Goal: Task Accomplishment & Management: Use online tool/utility

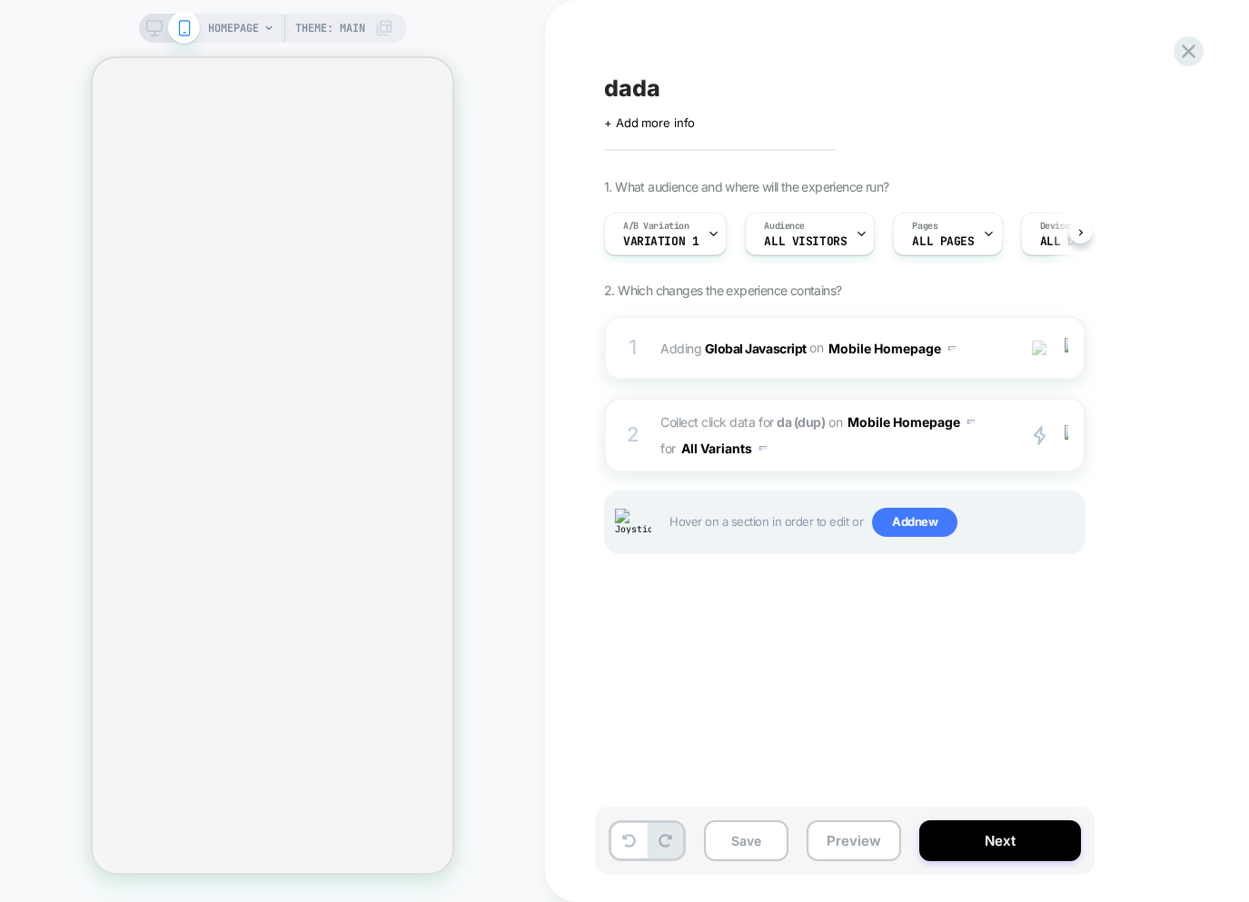
scroll to position [0, 1]
click at [1007, 454] on div "2 Collect click data for da (dup) on Mobile Homepage for All Variants primary 2…" at bounding box center [844, 435] width 481 height 74
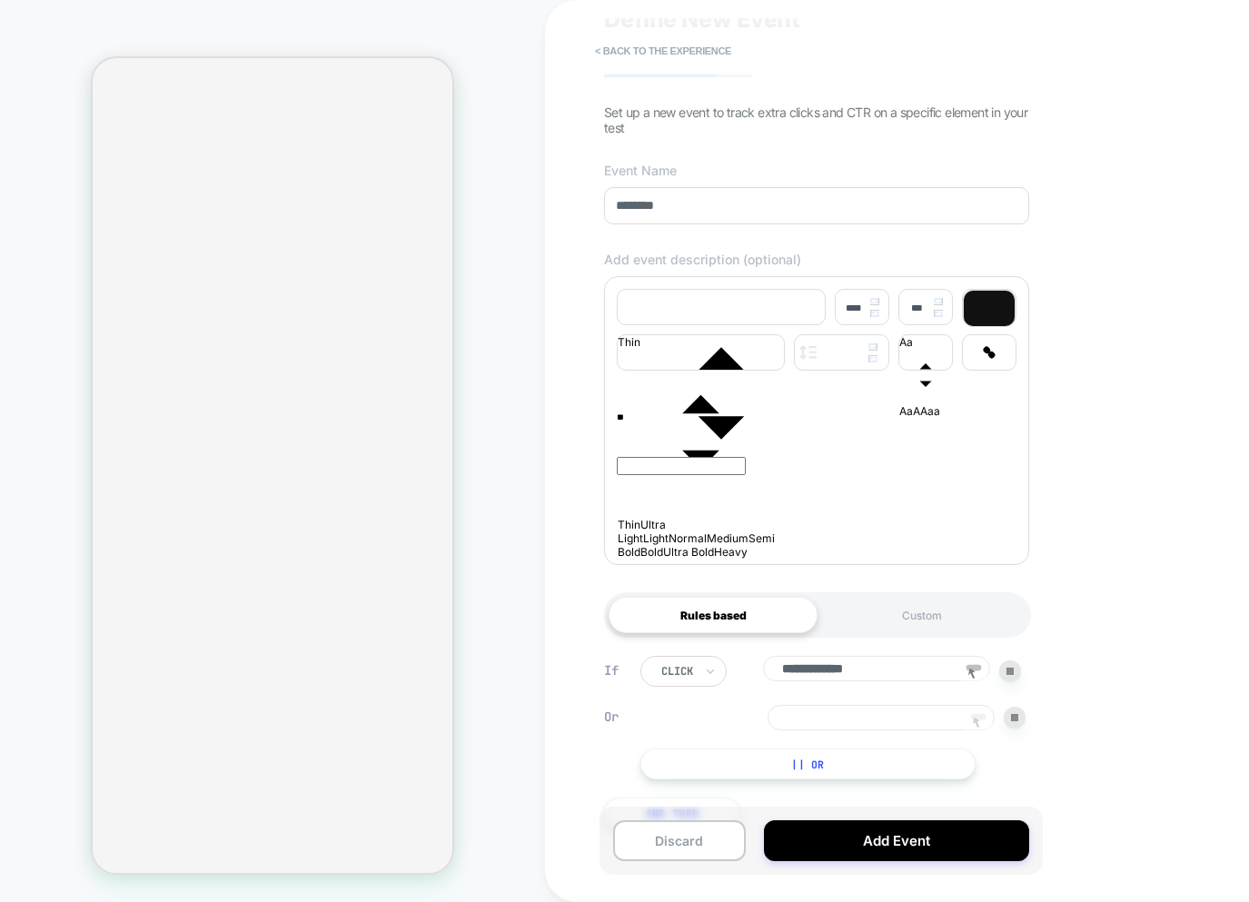
scroll to position [137, 0]
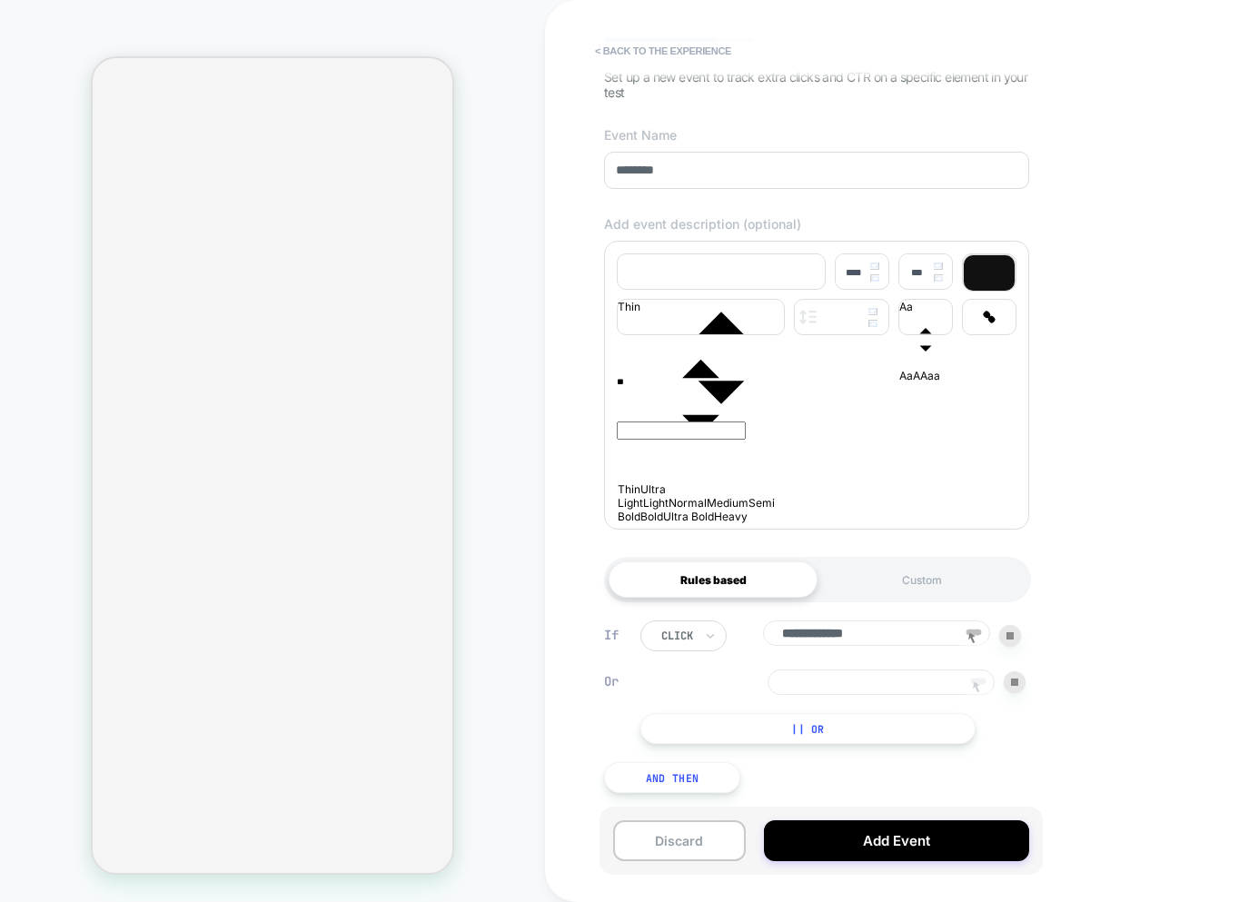
click at [974, 674] on icon at bounding box center [977, 687] width 27 height 27
click at [44, 121] on div "HOMEPAGE Theme: MAIN" at bounding box center [272, 450] width 545 height 865
click at [57, 241] on div "HOMEPAGE Theme: MAIN" at bounding box center [272, 450] width 545 height 865
click at [493, 212] on div "HOMEPAGE Theme: MAIN" at bounding box center [272, 450] width 545 height 865
click at [984, 682] on icon at bounding box center [977, 687] width 27 height 27
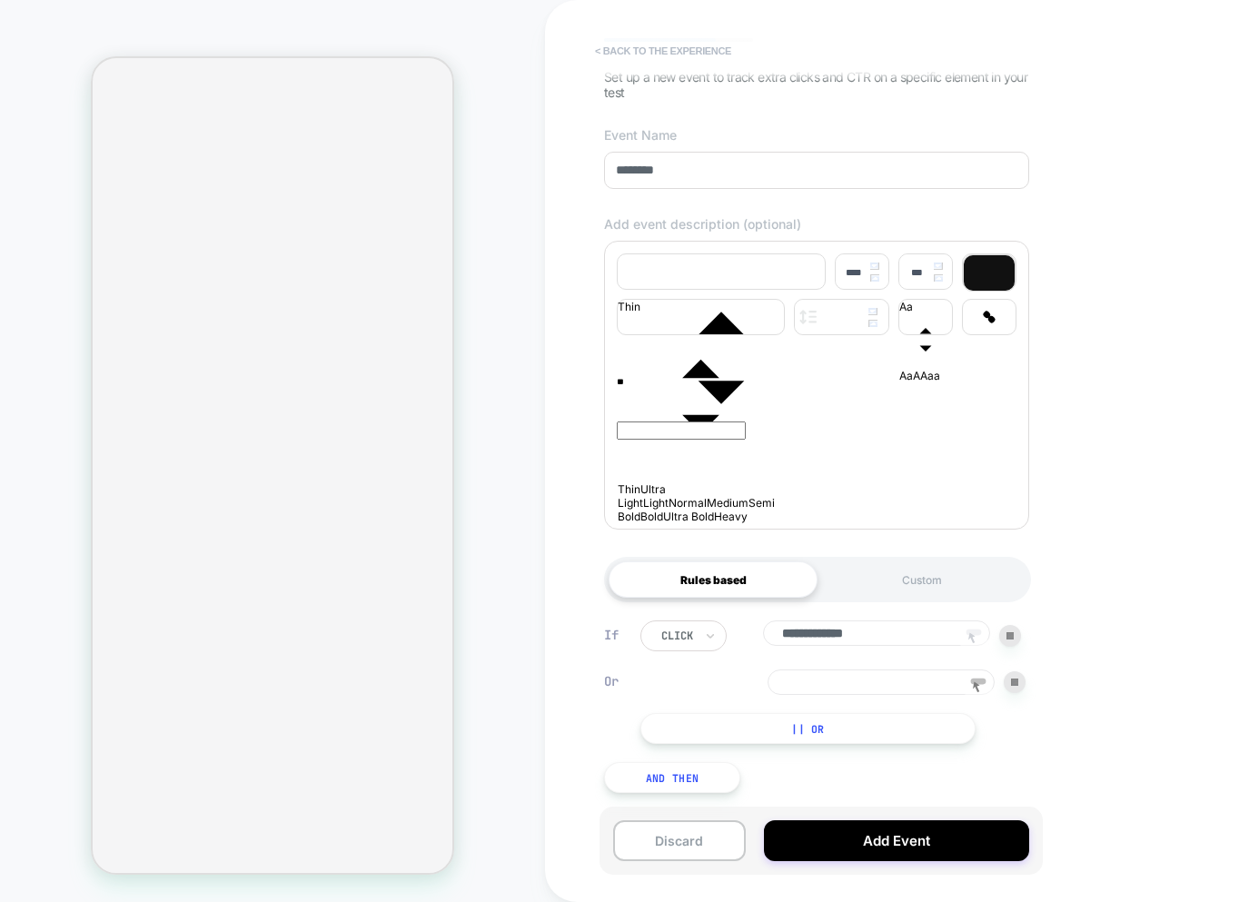
click at [628, 48] on button "< back to the experience" at bounding box center [663, 50] width 154 height 29
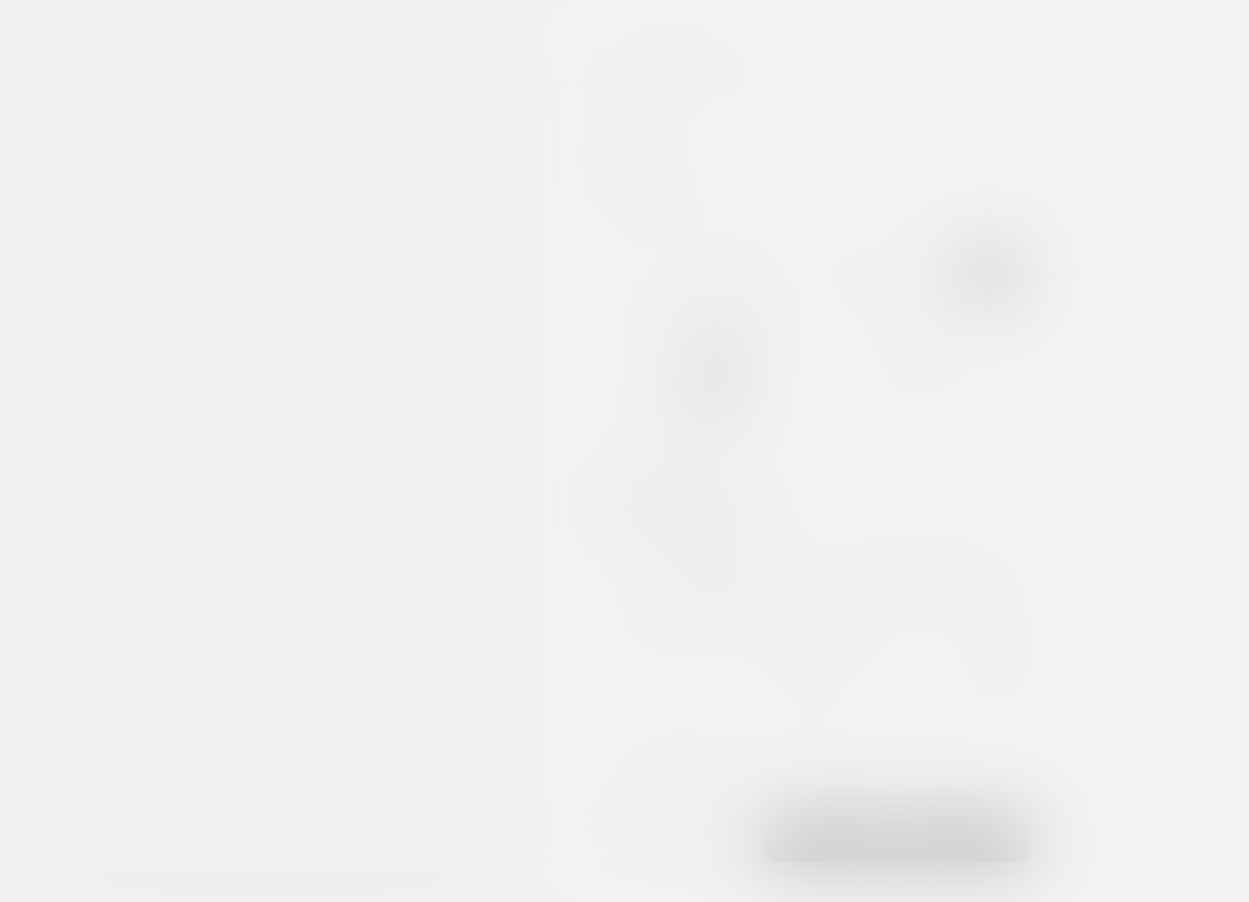
click at [627, 48] on div at bounding box center [624, 451] width 1249 height 902
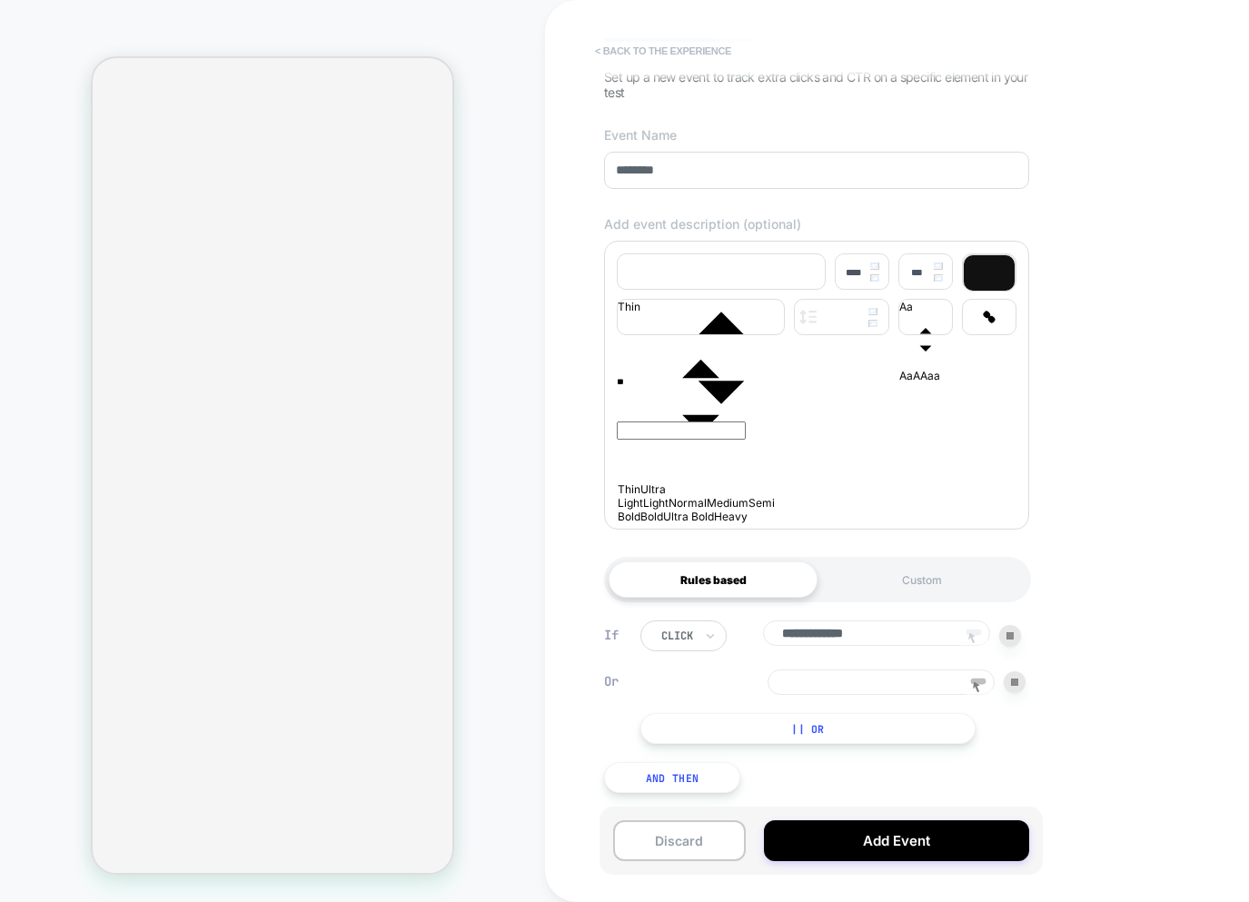
click at [635, 43] on button "< back to the experience" at bounding box center [663, 50] width 154 height 29
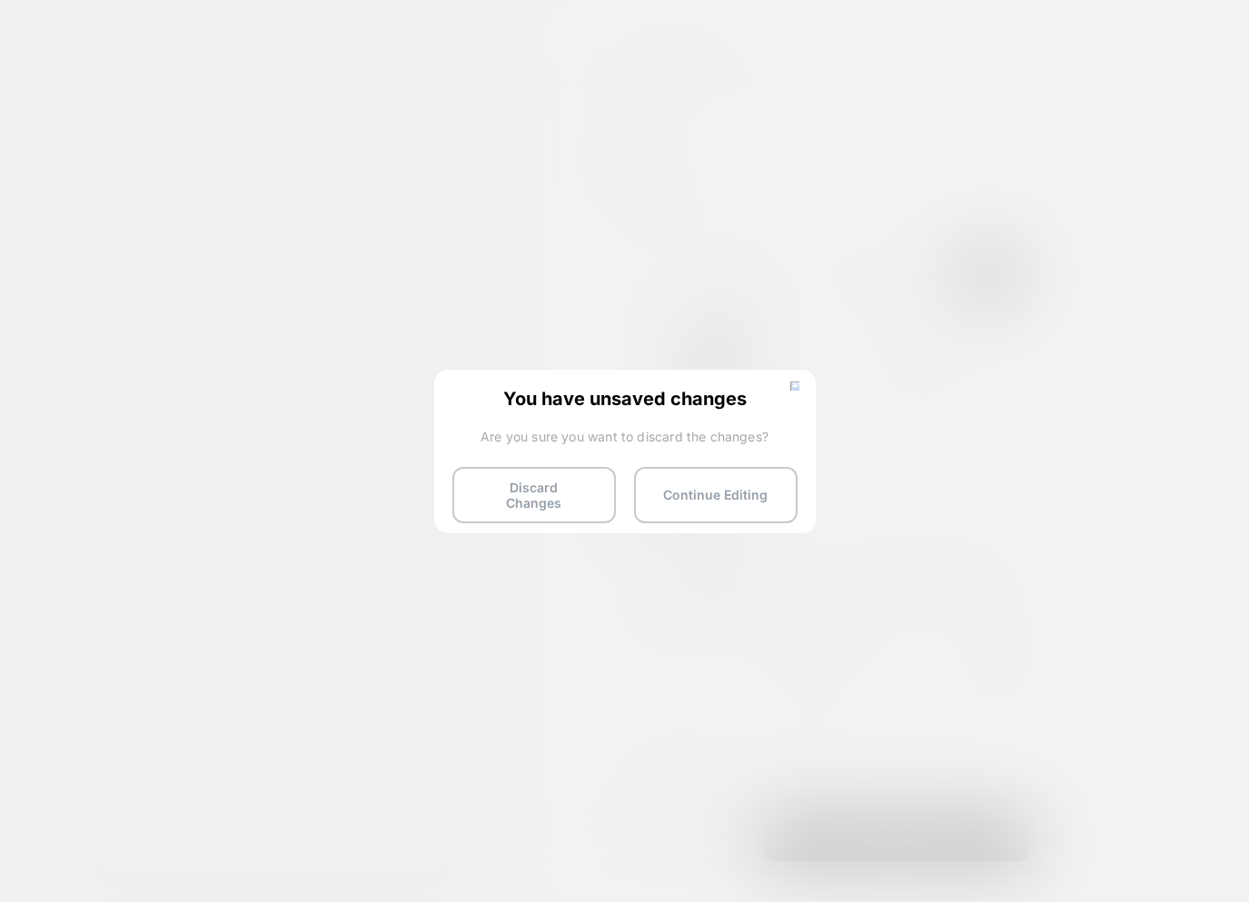
click at [533, 498] on button "Discard Changes" at bounding box center [533, 495] width 163 height 56
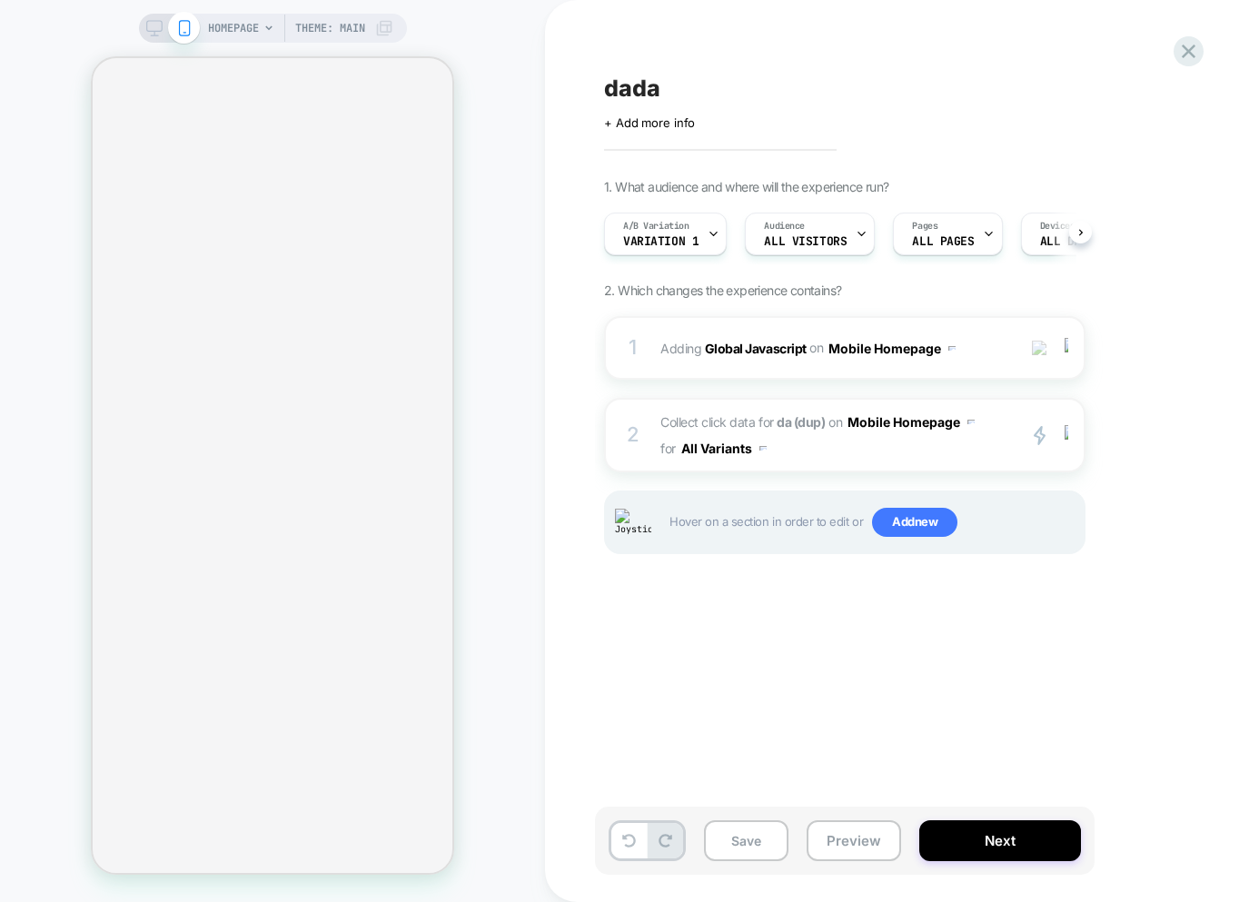
scroll to position [0, 1]
click at [914, 521] on span "Add new" at bounding box center [914, 522] width 85 height 29
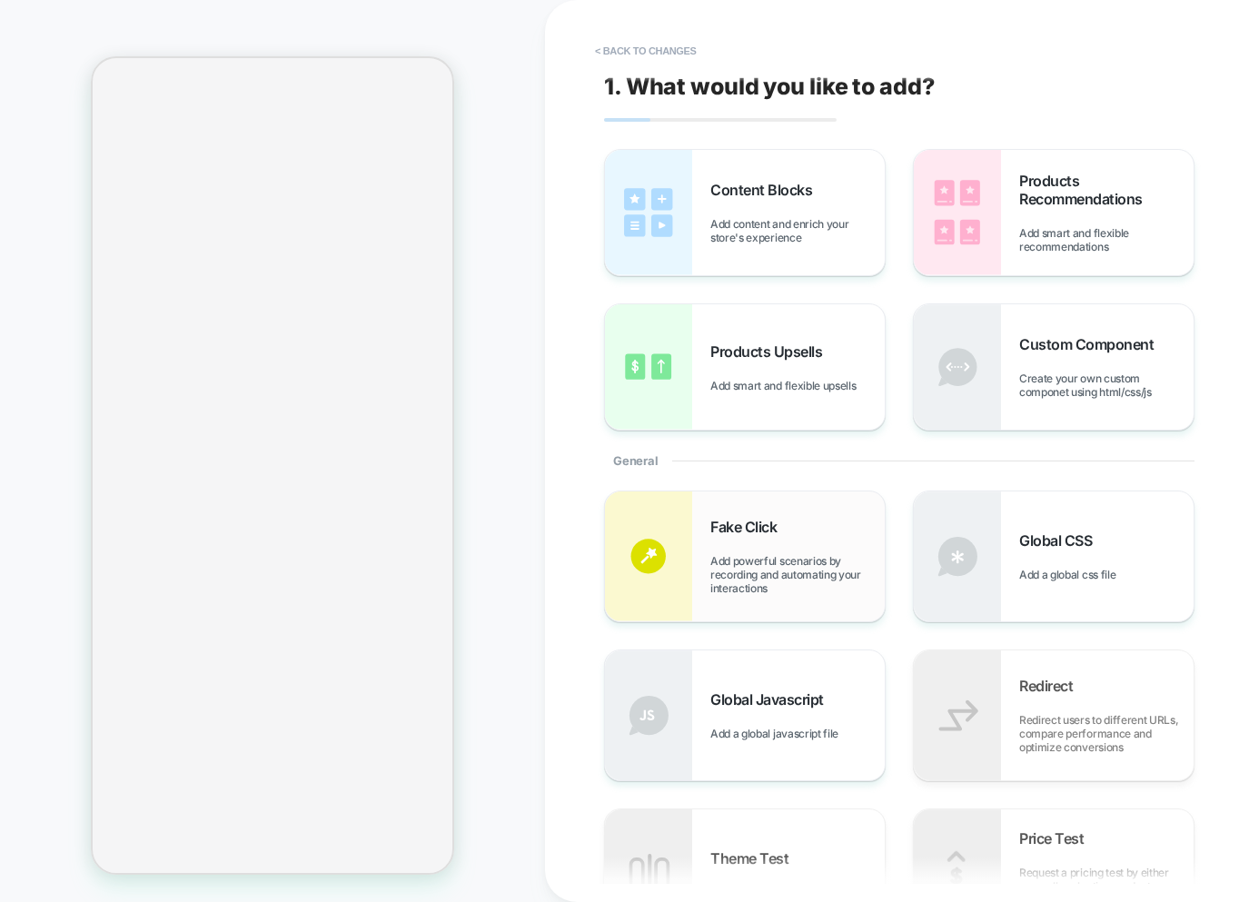
click at [805, 571] on span "Add powerful scenarios by recording and automating your interactions" at bounding box center [797, 574] width 174 height 41
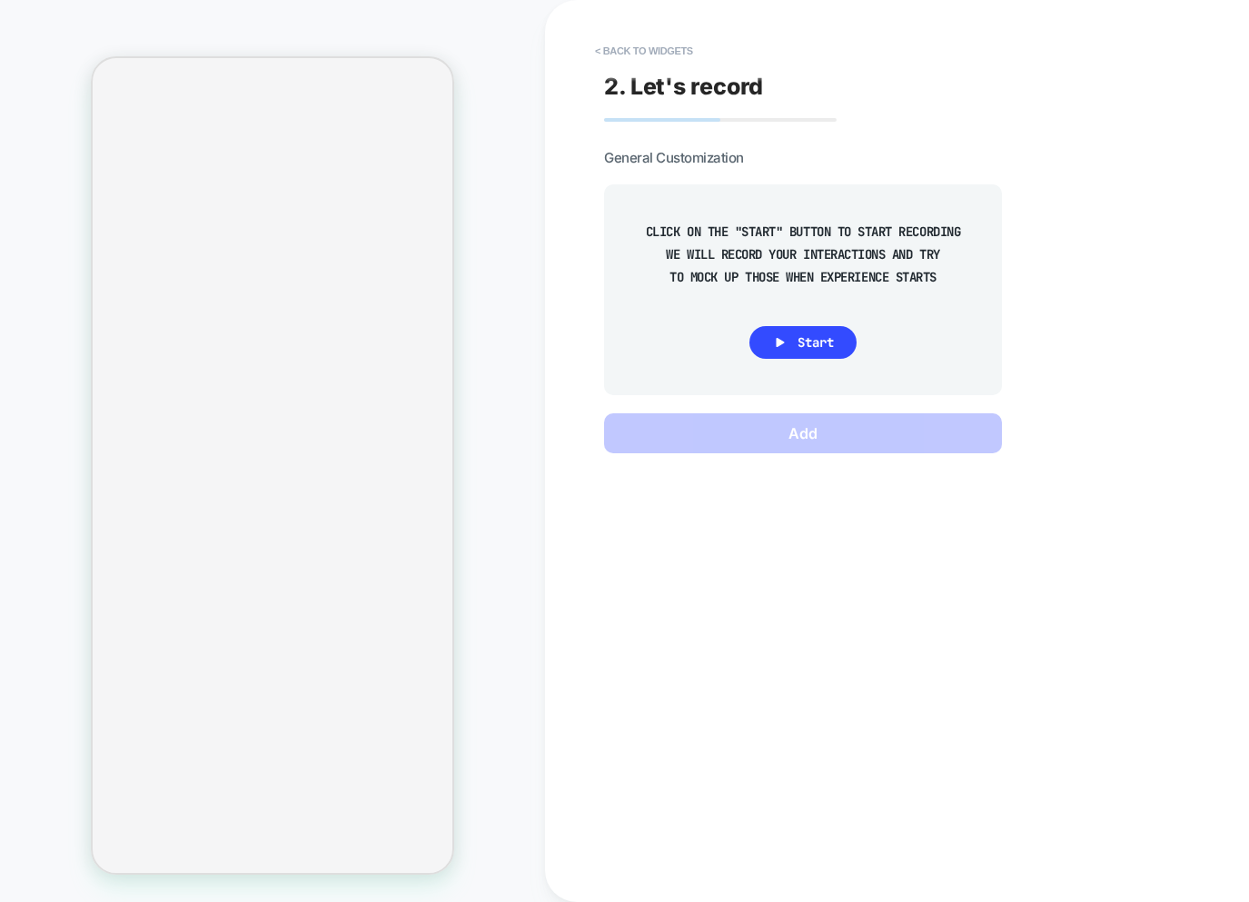
click at [816, 362] on div "CLICK ON THE "START" BUTTON TO START RECORDING WE WILL RECORD YOUR INTERACTIONS…" at bounding box center [802, 290] width 343 height 156
click at [807, 346] on span "Start" at bounding box center [815, 342] width 36 height 16
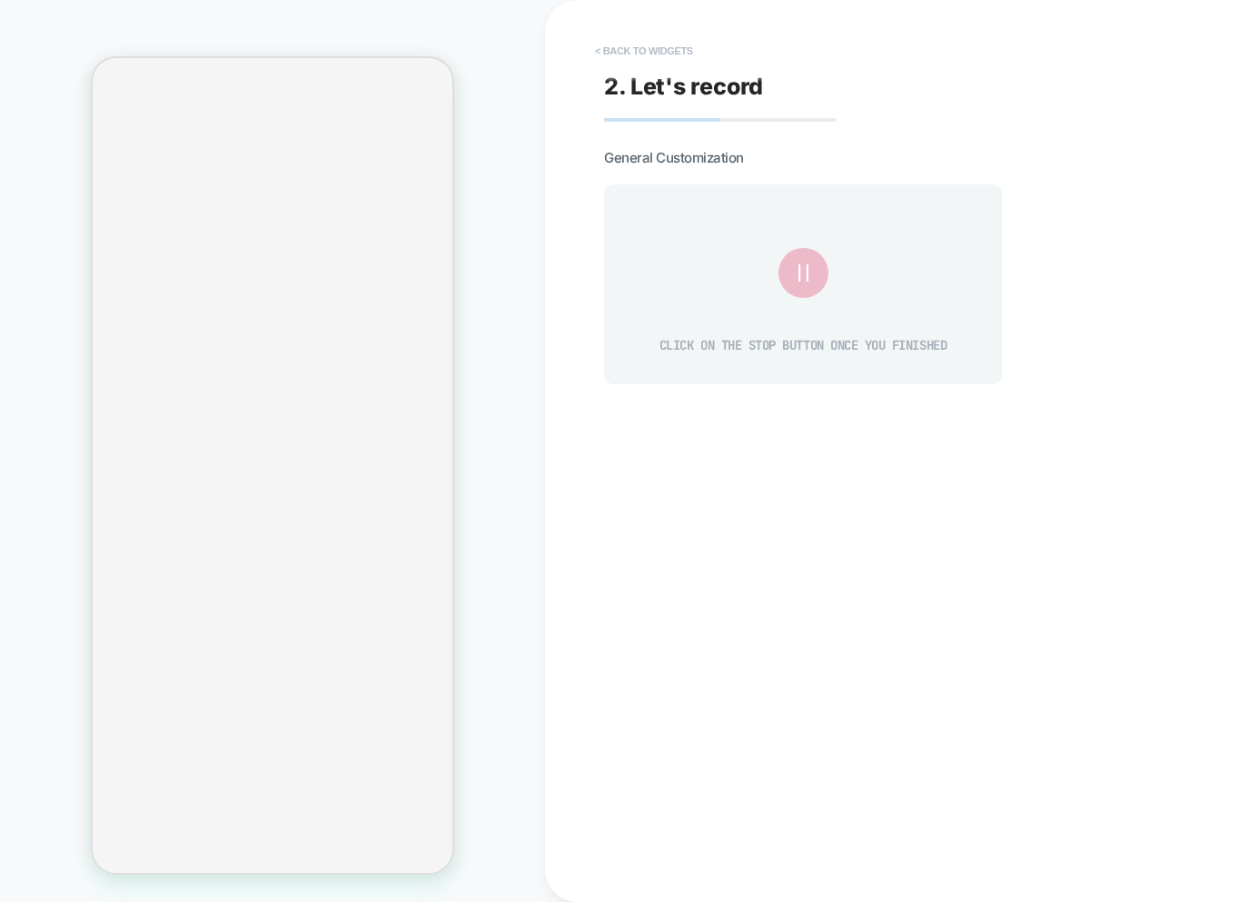
click at [624, 47] on button "< Back to widgets" at bounding box center [644, 50] width 116 height 29
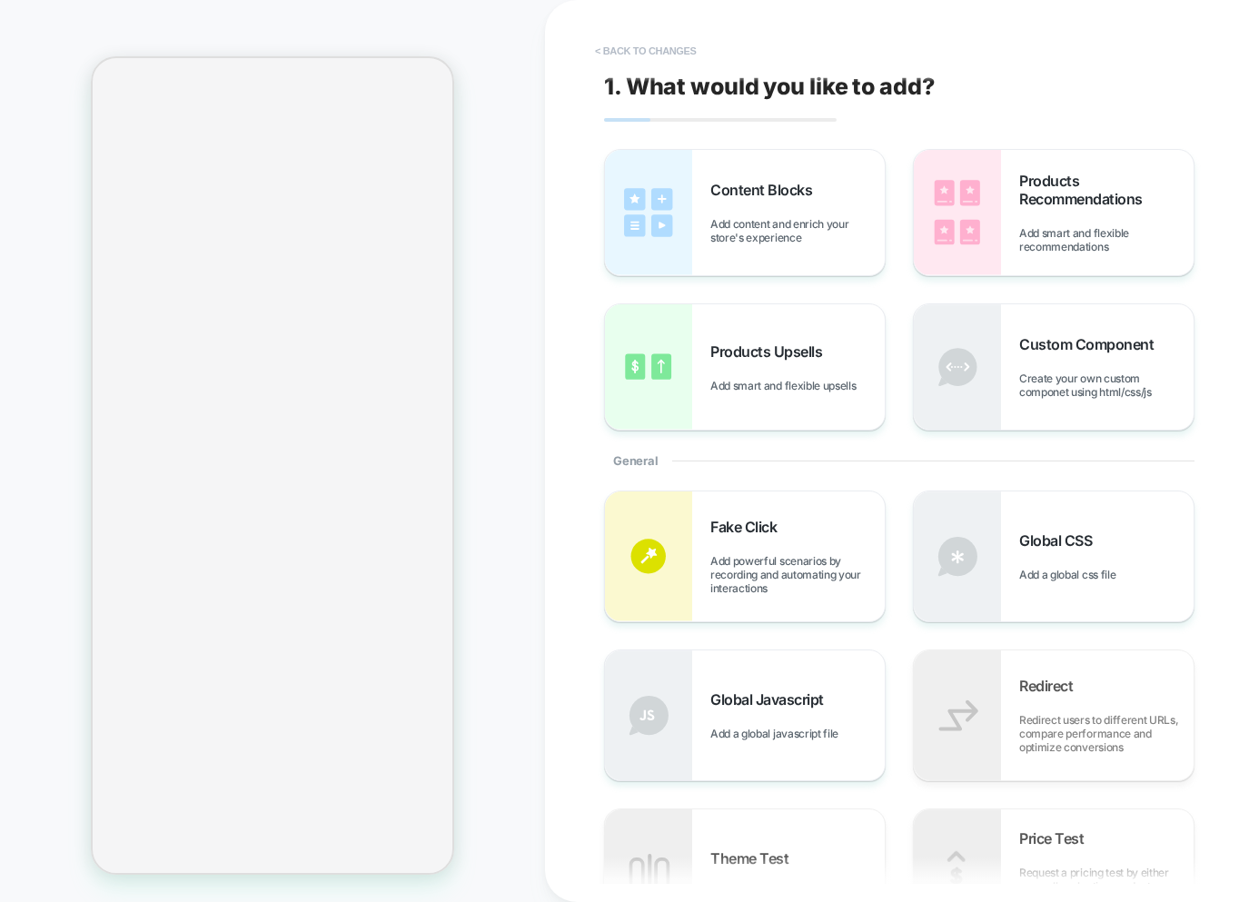
click at [633, 54] on button "< Back to changes" at bounding box center [646, 50] width 120 height 29
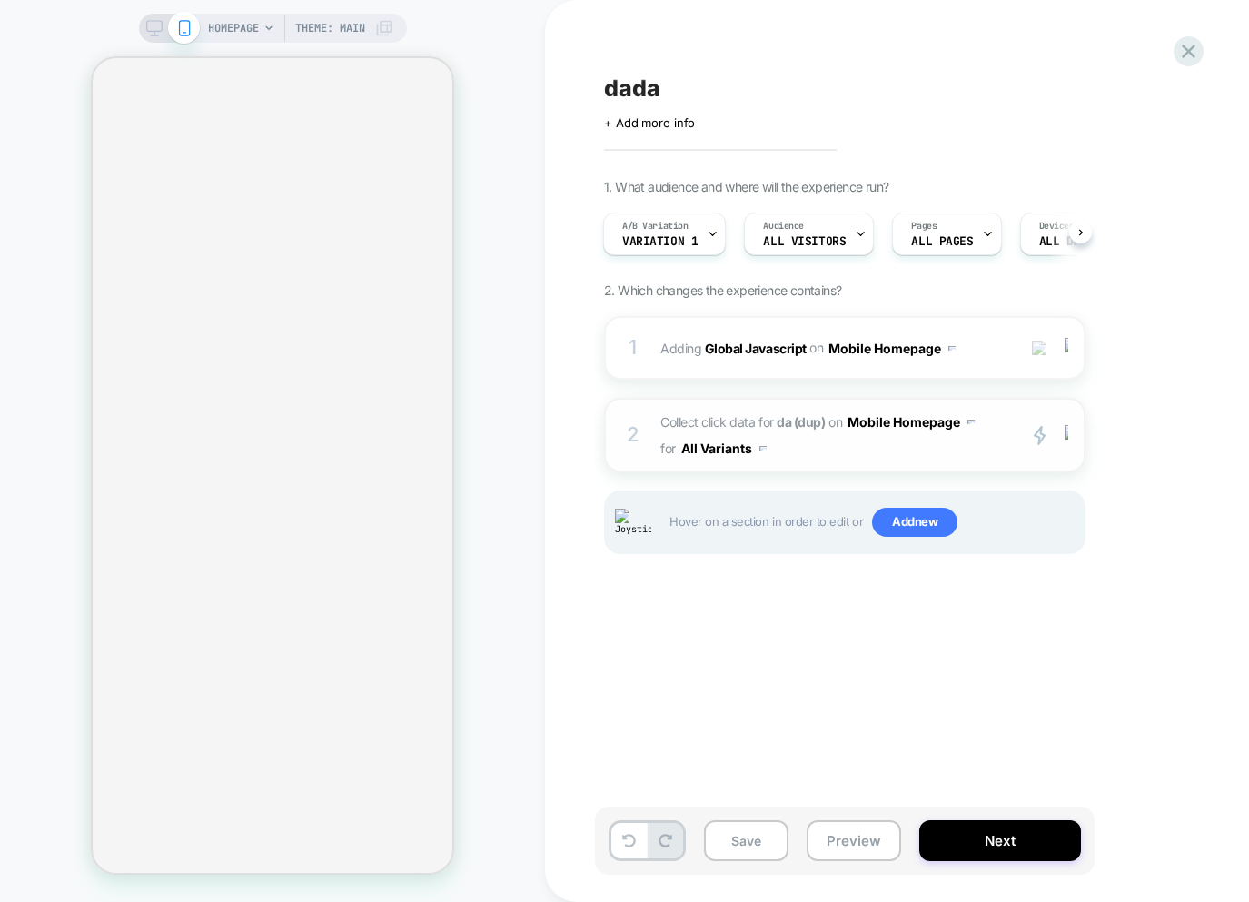
click at [864, 453] on span "Collect click data for da (dup) on Mobile Homepage for All Variants" at bounding box center [833, 435] width 346 height 53
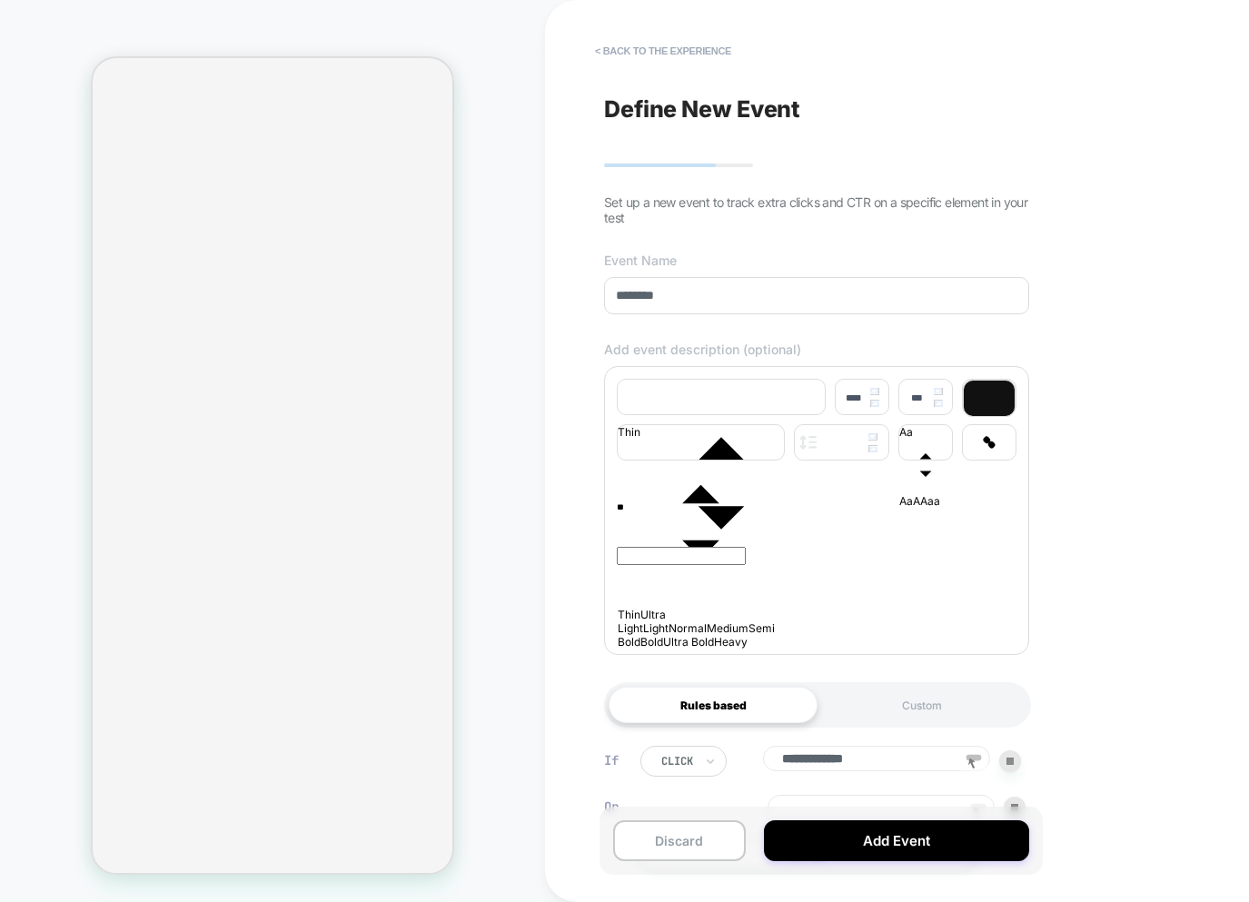
scroll to position [137, 0]
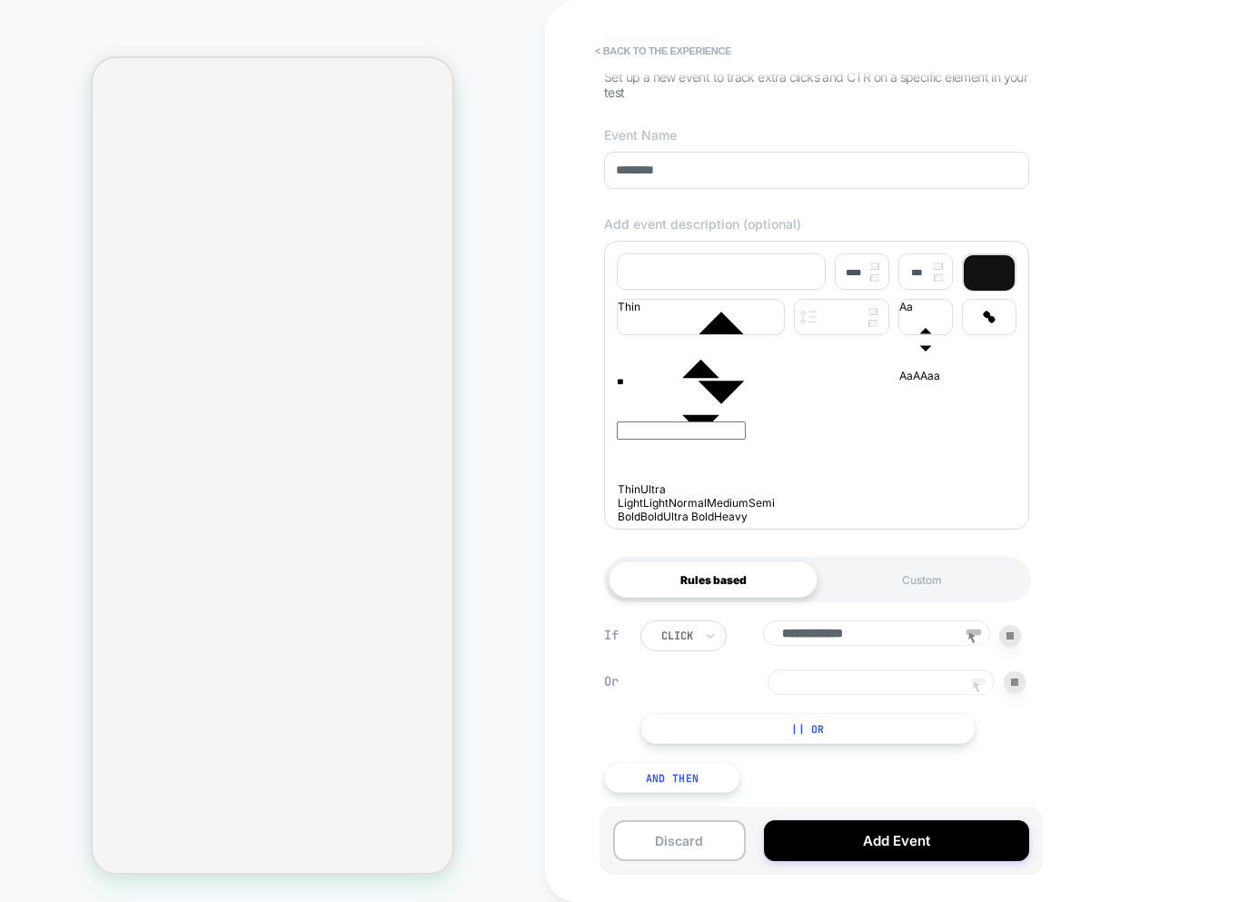
click at [977, 679] on rect at bounding box center [978, 681] width 15 height 6
click at [684, 59] on button "< back to the experience" at bounding box center [663, 50] width 154 height 29
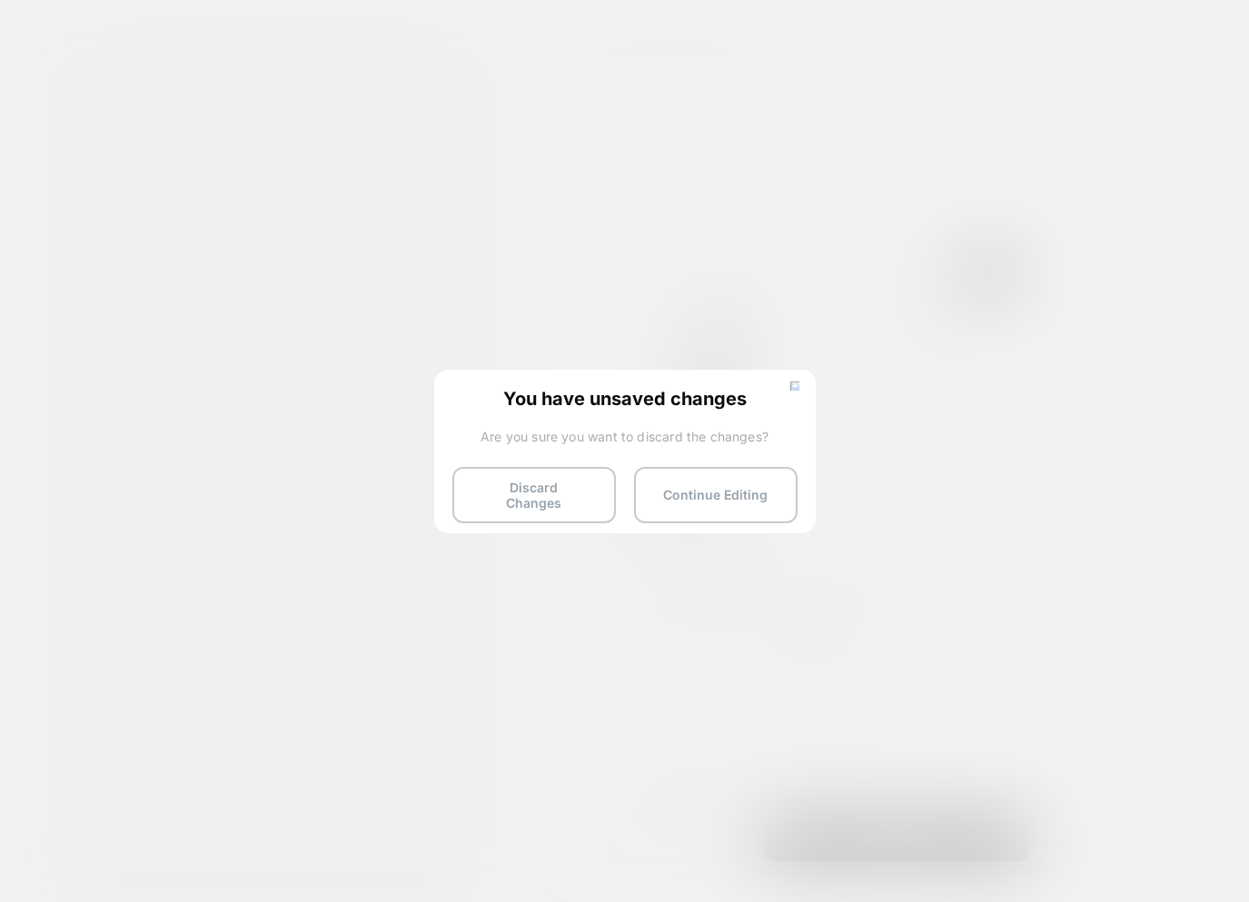
click at [516, 489] on button "Discard Changes" at bounding box center [533, 495] width 163 height 56
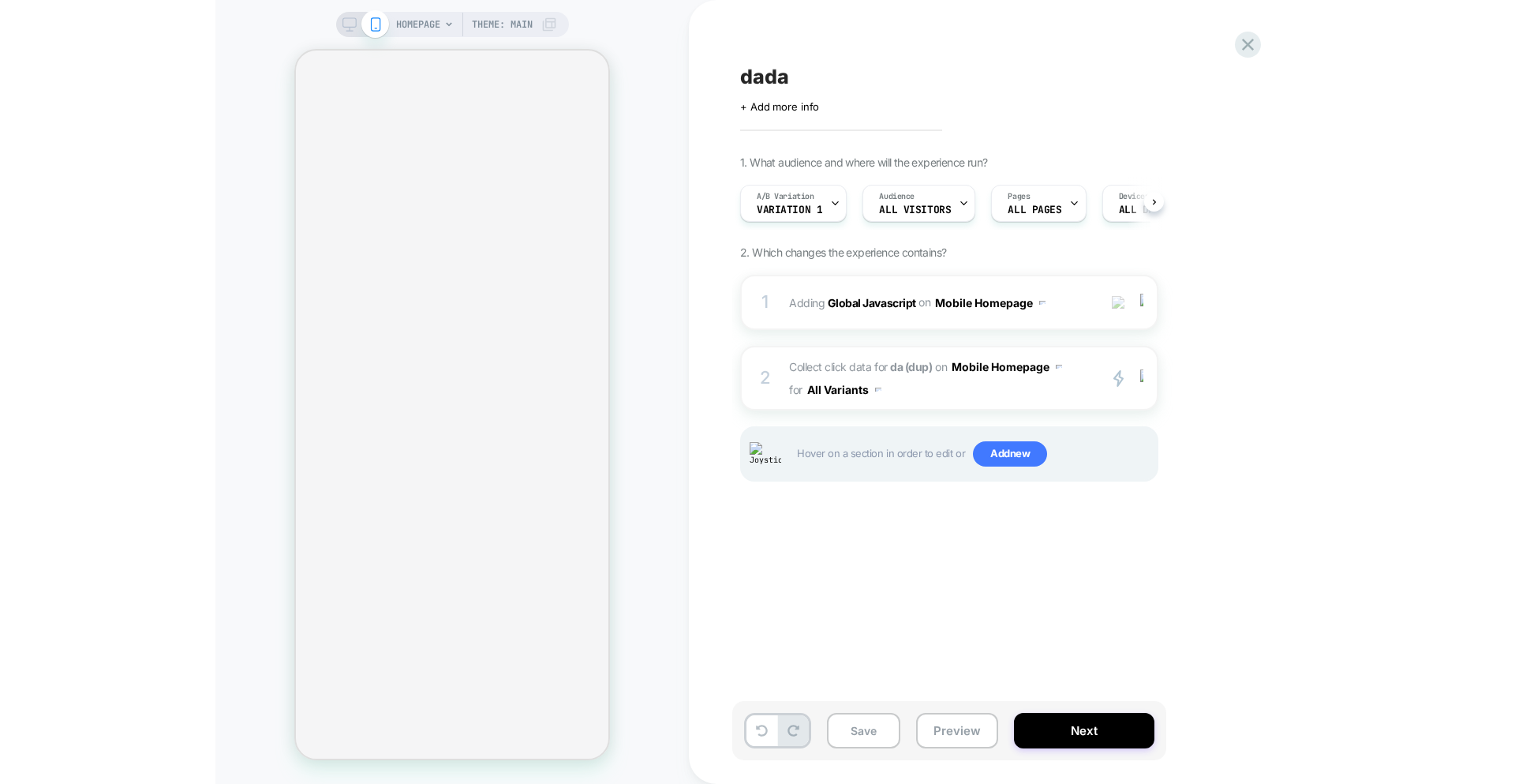
scroll to position [0, 1]
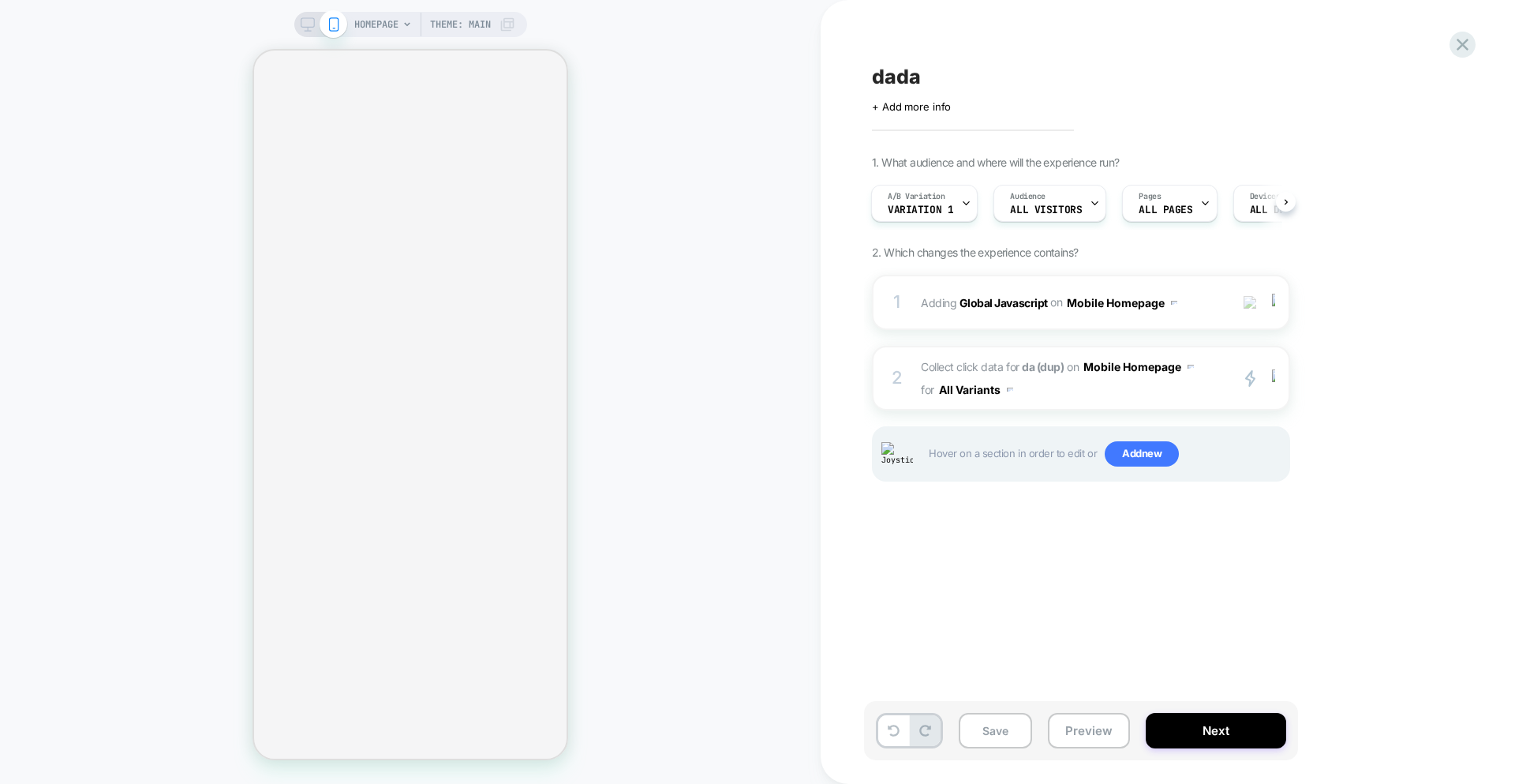
click at [1085, 42] on div "dada Click to edit experience details + Add more info 1. What audience and wher…" at bounding box center [1160, 391] width 592 height 752
click at [1085, 43] on icon at bounding box center [1463, 44] width 12 height 12
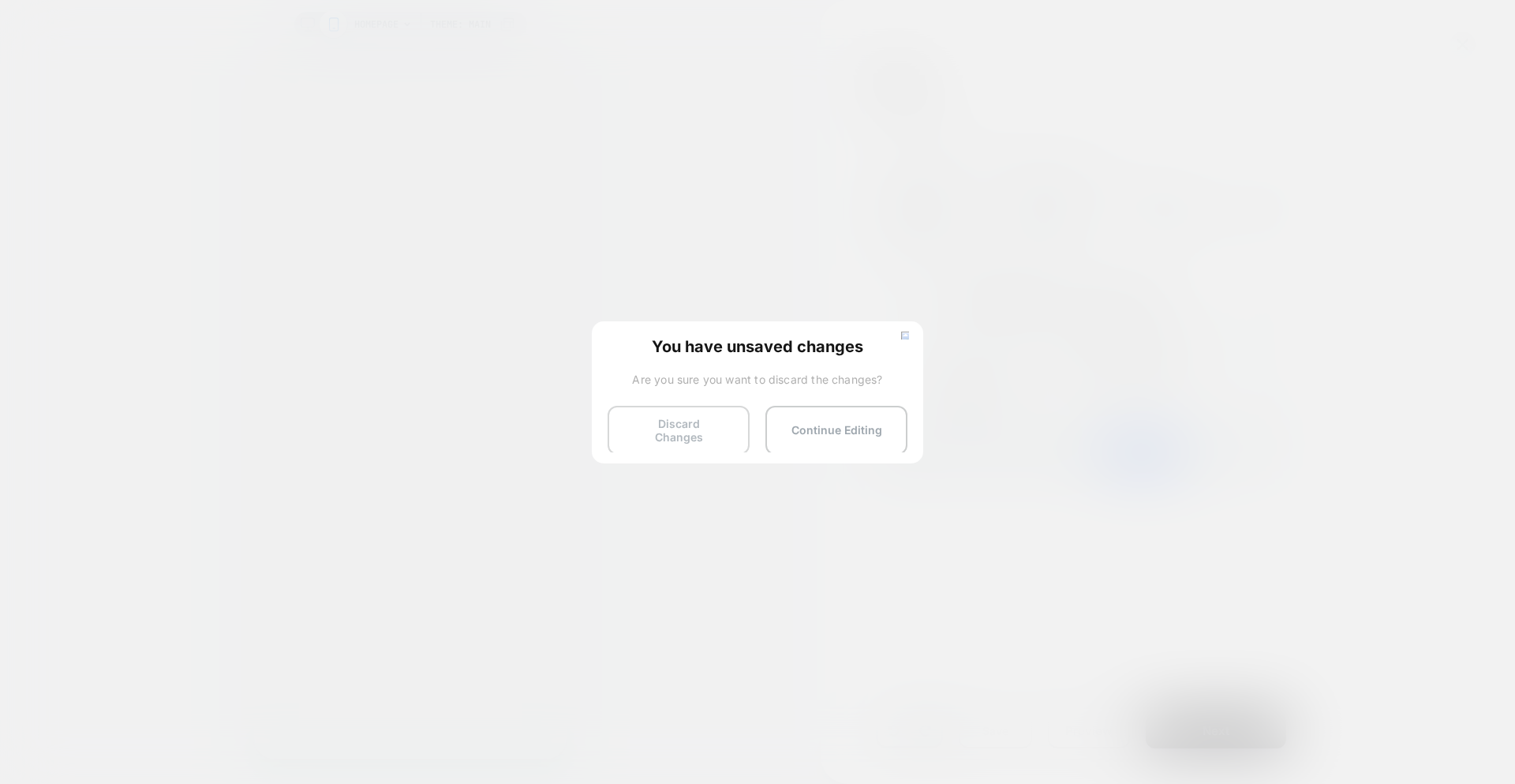
click at [738, 414] on button "Discard Changes" at bounding box center [678, 430] width 142 height 49
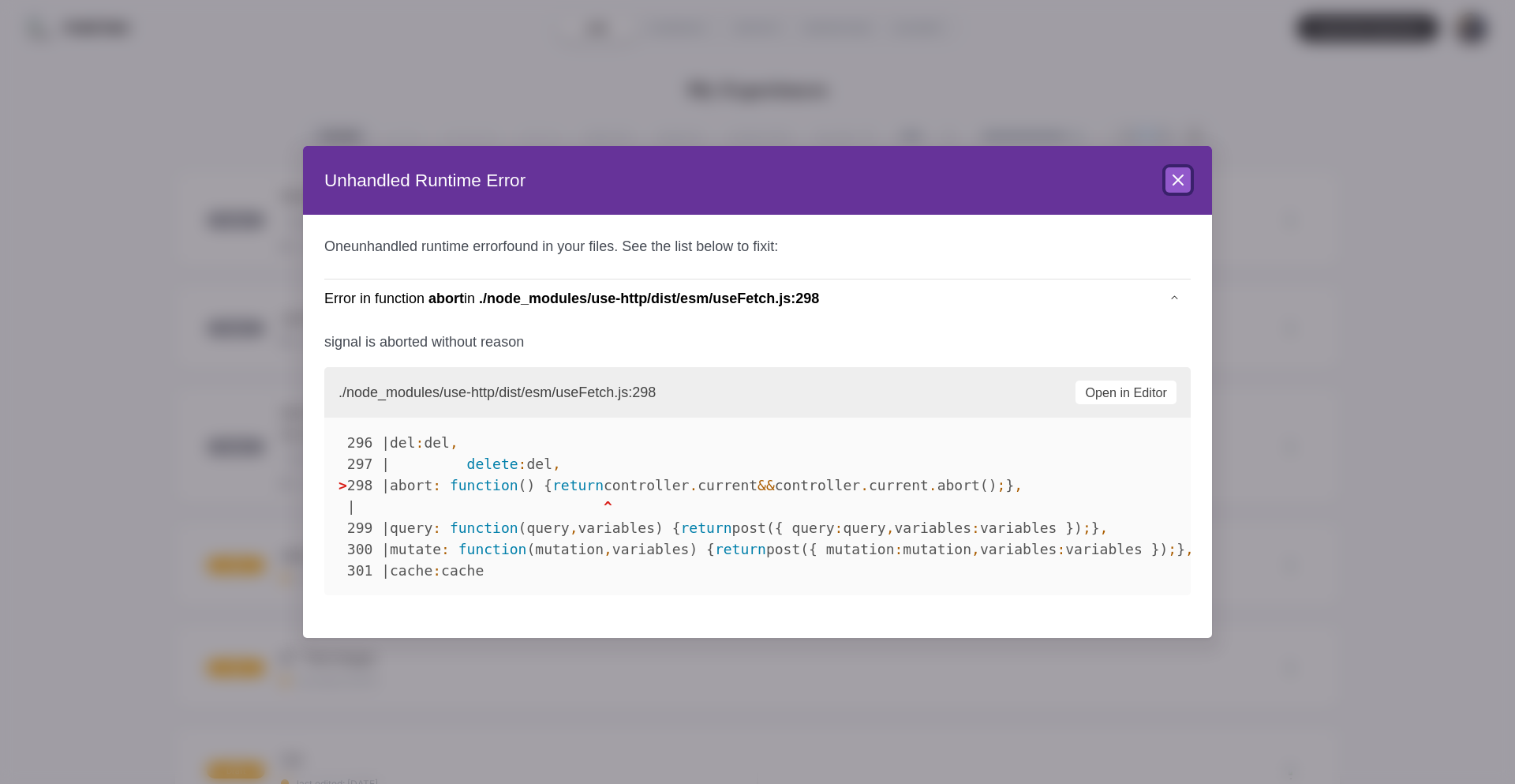
click at [1085, 175] on icon at bounding box center [1179, 180] width 19 height 19
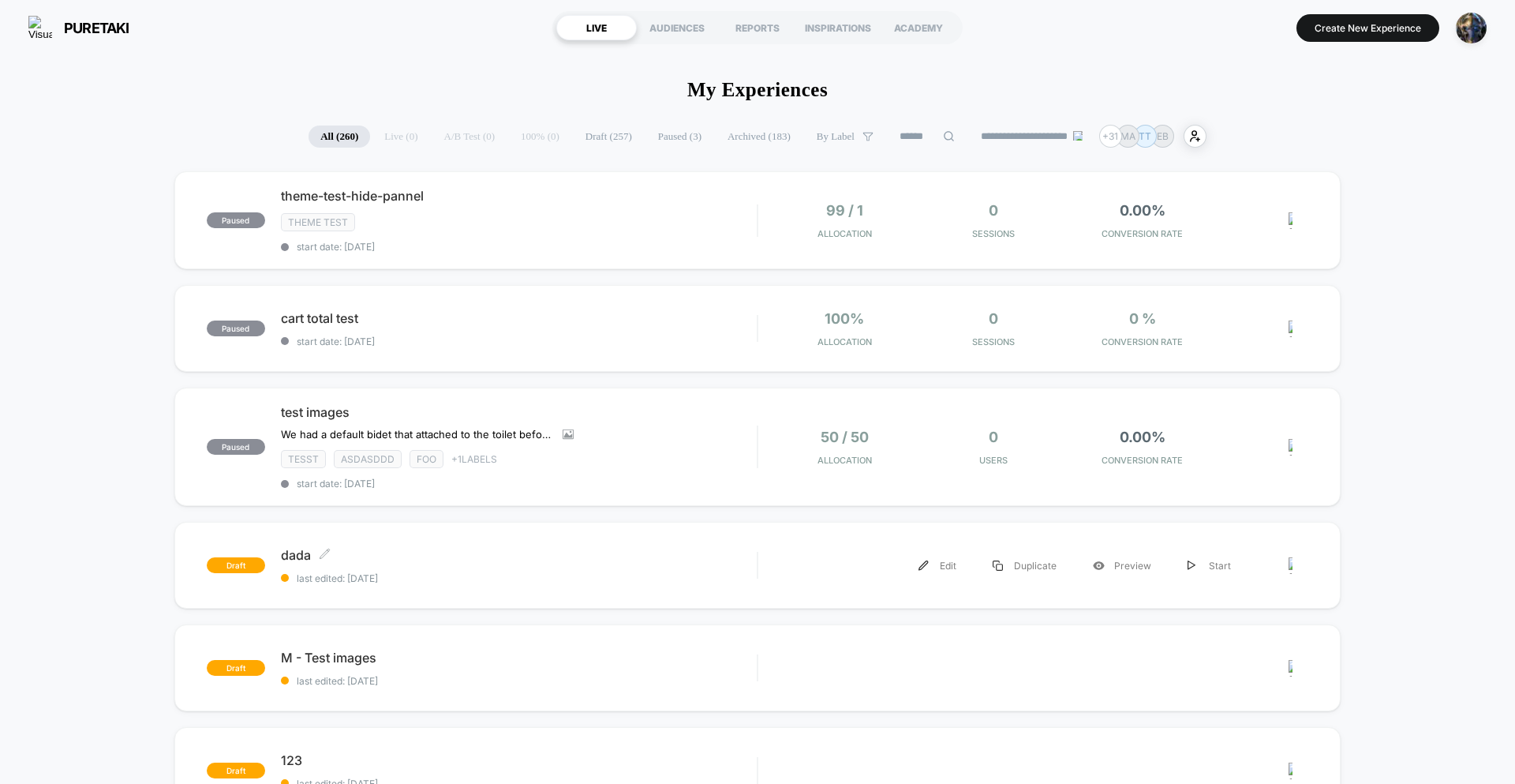
click at [674, 552] on span "dada Click to edit experience details" at bounding box center [519, 555] width 476 height 16
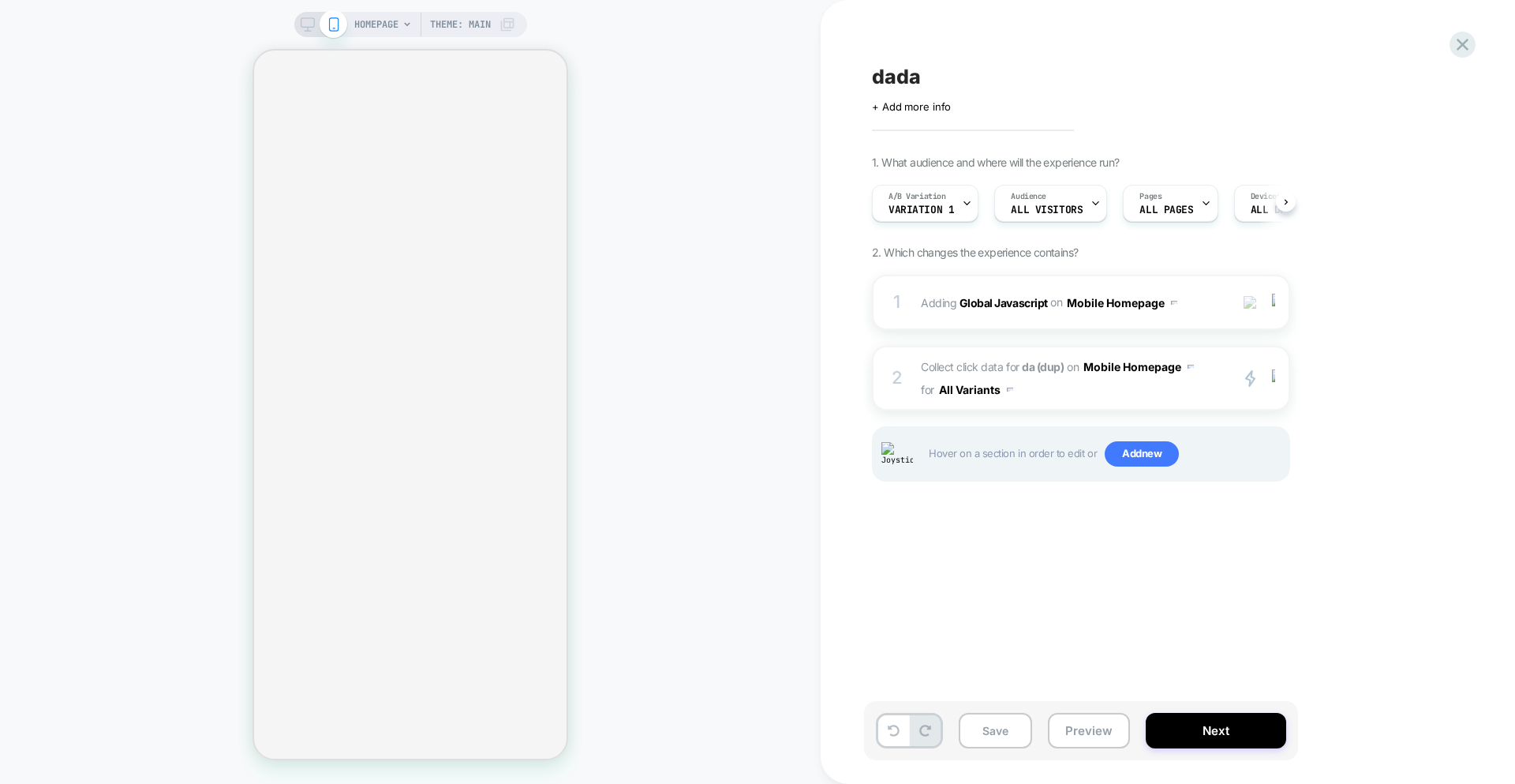
scroll to position [0, 1]
click at [1085, 387] on span "Collect click data for da (dup) on Mobile Homepage for All Variants" at bounding box center [1072, 378] width 301 height 46
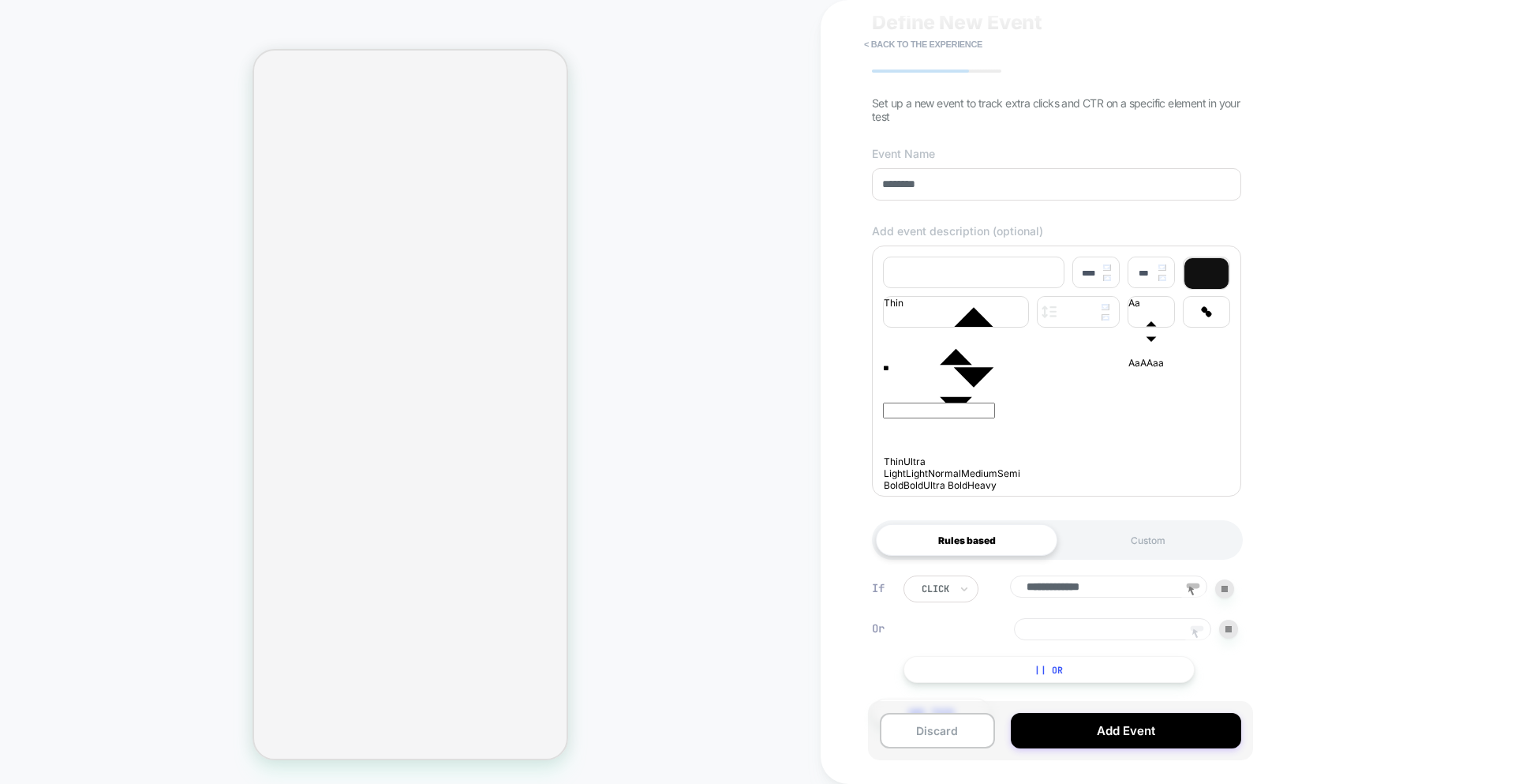
scroll to position [119, 0]
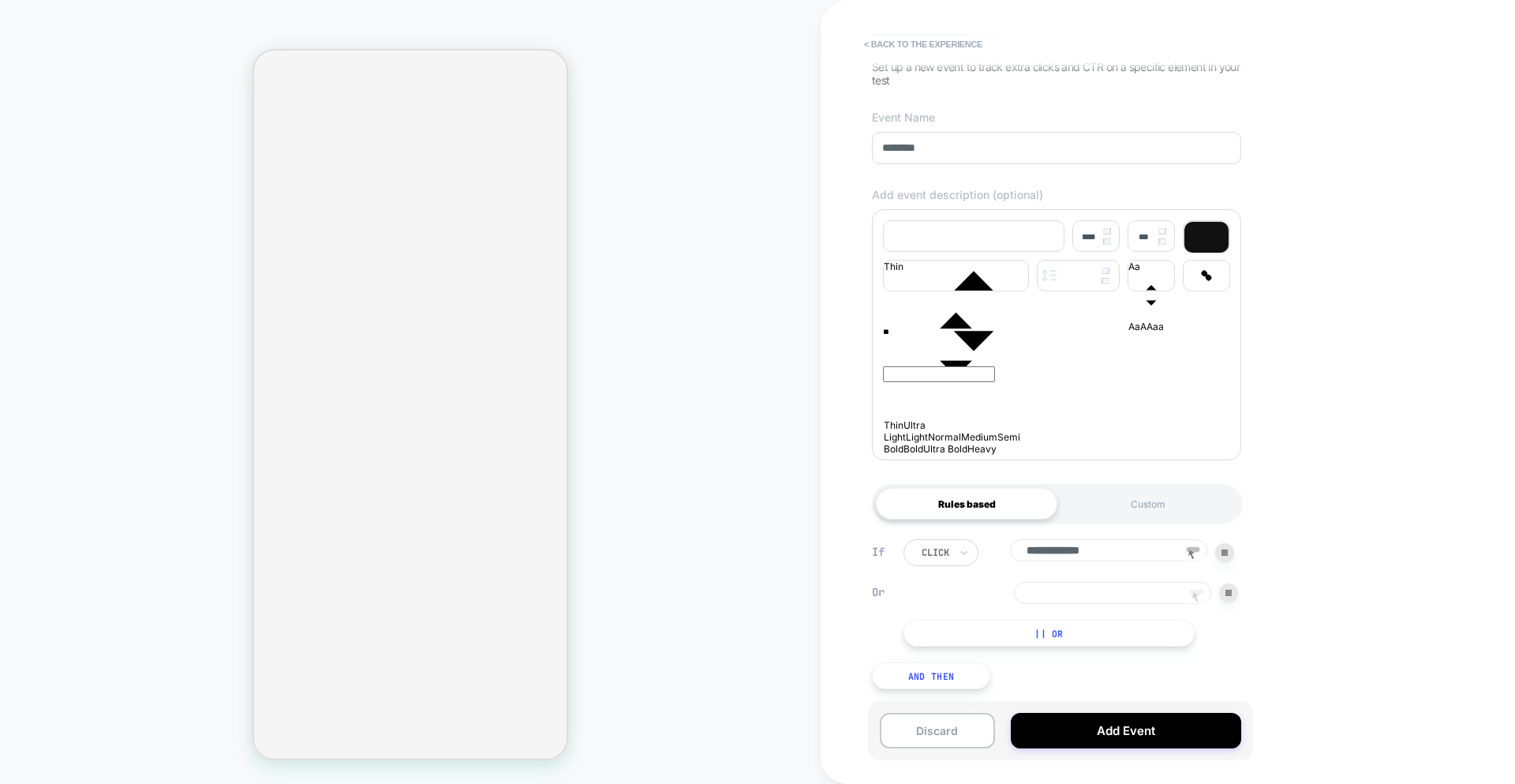
click at [1085, 593] on icon at bounding box center [1197, 597] width 23 height 23
click at [899, 43] on button "< back to the experience" at bounding box center [923, 43] width 134 height 25
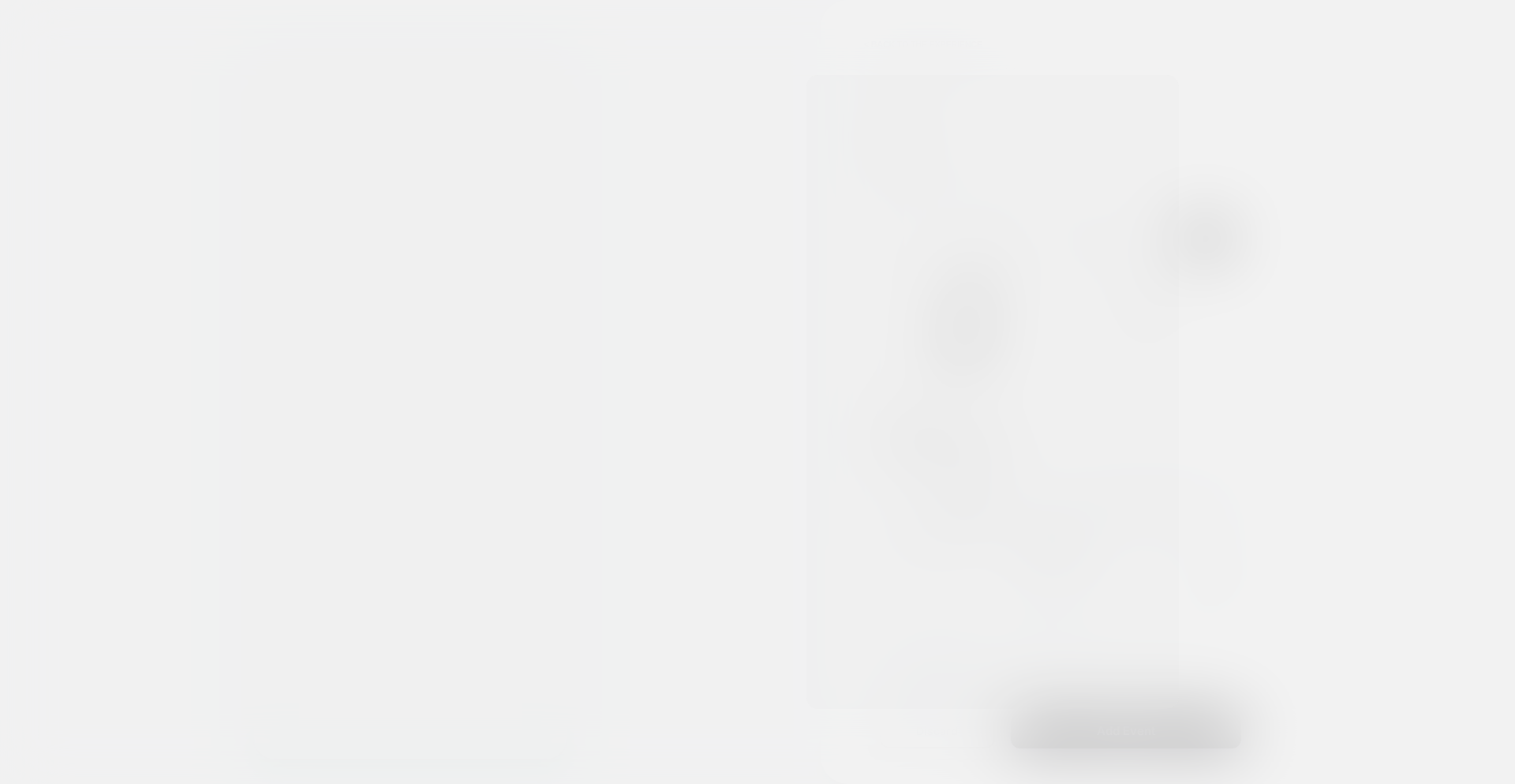
click at [900, 43] on div at bounding box center [757, 392] width 1515 height 784
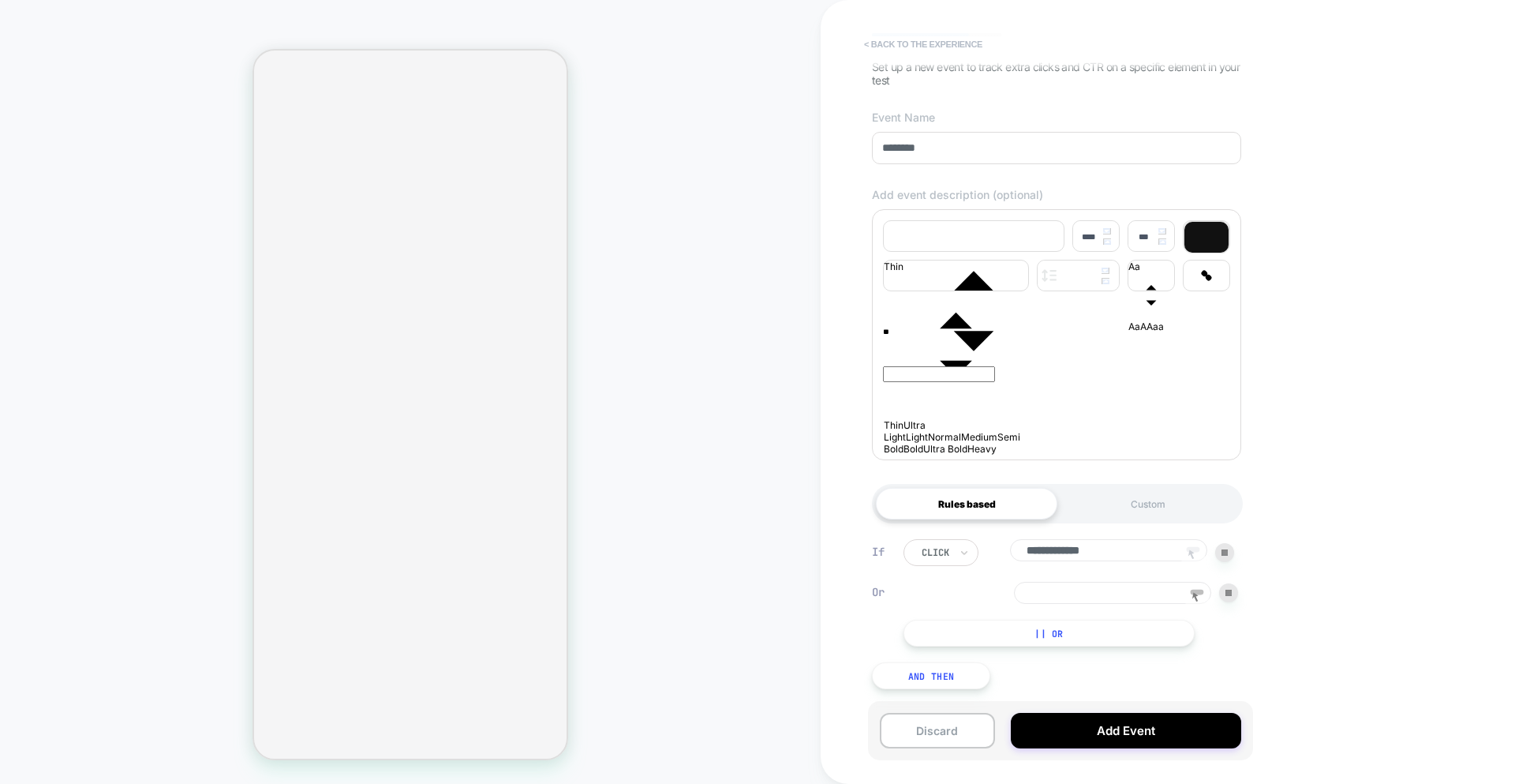
click at [881, 38] on button "< back to the experience" at bounding box center [923, 43] width 134 height 25
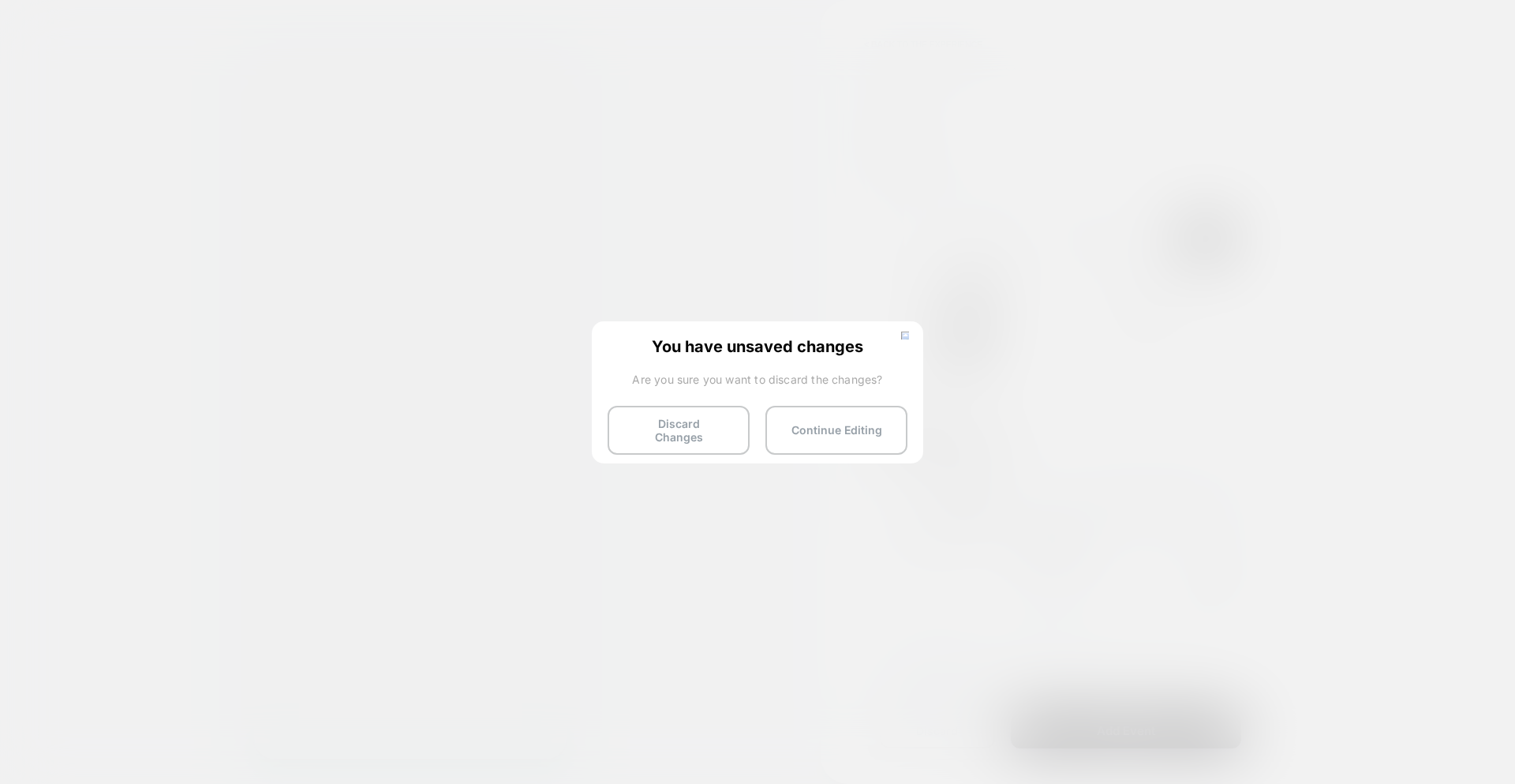
click at [671, 439] on button "Discard Changes" at bounding box center [678, 430] width 142 height 49
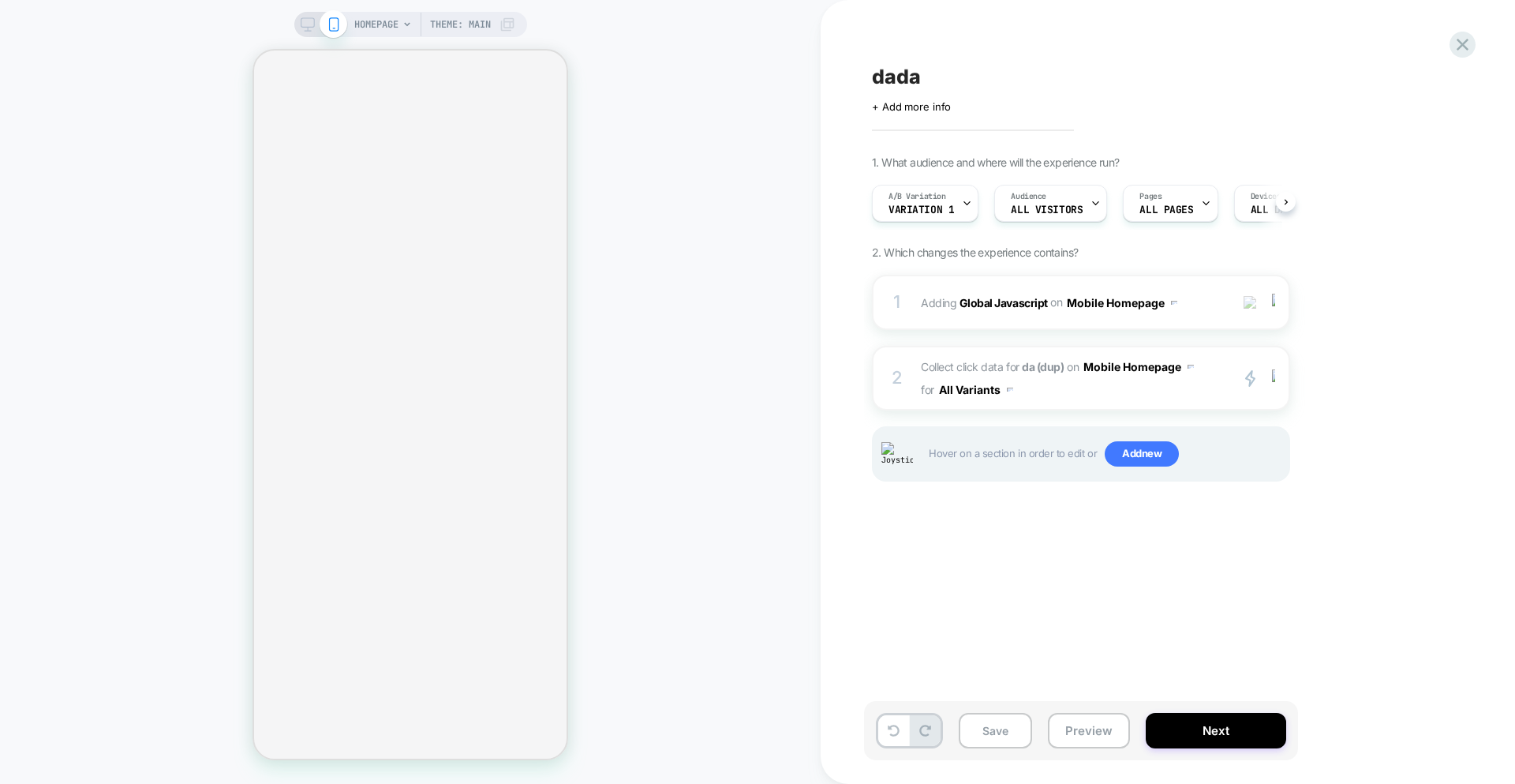
click at [683, 422] on div "HOMEPAGE Theme: MAIN" at bounding box center [410, 391] width 821 height 752
click at [1085, 464] on span "Add new" at bounding box center [1141, 454] width 74 height 25
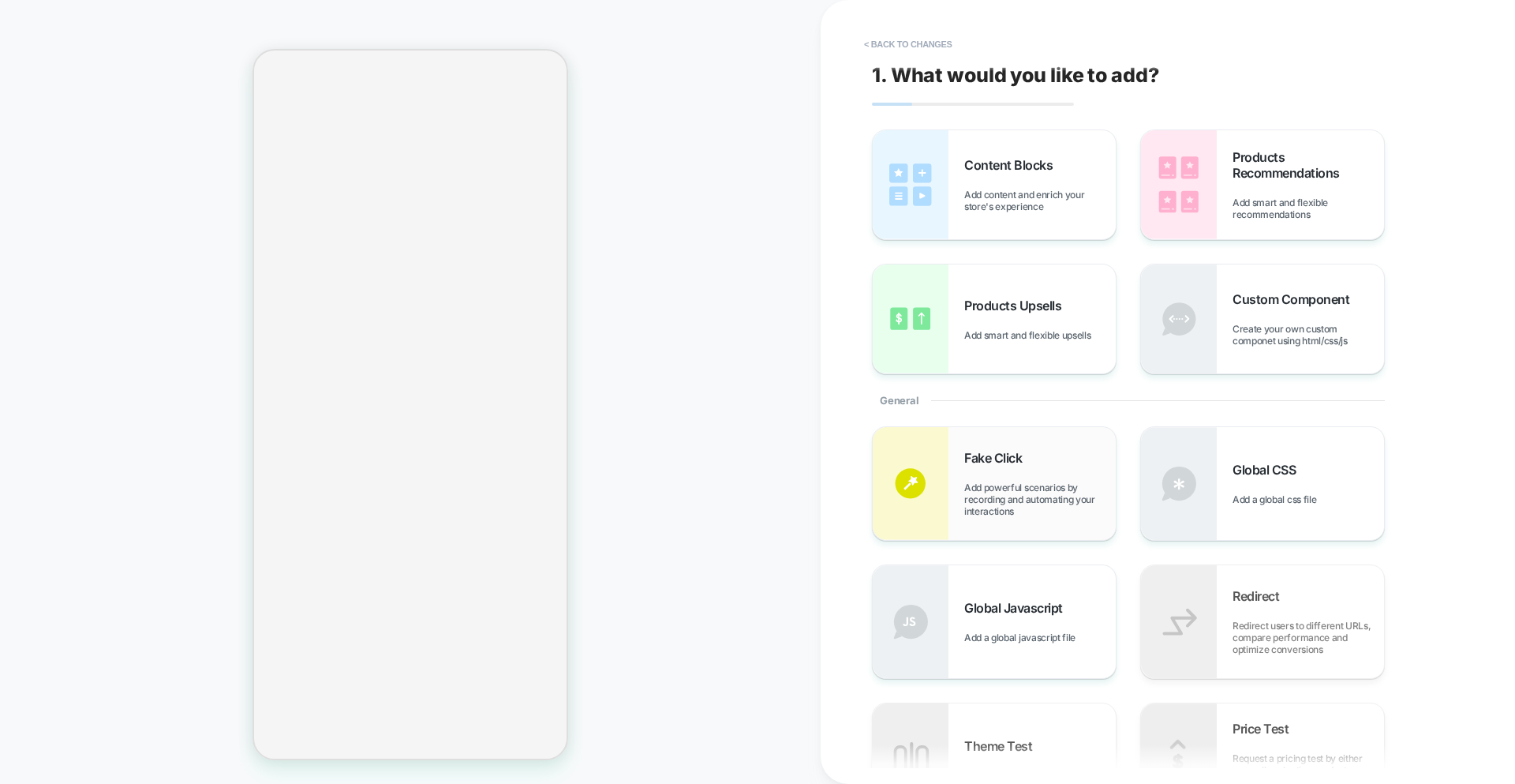
click at [993, 447] on div "Fake Click Add powerful scenarios by recording and automating your interactions" at bounding box center [994, 483] width 243 height 113
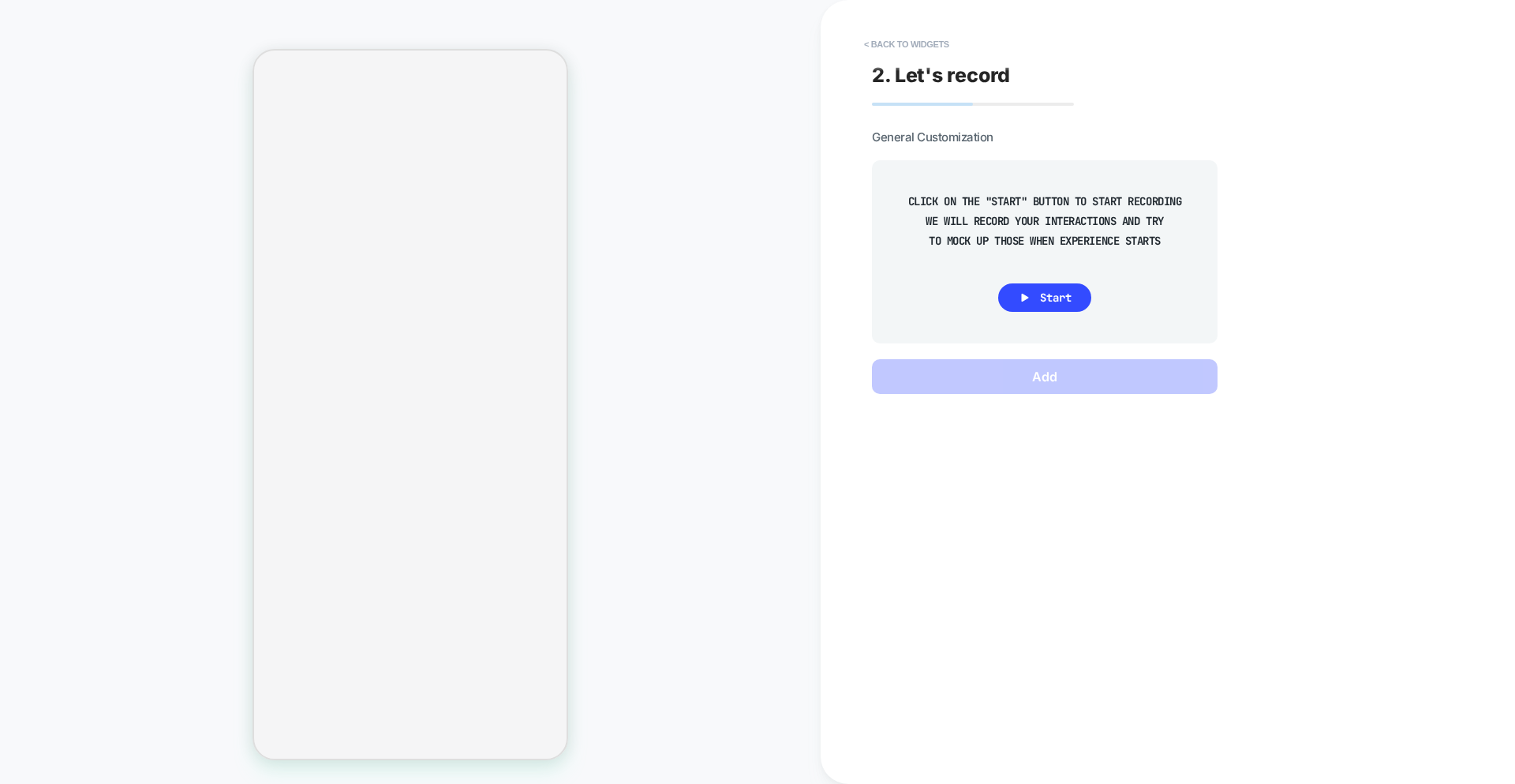
click at [1033, 271] on div "CLICK ON THE "START" BUTTON TO START RECORDING WE WILL RECORD YOUR INTERACTIONS…" at bounding box center [1045, 252] width 298 height 136
click at [1031, 290] on icon at bounding box center [1025, 297] width 14 height 14
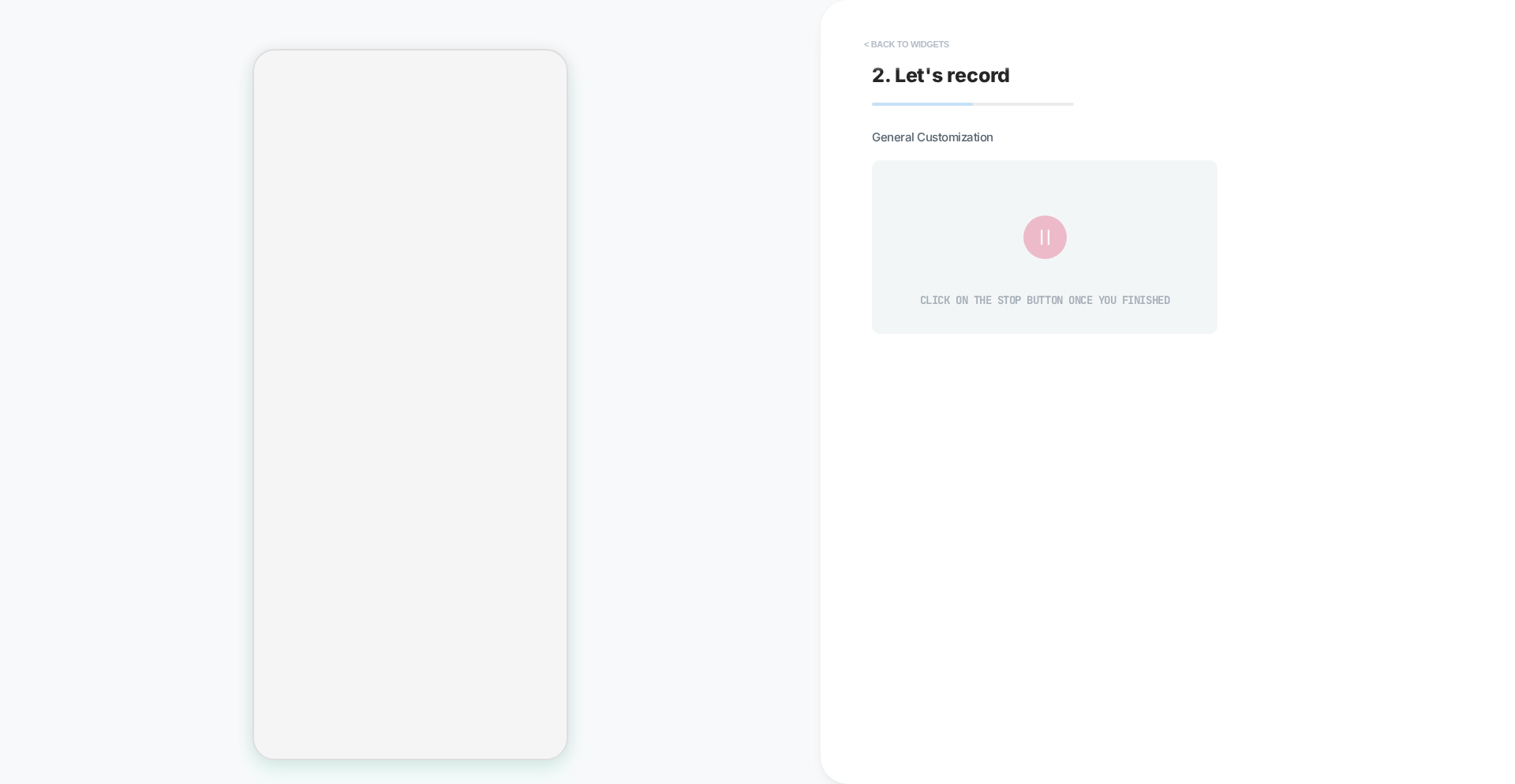
click at [887, 43] on button "< Back to widgets" at bounding box center [907, 43] width 101 height 25
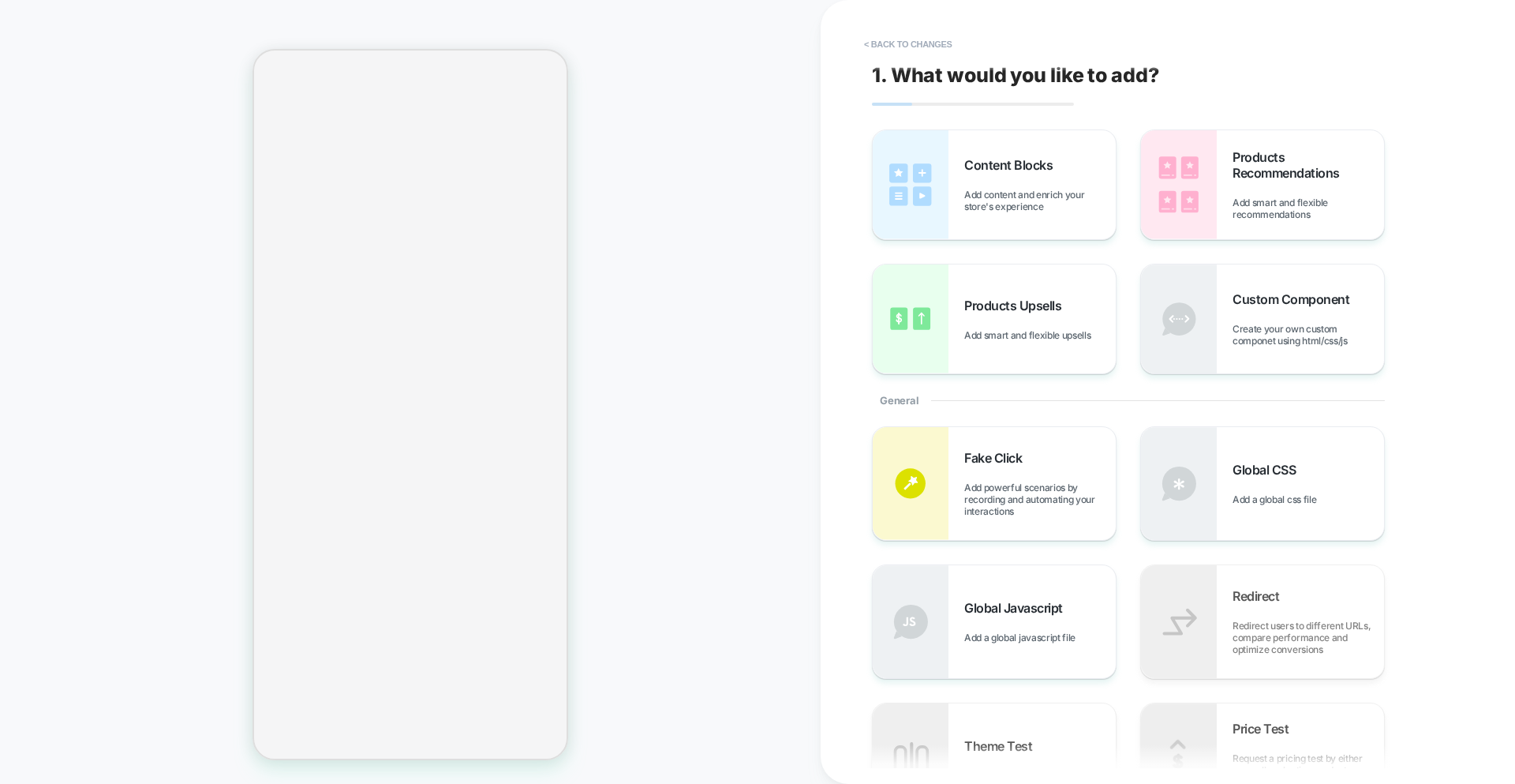
click at [887, 43] on button "< Back to changes" at bounding box center [908, 43] width 104 height 25
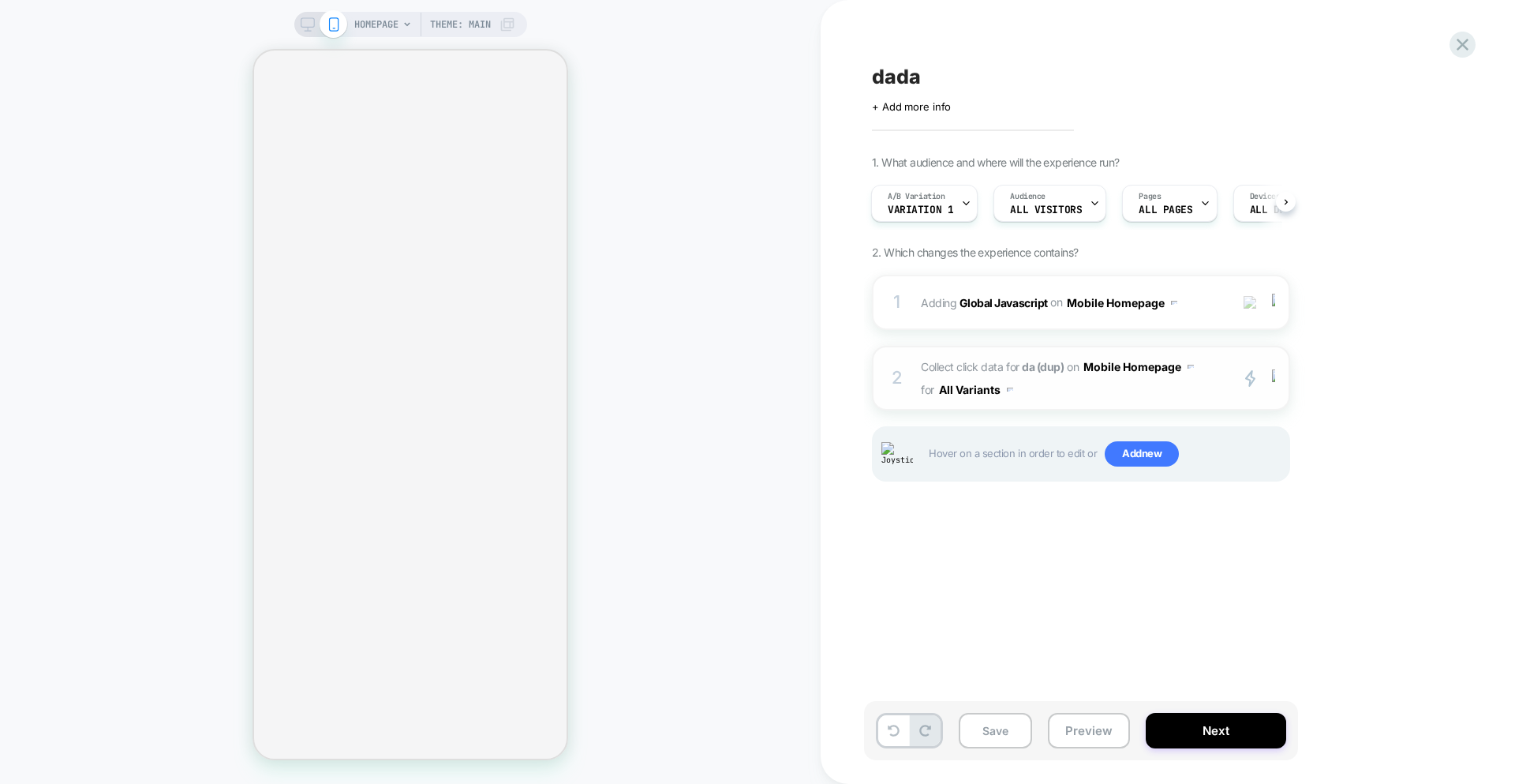
click at [1085, 391] on span "Collect click data for da (dup) on Mobile Homepage for All Variants" at bounding box center [1072, 378] width 301 height 46
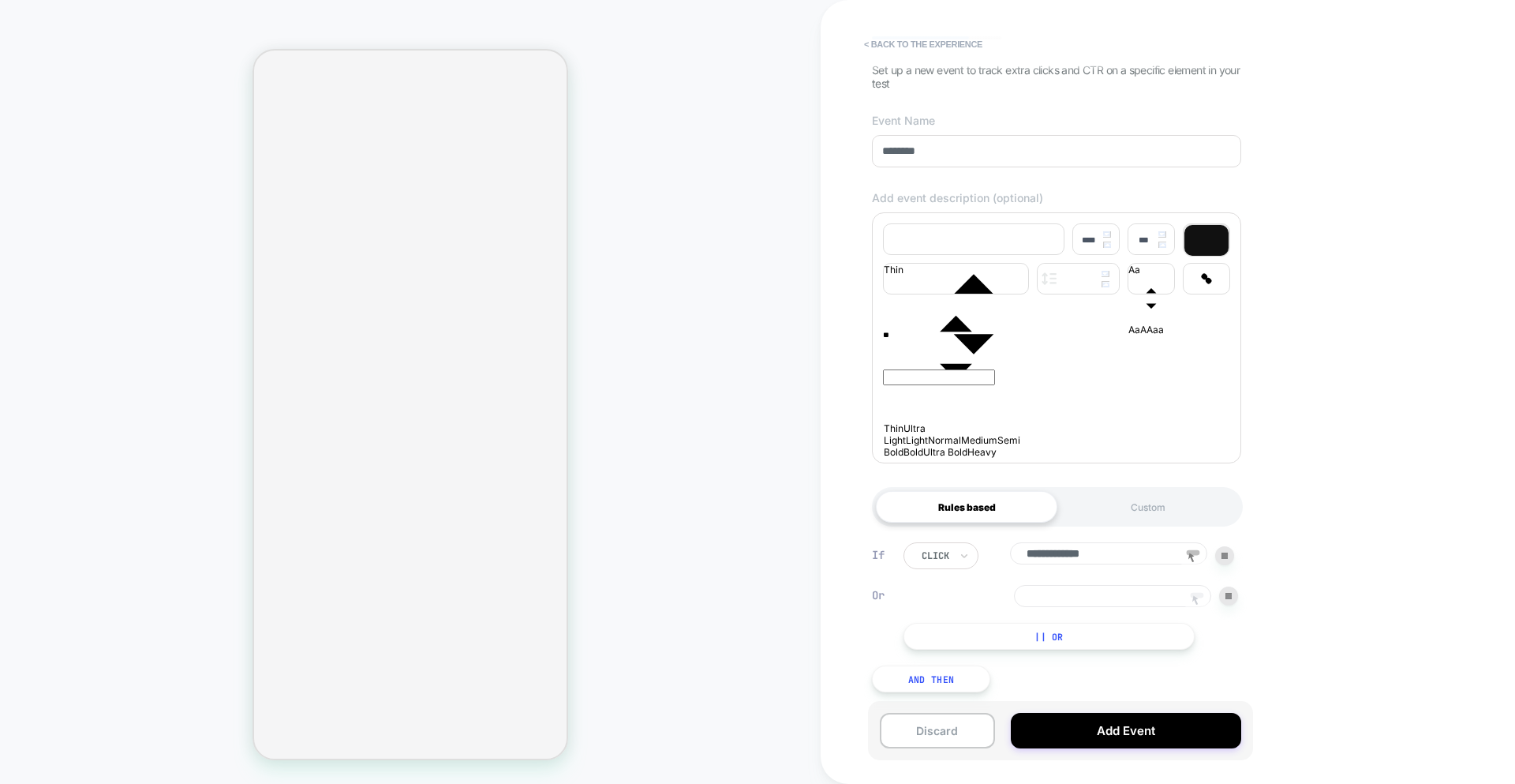
scroll to position [119, 0]
click at [1085, 593] on icon at bounding box center [1197, 597] width 23 height 23
click at [947, 43] on button "< back to the experience" at bounding box center [923, 43] width 134 height 25
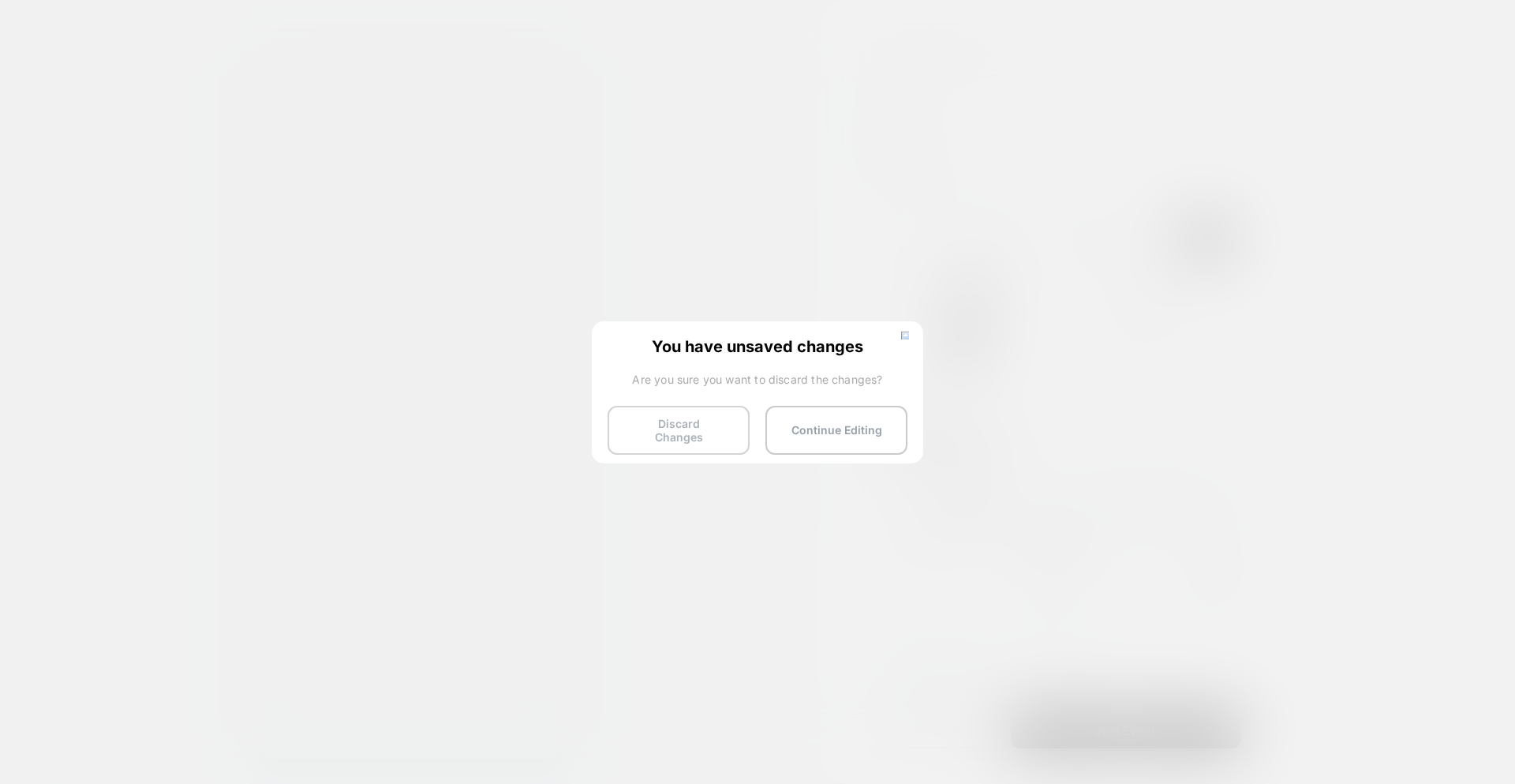
click at [686, 416] on button "Discard Changes" at bounding box center [678, 430] width 142 height 49
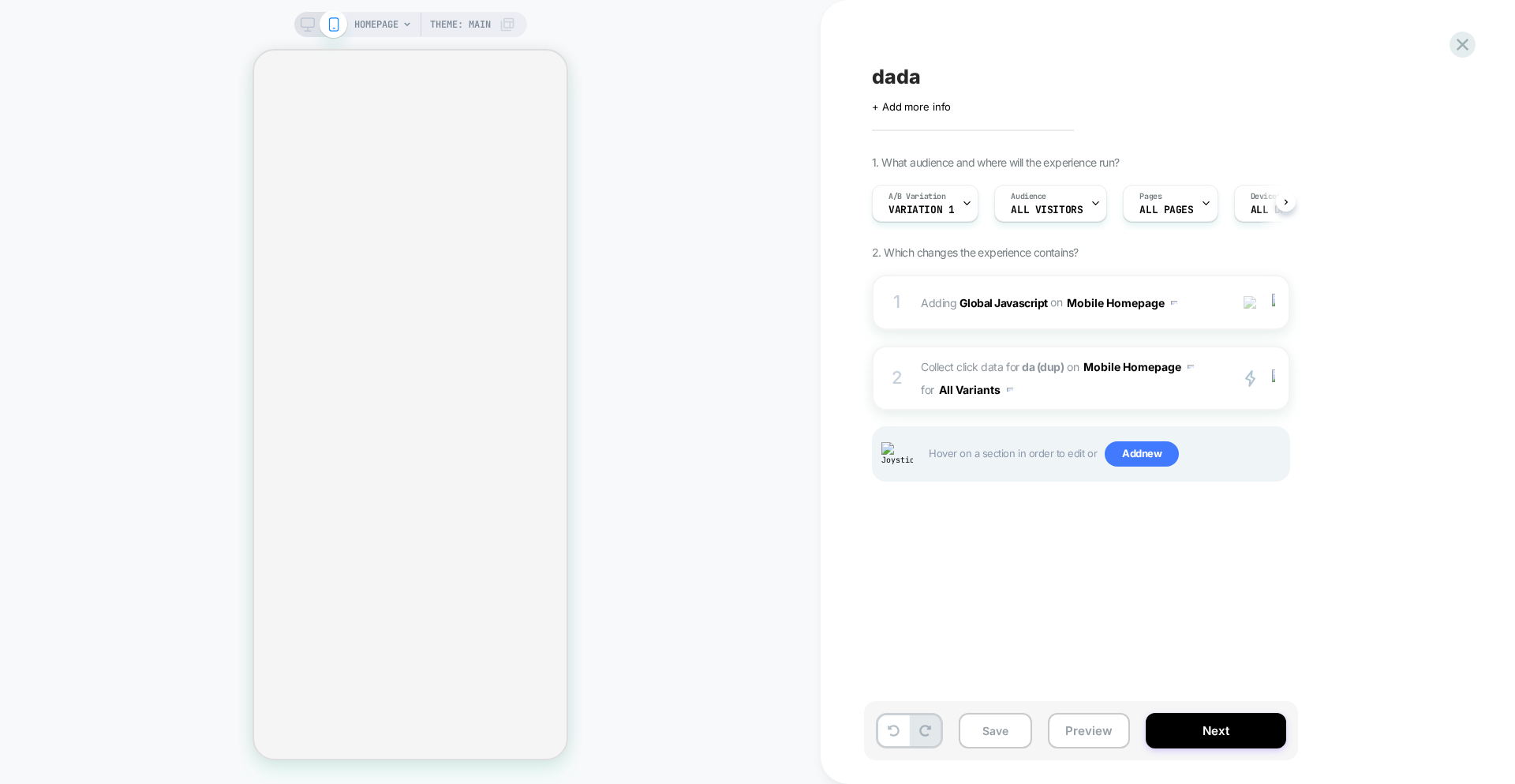
scroll to position [0, 1]
click at [1085, 37] on div "dada Click to edit experience details + Add more info 1. What audience and wher…" at bounding box center [1160, 391] width 592 height 752
click at [1085, 38] on icon at bounding box center [1463, 44] width 22 height 22
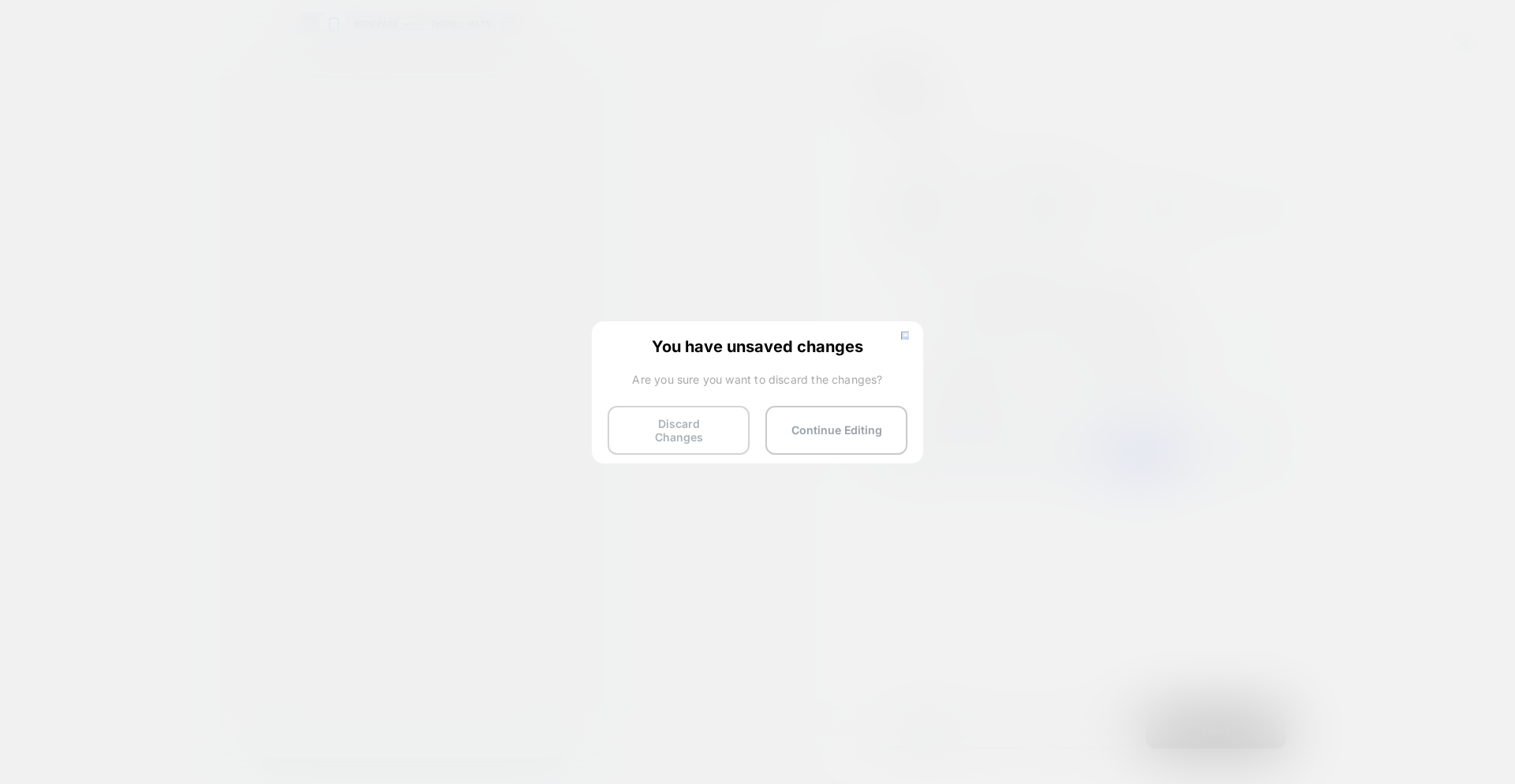
click at [657, 421] on button "Discard Changes" at bounding box center [678, 430] width 142 height 49
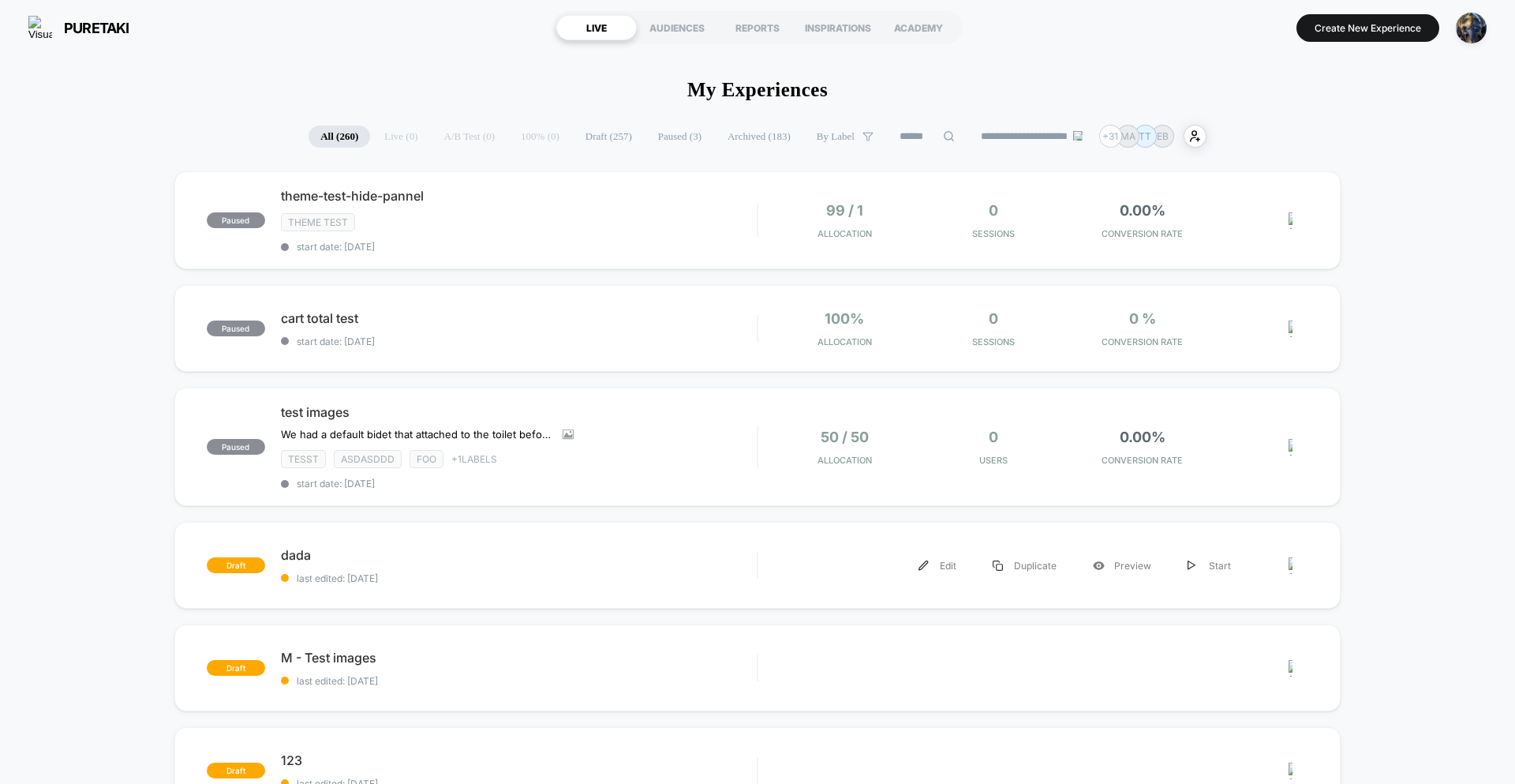
click at [423, 540] on div "draft dada last edited: 8/17/2025 Edit Duplicate Preview Start" at bounding box center [758, 565] width 1166 height 87
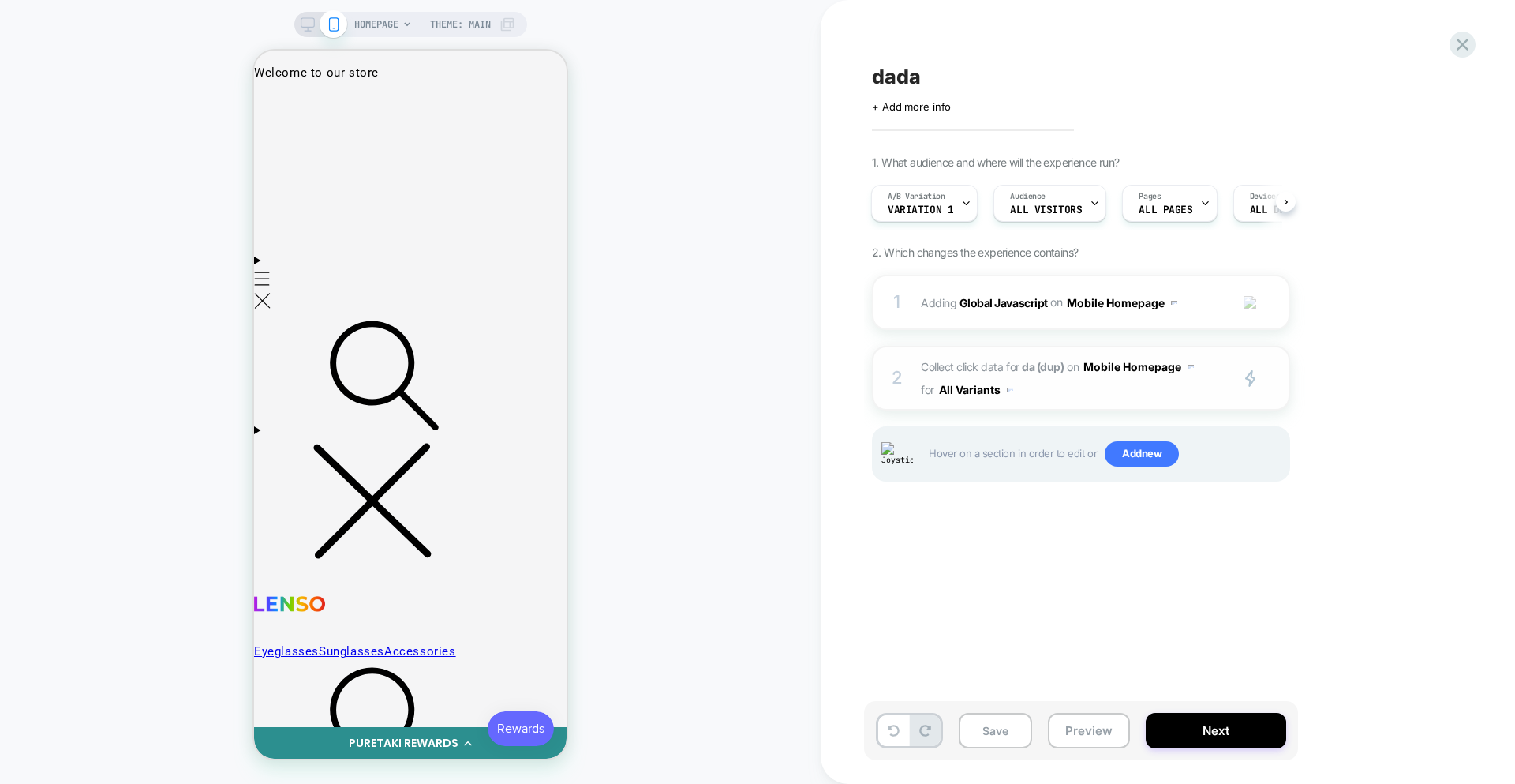
click at [1190, 397] on span "Collect click data for da (dup) on Mobile Homepage for All Variants" at bounding box center [1072, 378] width 301 height 46
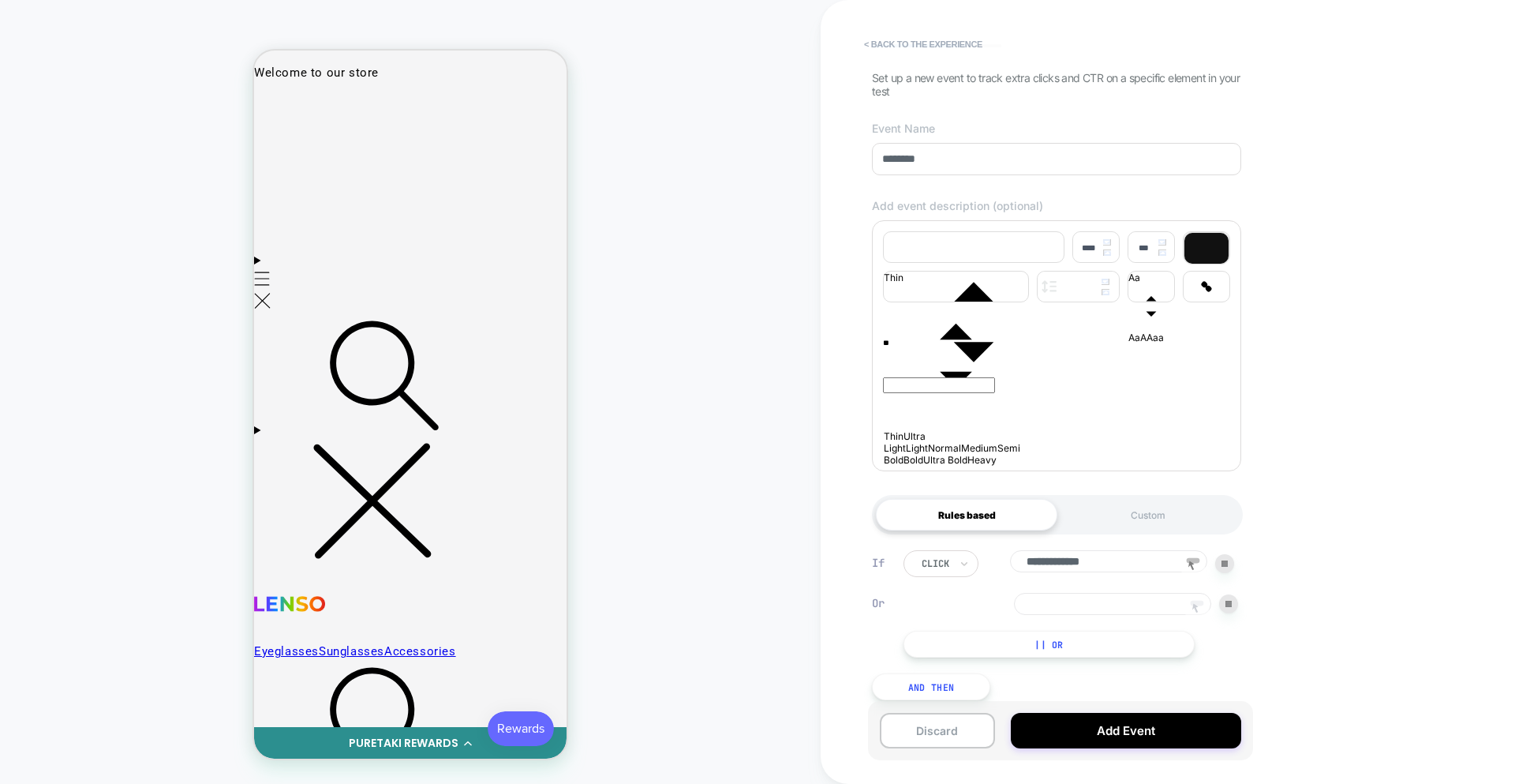
scroll to position [119, 0]
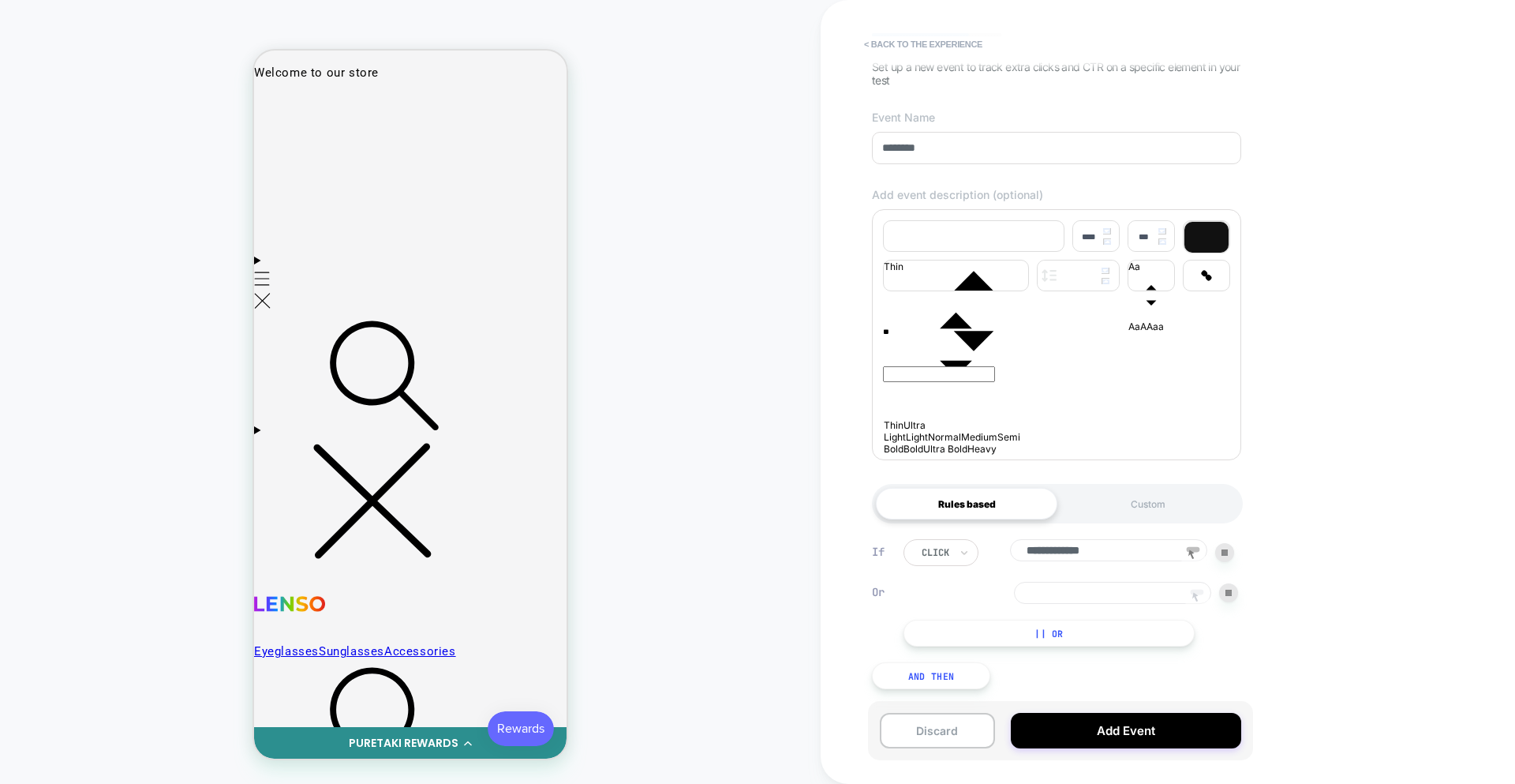
click at [1197, 593] on icon at bounding box center [1195, 596] width 6 height 10
click at [281, 112] on div at bounding box center [274, 105] width 35 height 35
click at [302, 133] on div "Hover" at bounding box center [296, 130] width 12 height 18
click at [697, 248] on div "HOMEPAGE Theme: MAIN" at bounding box center [410, 391] width 821 height 752
click at [1193, 549] on icon at bounding box center [1191, 554] width 6 height 10
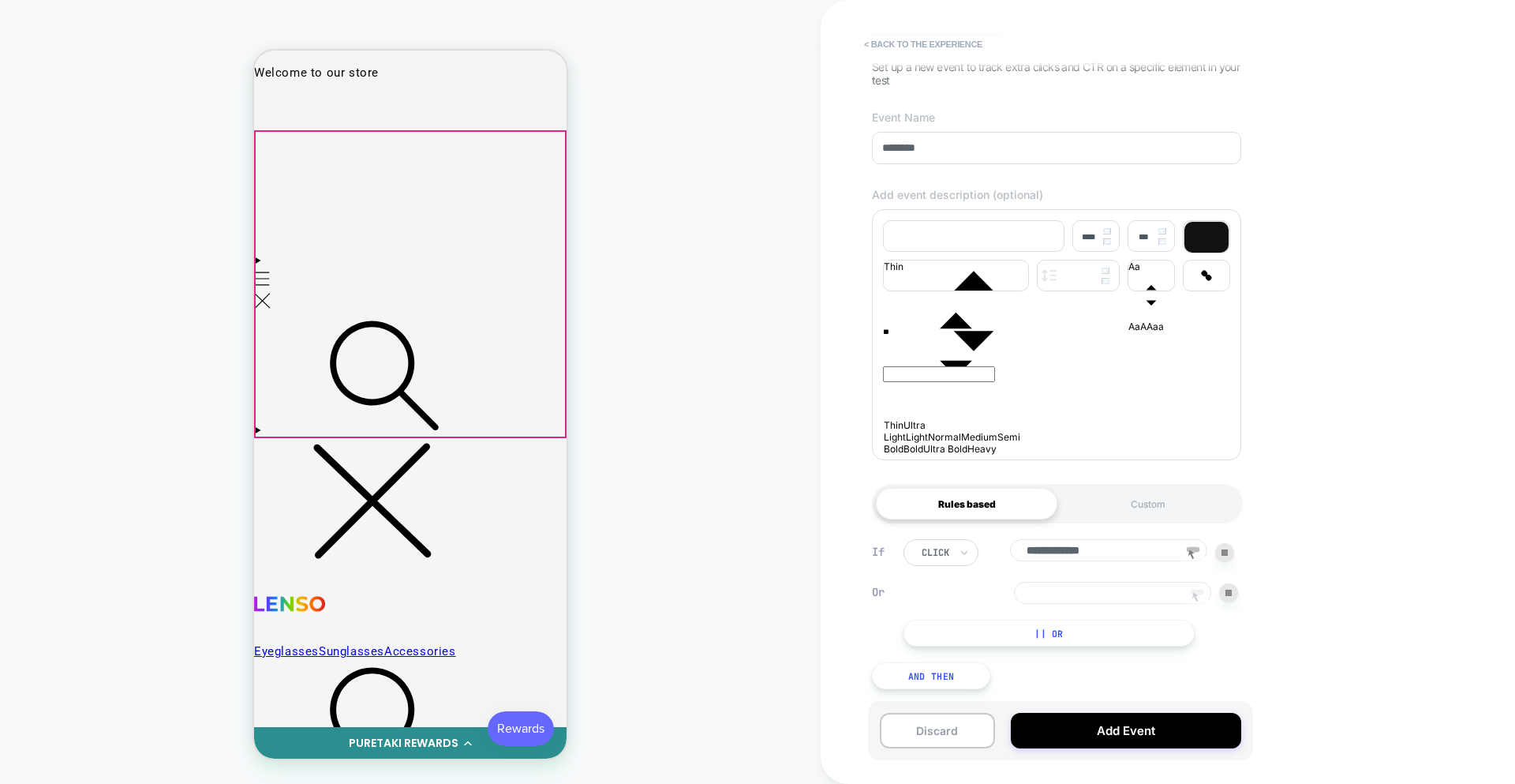
click at [1197, 589] on rect at bounding box center [1197, 592] width 13 height 5
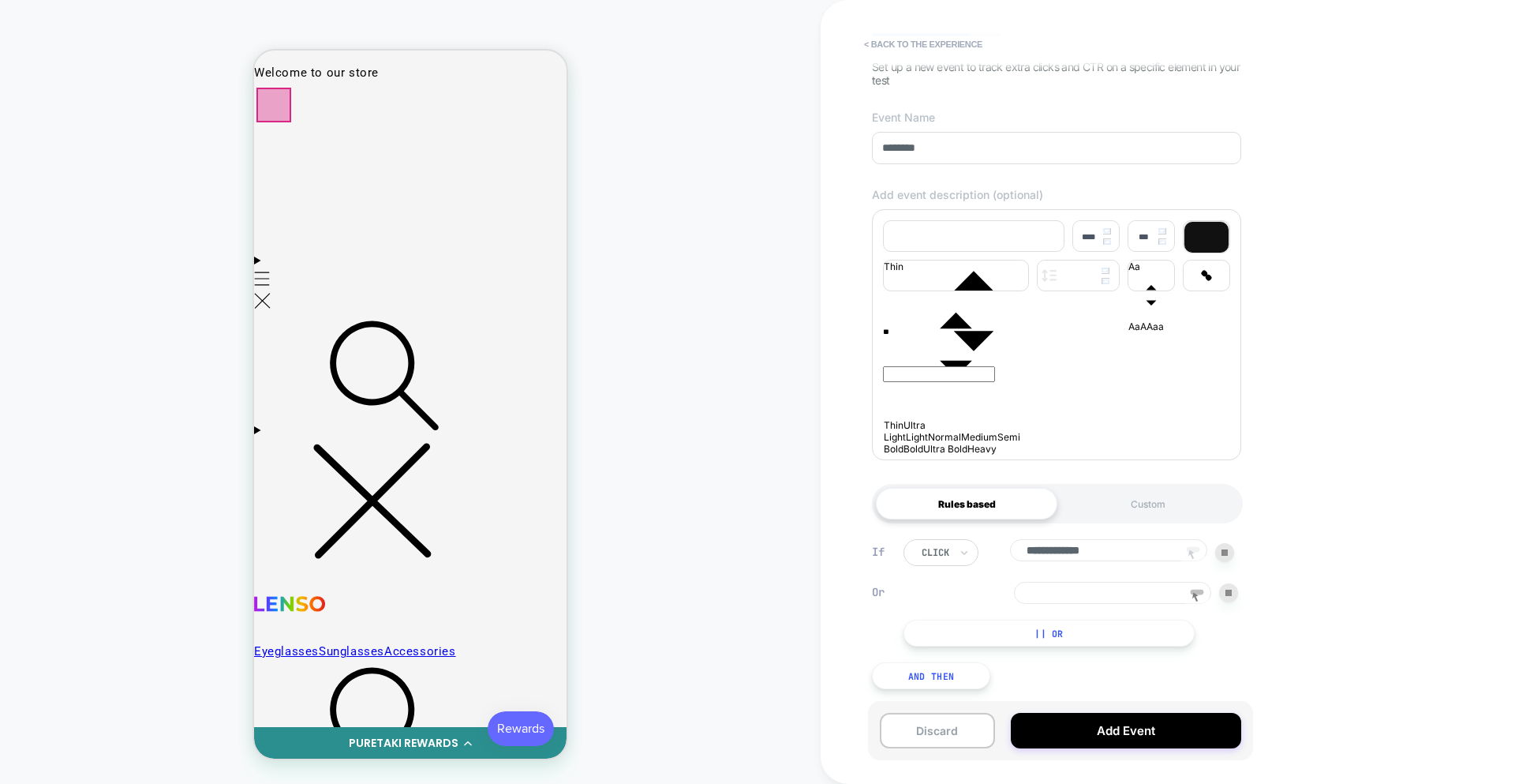
click at [276, 108] on div at bounding box center [274, 105] width 35 height 35
click at [309, 162] on div "Click" at bounding box center [350, 164] width 150 height 37
click at [961, 382] on div "**" at bounding box center [1057, 382] width 348 height 126
click at [1189, 556] on icon at bounding box center [1193, 555] width 23 height 23
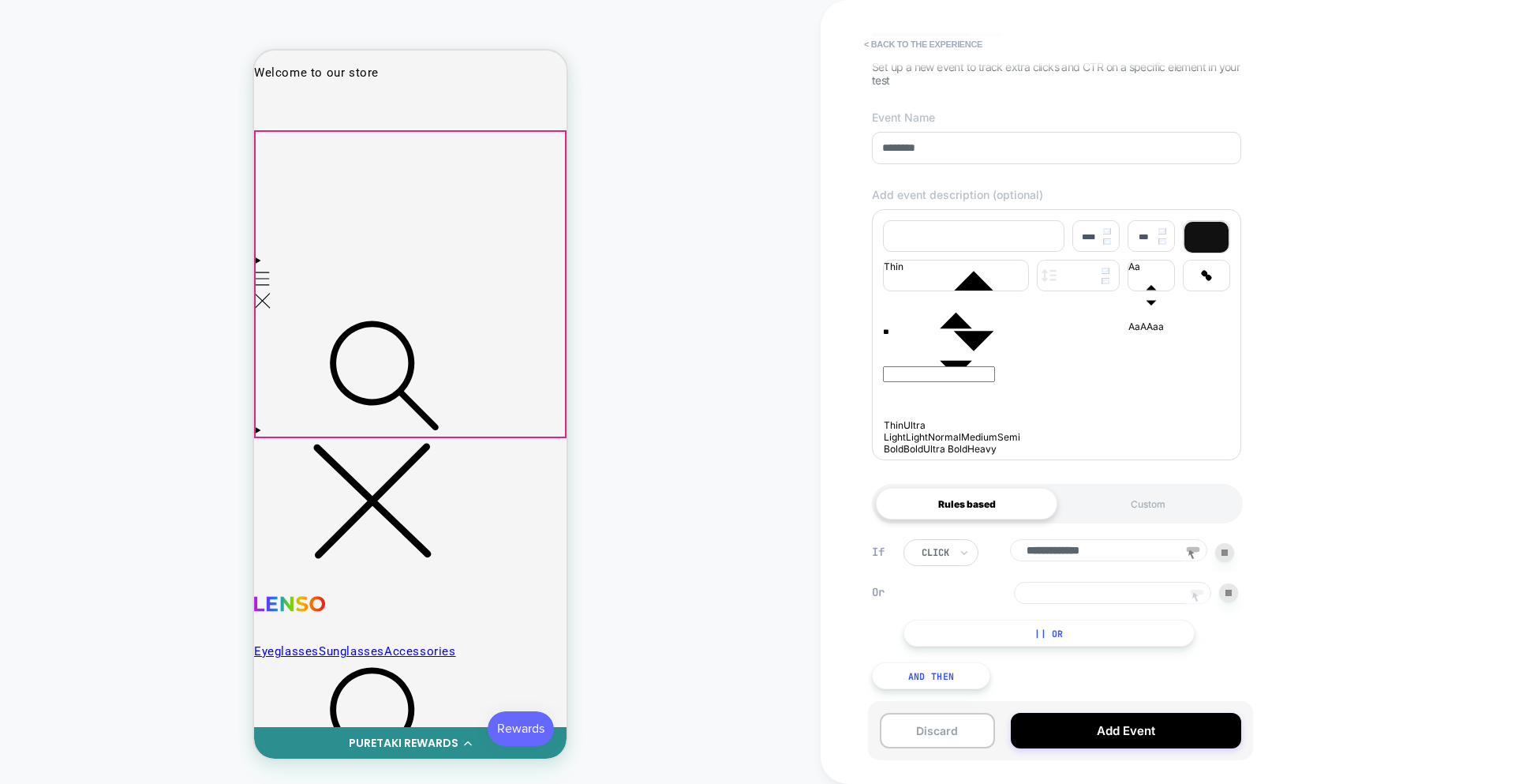
click at [1199, 595] on icon at bounding box center [1197, 597] width 23 height 23
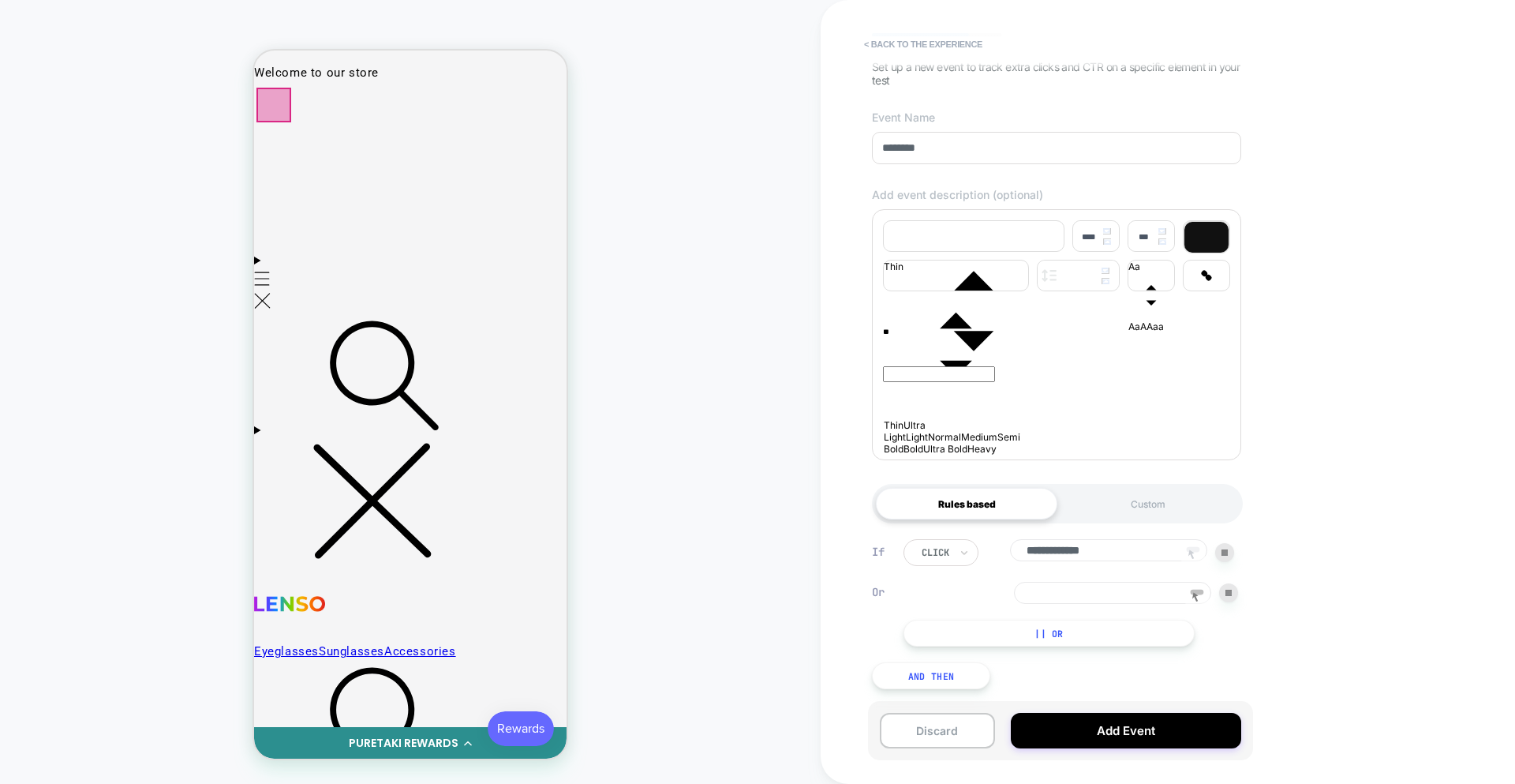
click at [282, 110] on div at bounding box center [274, 105] width 35 height 35
click at [322, 161] on div "Click" at bounding box center [356, 167] width 150 height 37
drag, startPoint x: 680, startPoint y: 239, endPoint x: 687, endPoint y: 246, distance: 9.9
click at [680, 239] on div "HOMEPAGE Theme: MAIN" at bounding box center [410, 391] width 821 height 752
click at [1103, 581] on input at bounding box center [1113, 592] width 197 height 22
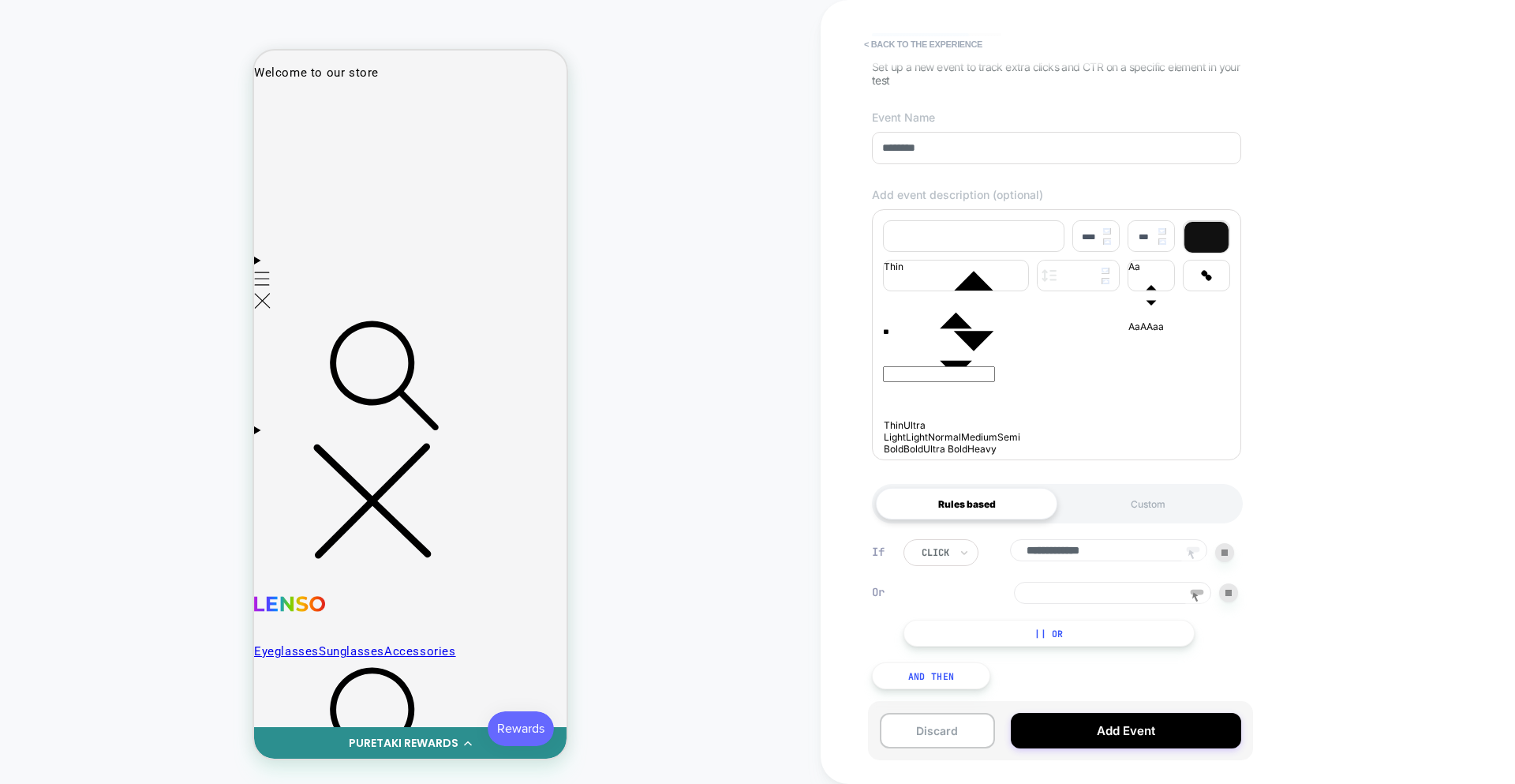
click at [1192, 553] on icon at bounding box center [1191, 554] width 6 height 10
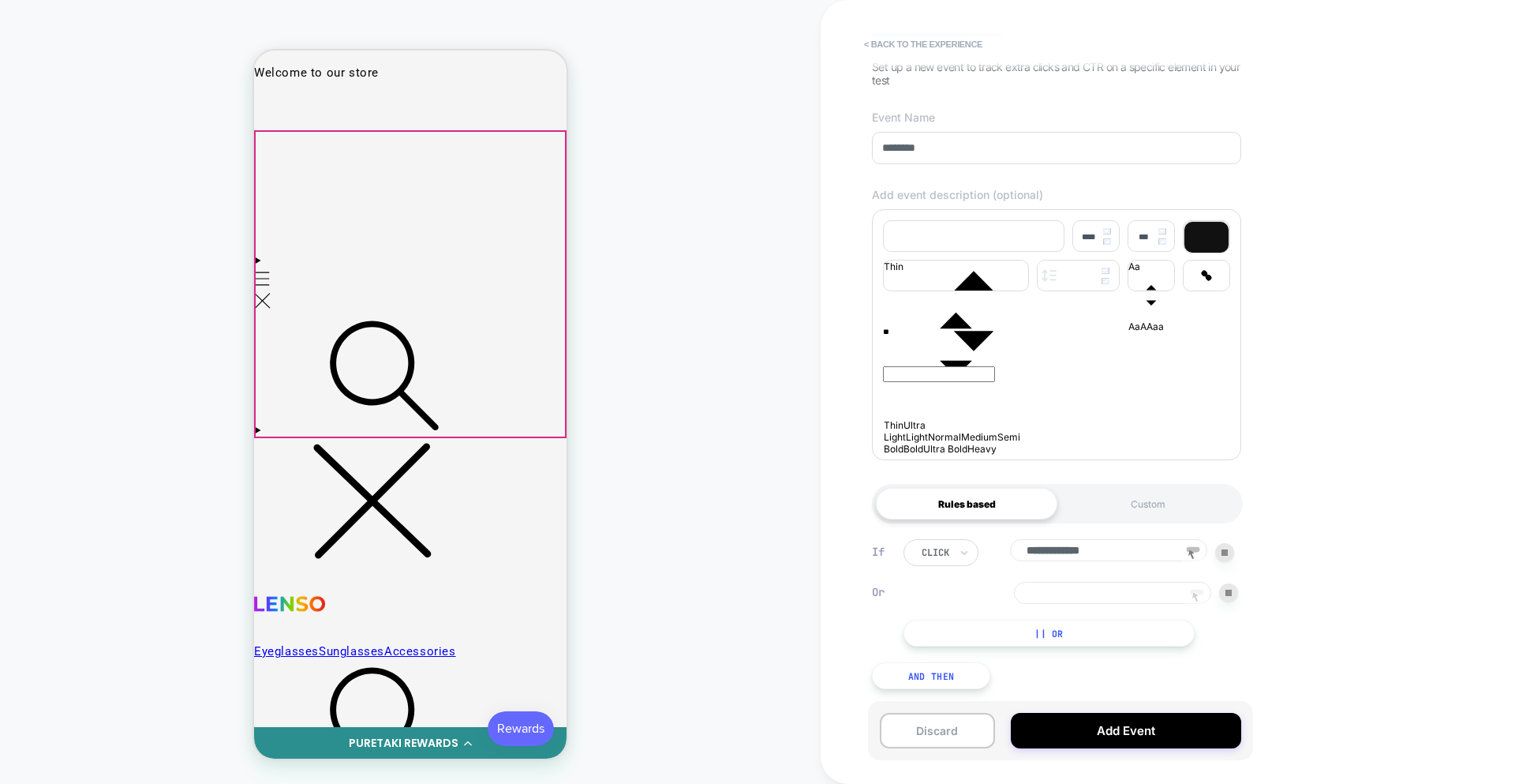
click at [1195, 592] on icon at bounding box center [1197, 597] width 23 height 23
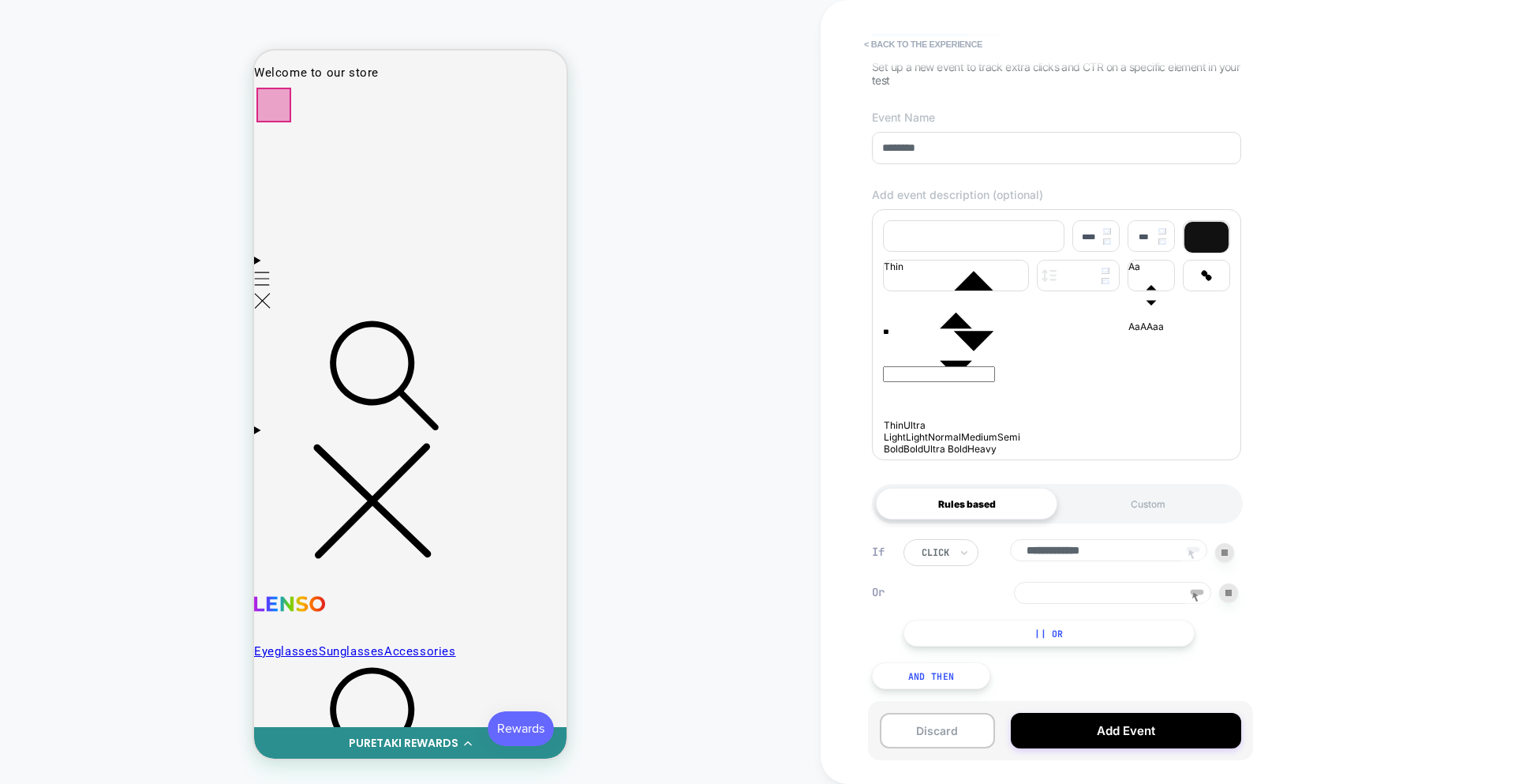
click at [286, 105] on div at bounding box center [274, 105] width 35 height 35
click at [708, 166] on div "HOMEPAGE Theme: MAIN" at bounding box center [410, 391] width 821 height 752
click at [770, 314] on div "HOMEPAGE Theme: MAIN" at bounding box center [410, 391] width 821 height 752
drag, startPoint x: 361, startPoint y: 296, endPoint x: 347, endPoint y: 249, distance: 49.0
click at [361, 295] on div at bounding box center [410, 284] width 313 height 308
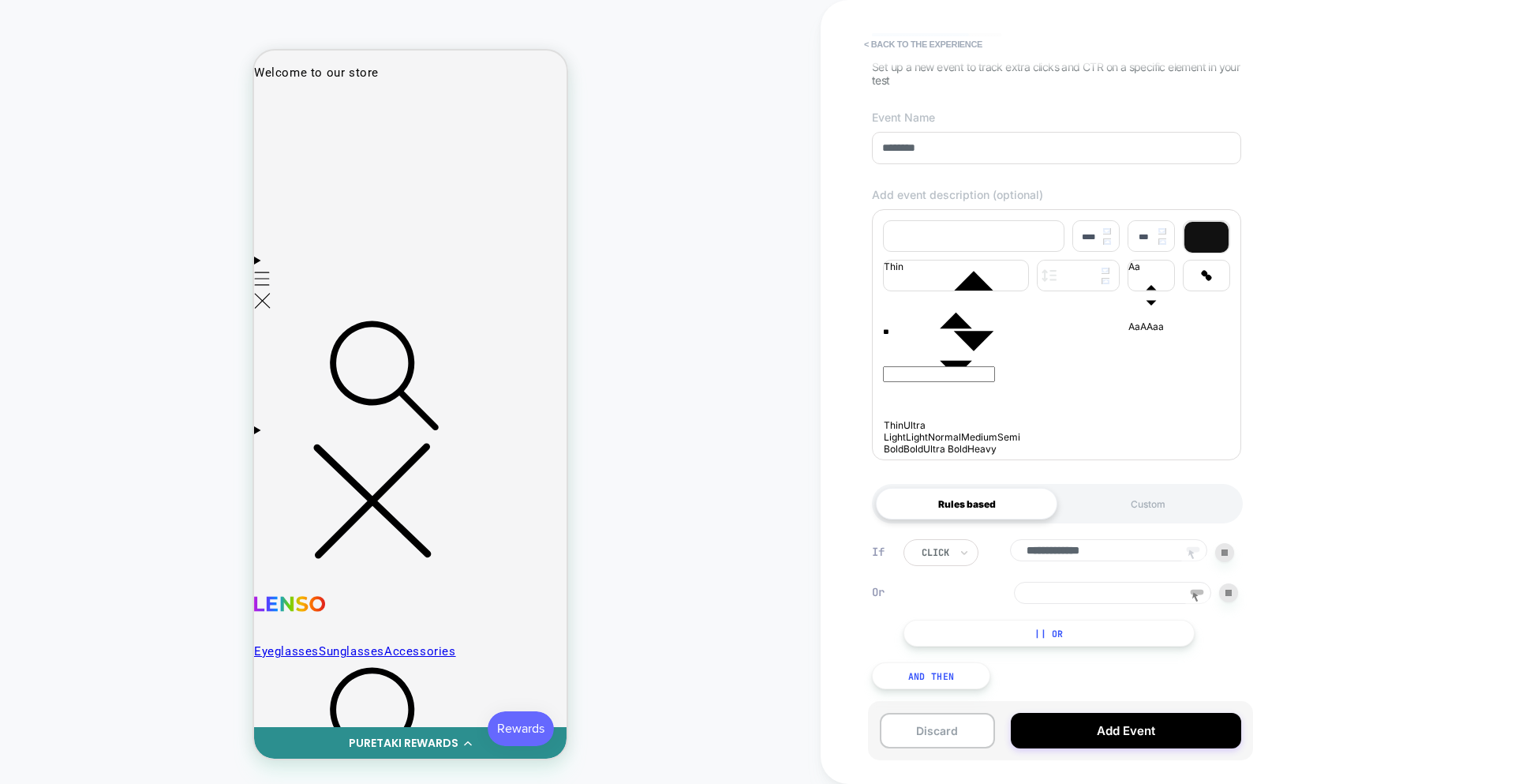
click at [1191, 553] on icon at bounding box center [1191, 554] width 6 height 10
click at [281, 111] on div at bounding box center [274, 105] width 35 height 35
click at [302, 167] on div "Click" at bounding box center [296, 168] width 12 height 18
click at [1100, 604] on input at bounding box center [1113, 592] width 197 height 22
click at [1203, 592] on rect at bounding box center [1197, 592] width 13 height 5
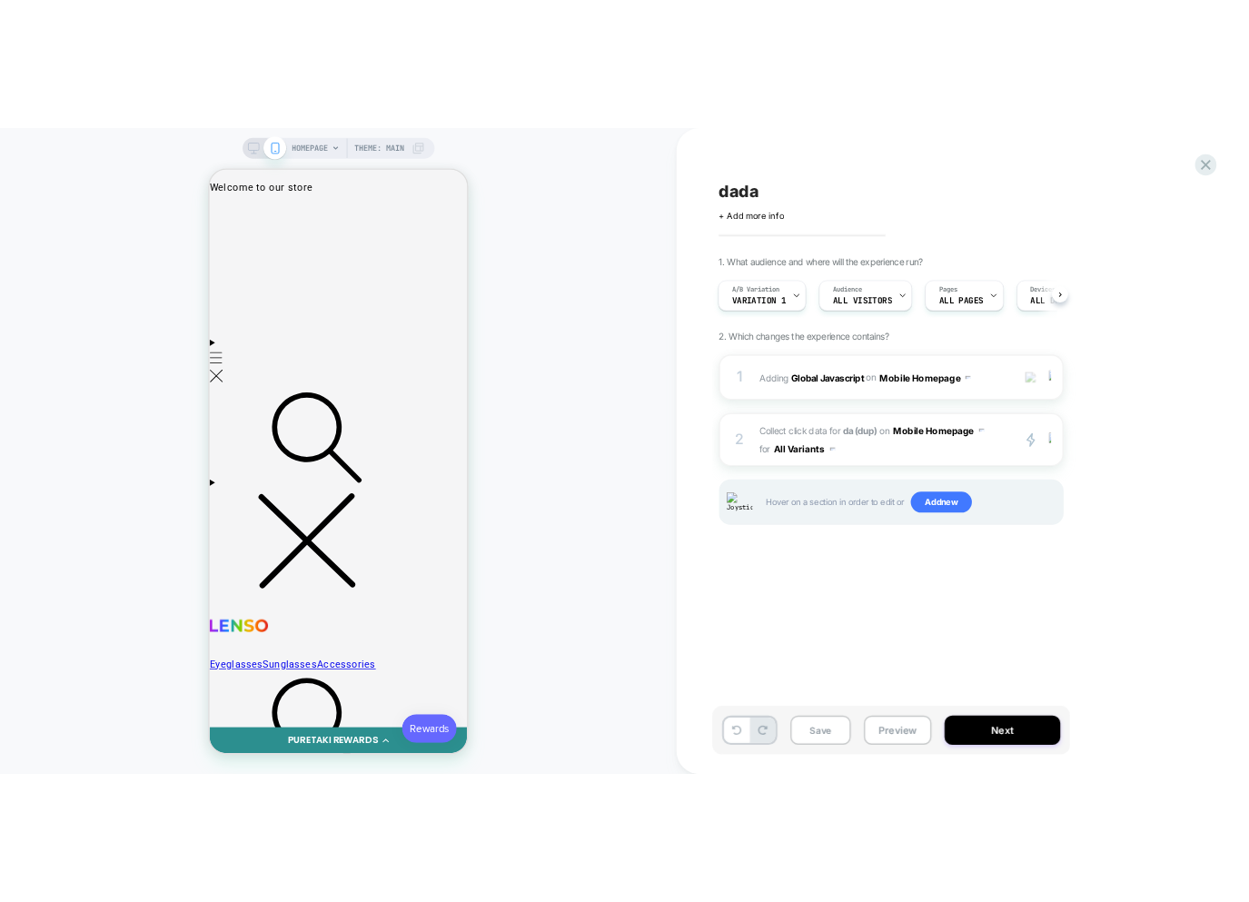
scroll to position [0, 0]
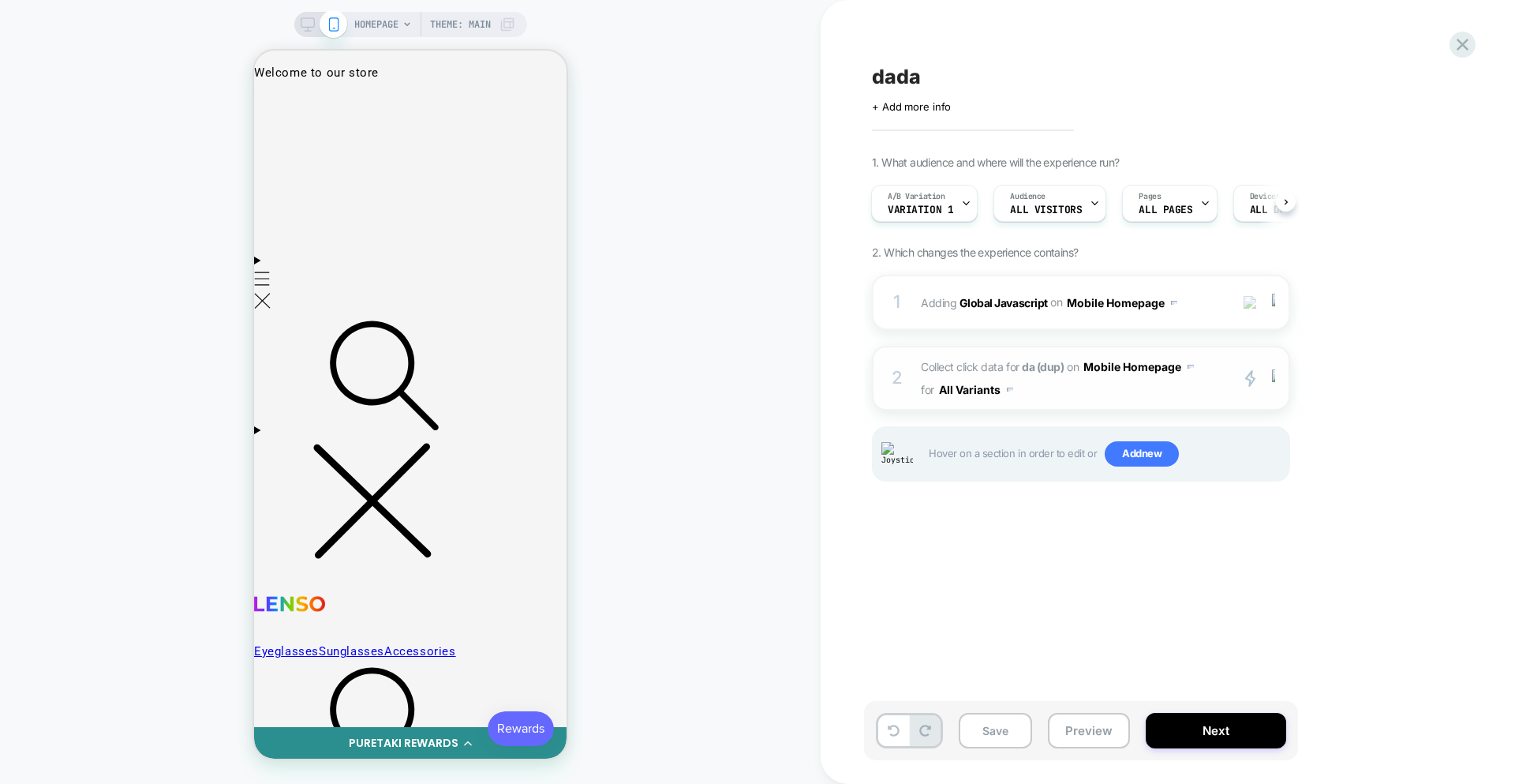
click at [1147, 390] on span "Collect click data for da (dup) on Mobile Homepage for All Variants" at bounding box center [1072, 378] width 301 height 46
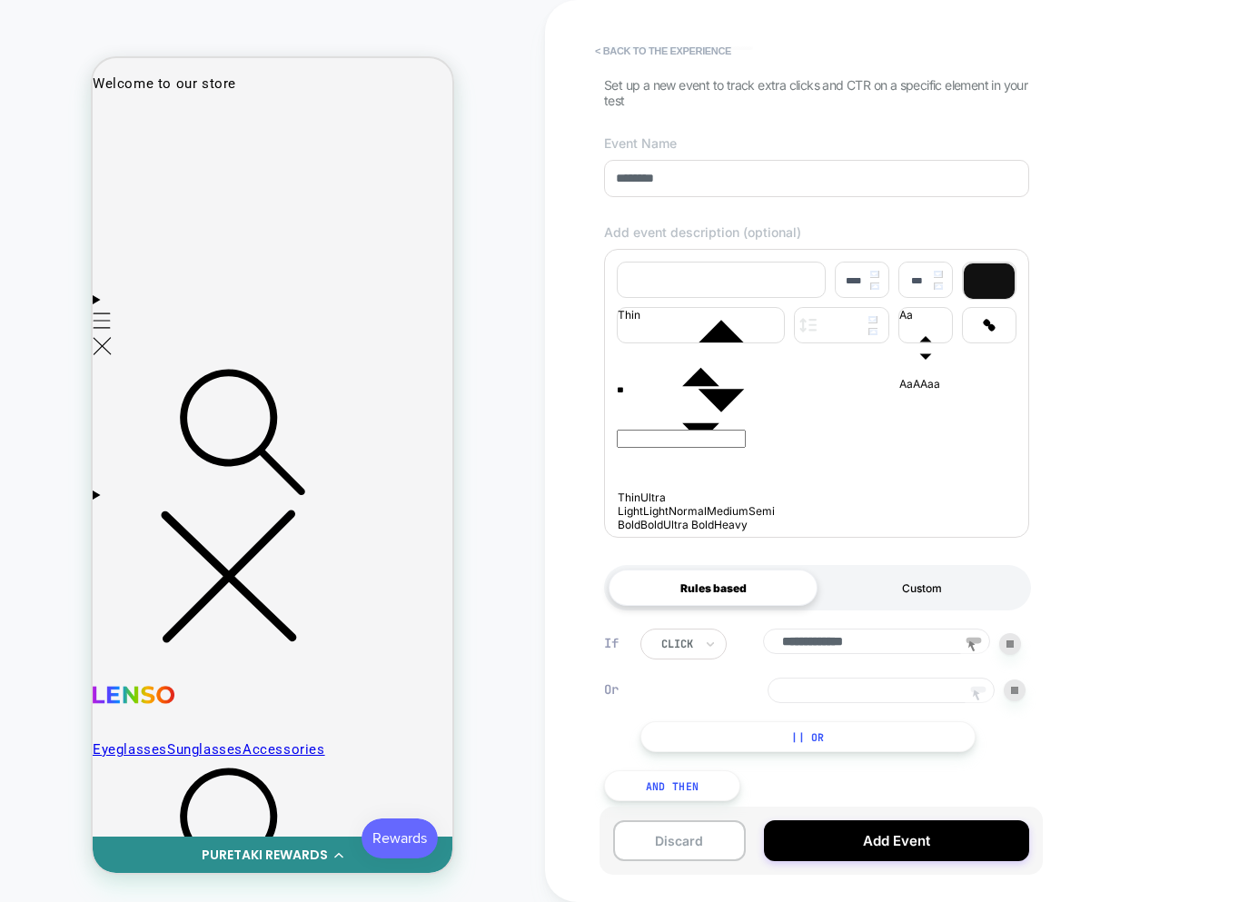
scroll to position [137, 0]
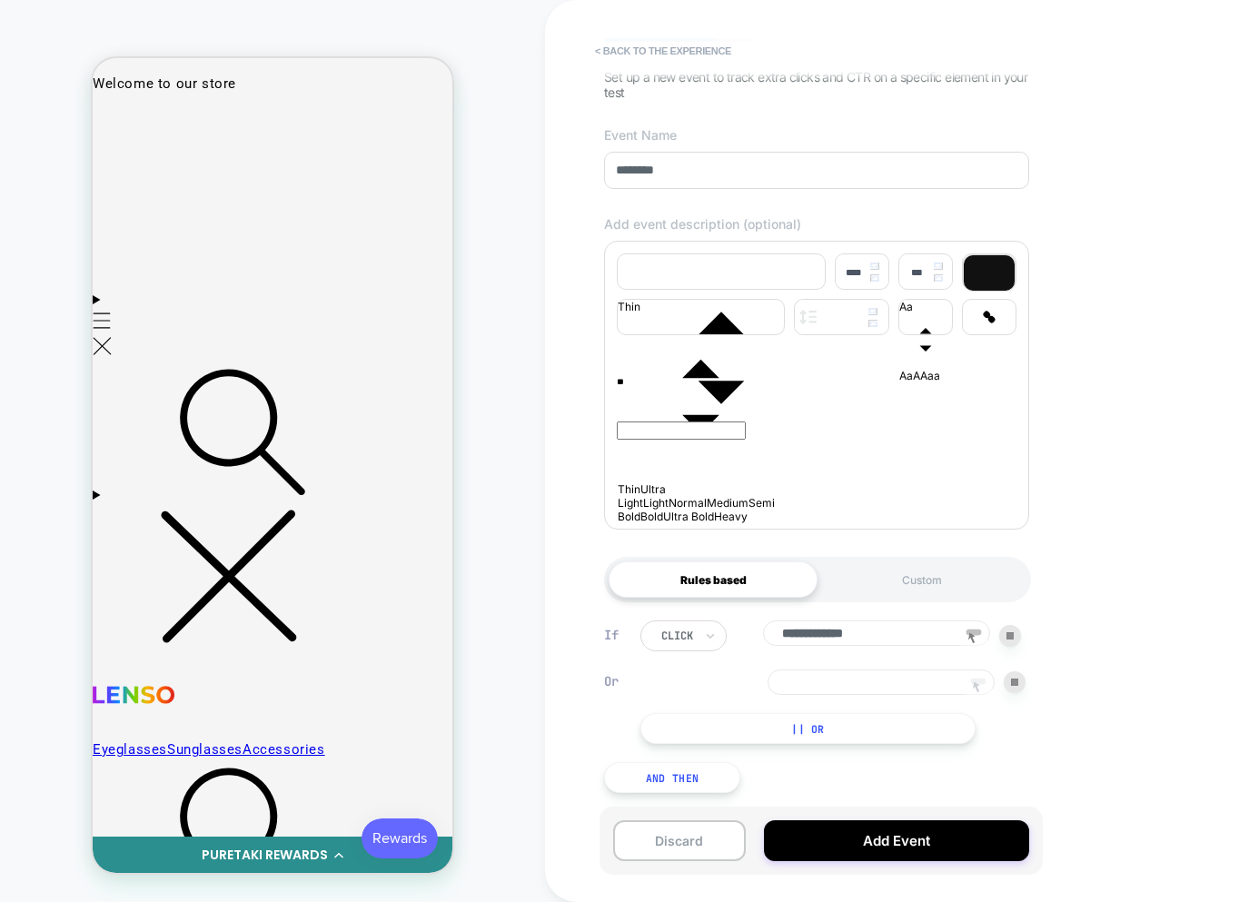
click at [972, 679] on rect at bounding box center [978, 681] width 15 height 6
click at [108, 130] on div at bounding box center [115, 121] width 40 height 40
click at [133, 163] on div "Track Hover" at bounding box center [126, 162] width 14 height 43
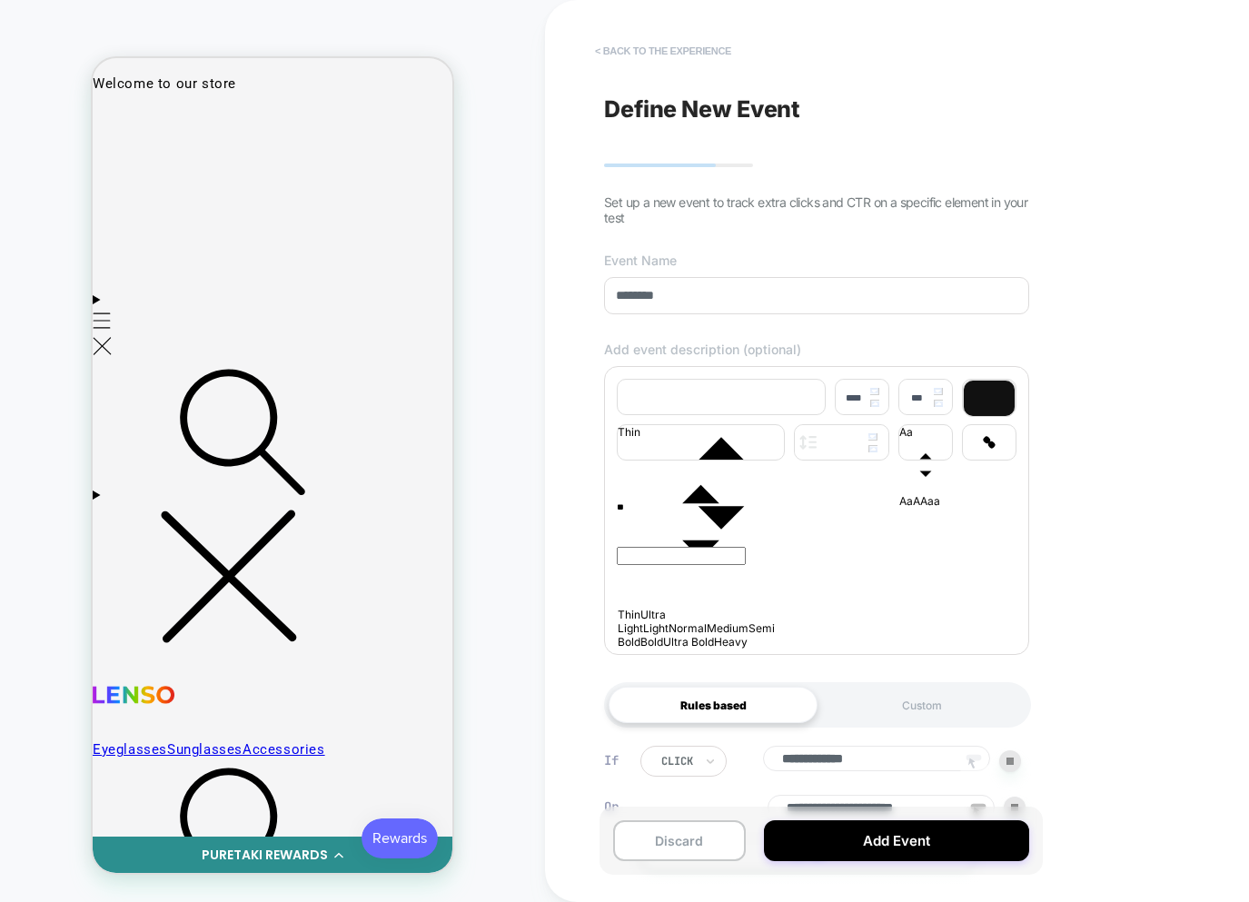
click at [709, 56] on button "< back to the experience" at bounding box center [663, 50] width 154 height 29
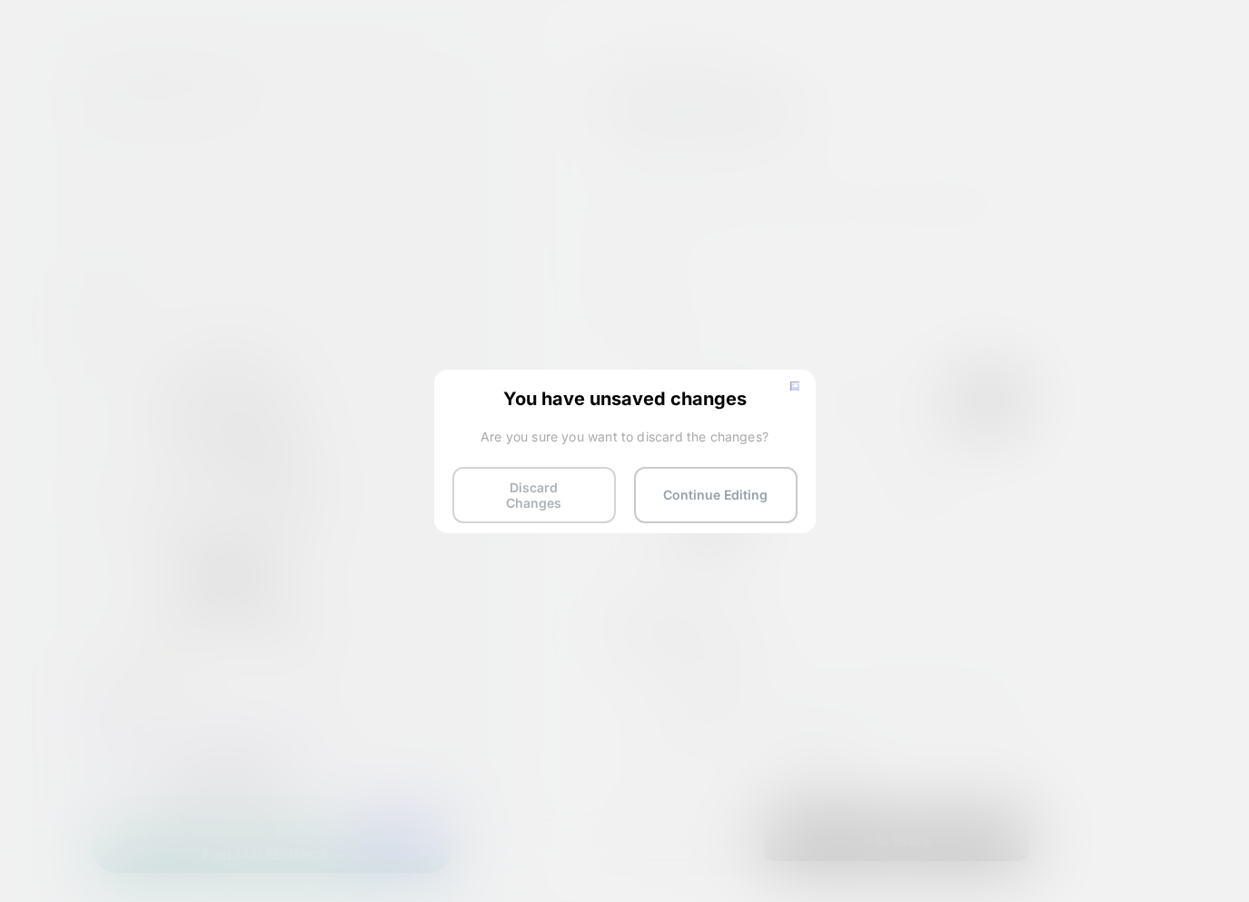
click at [526, 469] on button "Discard Changes" at bounding box center [533, 495] width 163 height 56
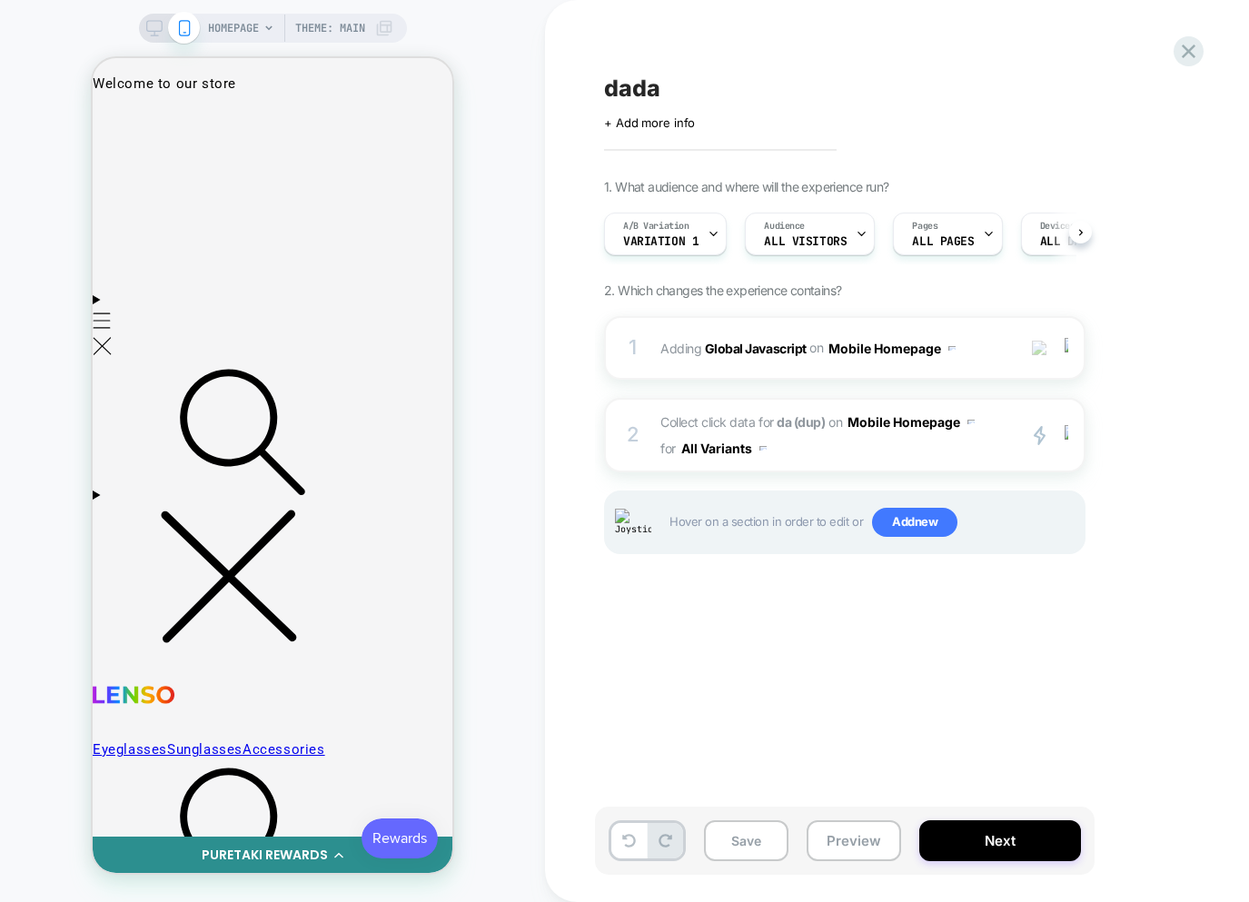
scroll to position [0, 1]
click at [932, 437] on span "Collect click data for da (dup) on Mobile Homepage for All Variants" at bounding box center [833, 435] width 346 height 53
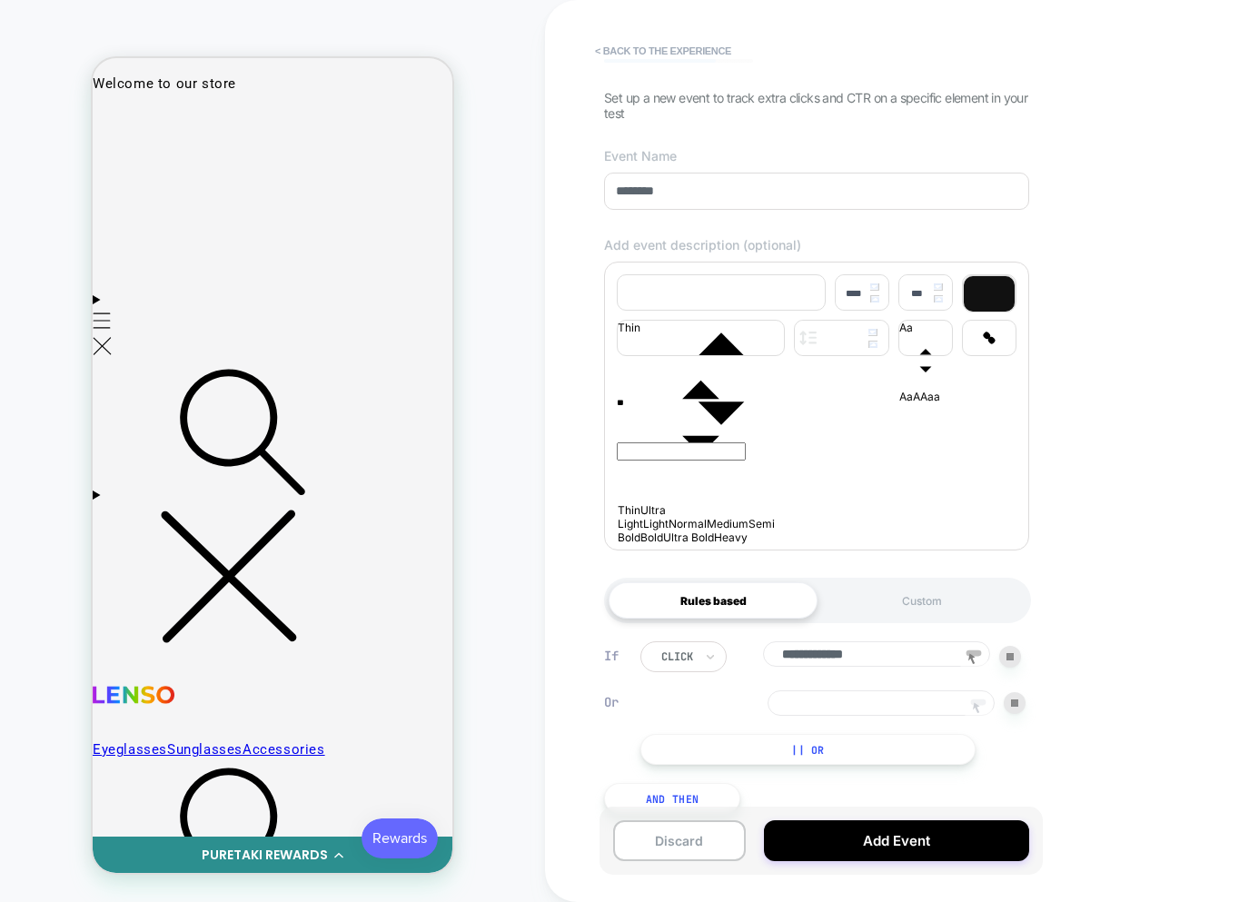
scroll to position [137, 0]
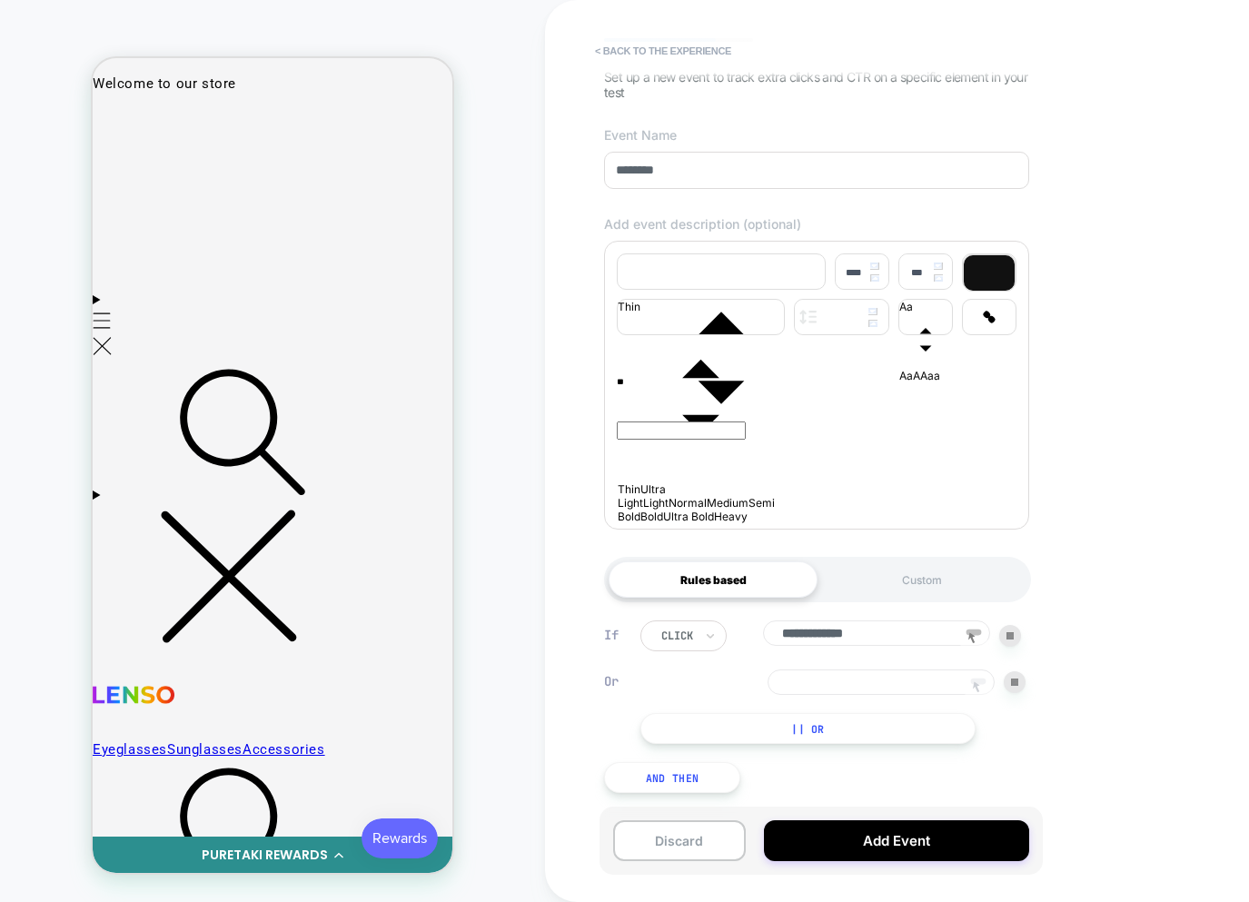
click at [978, 685] on icon at bounding box center [977, 687] width 27 height 27
click at [109, 127] on div at bounding box center [115, 121] width 40 height 40
click at [125, 149] on div "Track Hover" at bounding box center [127, 159] width 14 height 43
click at [851, 686] on input at bounding box center [880, 681] width 227 height 25
click at [931, 677] on input "**********" at bounding box center [880, 681] width 227 height 25
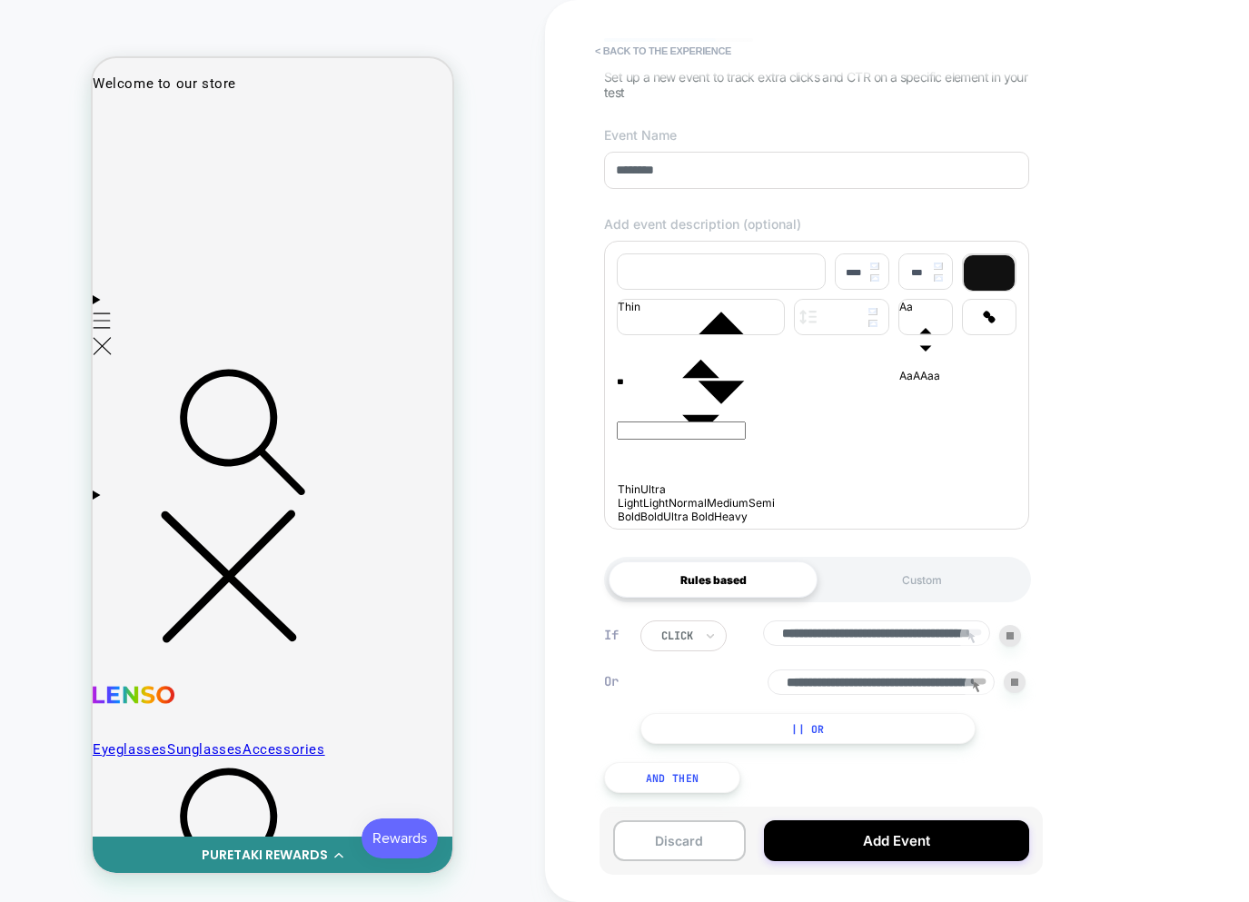
click at [931, 677] on input "**********" at bounding box center [880, 681] width 227 height 25
click at [871, 635] on input "**********" at bounding box center [876, 632] width 227 height 25
click at [972, 633] on icon at bounding box center [971, 637] width 7 height 11
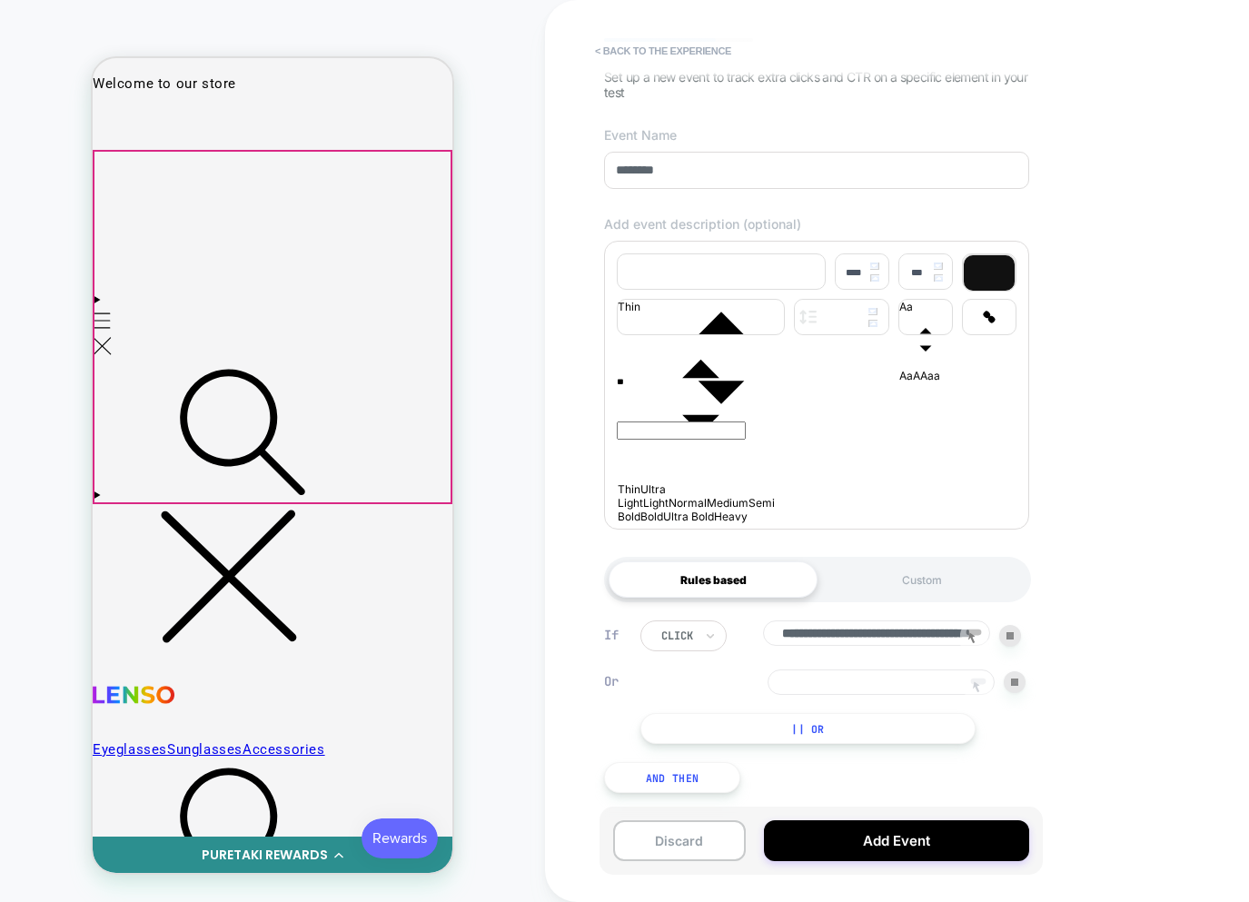
click at [980, 681] on icon at bounding box center [977, 687] width 27 height 27
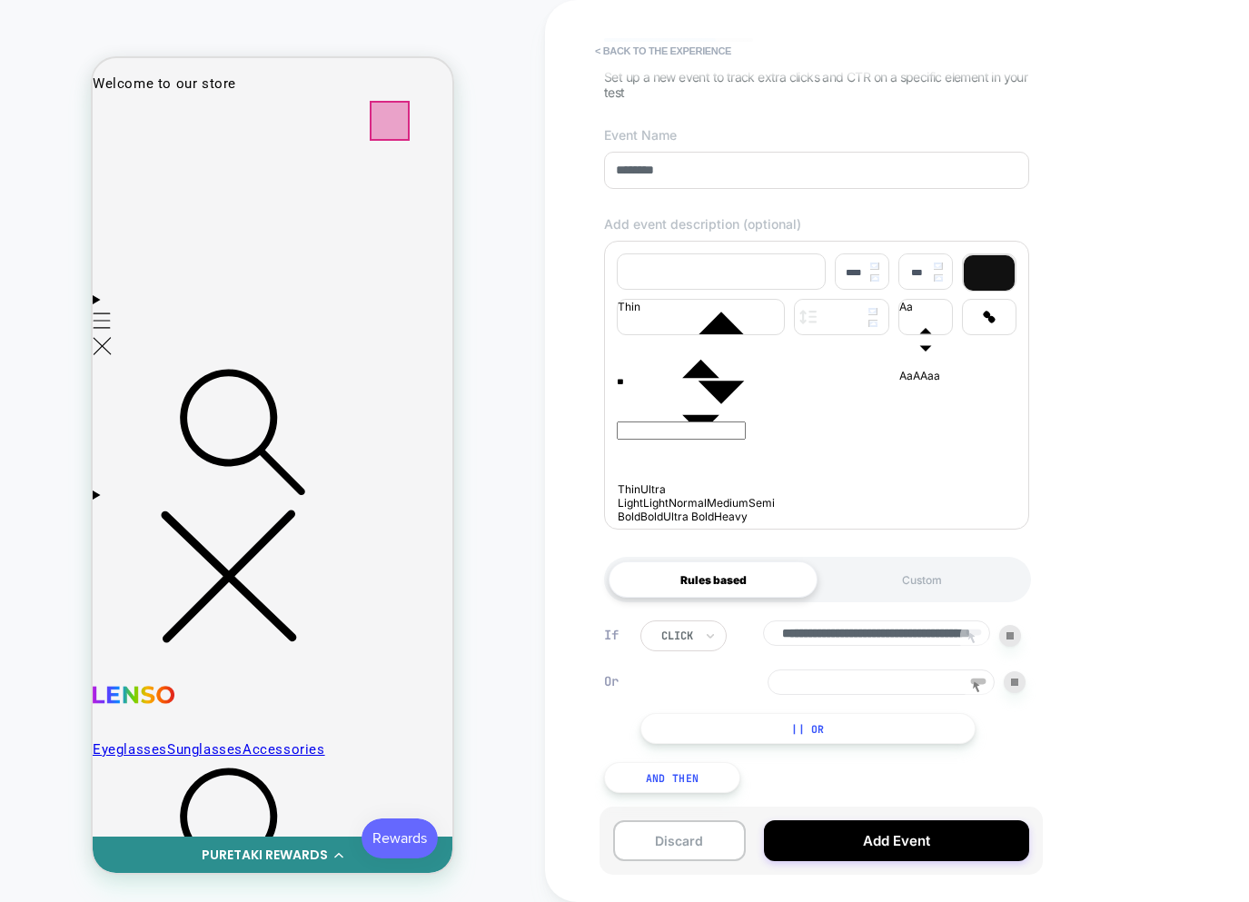
click at [389, 129] on div at bounding box center [390, 121] width 40 height 40
click at [311, 212] on div "Track Clicks" at bounding box center [357, 226] width 173 height 64
drag, startPoint x: 926, startPoint y: 632, endPoint x: 976, endPoint y: 638, distance: 50.3
click at [1107, 641] on div "**********" at bounding box center [944, 451] width 799 height 902
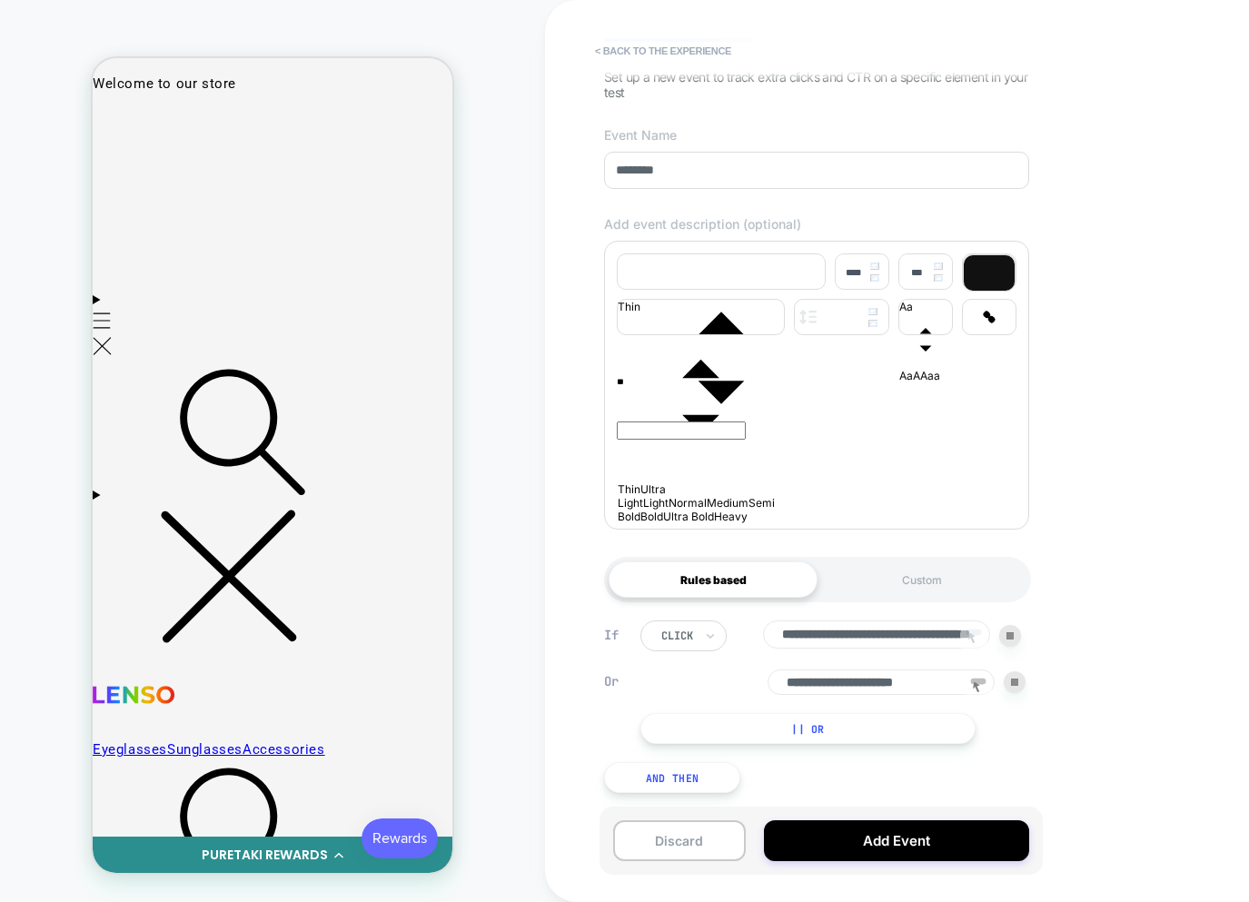
click at [926, 635] on input "**********" at bounding box center [876, 634] width 227 height 28
drag, startPoint x: 927, startPoint y: 635, endPoint x: 835, endPoint y: 648, distance: 92.7
click at [632, 594] on div "**********" at bounding box center [816, 450] width 443 height 865
click at [929, 649] on div "**********" at bounding box center [832, 681] width 385 height 123
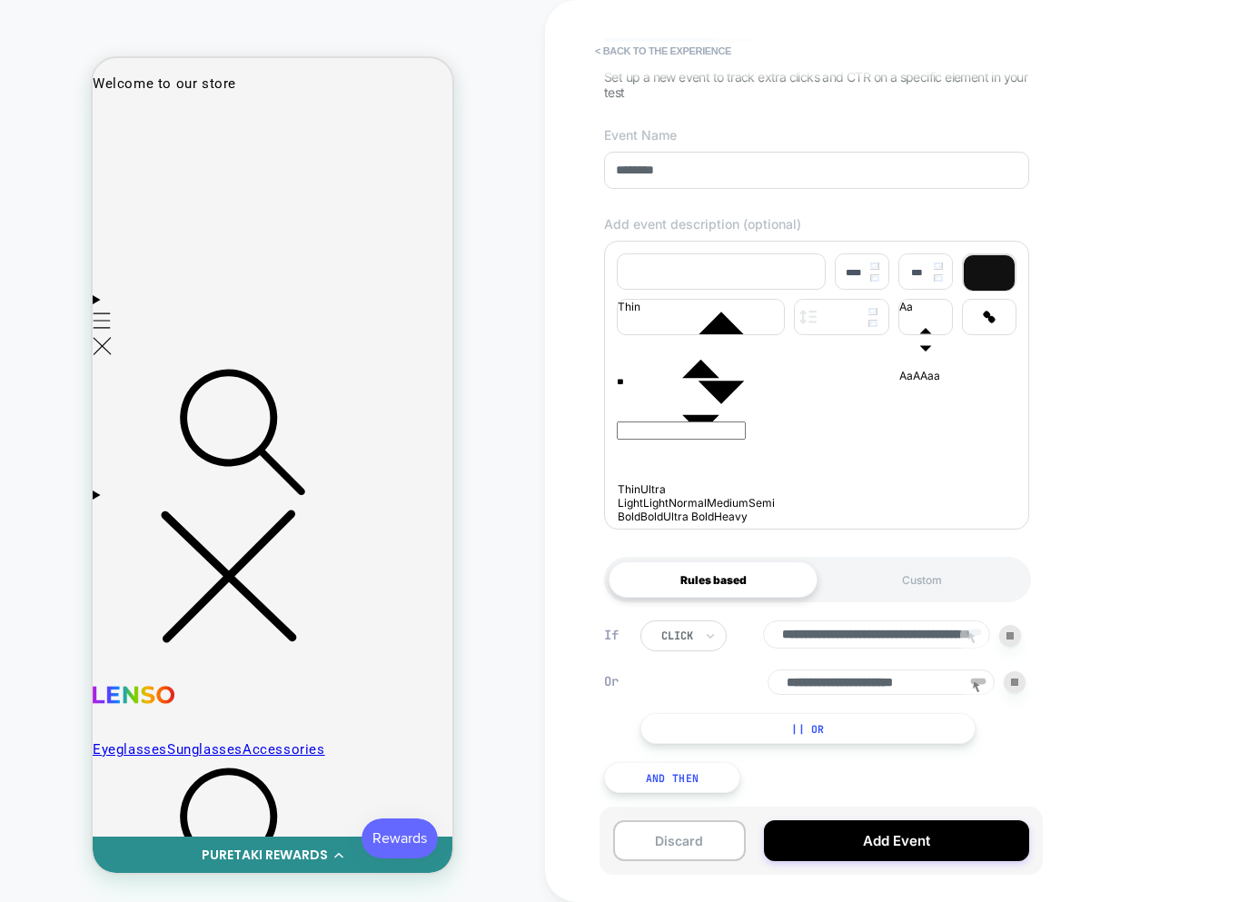
click at [985, 639] on icon at bounding box center [973, 638] width 27 height 27
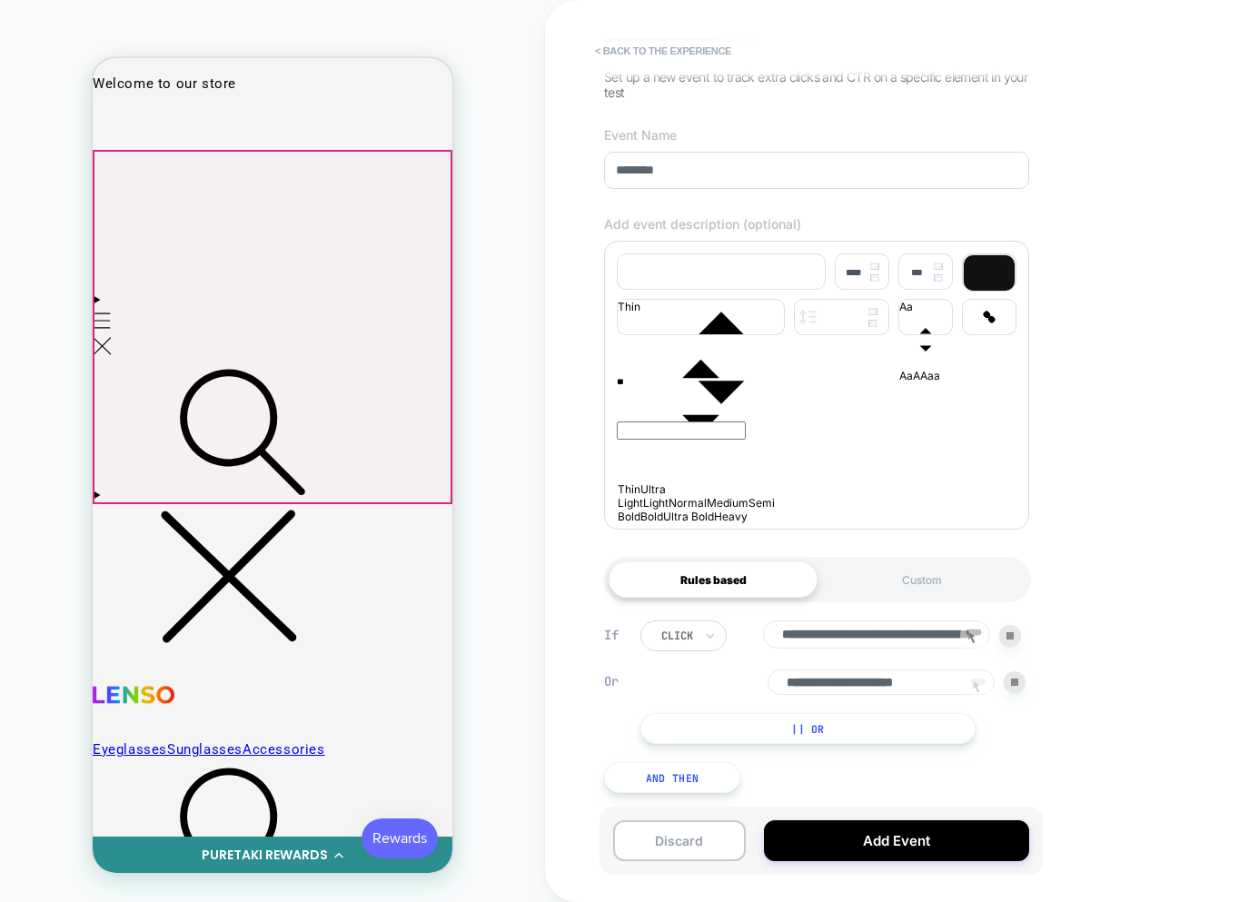
scroll to position [0, 123]
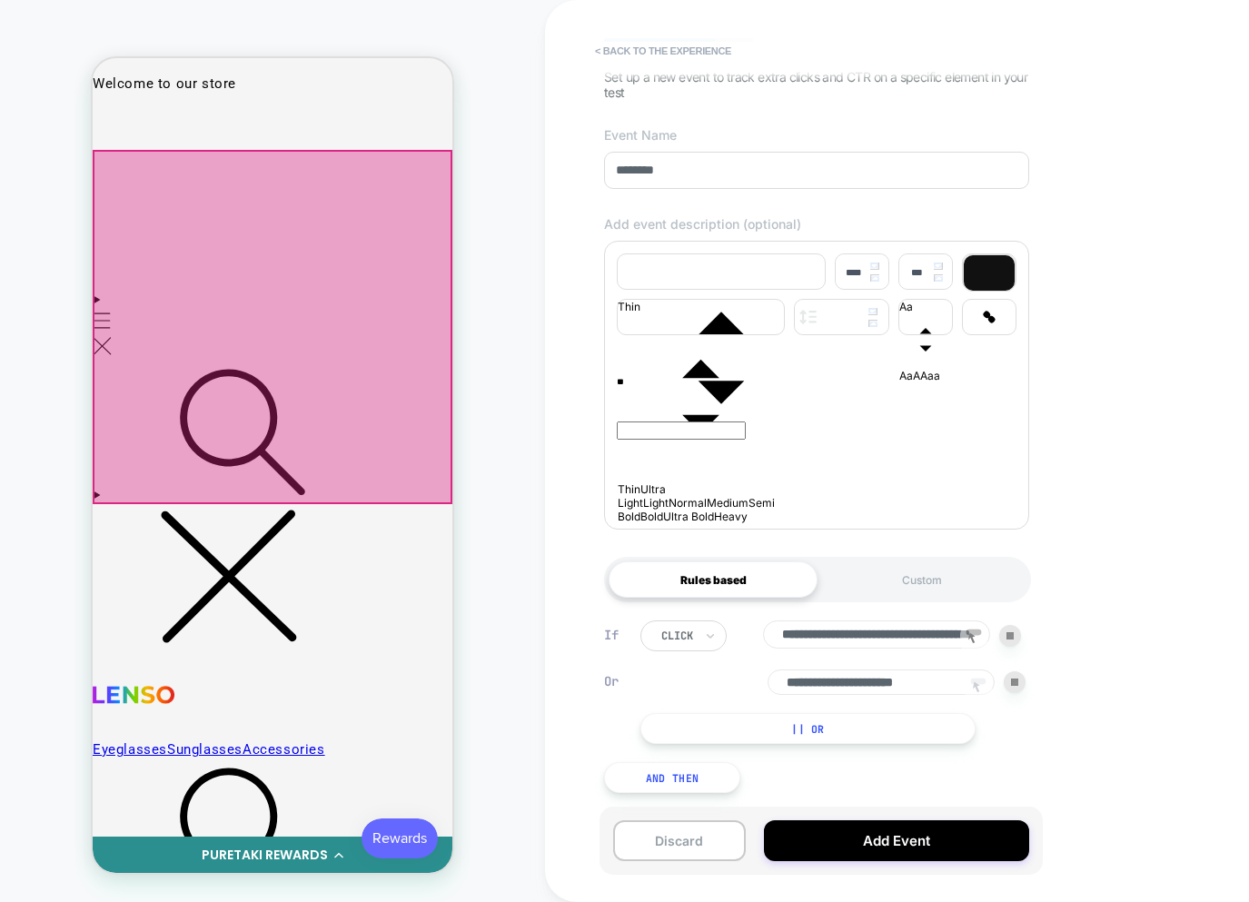
drag, startPoint x: 909, startPoint y: 631, endPoint x: 1017, endPoint y: 646, distance: 109.1
click at [1222, 653] on div "**********" at bounding box center [944, 451] width 799 height 902
click at [900, 629] on input "**********" at bounding box center [876, 634] width 227 height 28
click at [972, 678] on rect at bounding box center [978, 681] width 15 height 6
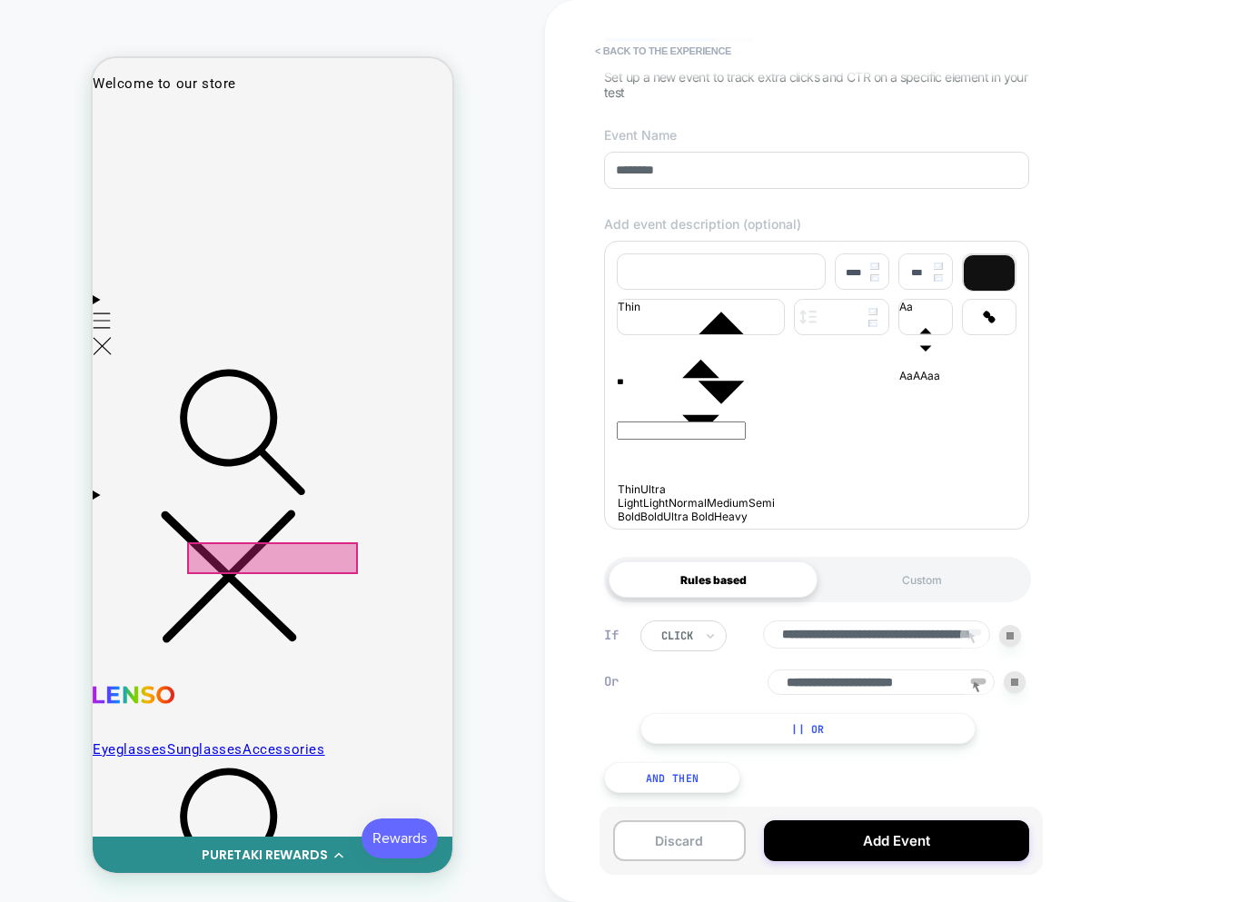
click at [298, 558] on div at bounding box center [272, 558] width 171 height 32
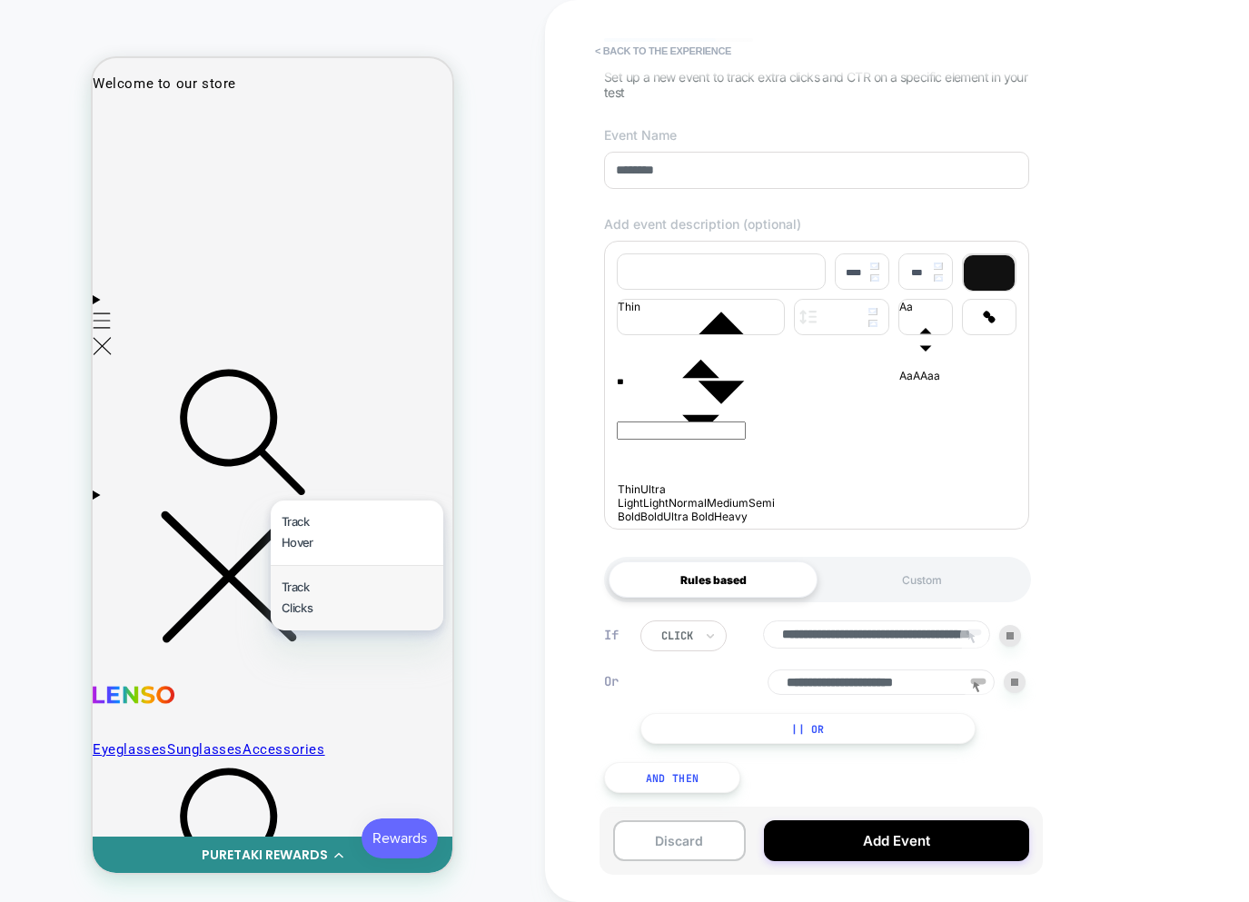
click at [314, 591] on div "Track Clicks" at bounding box center [357, 598] width 173 height 64
click at [977, 681] on icon at bounding box center [975, 686] width 7 height 11
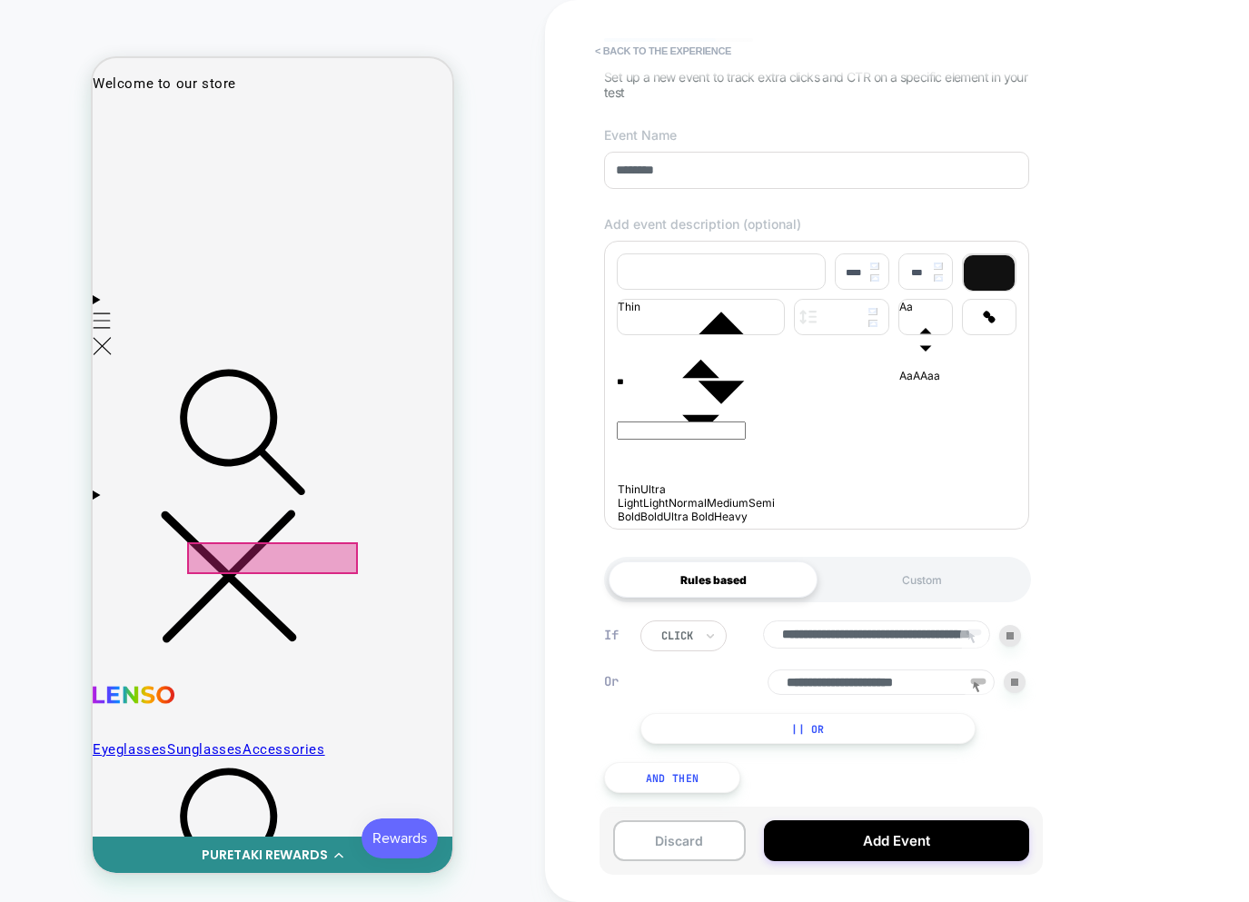
click at [291, 563] on div at bounding box center [272, 558] width 171 height 32
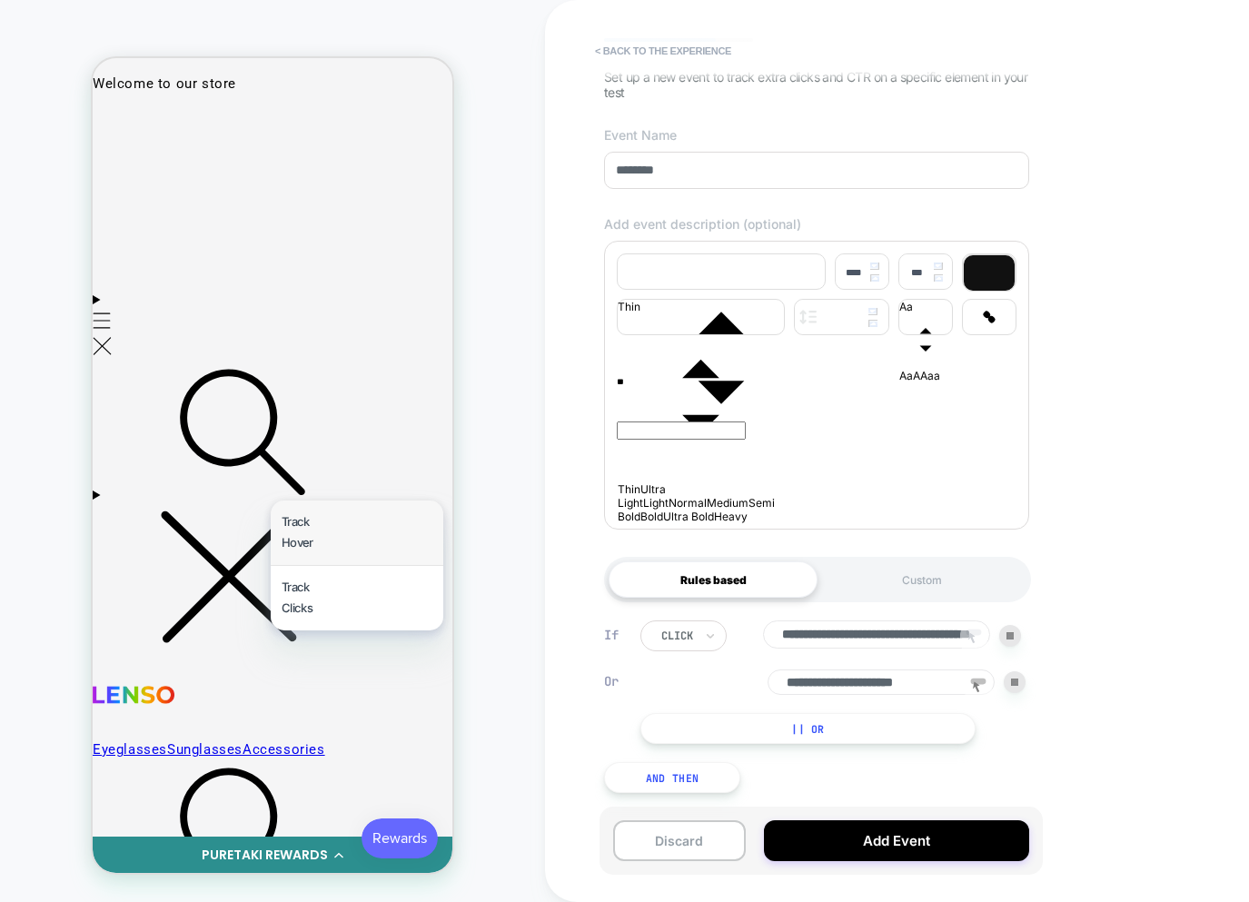
click at [295, 534] on div "Track Hover" at bounding box center [288, 532] width 14 height 43
click at [971, 639] on icon at bounding box center [973, 638] width 27 height 27
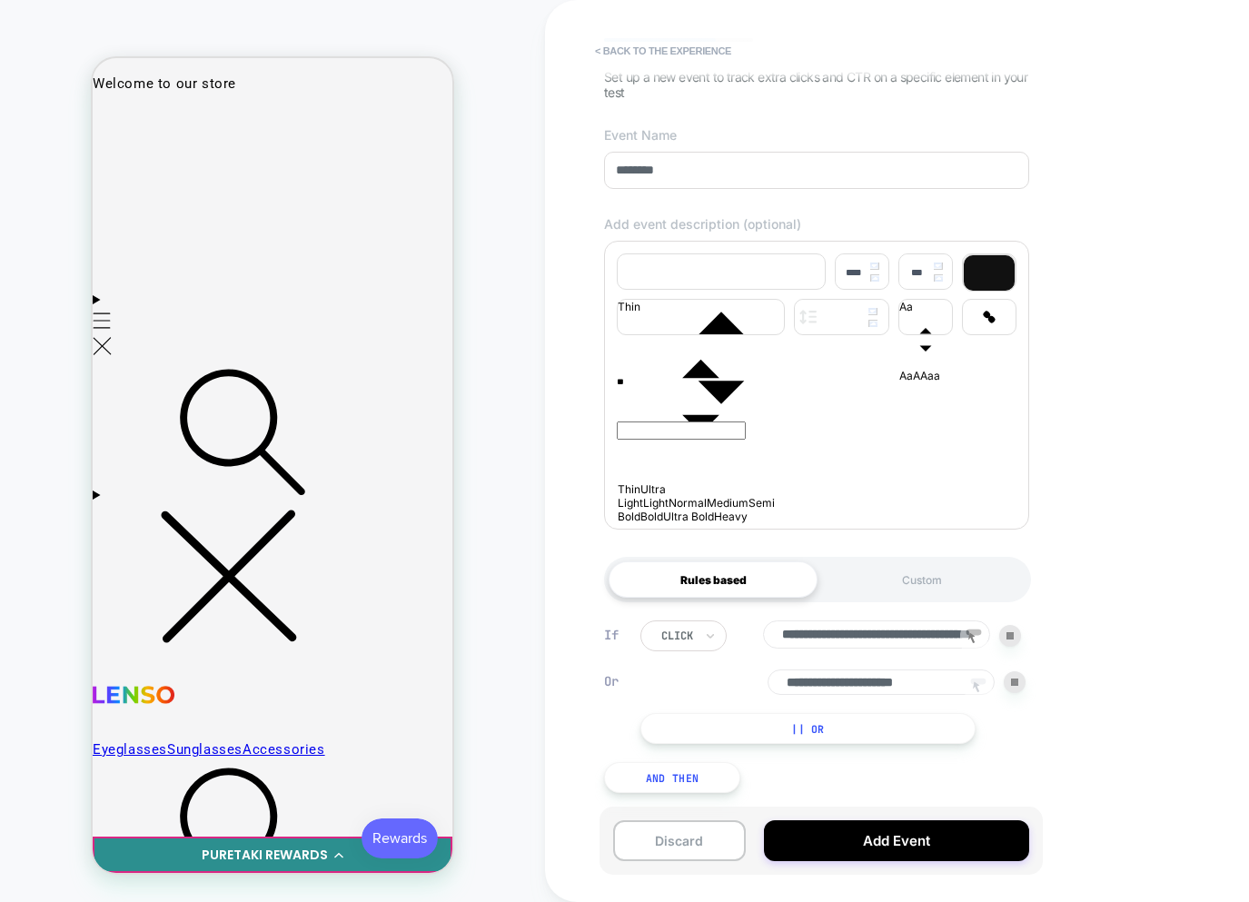
click at [980, 684] on icon at bounding box center [977, 687] width 27 height 27
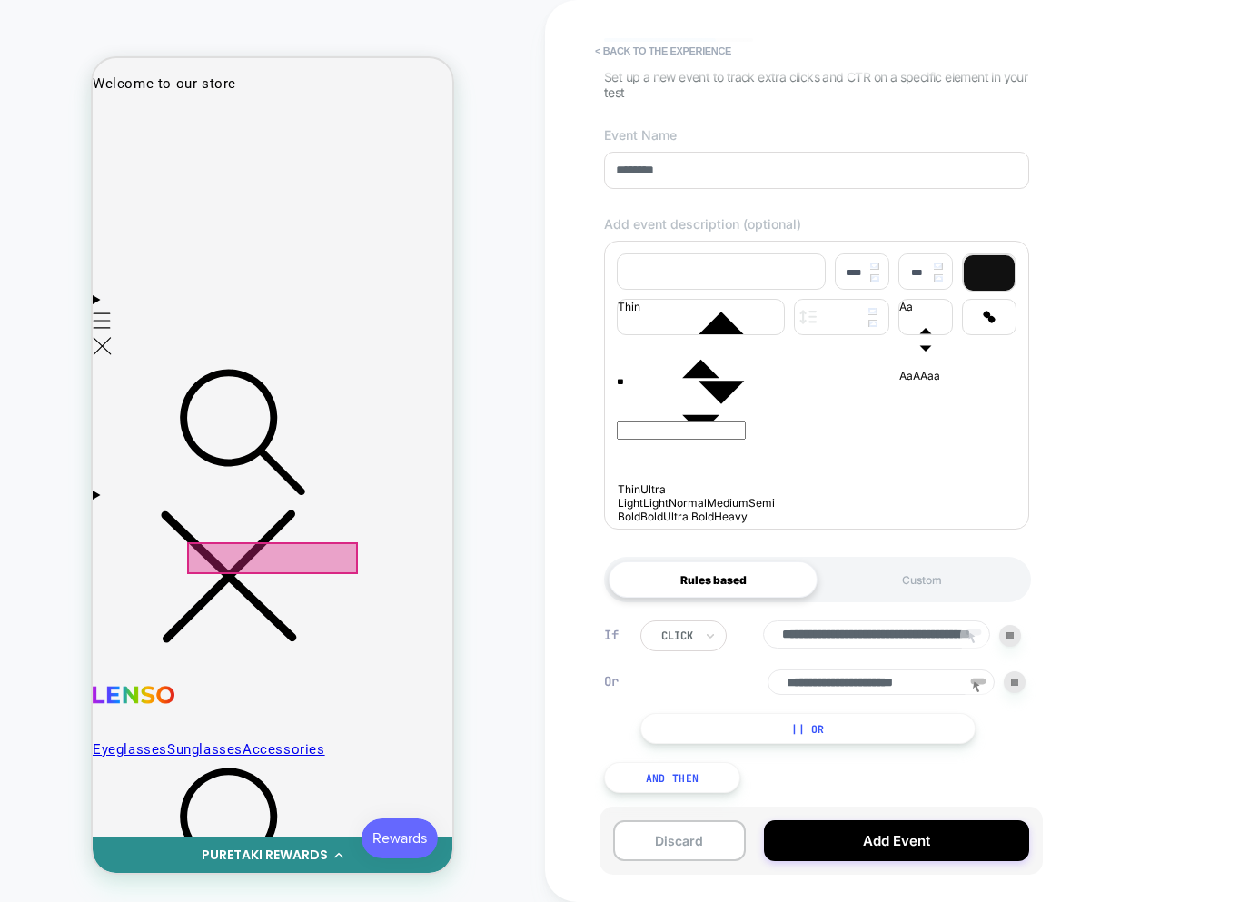
click at [265, 562] on div at bounding box center [272, 558] width 171 height 32
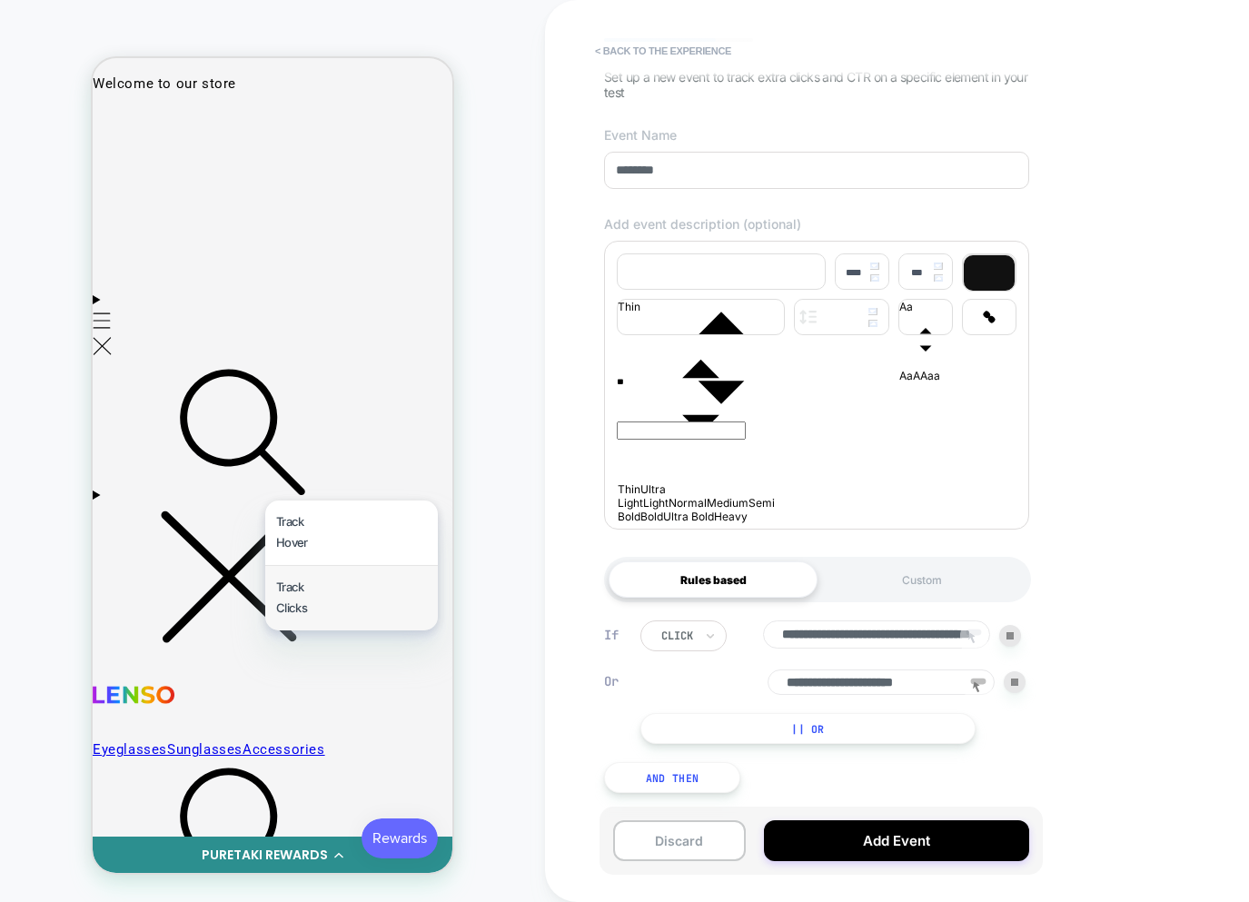
click at [308, 605] on div "Track Clicks" at bounding box center [351, 598] width 173 height 64
type input "**********"
drag, startPoint x: 885, startPoint y: 680, endPoint x: 610, endPoint y: 651, distance: 276.7
click at [610, 651] on div "**********" at bounding box center [816, 681] width 425 height 123
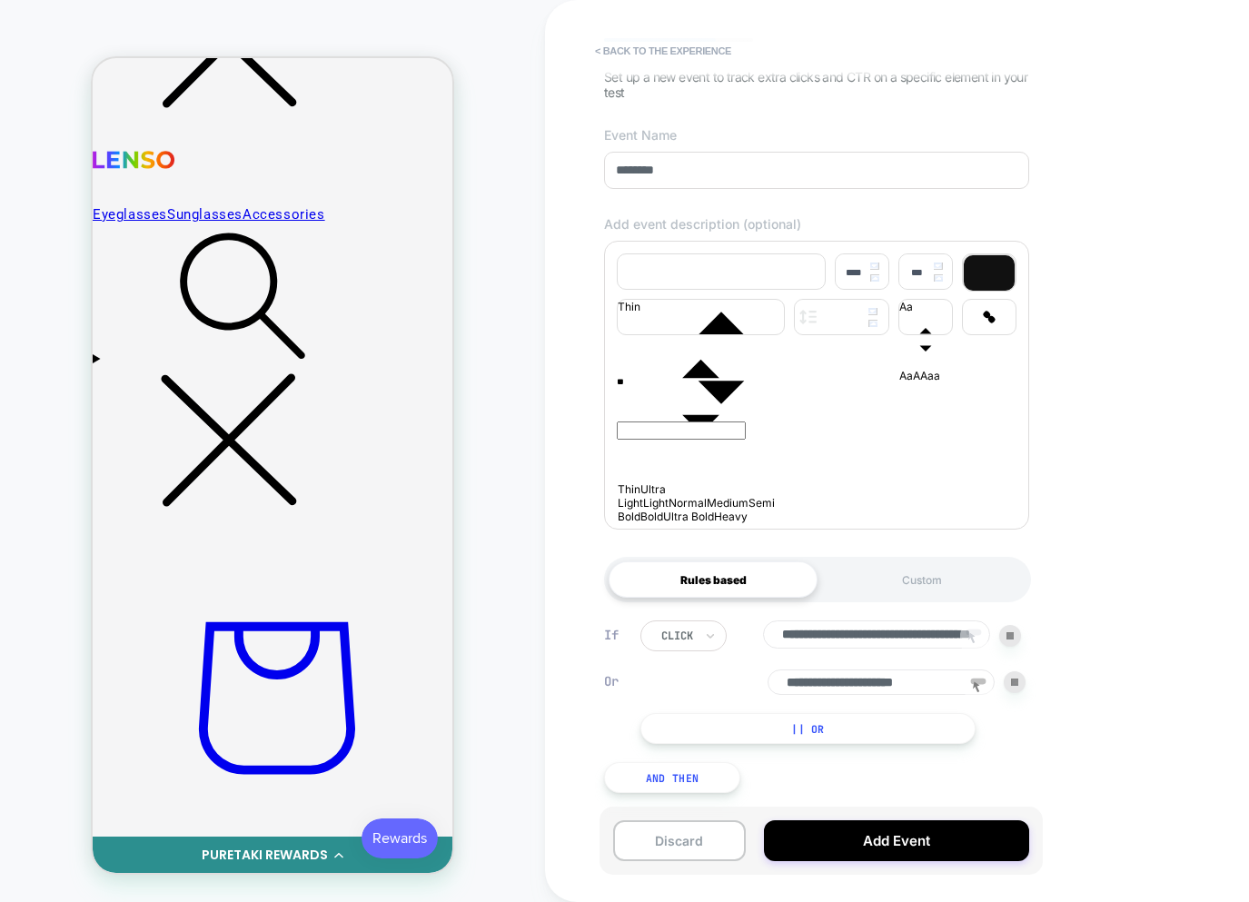
scroll to position [610, 0]
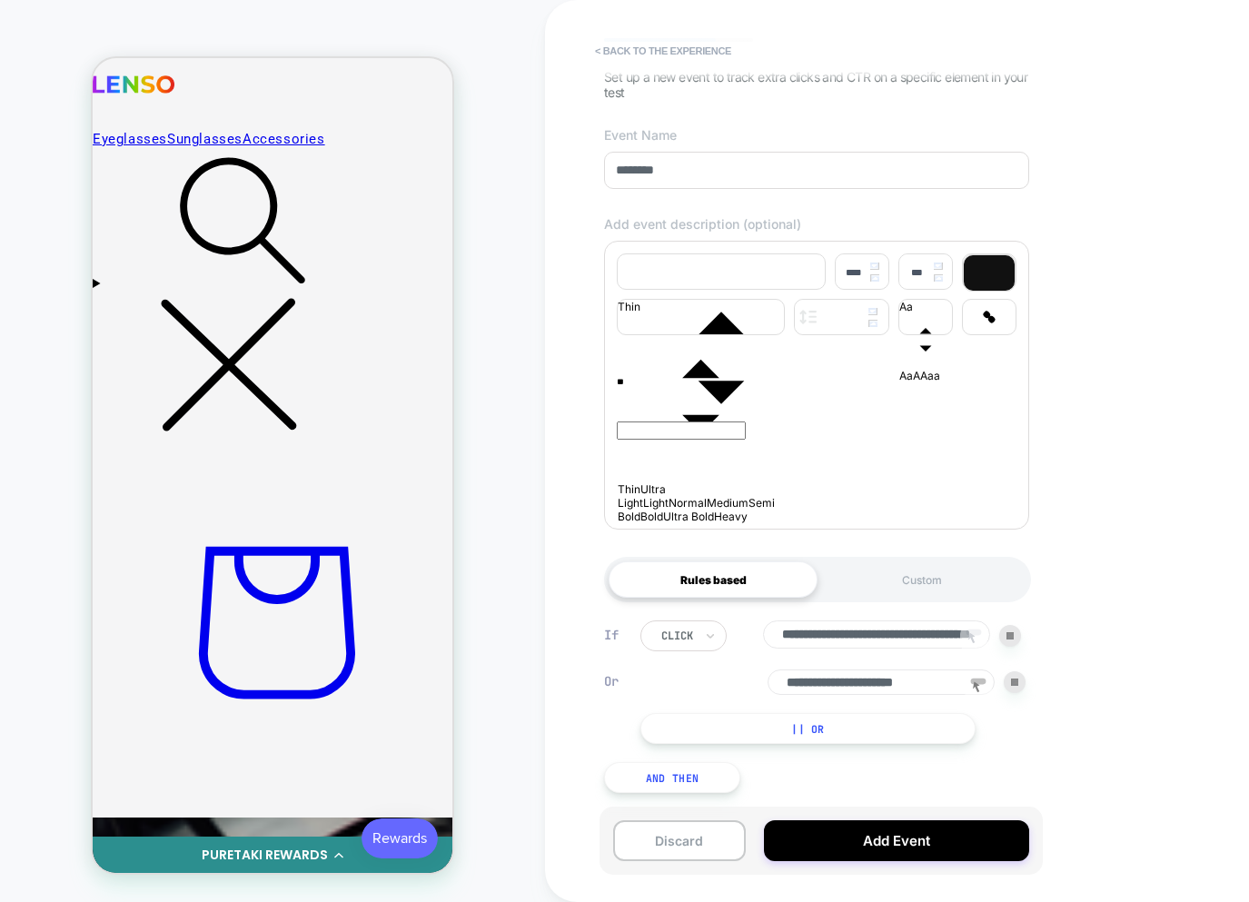
drag, startPoint x: 977, startPoint y: 635, endPoint x: 977, endPoint y: 662, distance: 27.2
click at [977, 635] on icon at bounding box center [973, 638] width 27 height 27
click at [976, 678] on rect at bounding box center [978, 681] width 15 height 6
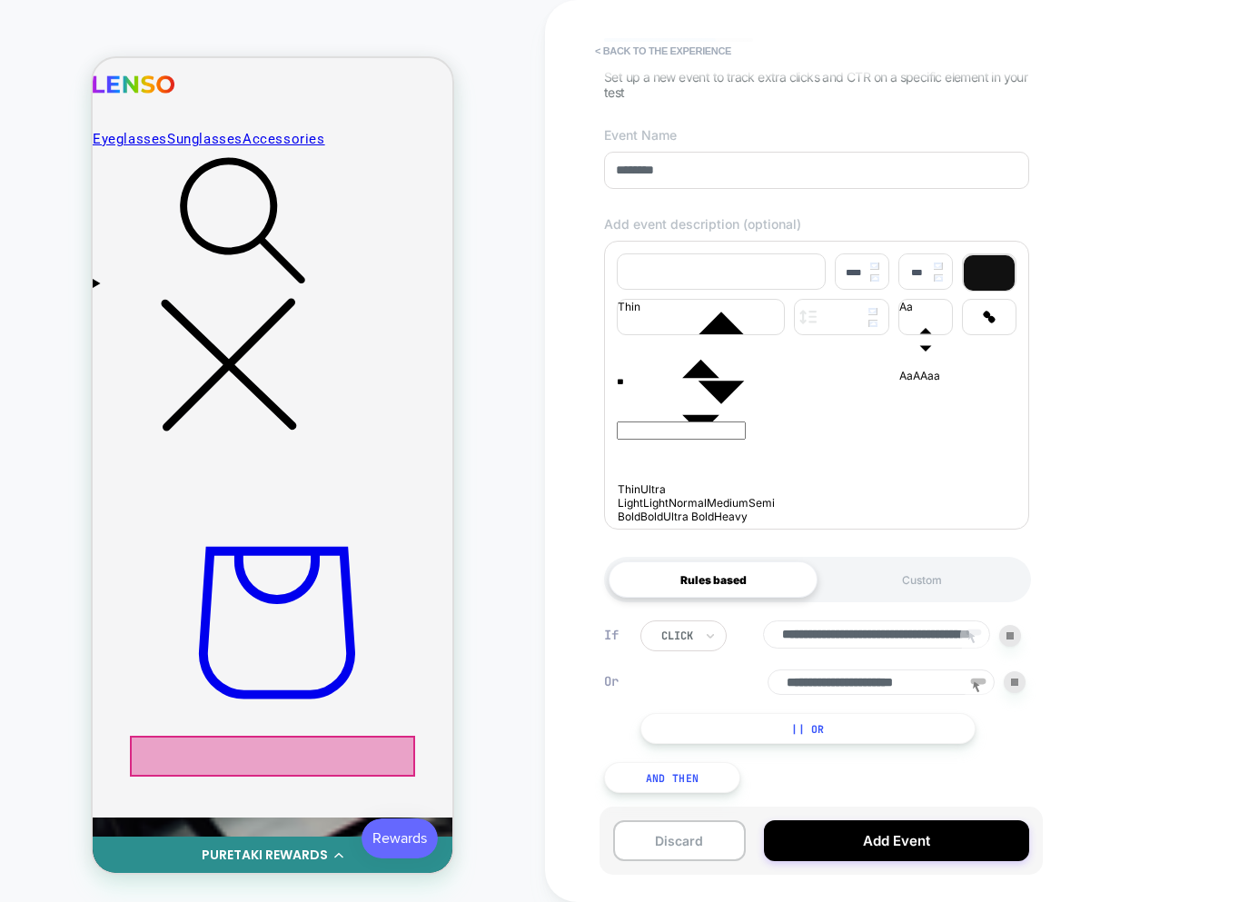
click at [202, 758] on div at bounding box center [272, 755] width 285 height 41
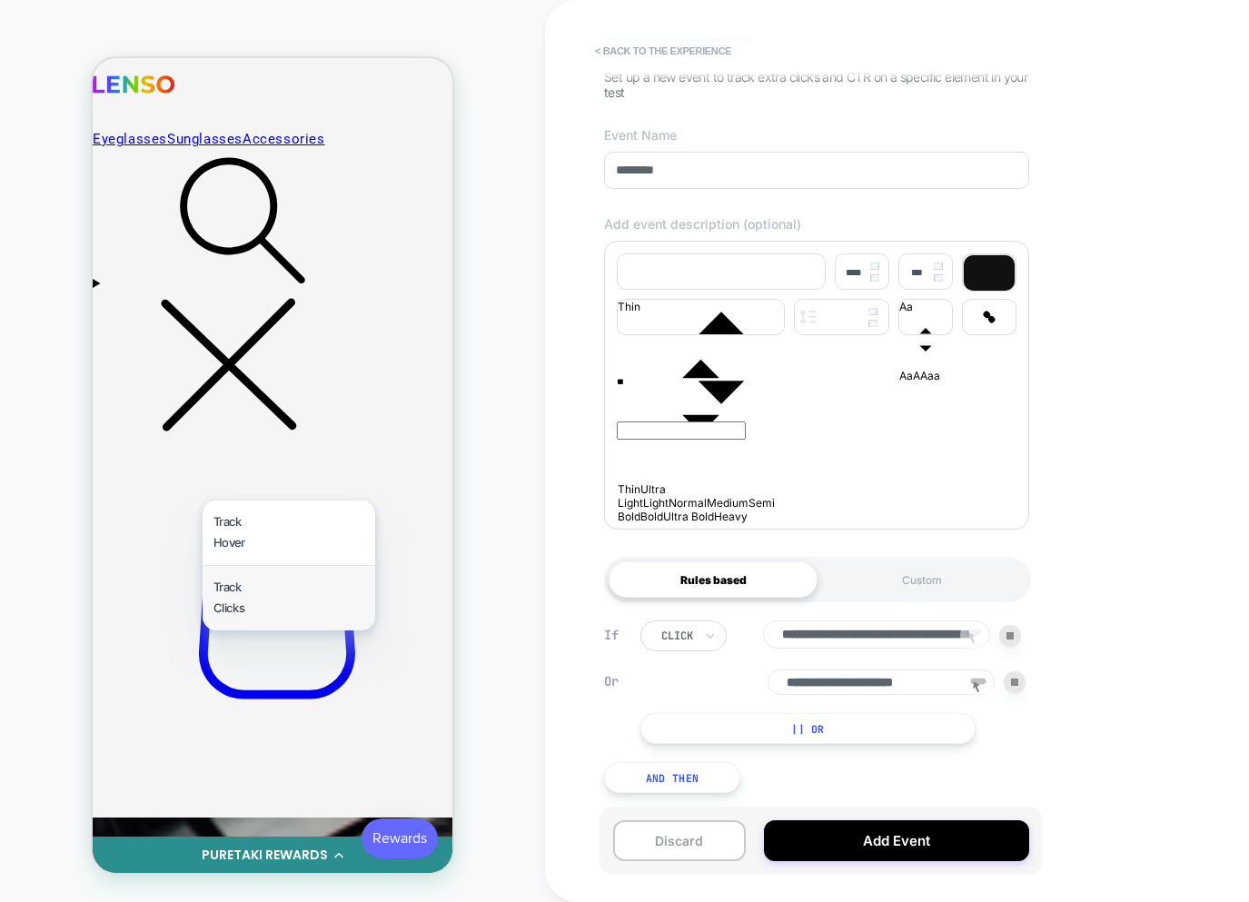
click at [261, 591] on div "Track Clicks" at bounding box center [288, 598] width 173 height 64
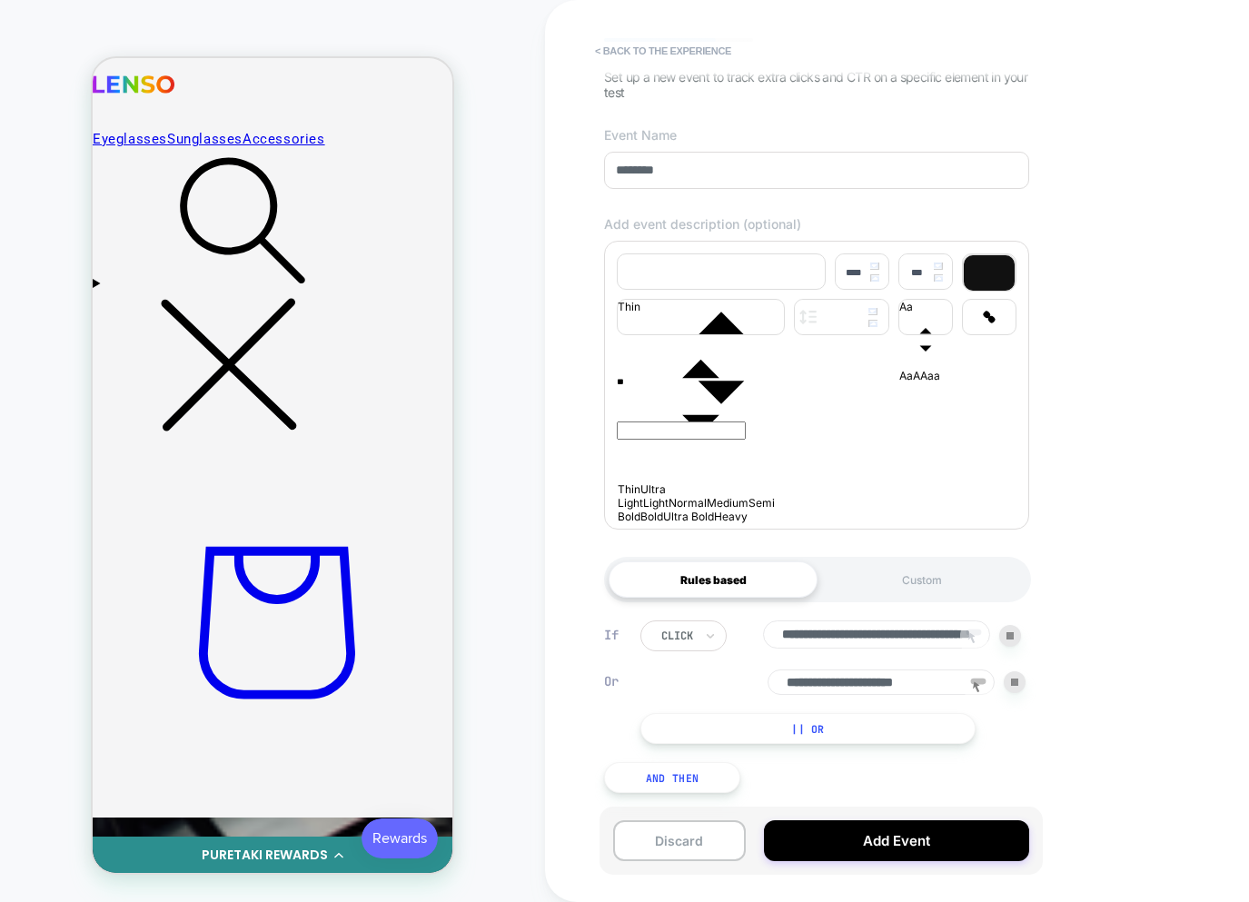
drag, startPoint x: 701, startPoint y: 661, endPoint x: 1200, endPoint y: 676, distance: 499.6
click at [1243, 675] on div "**********" at bounding box center [944, 451] width 799 height 902
drag, startPoint x: 1012, startPoint y: 679, endPoint x: 1011, endPoint y: 669, distance: 10.2
click at [1012, 679] on img at bounding box center [1014, 681] width 7 height 7
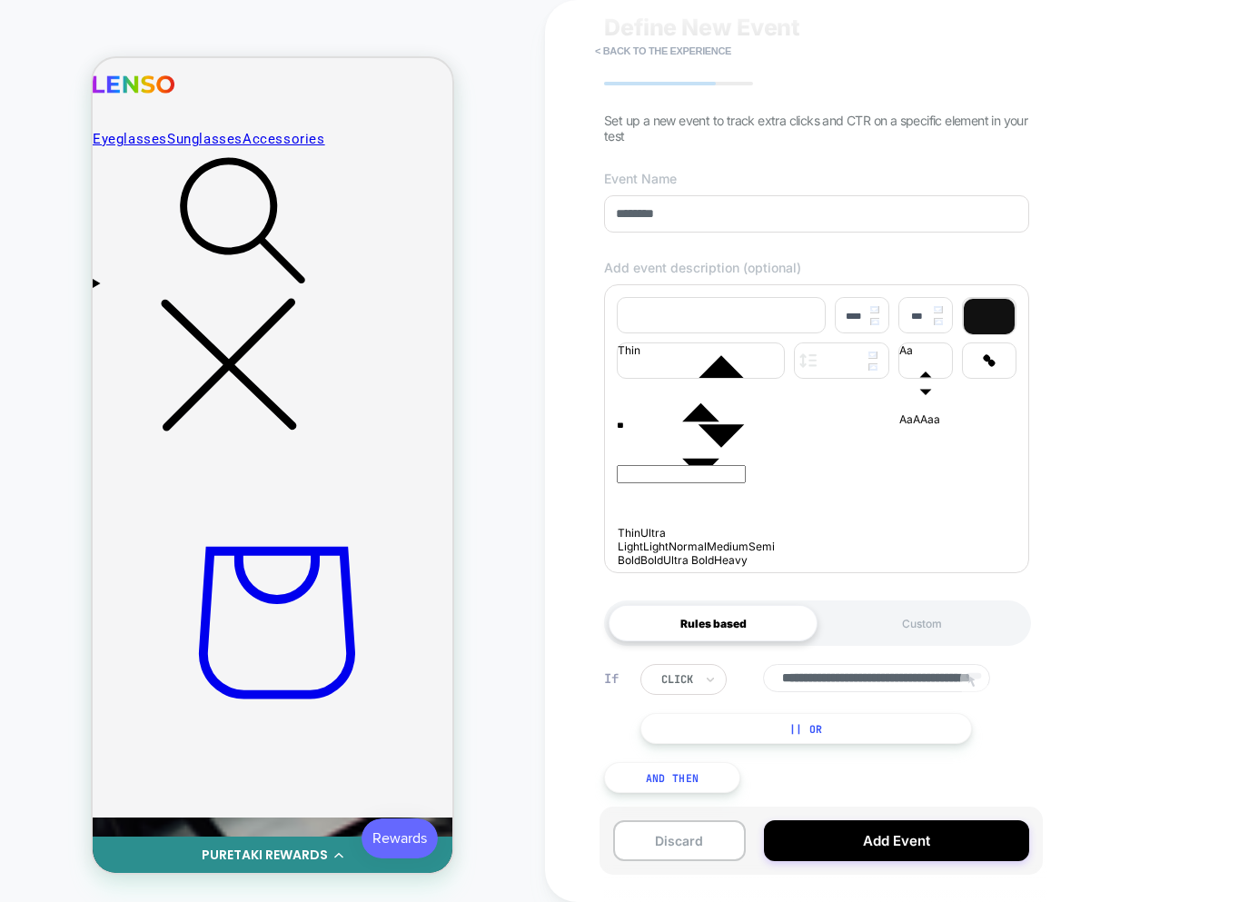
click at [862, 719] on button "|| Or" at bounding box center [805, 728] width 331 height 31
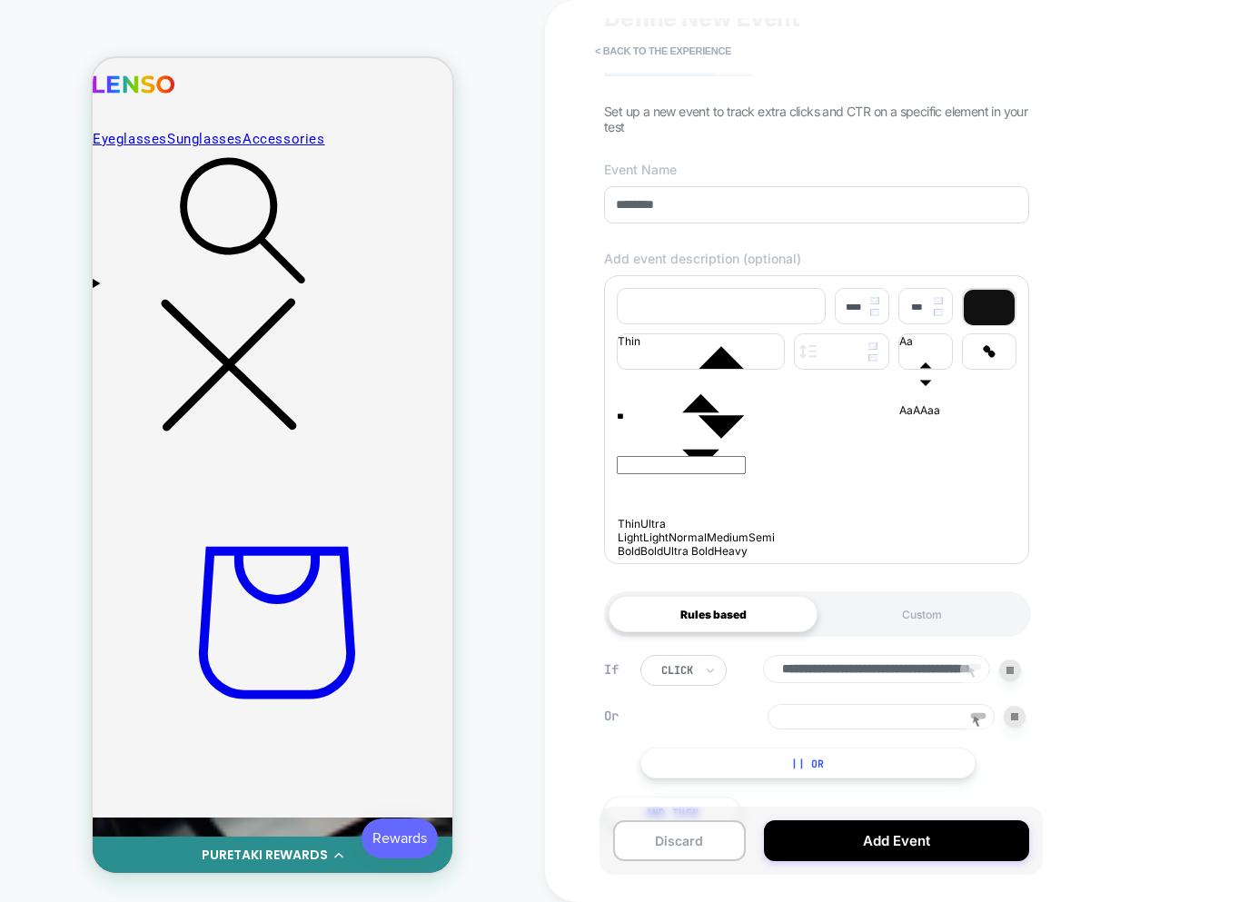
click at [983, 727] on icon at bounding box center [977, 721] width 27 height 27
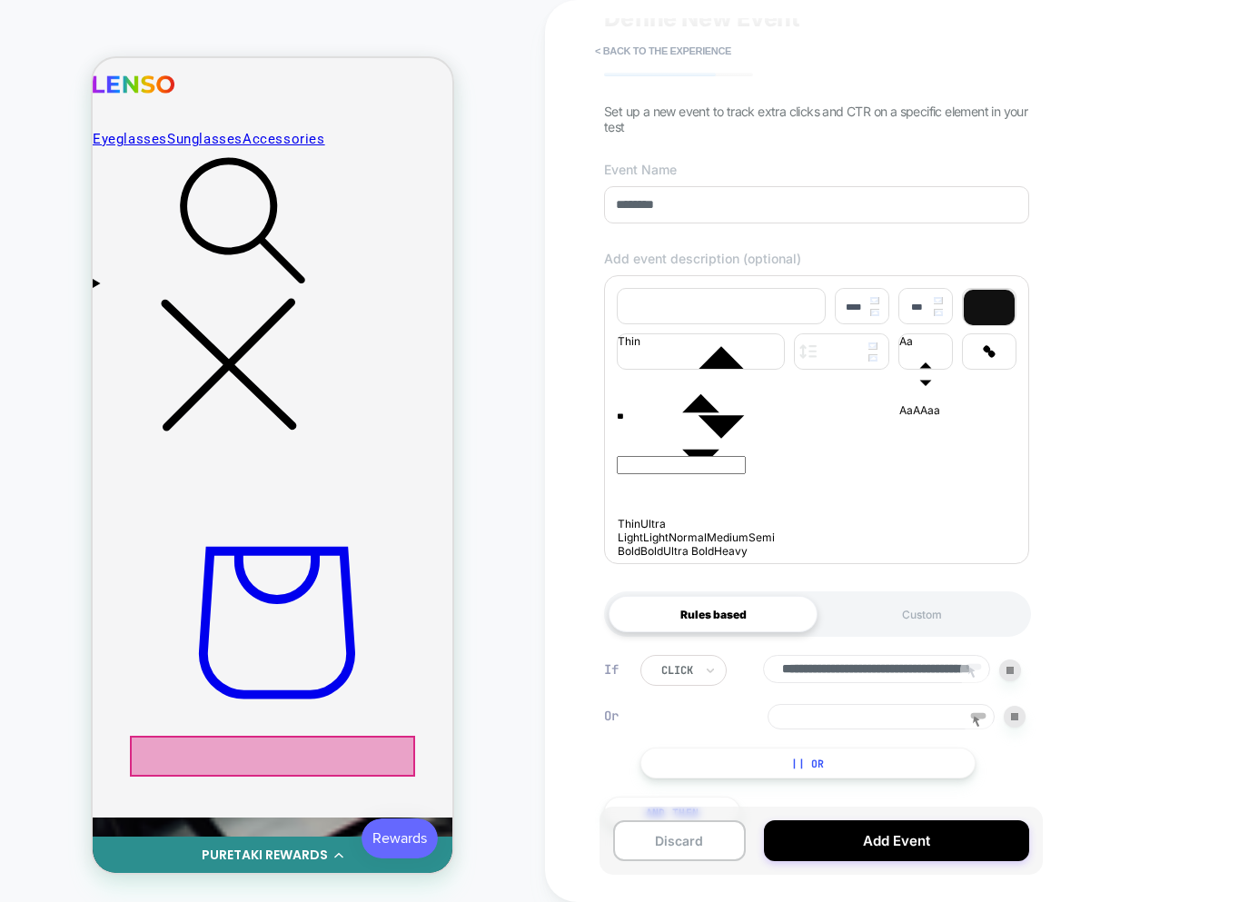
click at [223, 757] on div at bounding box center [272, 755] width 285 height 41
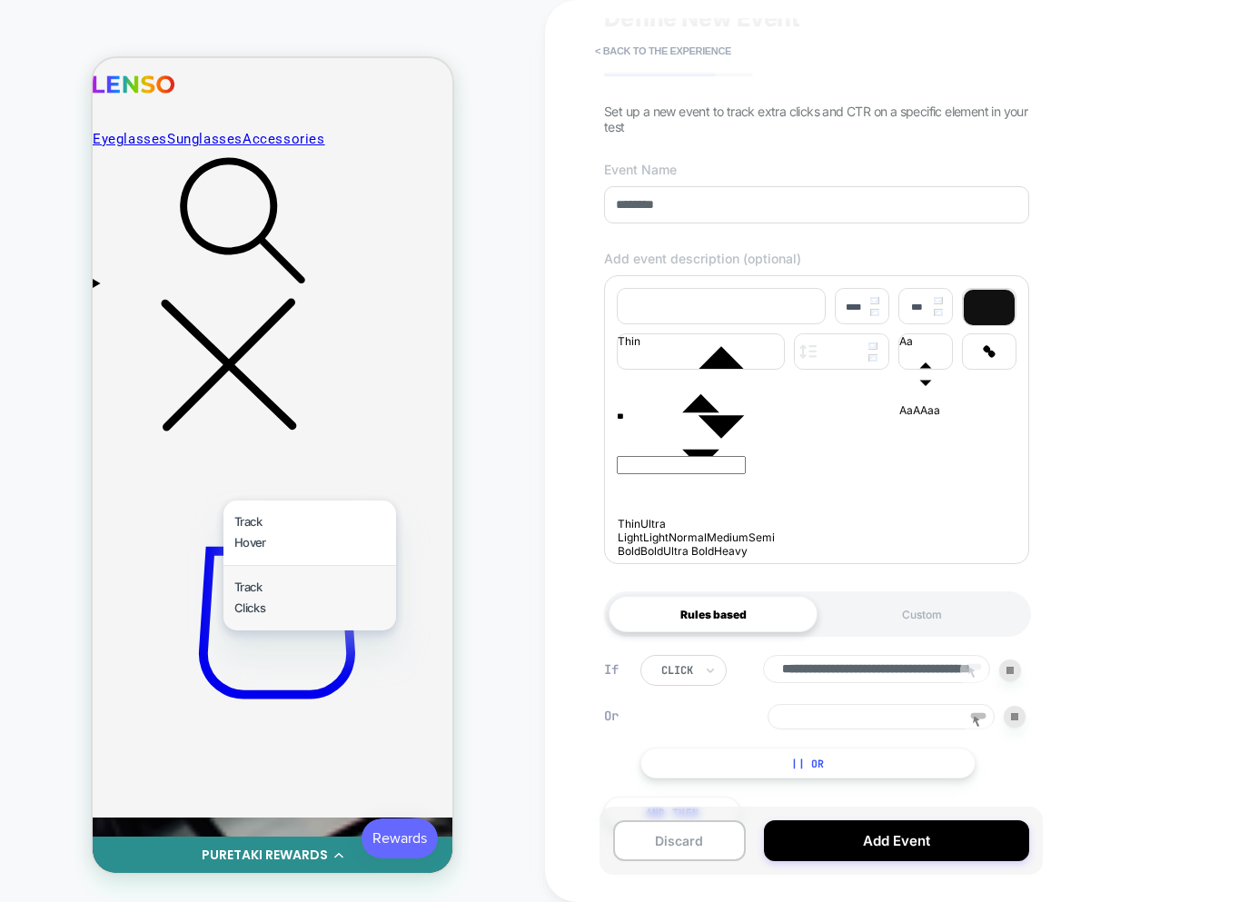
click at [269, 587] on div "Track Clicks" at bounding box center [309, 598] width 173 height 64
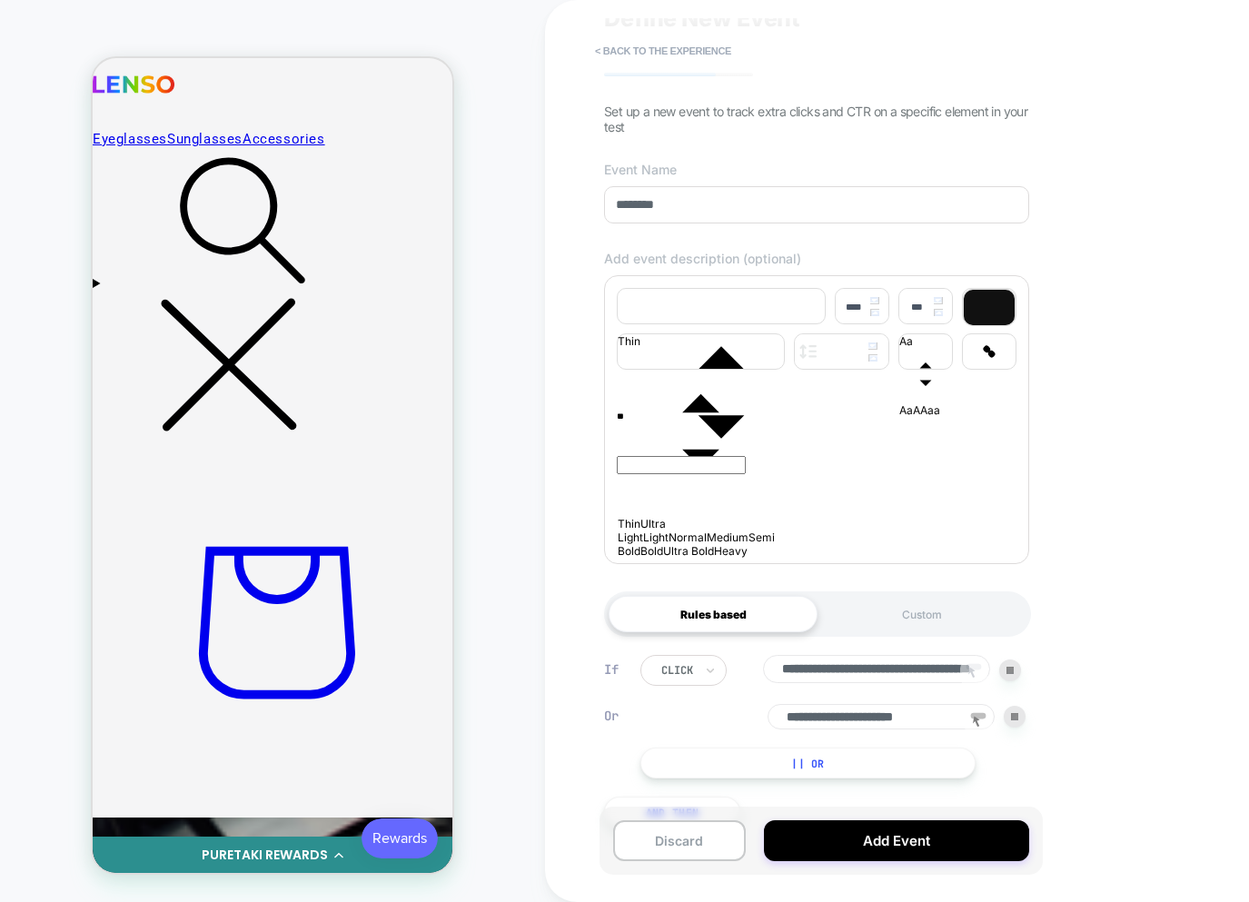
drag, startPoint x: 855, startPoint y: 729, endPoint x: 706, endPoint y: 723, distance: 149.0
click at [706, 723] on div "**********" at bounding box center [832, 716] width 385 height 25
type input "******"
click at [973, 670] on rect at bounding box center [973, 667] width 15 height 6
type input "******"
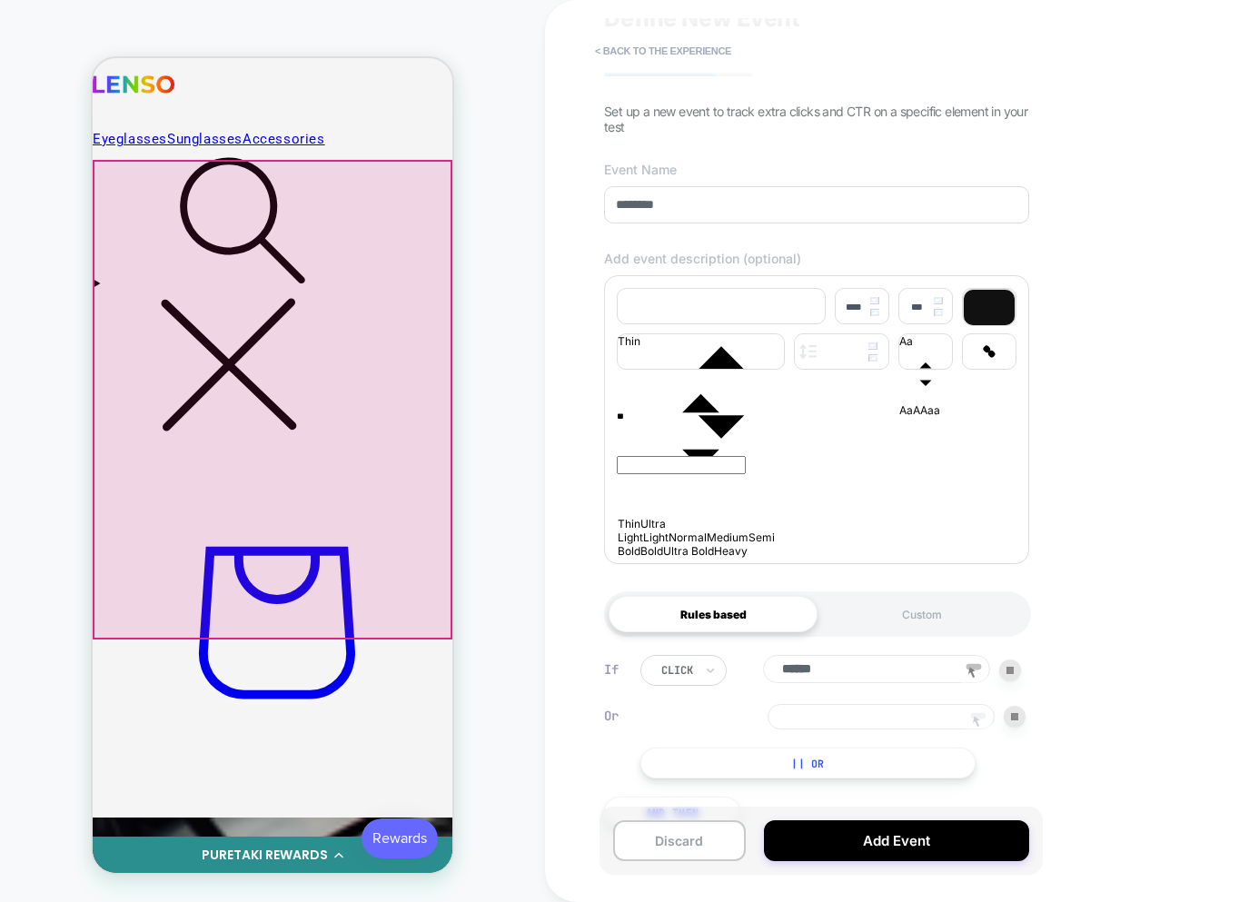
click at [980, 719] on rect at bounding box center [978, 716] width 15 height 6
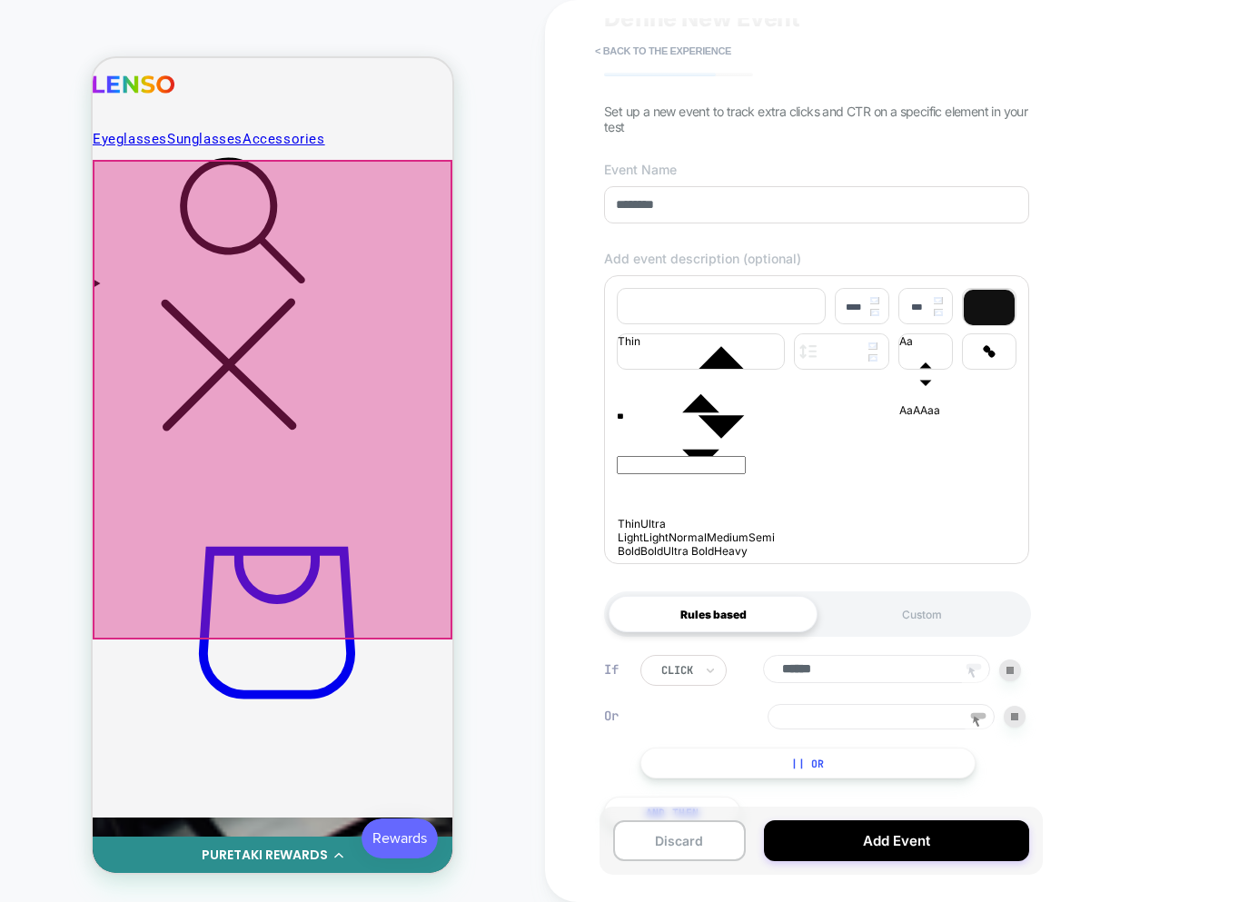
click at [972, 677] on icon at bounding box center [971, 671] width 7 height 11
click at [976, 720] on icon at bounding box center [977, 721] width 27 height 27
click at [972, 677] on icon at bounding box center [971, 671] width 7 height 11
click at [896, 679] on input "******" at bounding box center [876, 669] width 227 height 28
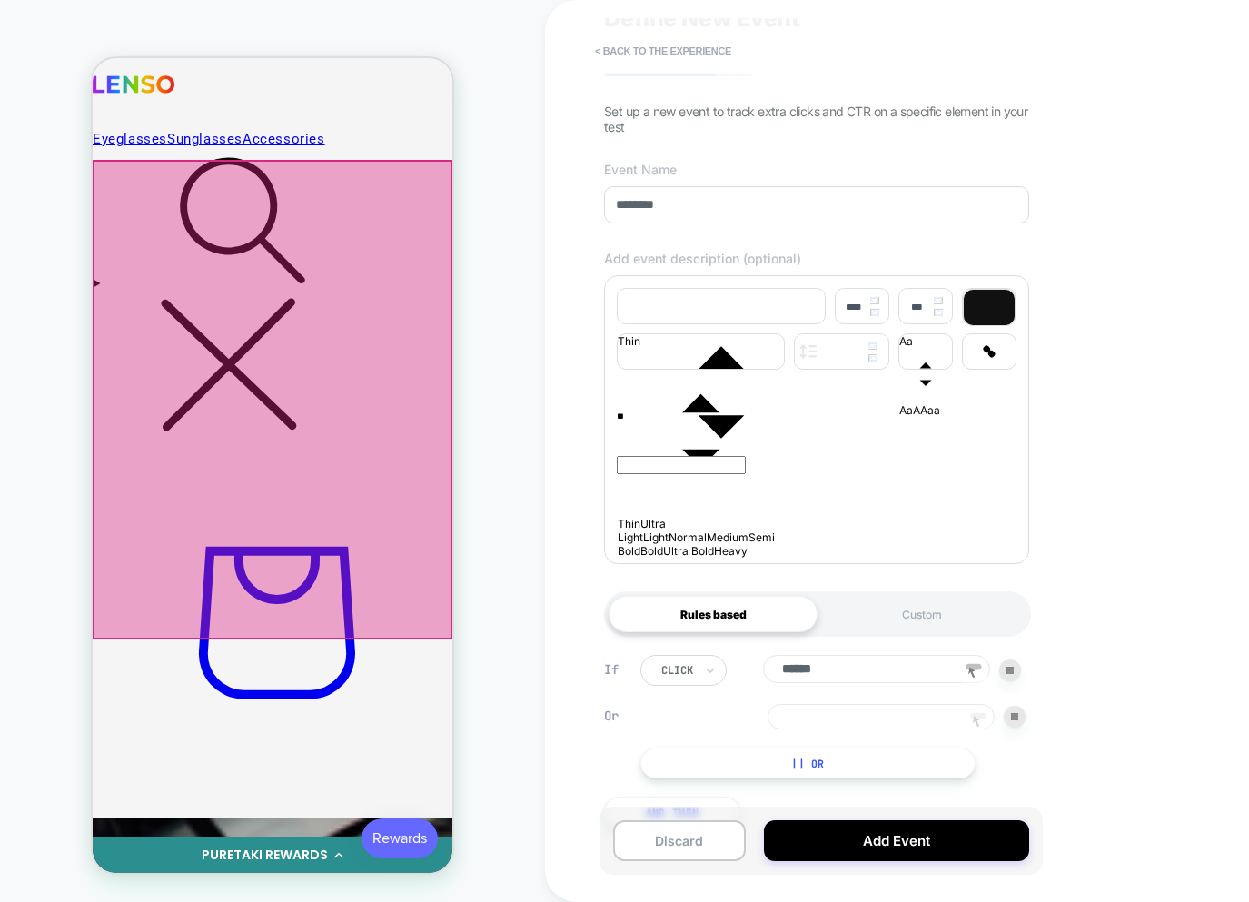
drag, startPoint x: 1018, startPoint y: 727, endPoint x: 1008, endPoint y: 721, distance: 11.8
click at [1018, 727] on div at bounding box center [1014, 717] width 22 height 22
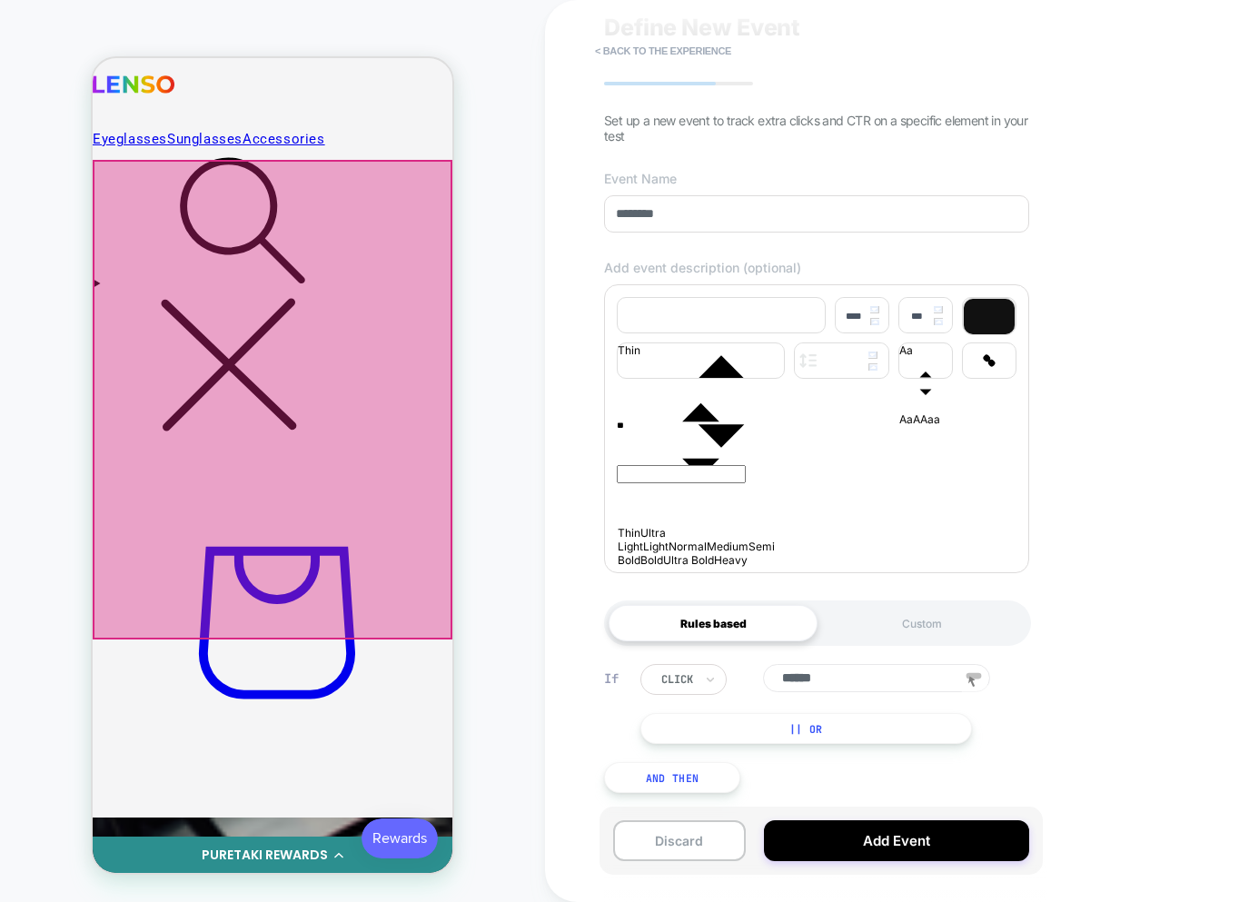
click at [896, 666] on input "******" at bounding box center [876, 678] width 227 height 28
click at [896, 665] on input "******" at bounding box center [876, 678] width 227 height 28
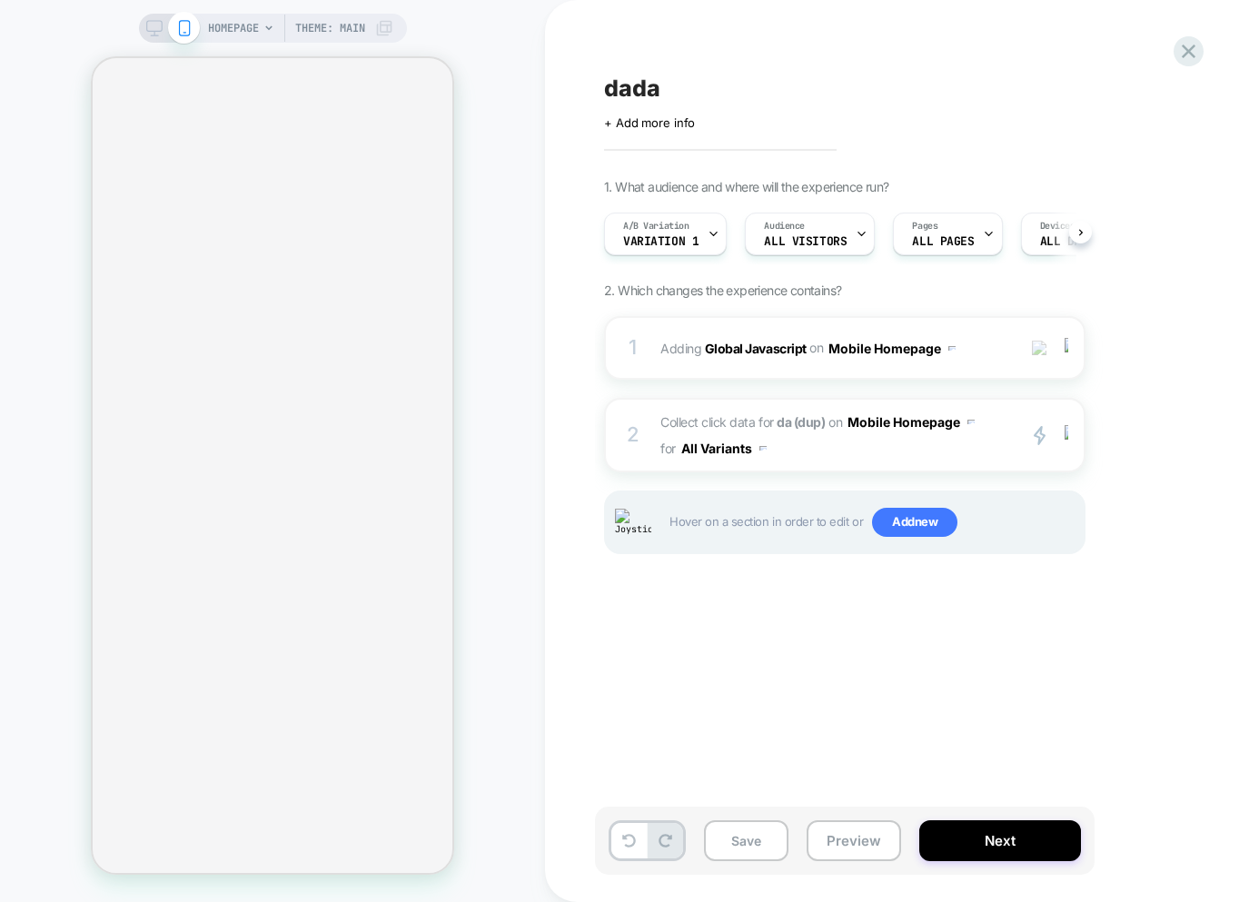
scroll to position [0, 2]
click at [775, 722] on div "dada Click to edit experience details + Add more info 1. What audience and wher…" at bounding box center [935, 450] width 681 height 865
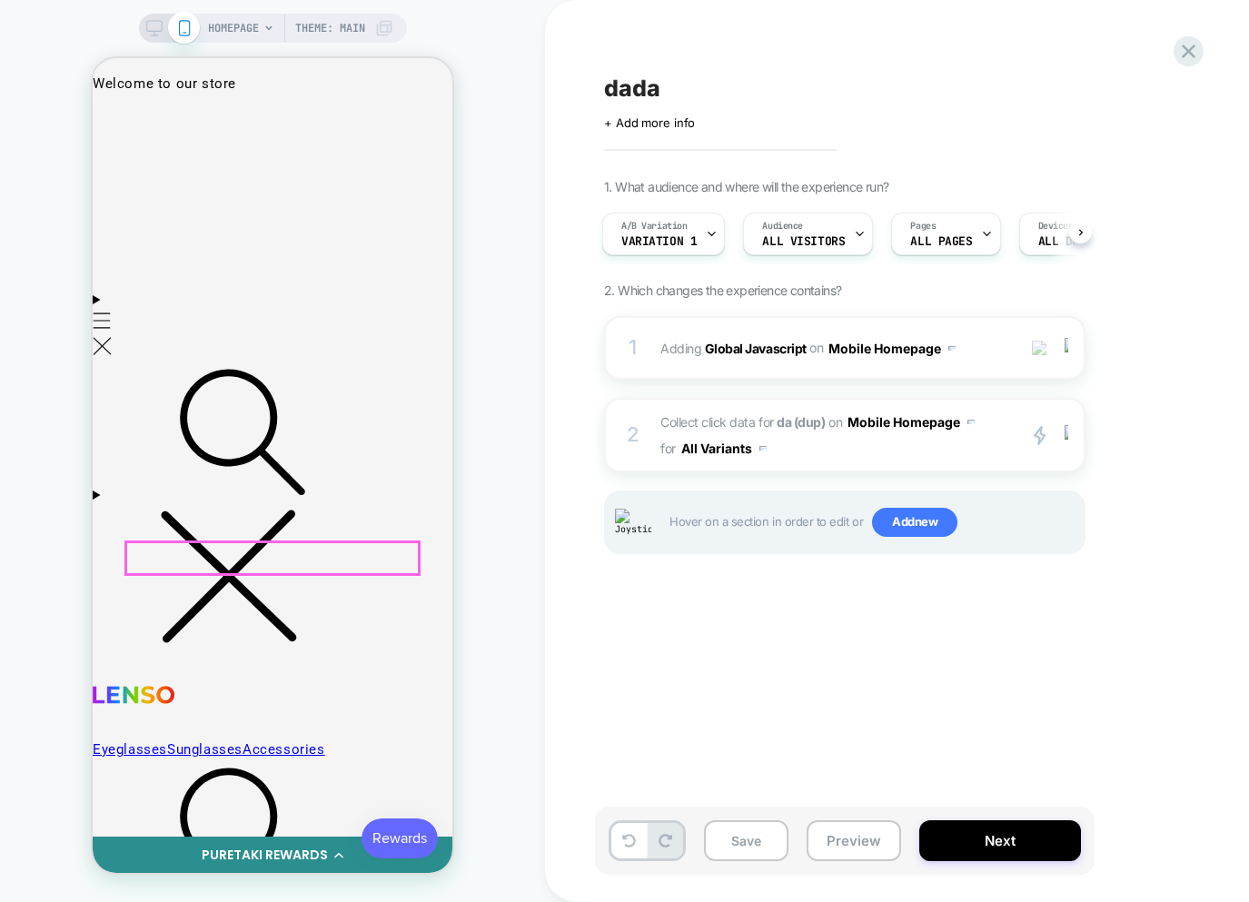
scroll to position [0, 0]
click at [889, 455] on span "Collect click data for da (dup) on Mobile Homepage for All Variants" at bounding box center [833, 435] width 346 height 53
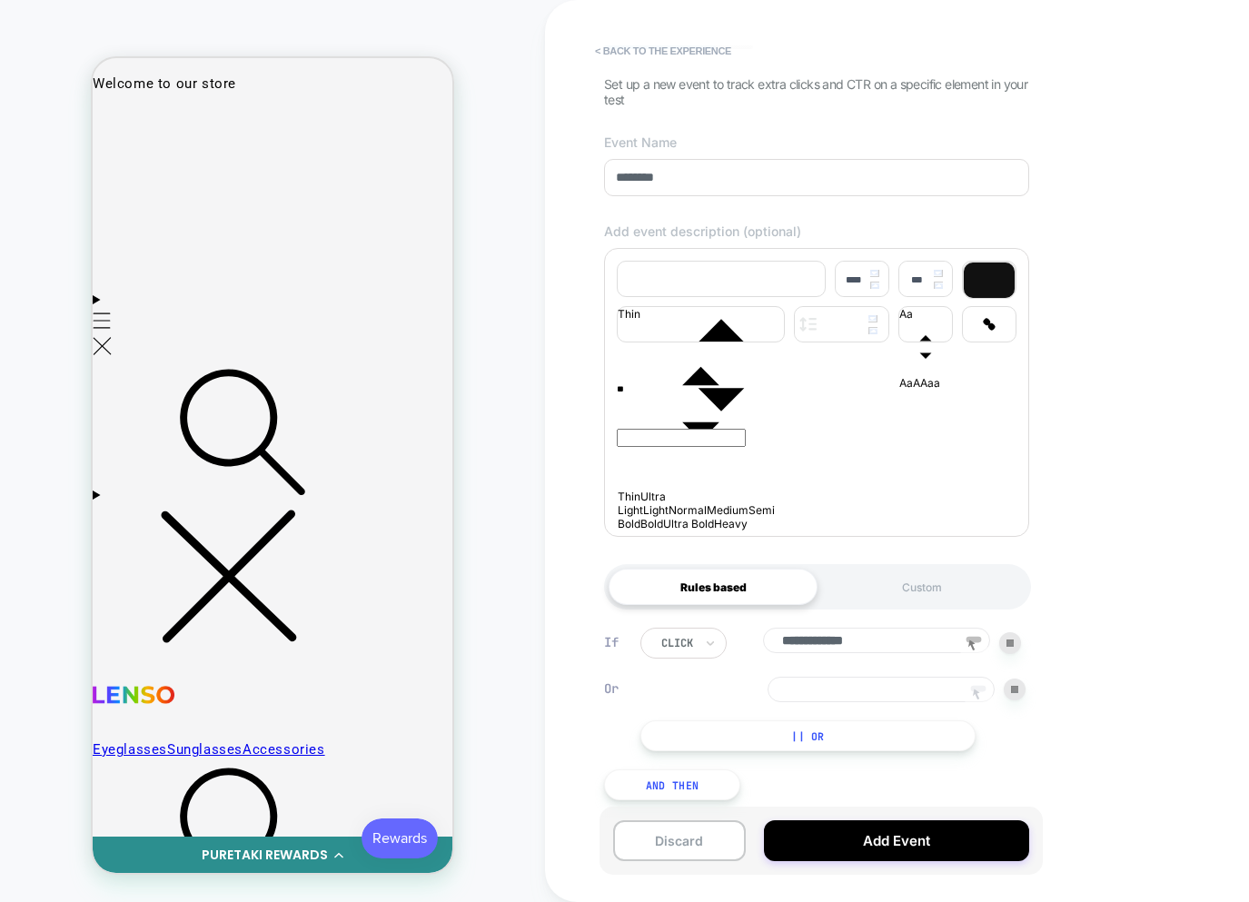
scroll to position [137, 0]
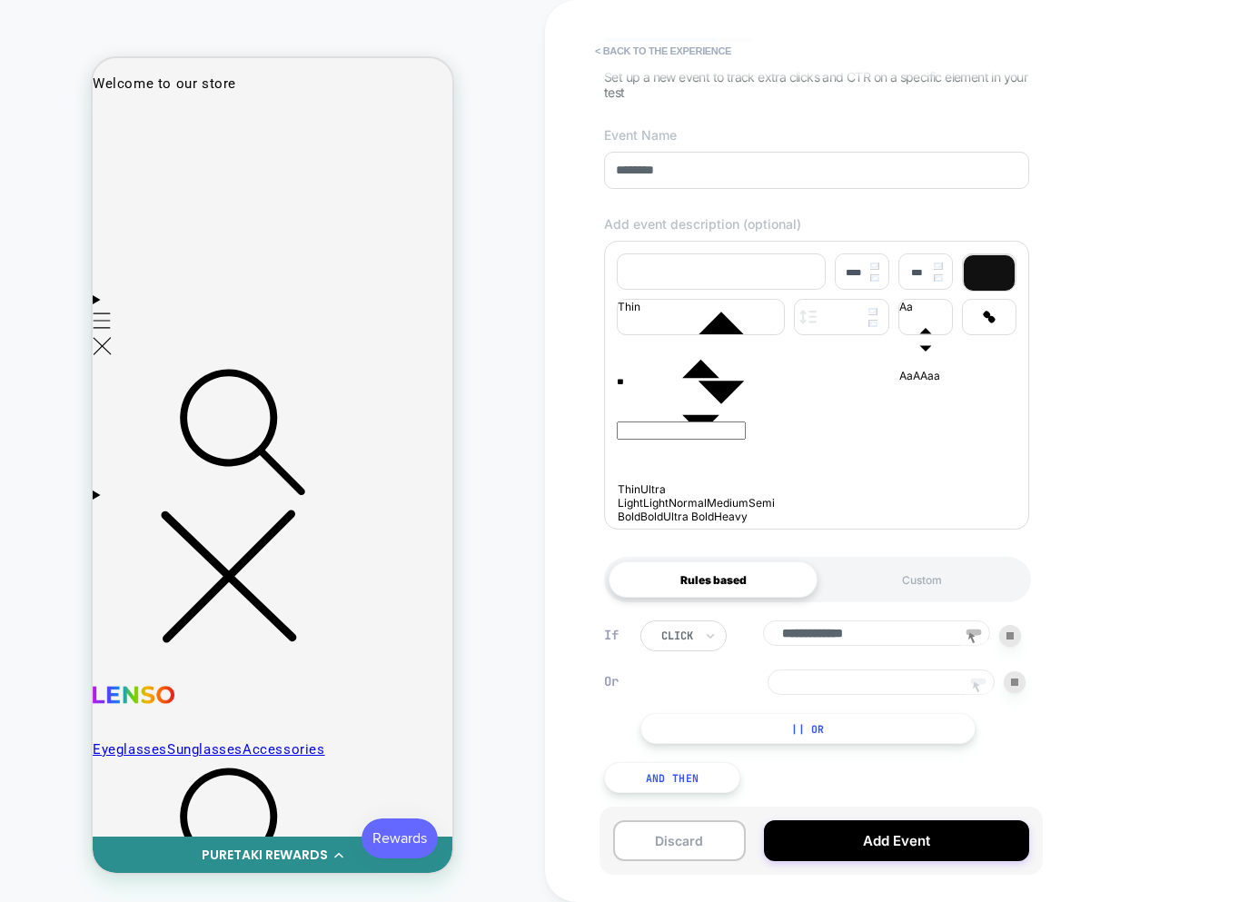
click at [976, 679] on rect at bounding box center [978, 681] width 15 height 6
click at [123, 127] on div at bounding box center [115, 121] width 40 height 40
click at [148, 232] on div "Track Clicks" at bounding box center [141, 224] width 14 height 43
click at [621, 52] on button "< back to the experience" at bounding box center [663, 50] width 154 height 29
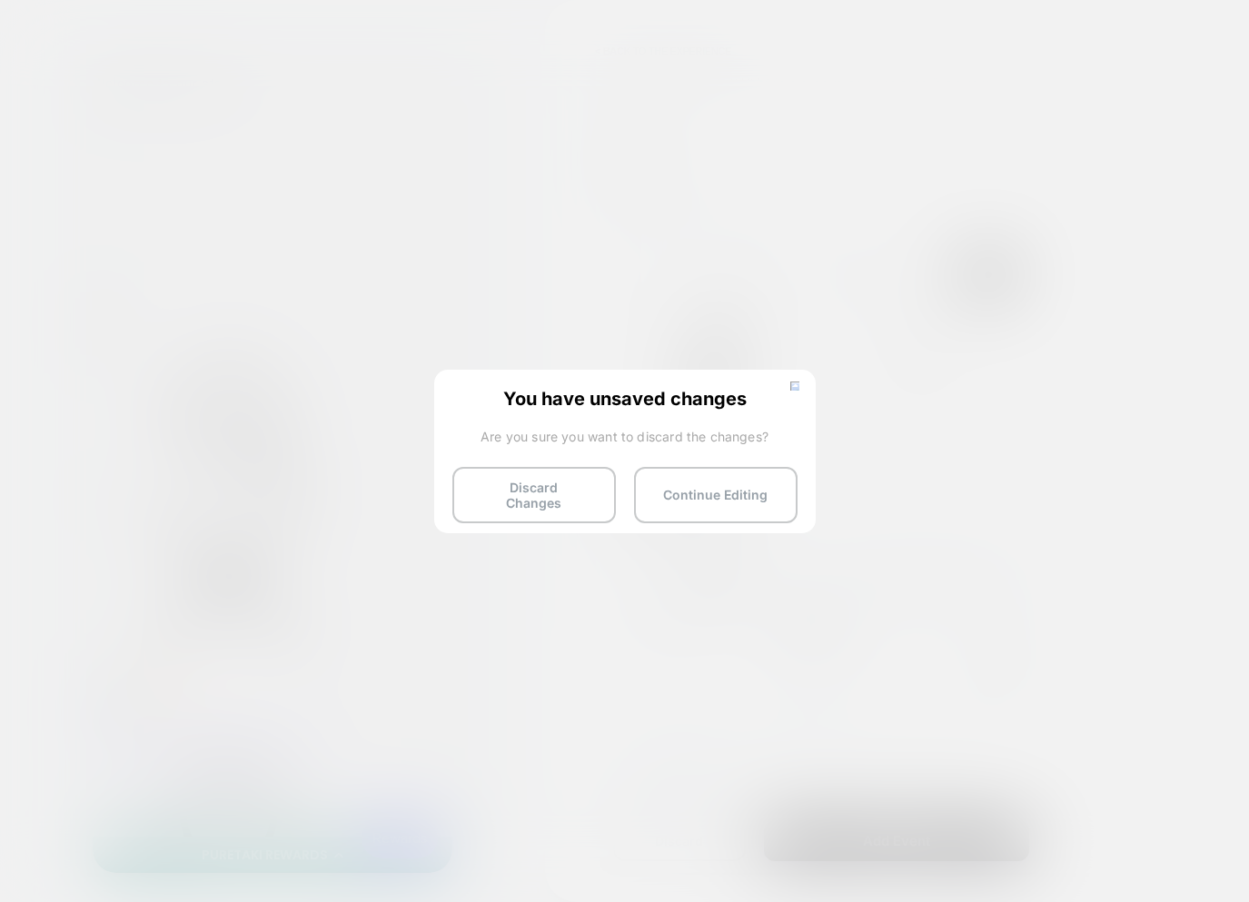
click at [550, 479] on button "Discard Changes" at bounding box center [533, 495] width 163 height 56
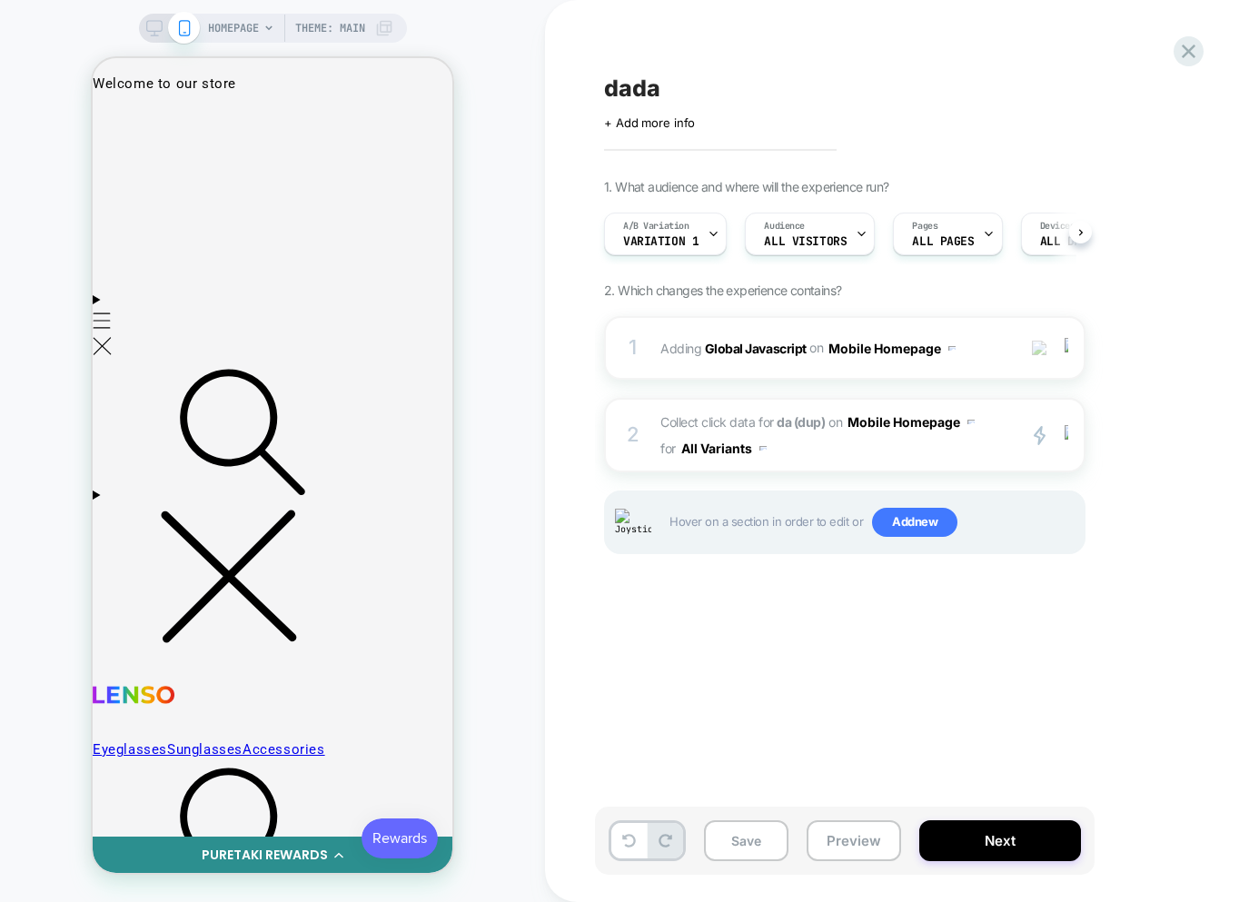
scroll to position [0, 1]
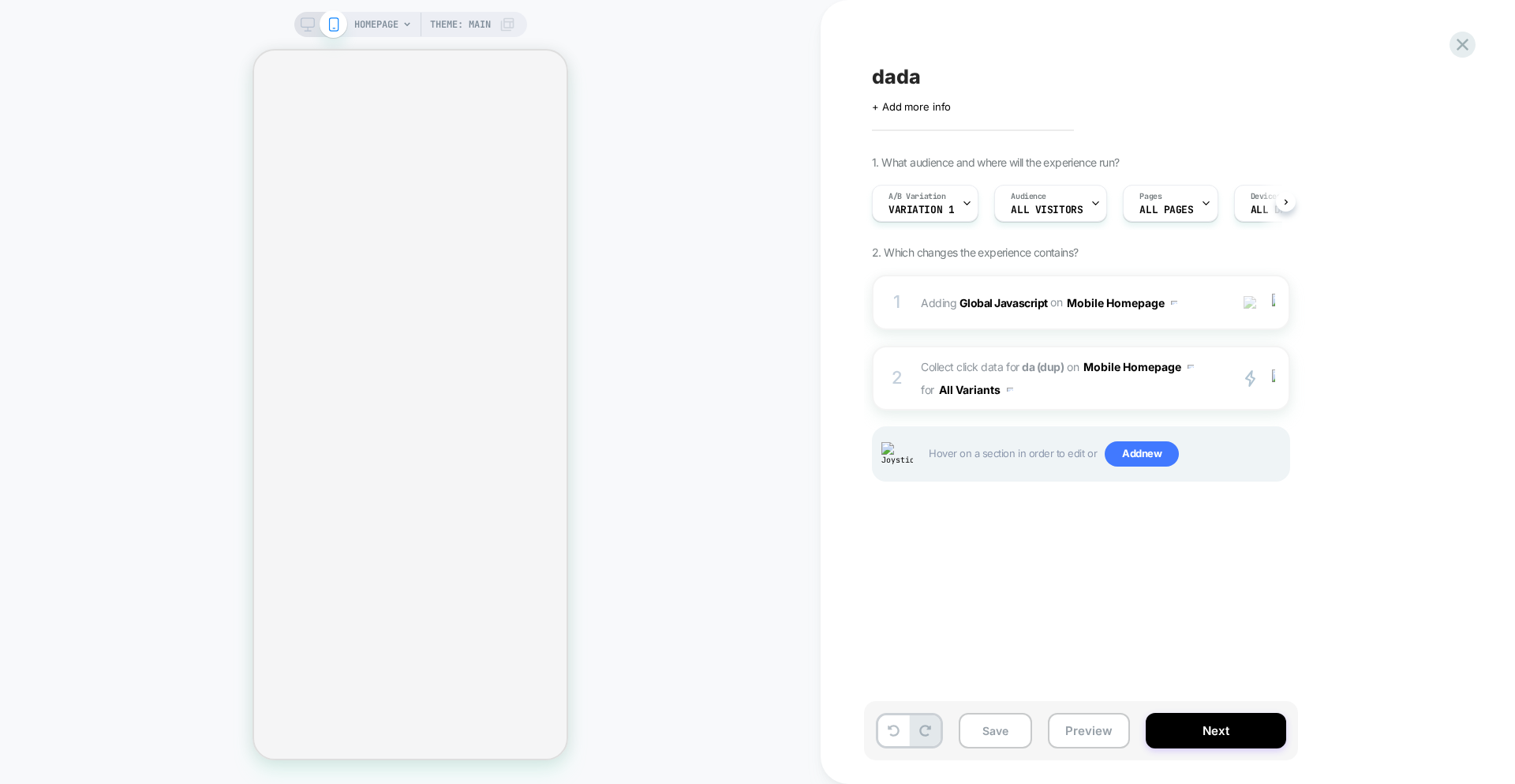
scroll to position [0, 1]
click at [1116, 385] on span "Collect click data for da (dup) on Mobile Homepage for All Variants" at bounding box center [1072, 378] width 301 height 46
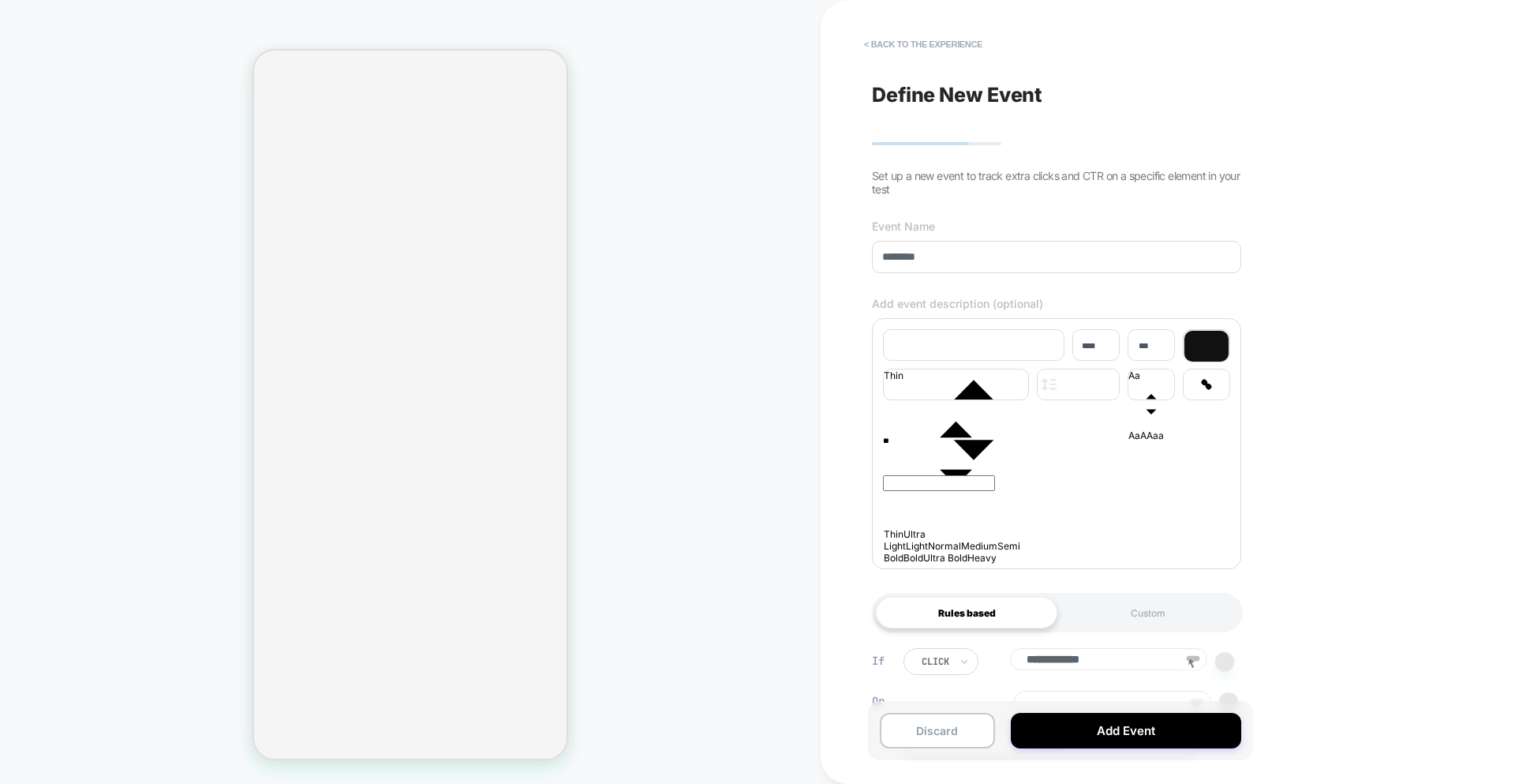
scroll to position [119, 0]
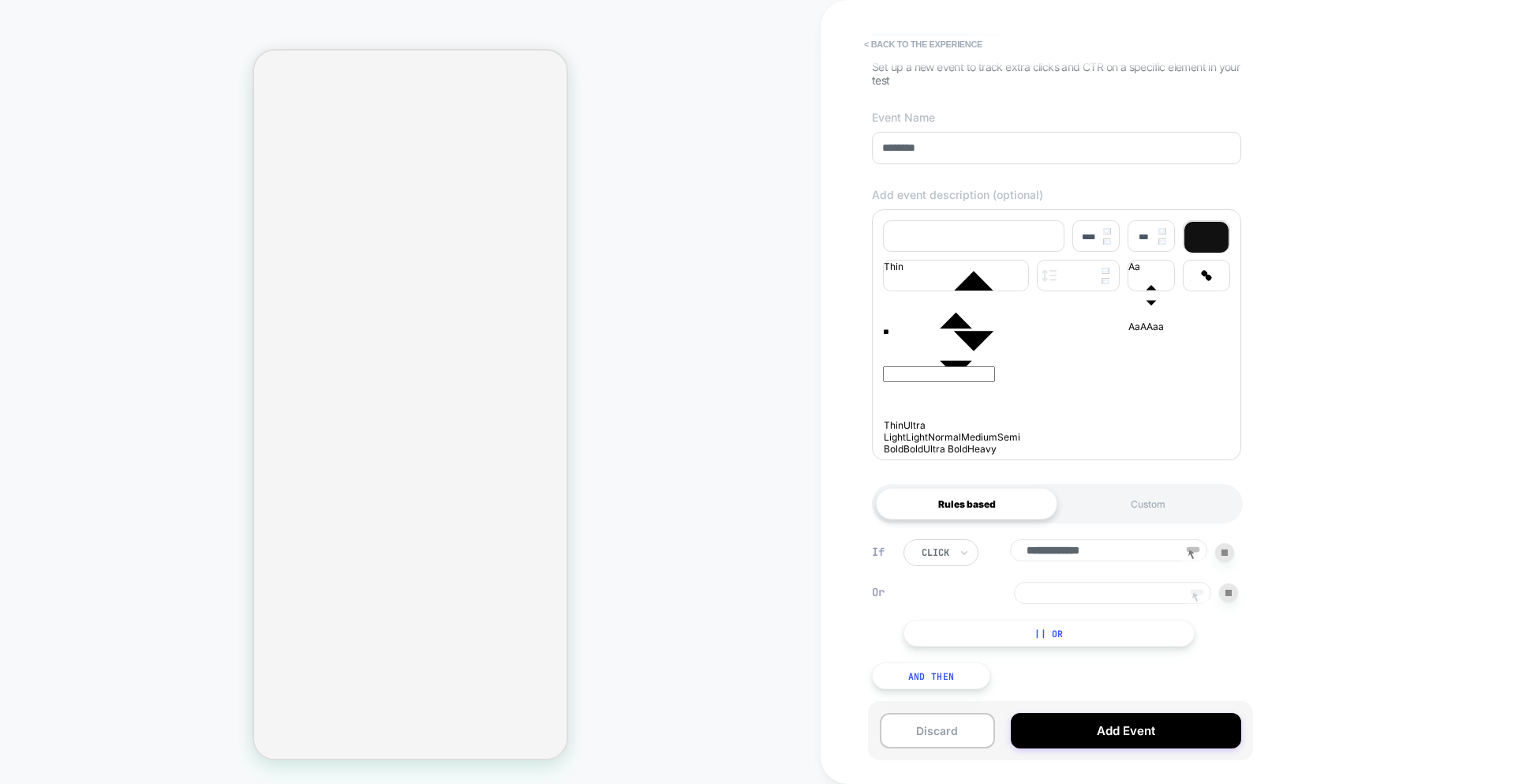
click at [1195, 593] on icon at bounding box center [1195, 596] width 6 height 10
click at [1233, 594] on div at bounding box center [1229, 593] width 19 height 19
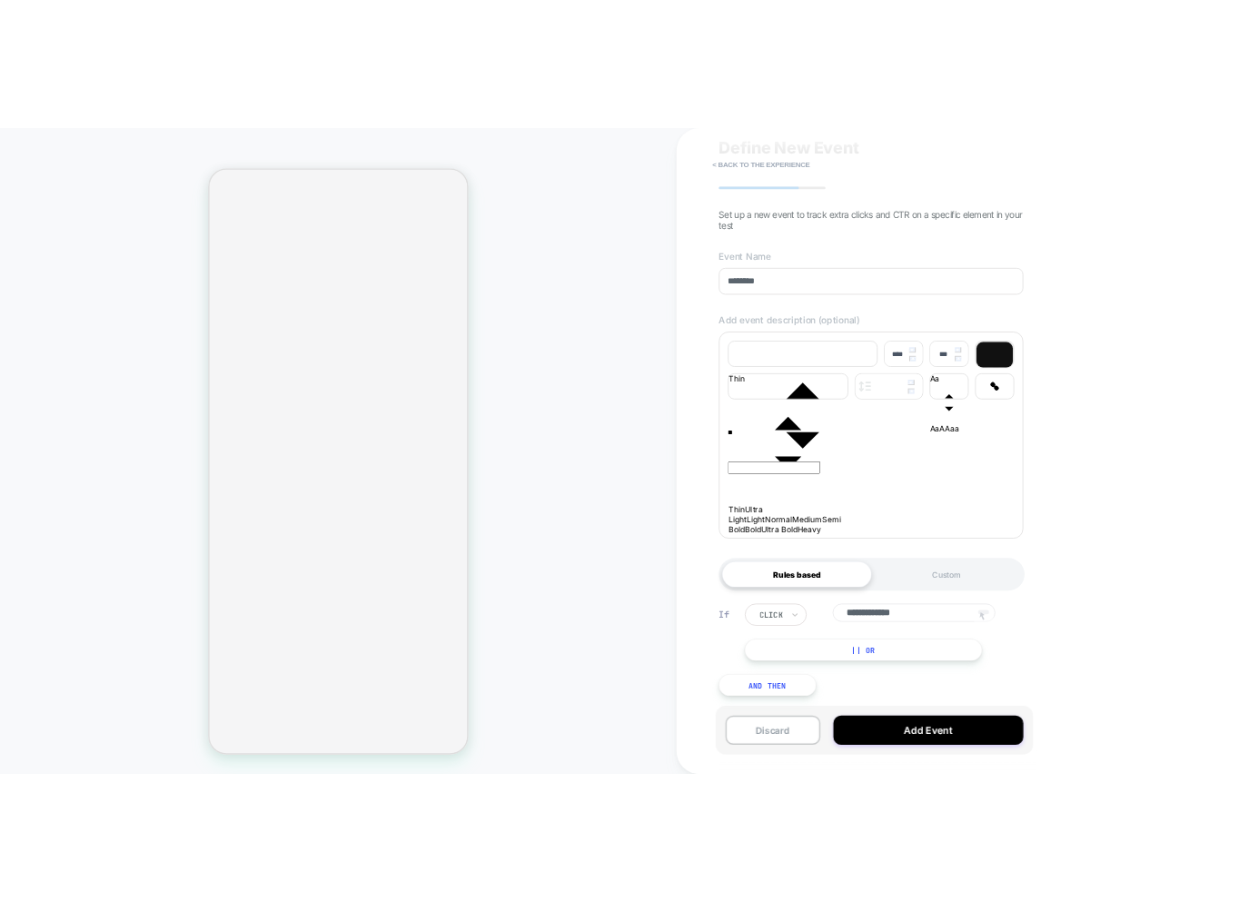
scroll to position [91, 0]
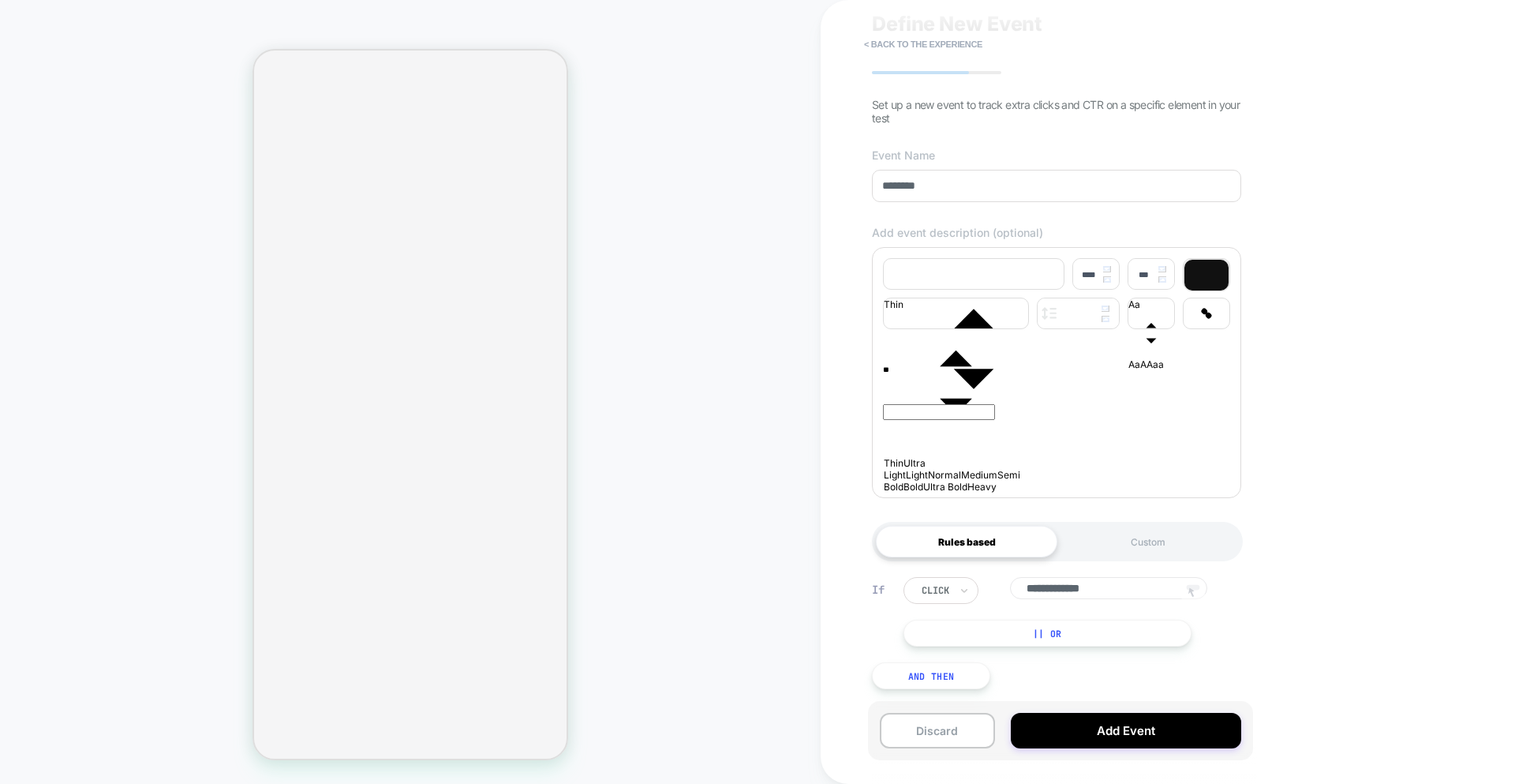
click at [1120, 620] on button "|| Or" at bounding box center [1047, 633] width 288 height 27
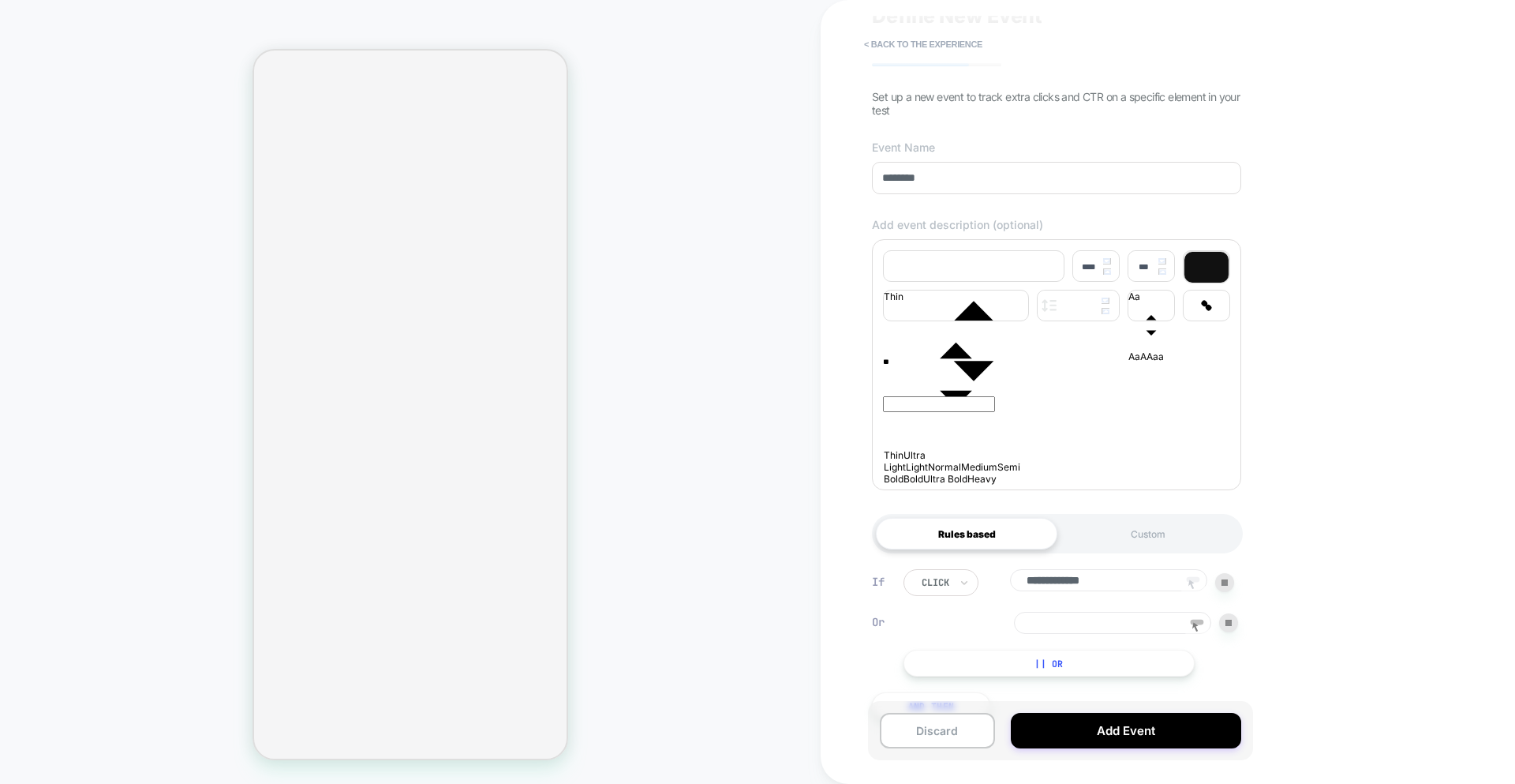
click at [1132, 629] on input at bounding box center [1113, 622] width 197 height 22
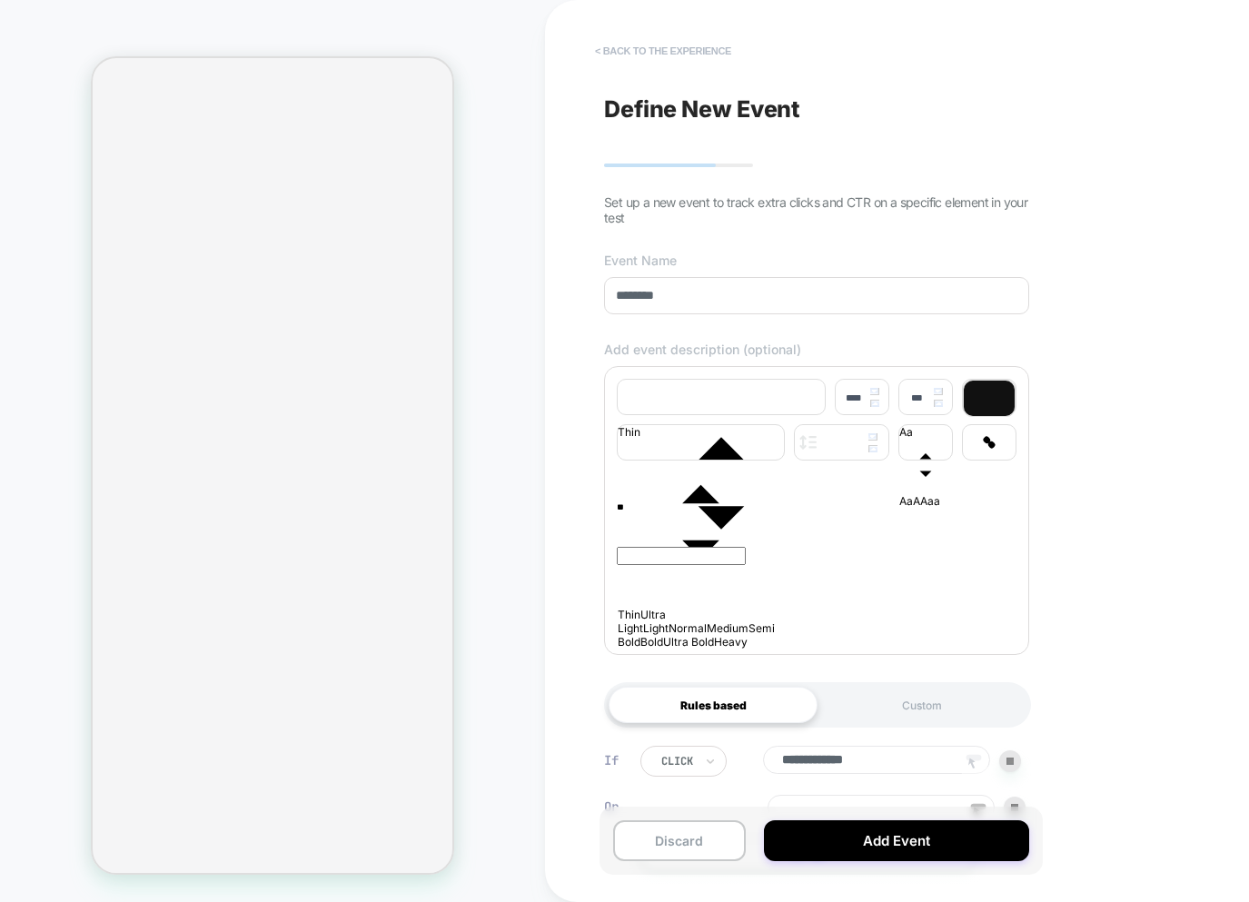
click at [669, 56] on button "< back to the experience" at bounding box center [663, 50] width 154 height 29
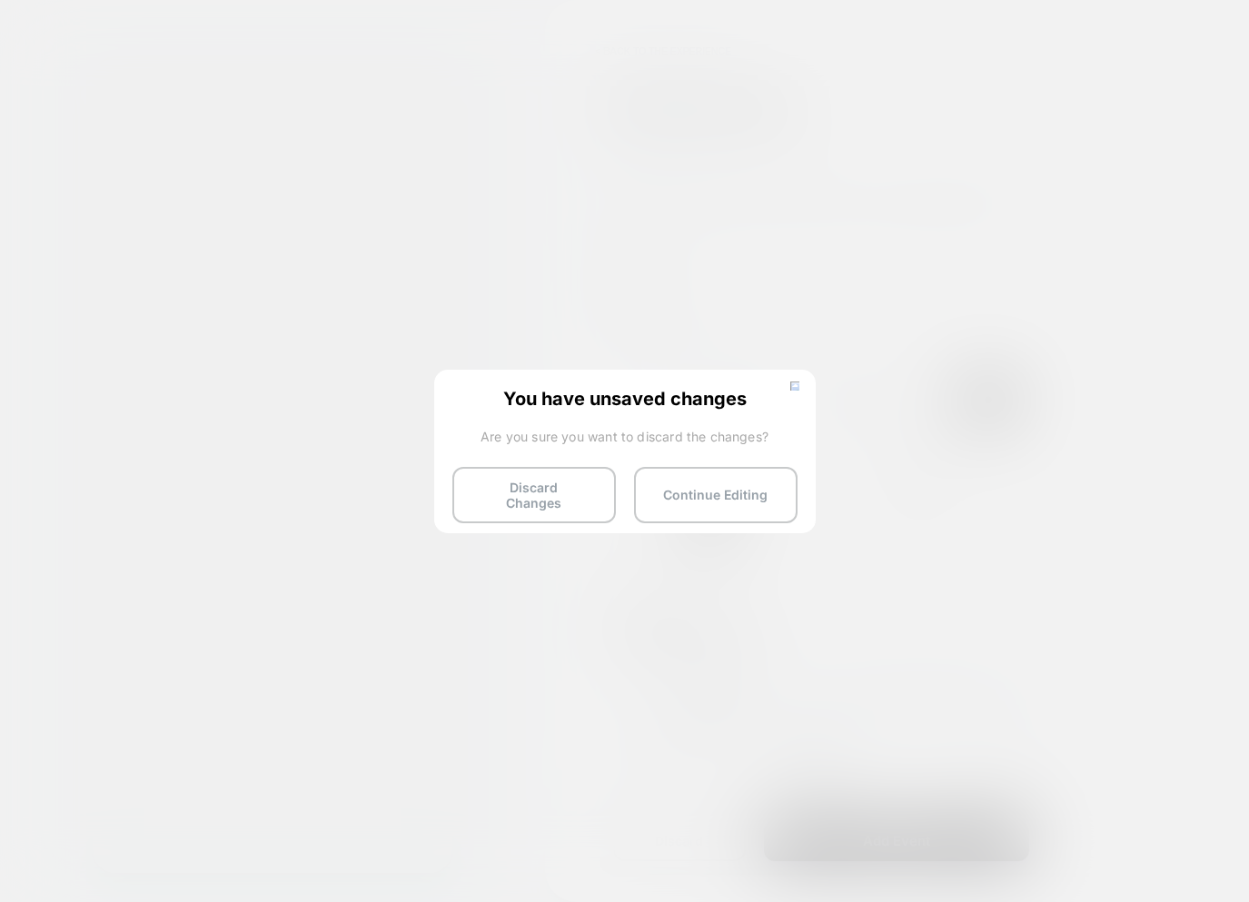
click at [560, 487] on button "Discard Changes" at bounding box center [533, 495] width 163 height 56
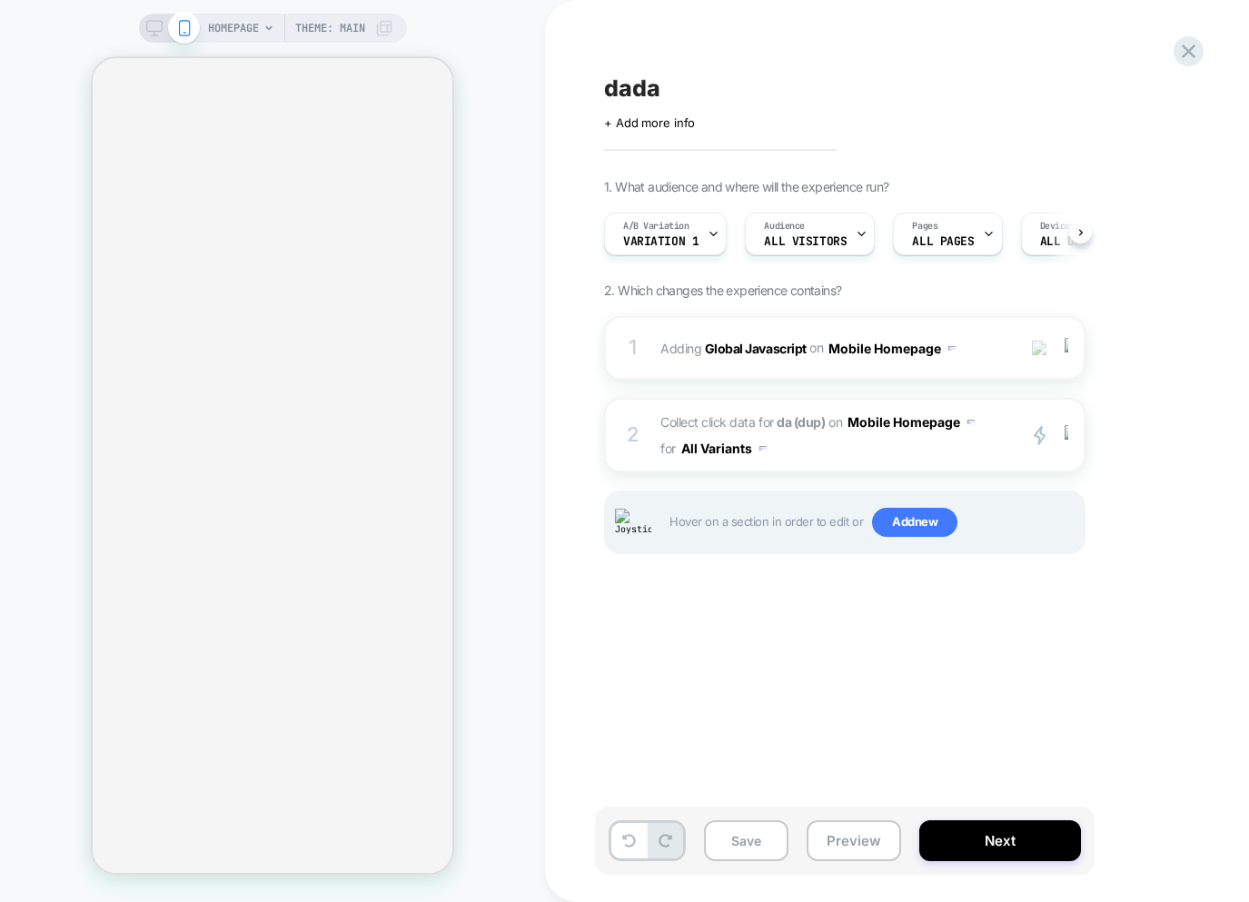
scroll to position [0, 1]
click at [828, 449] on span "Collect click data for da (dup) on Mobile Homepage for All Variants" at bounding box center [833, 435] width 346 height 53
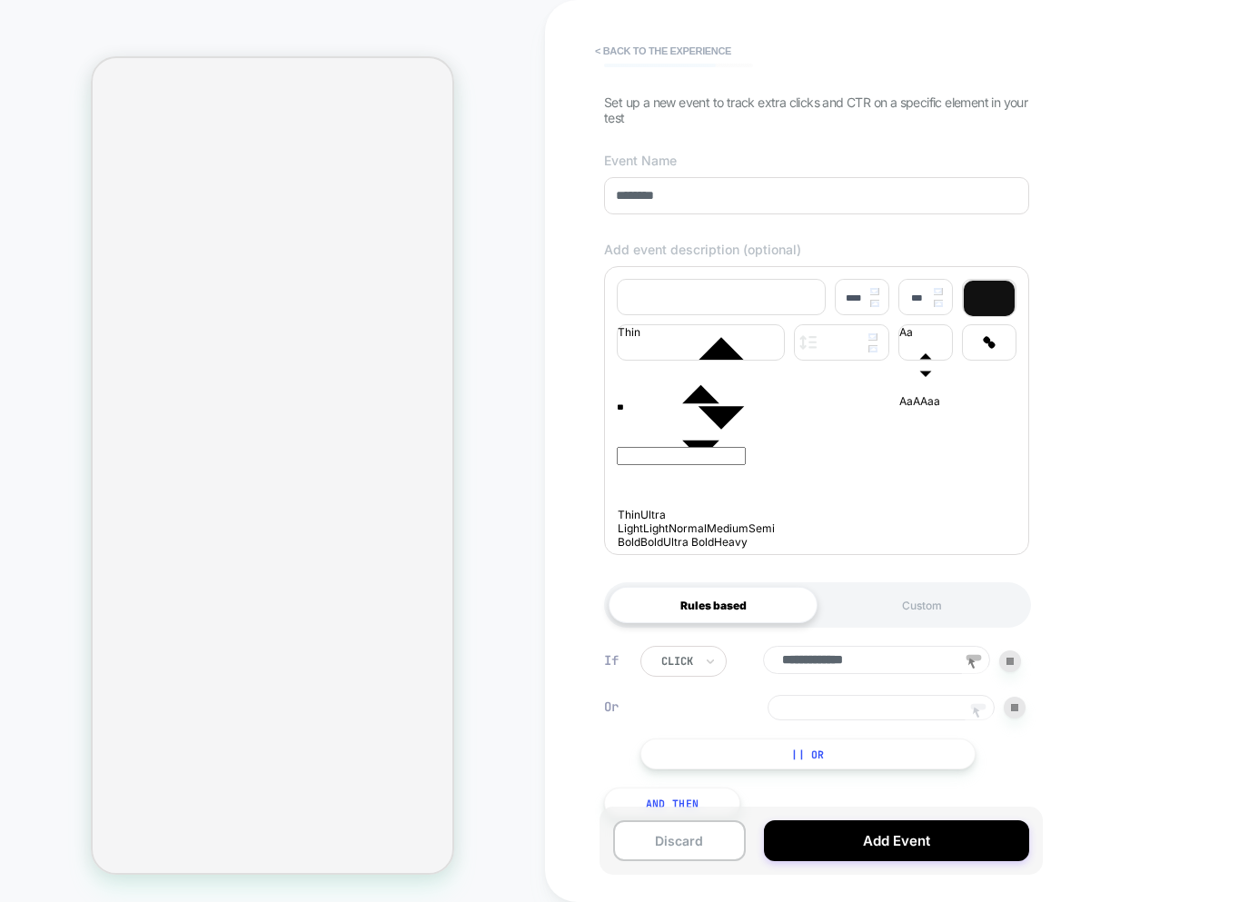
scroll to position [137, 0]
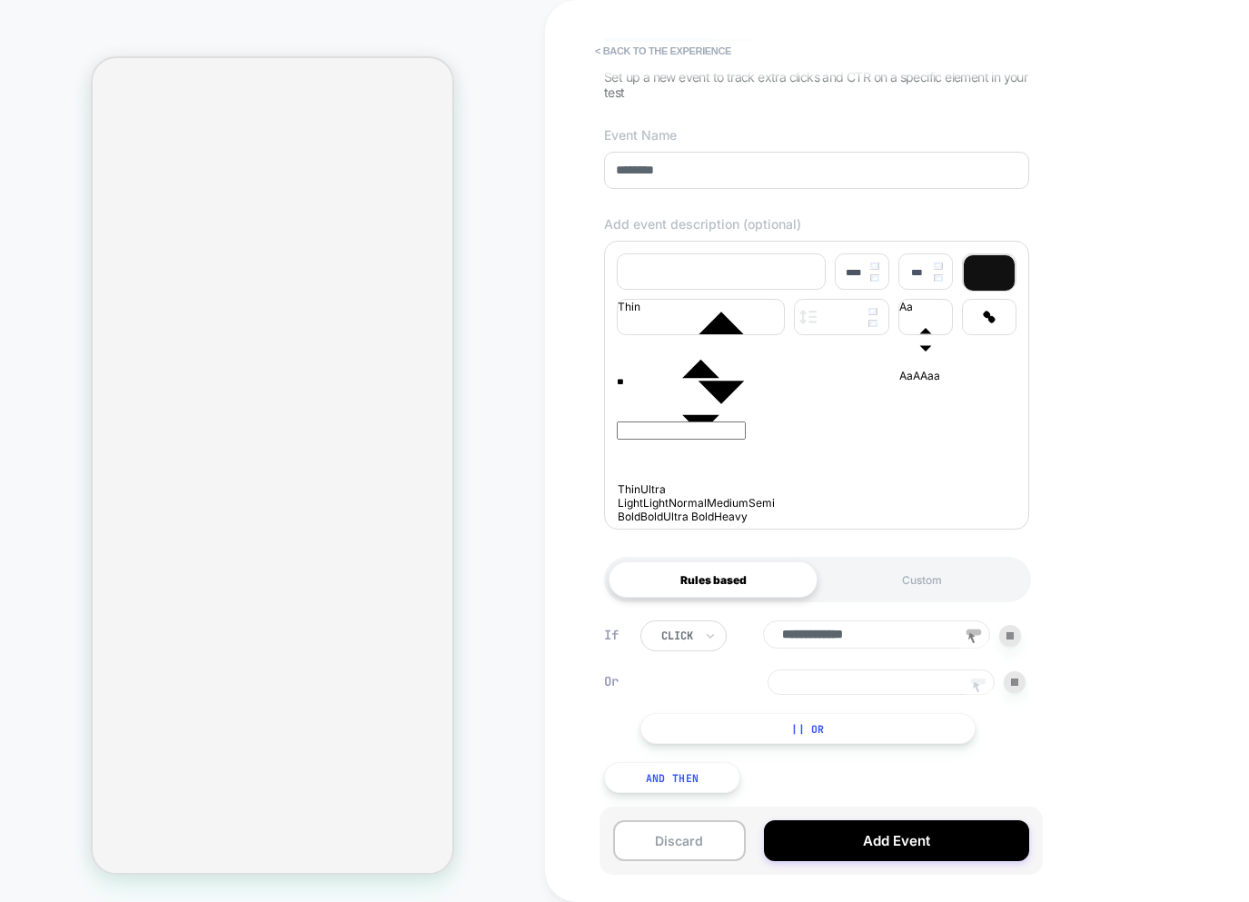
click at [862, 678] on input at bounding box center [880, 681] width 227 height 25
click at [849, 672] on input at bounding box center [880, 681] width 227 height 25
click at [979, 683] on icon at bounding box center [977, 687] width 27 height 27
click at [620, 46] on button "< back to the experience" at bounding box center [663, 50] width 154 height 29
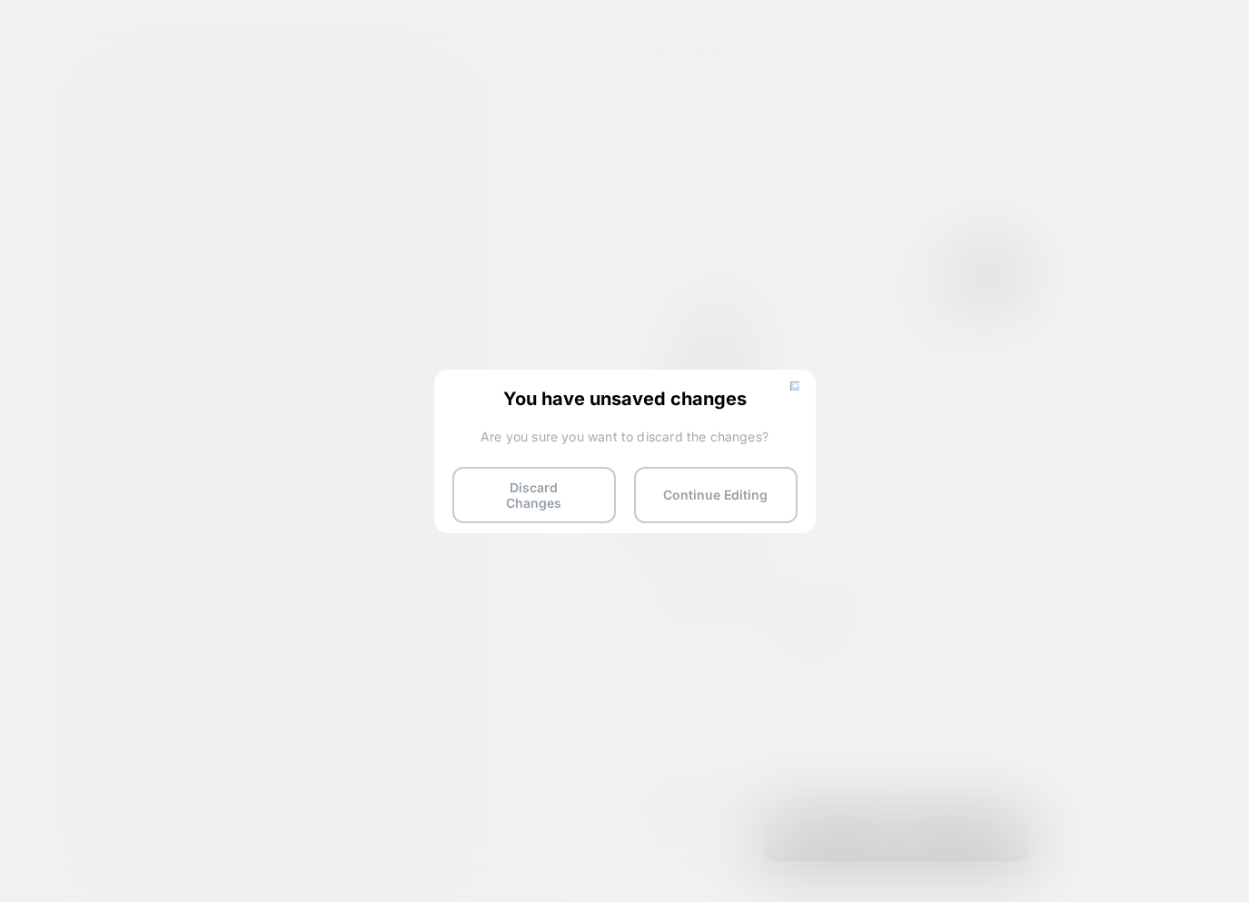
click at [497, 507] on button "Discard Changes" at bounding box center [533, 495] width 163 height 56
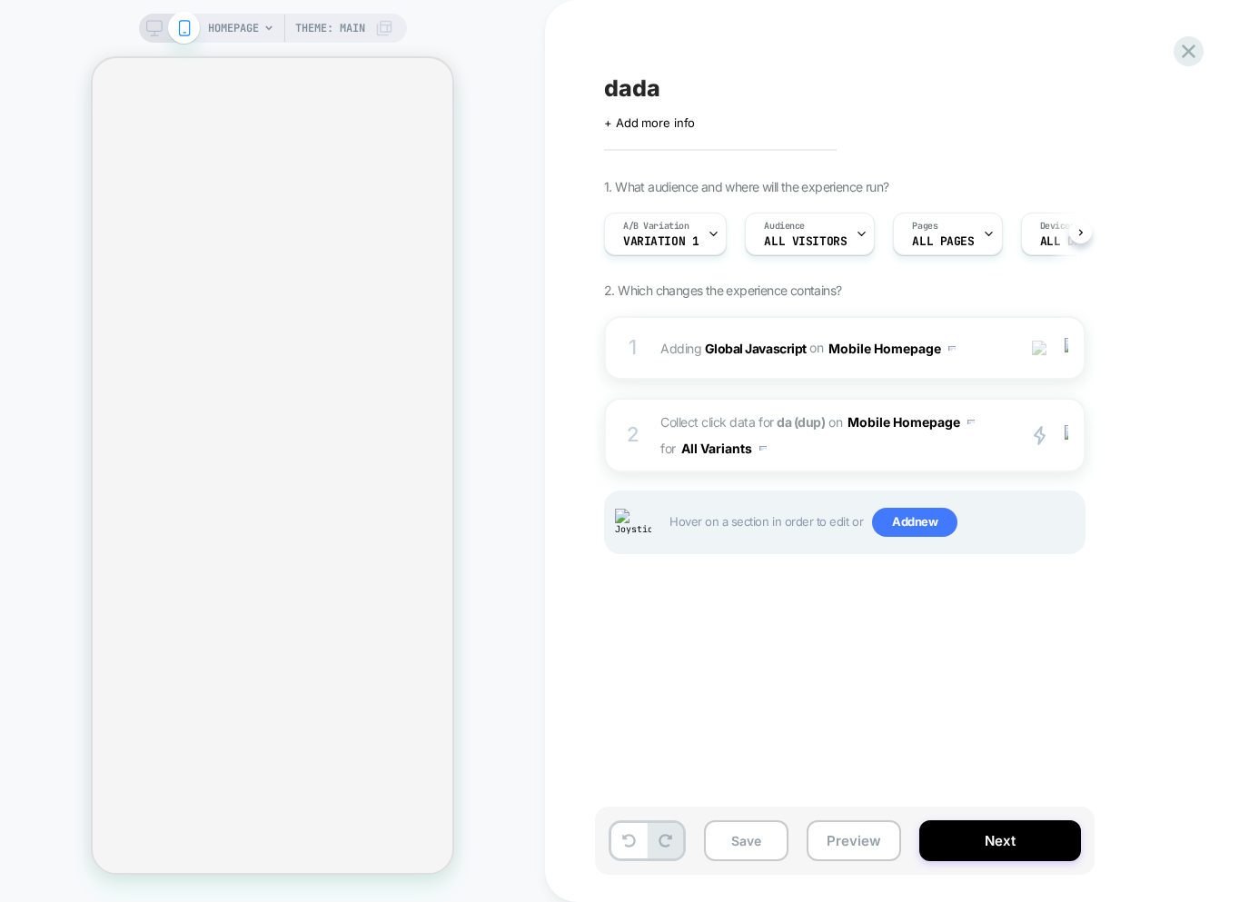
scroll to position [0, 1]
click at [824, 452] on span "Collect click data for da (dup) on Mobile Homepage for All Variants" at bounding box center [833, 435] width 346 height 53
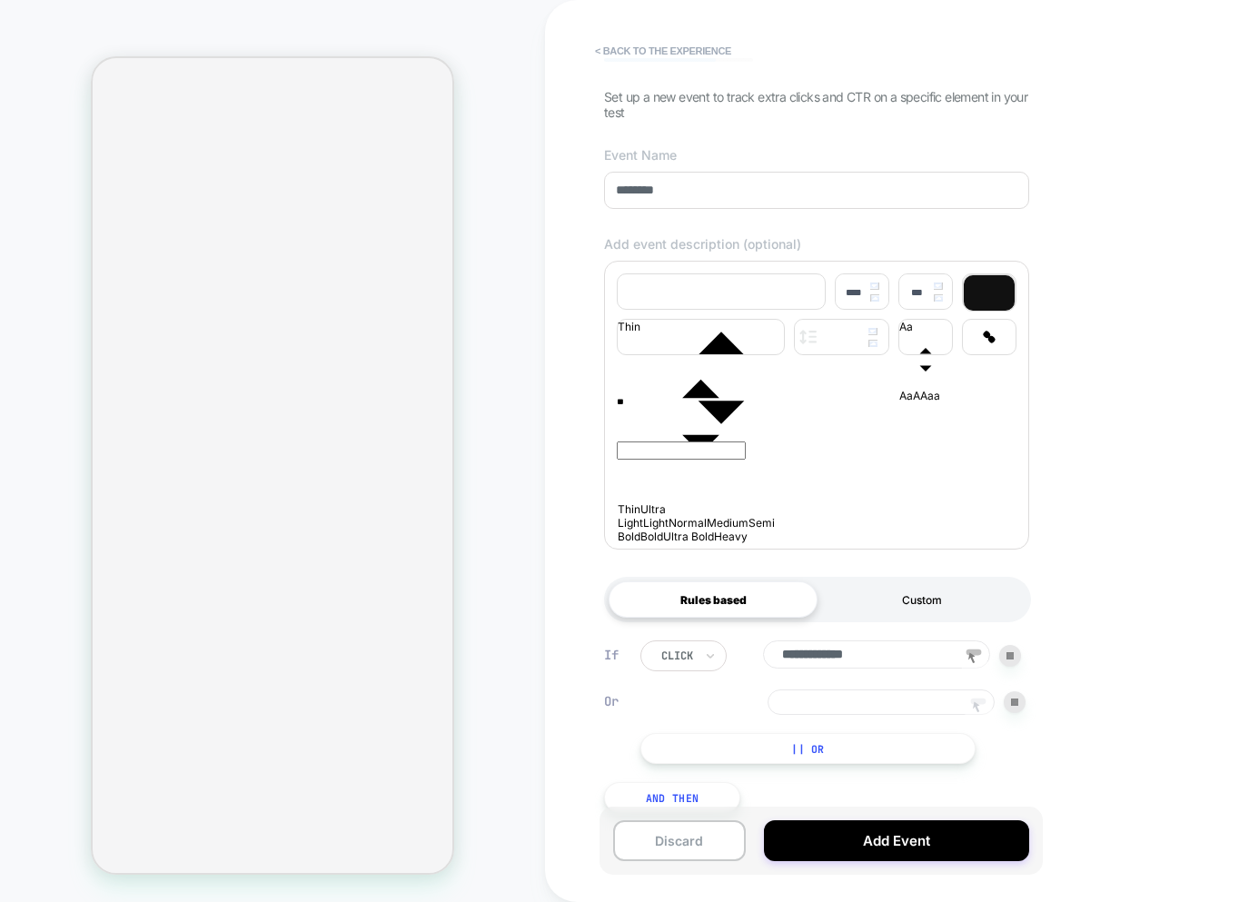
scroll to position [137, 0]
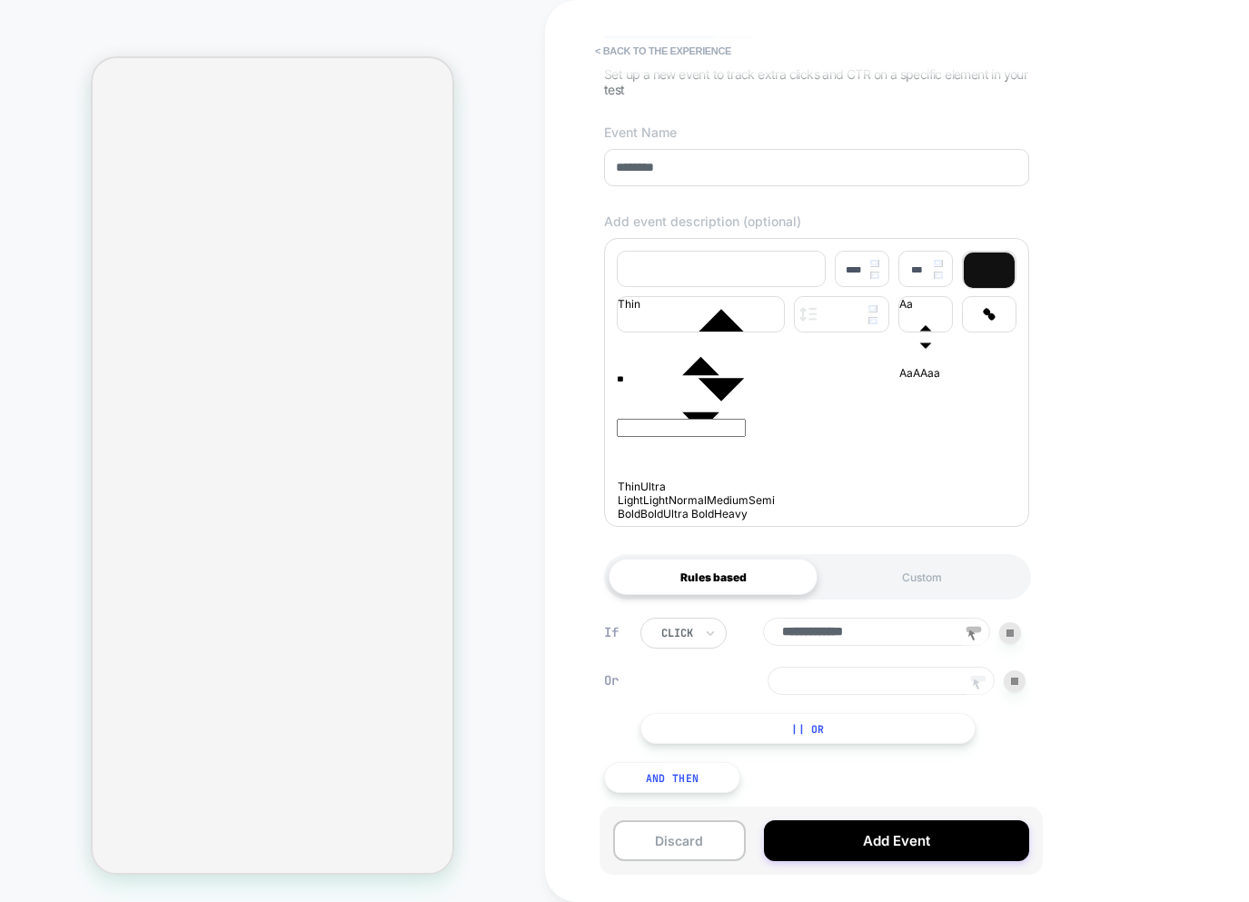
click at [903, 681] on input "***" at bounding box center [880, 680] width 227 height 28
drag, startPoint x: 796, startPoint y: 666, endPoint x: 813, endPoint y: 669, distance: 16.6
click at [800, 667] on input "***" at bounding box center [880, 680] width 227 height 28
click at [840, 680] on input "***" at bounding box center [880, 680] width 227 height 28
click at [630, 52] on button "< back to the experience" at bounding box center [663, 50] width 154 height 29
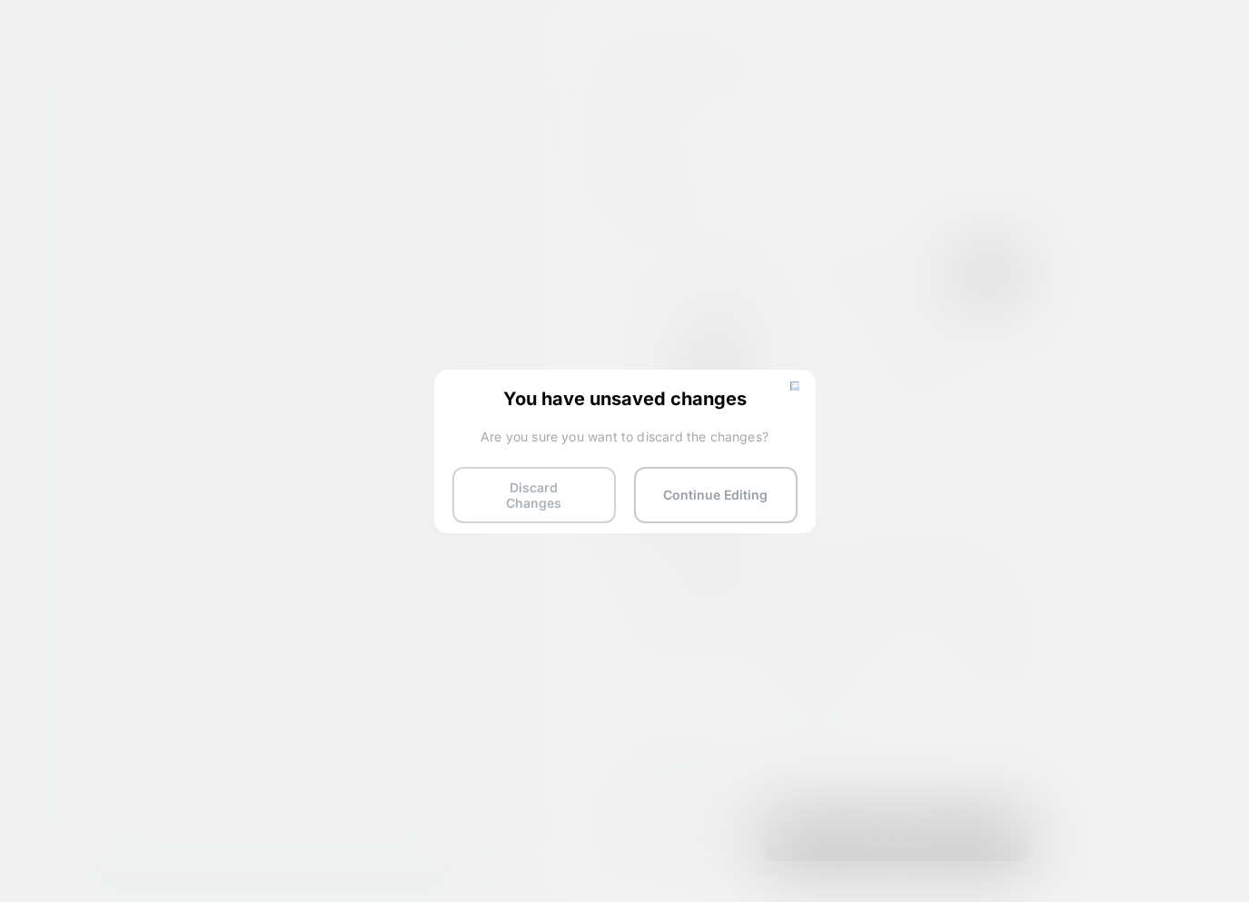
click at [549, 483] on button "Discard Changes" at bounding box center [533, 495] width 163 height 56
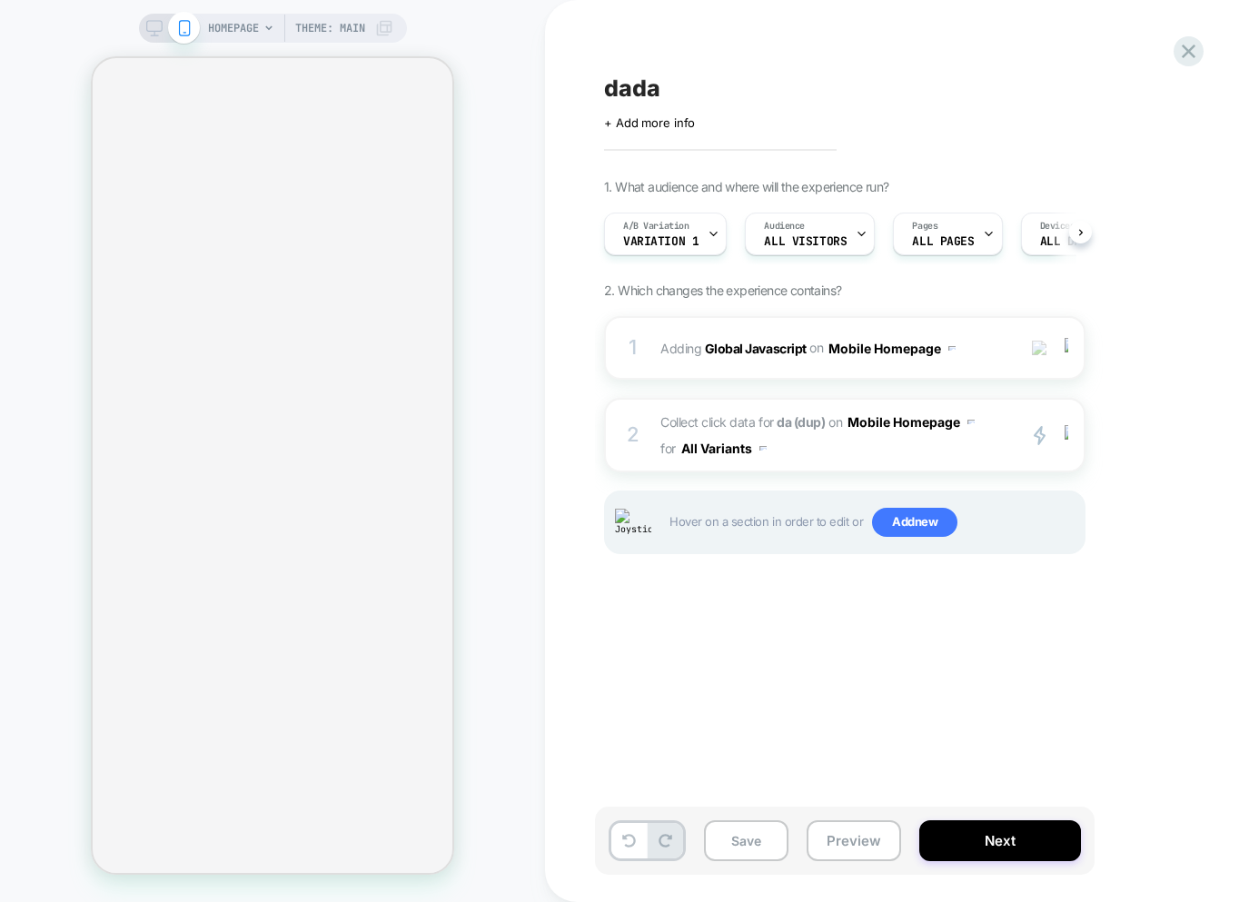
scroll to position [0, 1]
click at [827, 450] on span "Collect click data for da (dup) on Mobile Homepage for All Variants" at bounding box center [833, 435] width 346 height 53
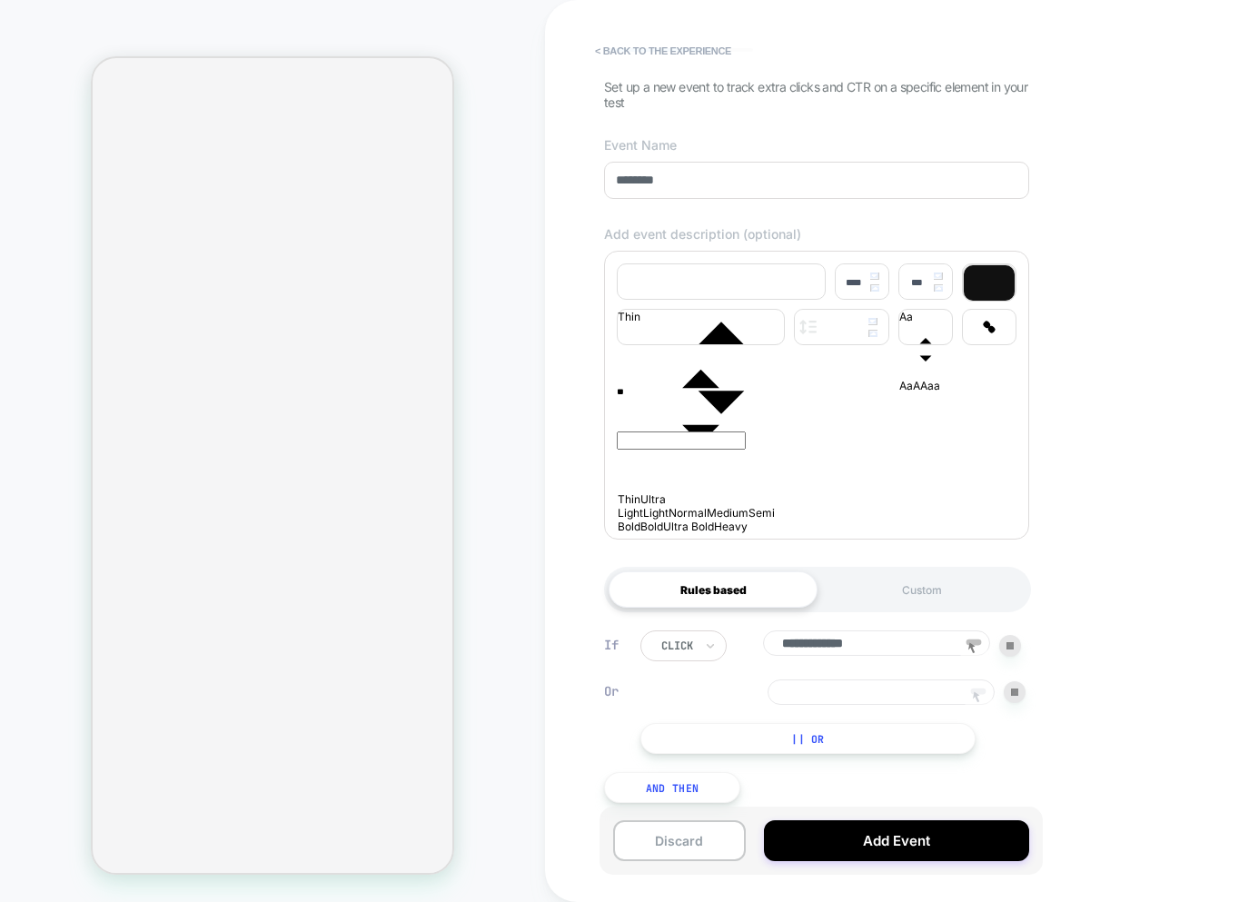
scroll to position [137, 0]
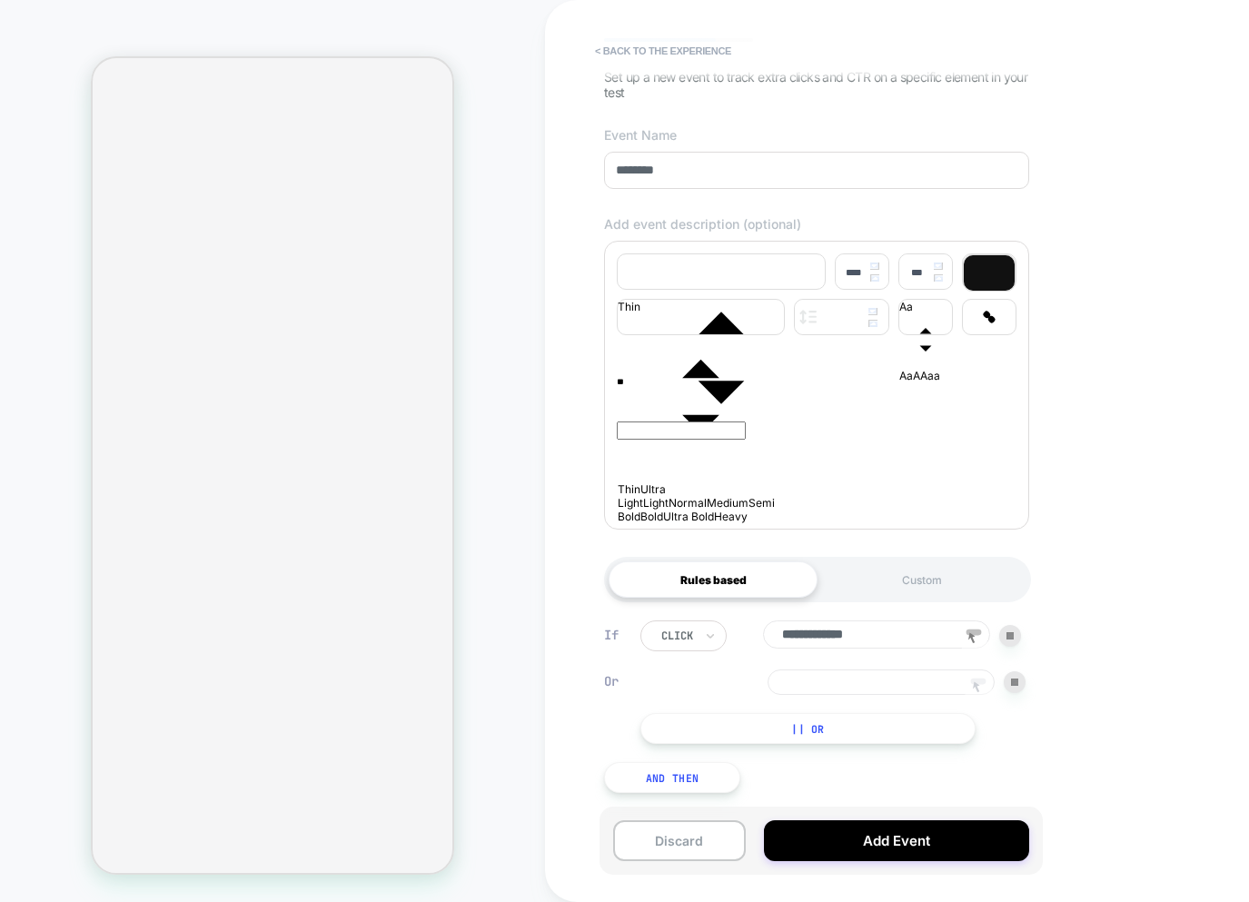
click at [979, 686] on icon at bounding box center [977, 687] width 27 height 27
click at [626, 40] on button "< back to the experience" at bounding box center [663, 50] width 154 height 29
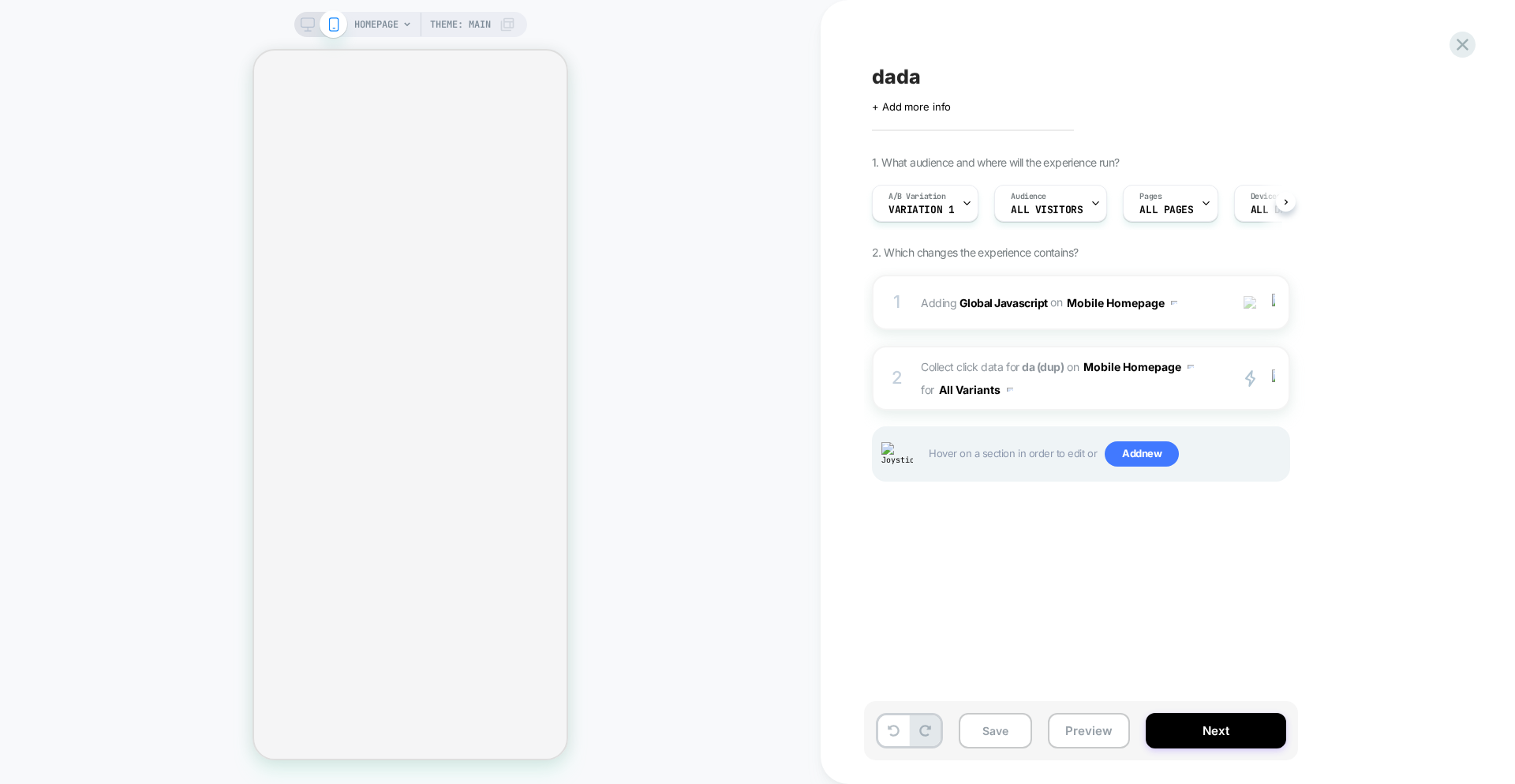
scroll to position [0, 1]
click at [1085, 48] on icon at bounding box center [1463, 44] width 22 height 22
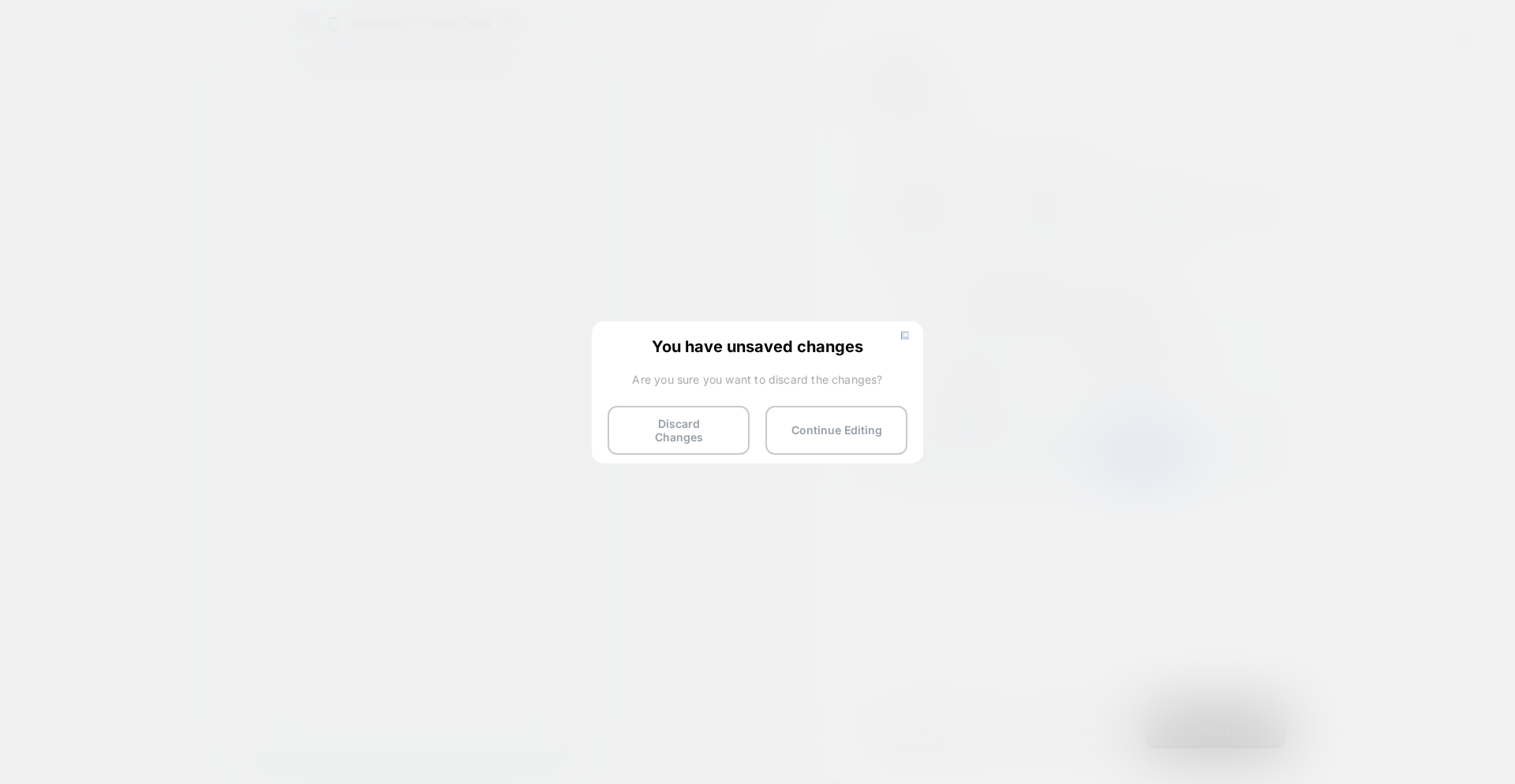
drag, startPoint x: 666, startPoint y: 432, endPoint x: 677, endPoint y: 384, distance: 49.2
click at [665, 433] on button "Discard Changes" at bounding box center [678, 430] width 142 height 49
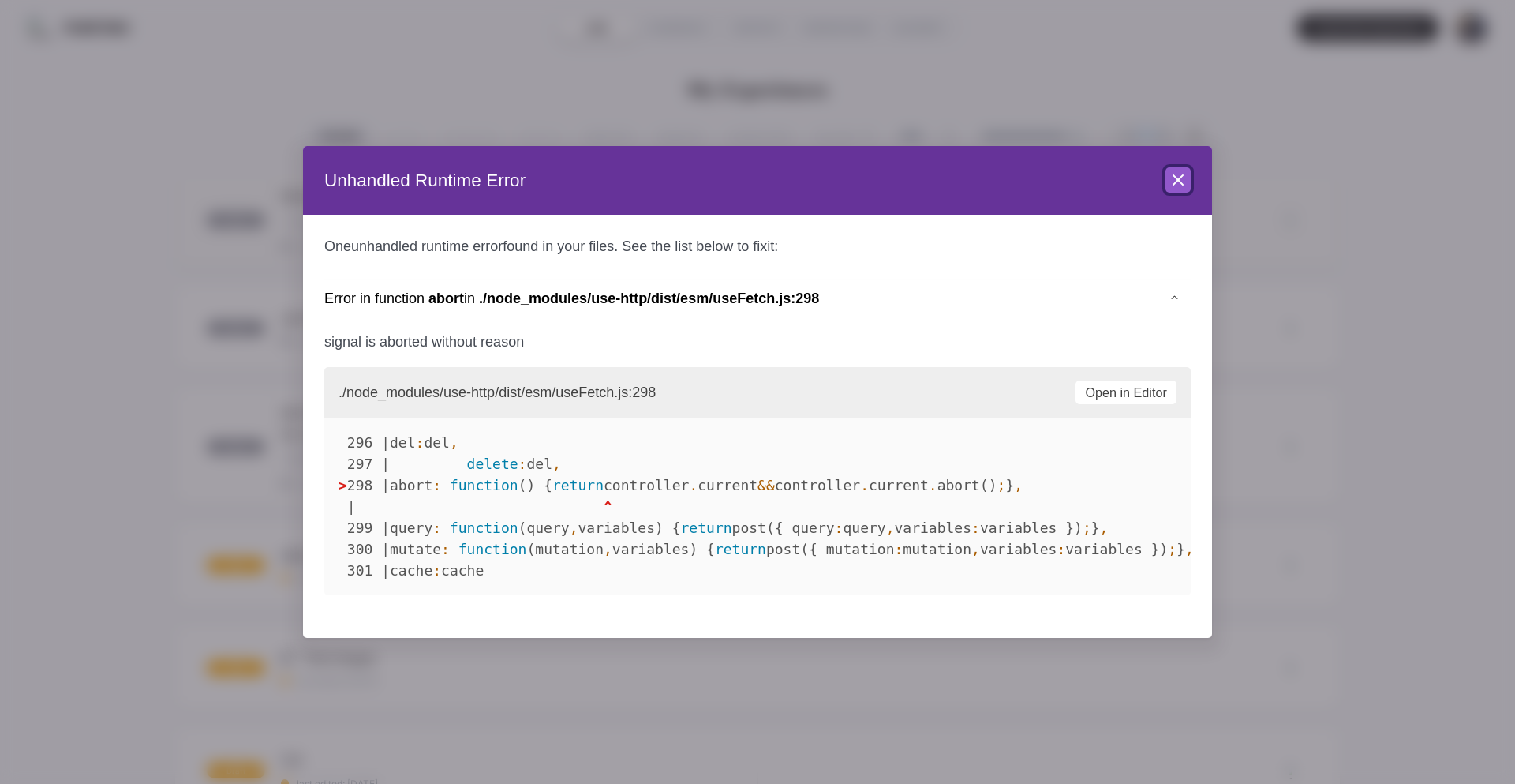
click at [1085, 188] on button "Close" at bounding box center [1178, 179] width 25 height 25
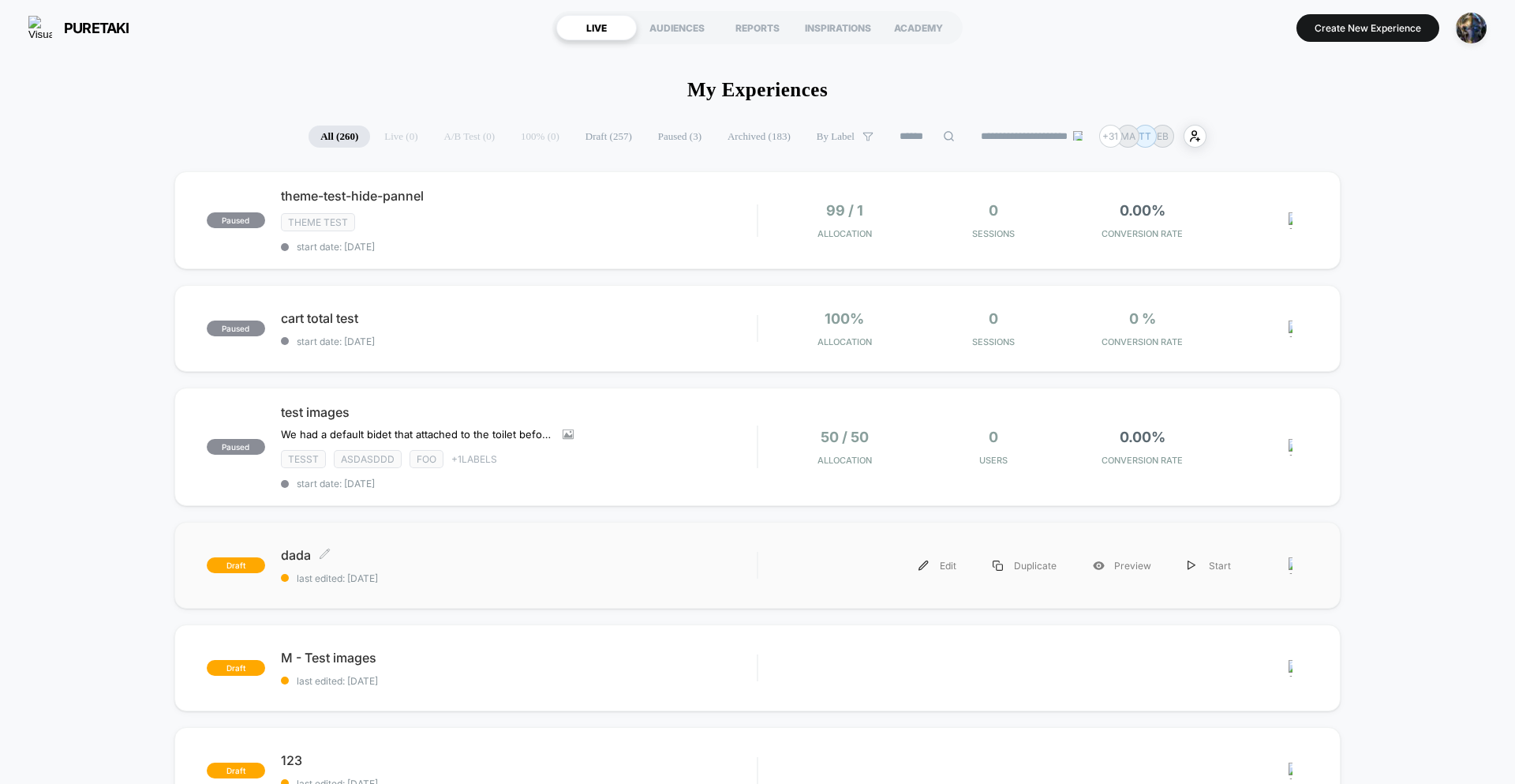
click at [469, 560] on span "dada Click to edit experience details" at bounding box center [519, 555] width 476 height 16
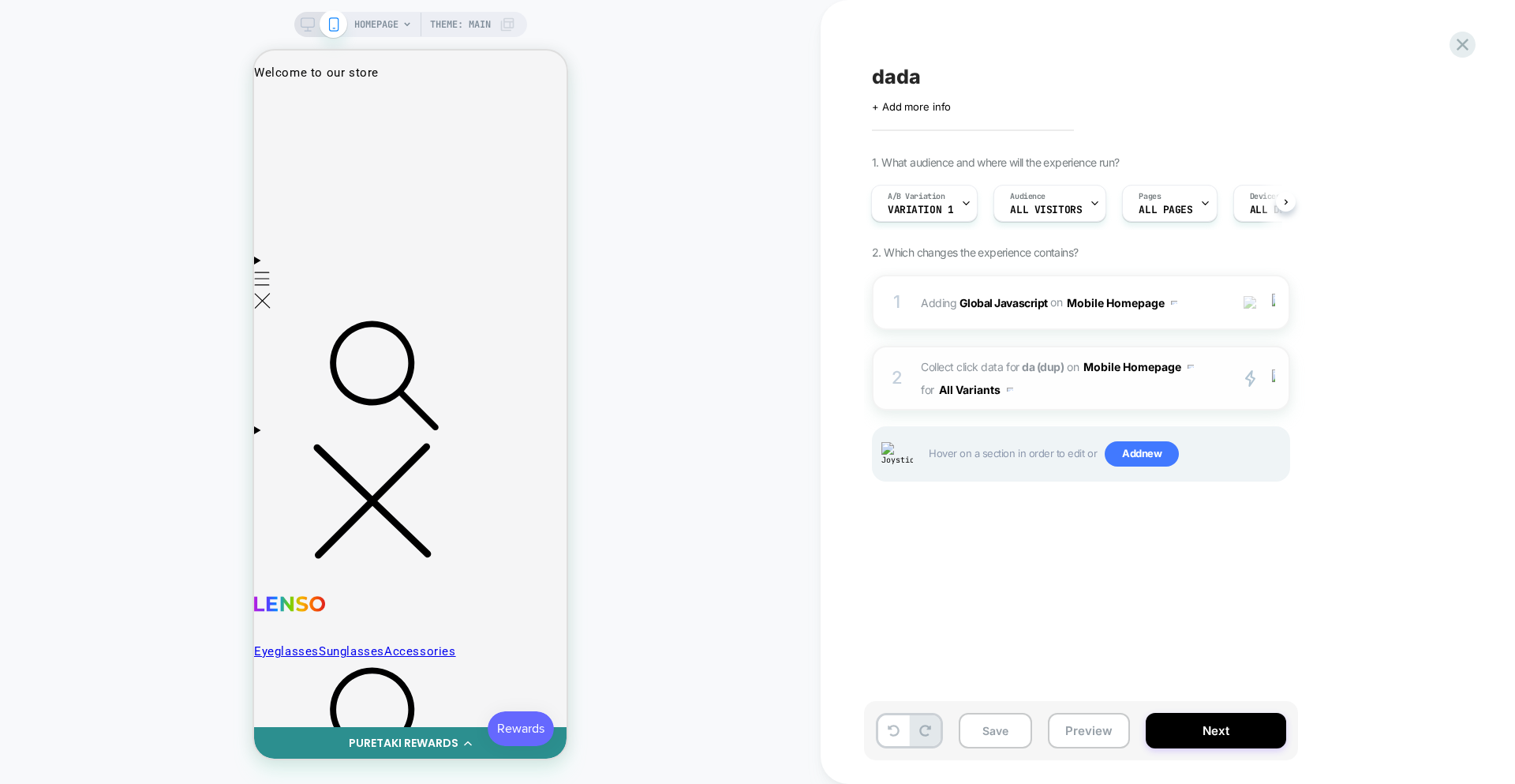
click at [1085, 393] on span "Collect click data for da (dup) on Mobile Homepage for All Variants" at bounding box center [1072, 378] width 301 height 46
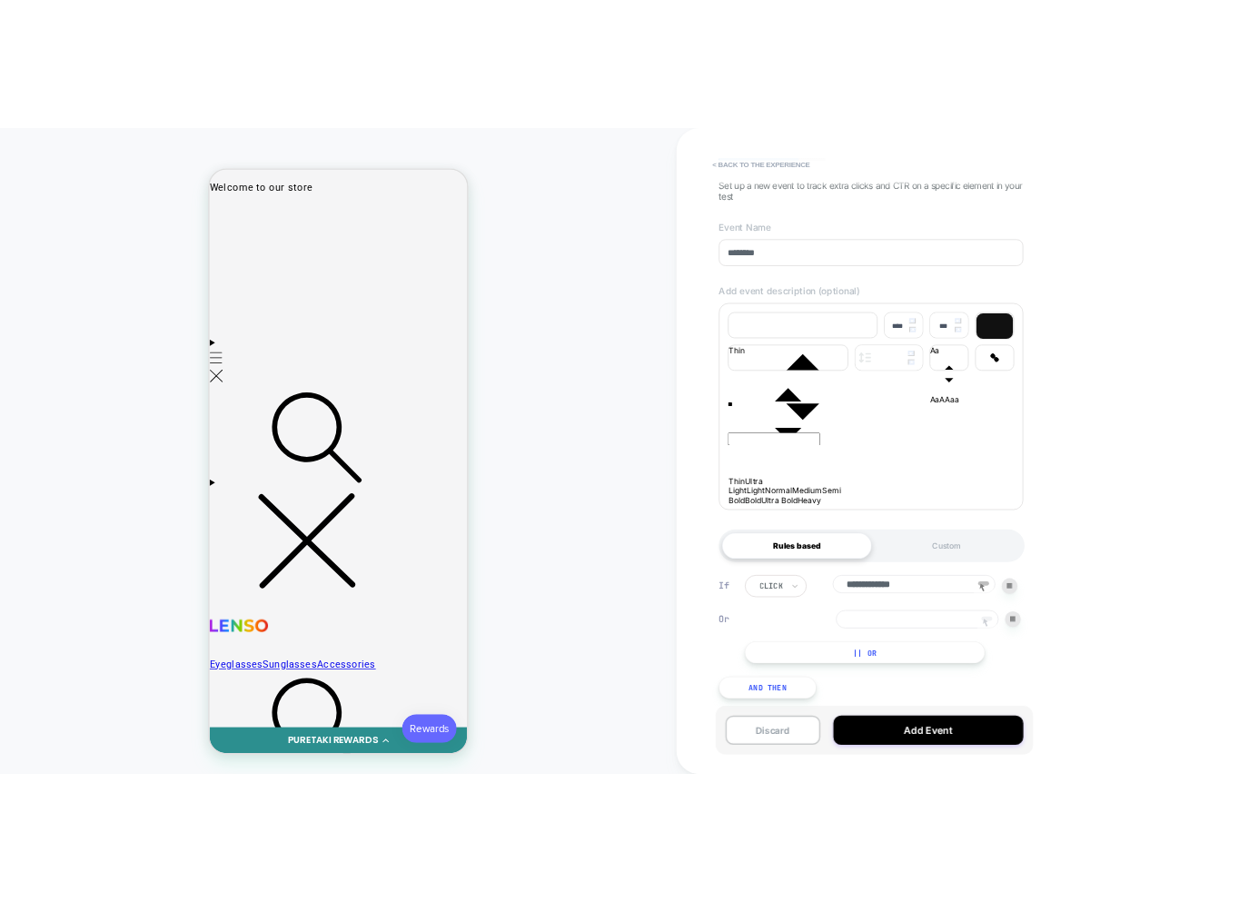
scroll to position [137, 0]
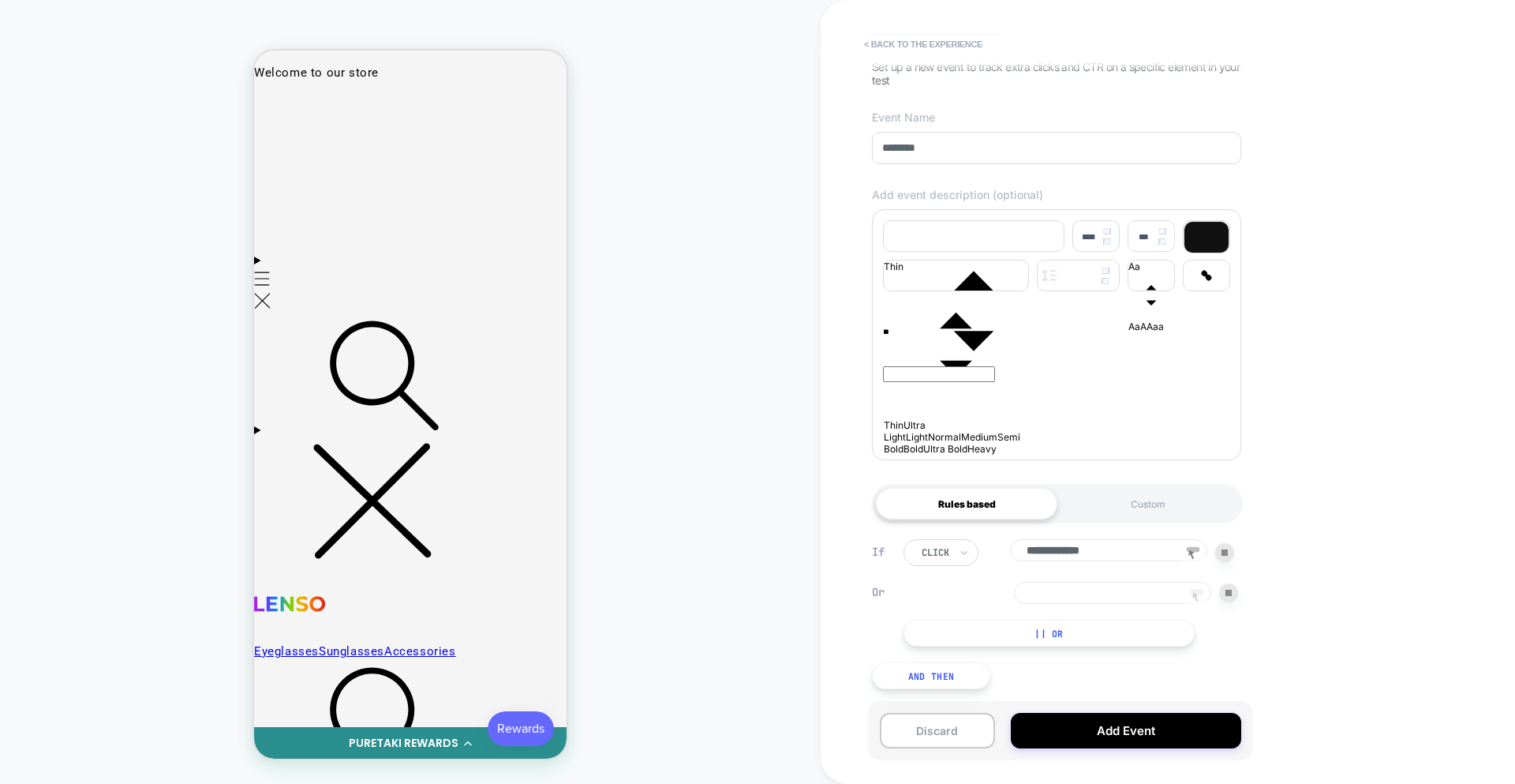
click at [1085, 589] on icon at bounding box center [1197, 597] width 23 height 23
click at [277, 113] on div at bounding box center [274, 105] width 35 height 35
click at [326, 199] on div "Track Clicks" at bounding box center [352, 197] width 150 height 56
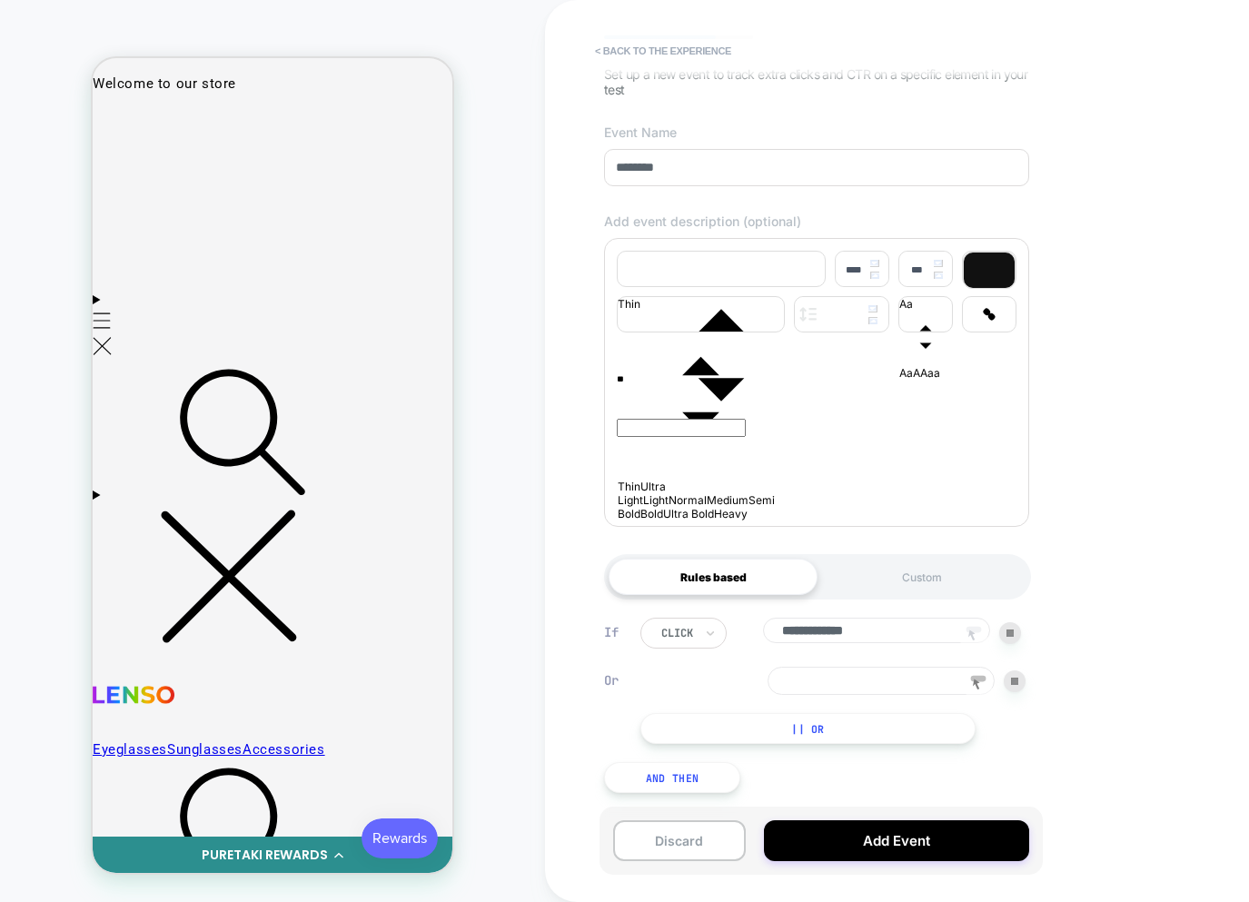
type input "***"
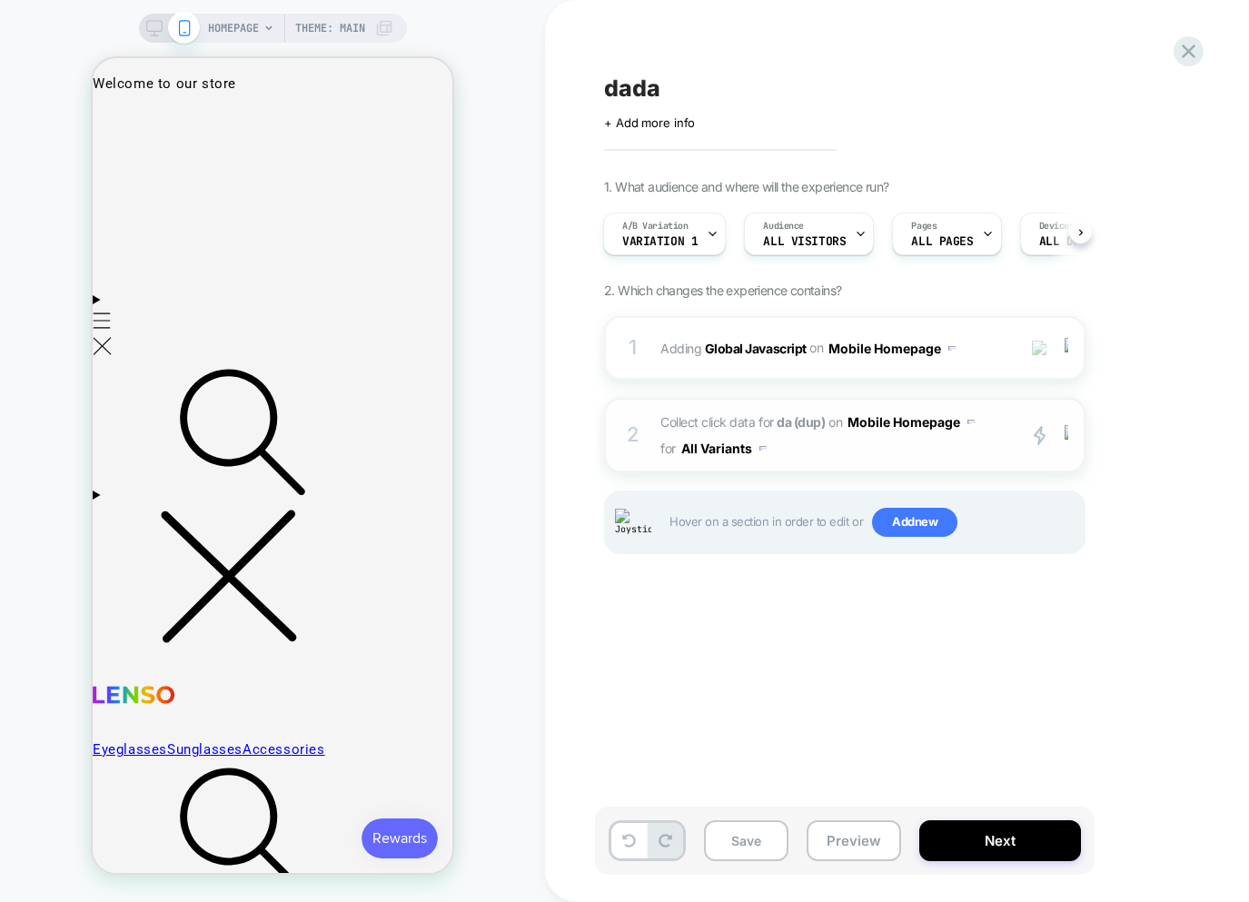
click at [970, 459] on span "Collect click data for da (dup) on Mobile Homepage for All Variants" at bounding box center [833, 435] width 346 height 53
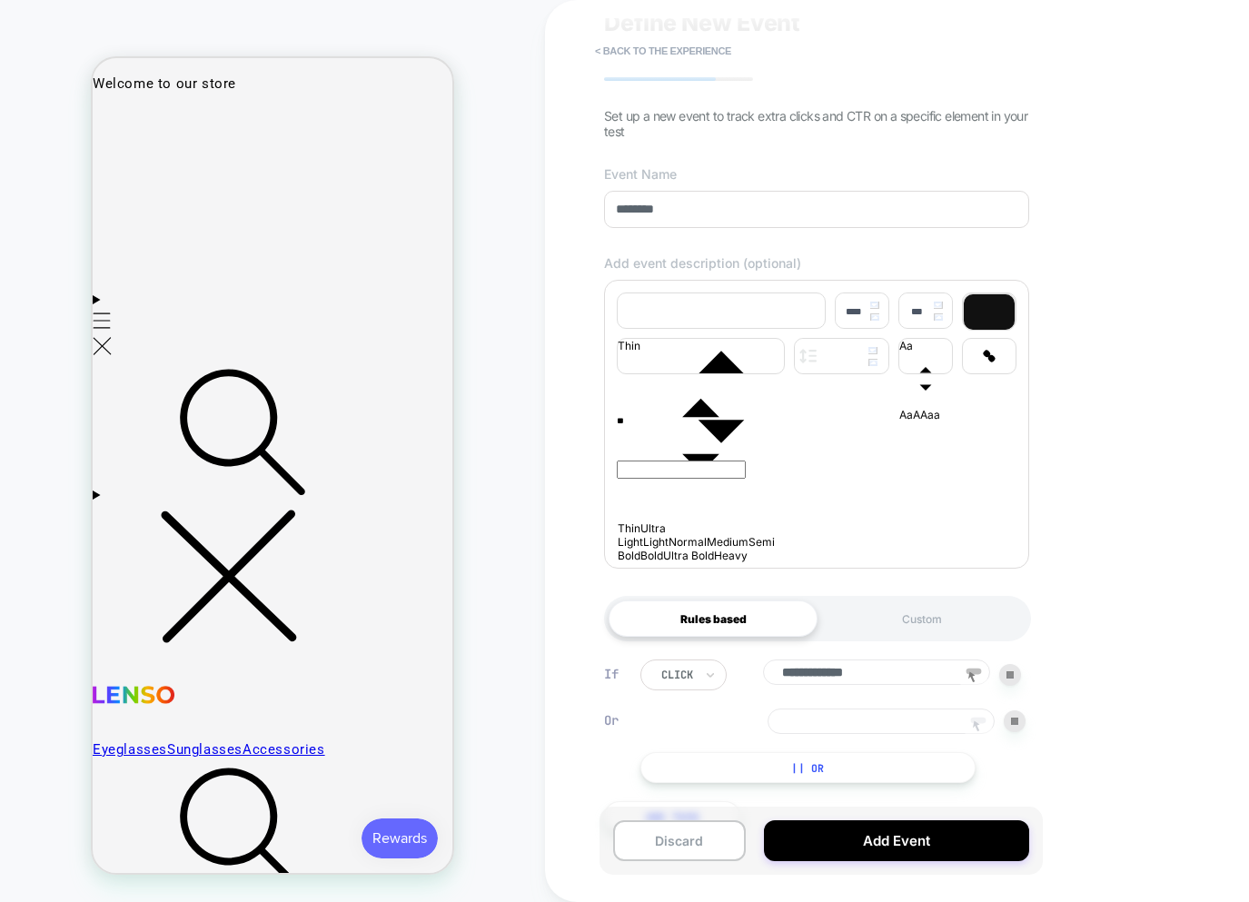
scroll to position [137, 0]
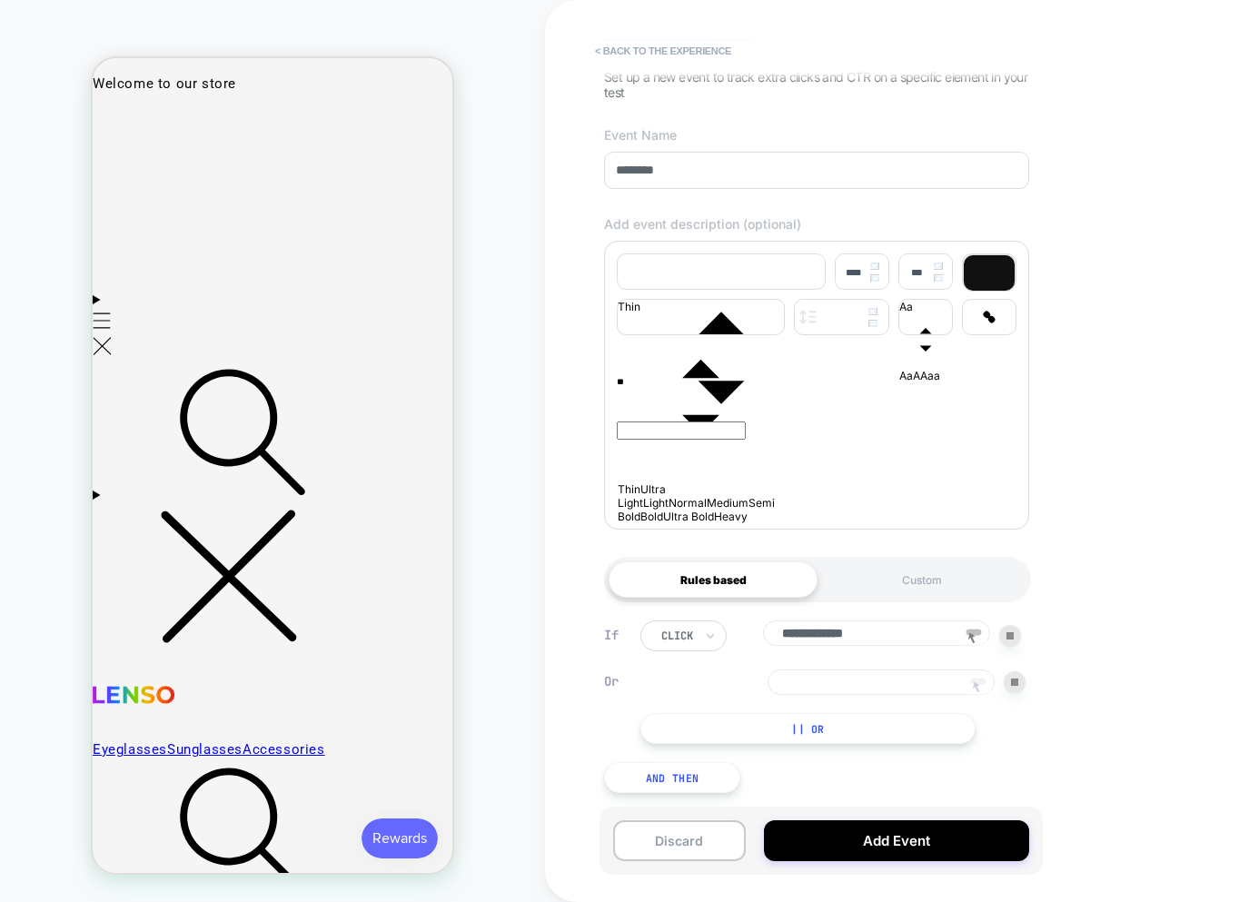
click at [982, 682] on icon at bounding box center [977, 687] width 27 height 27
click at [124, 129] on div at bounding box center [115, 121] width 40 height 40
click at [173, 231] on div "Track Clicks" at bounding box center [210, 226] width 173 height 64
type input "**********"
drag, startPoint x: 850, startPoint y: 682, endPoint x: 745, endPoint y: 673, distance: 104.8
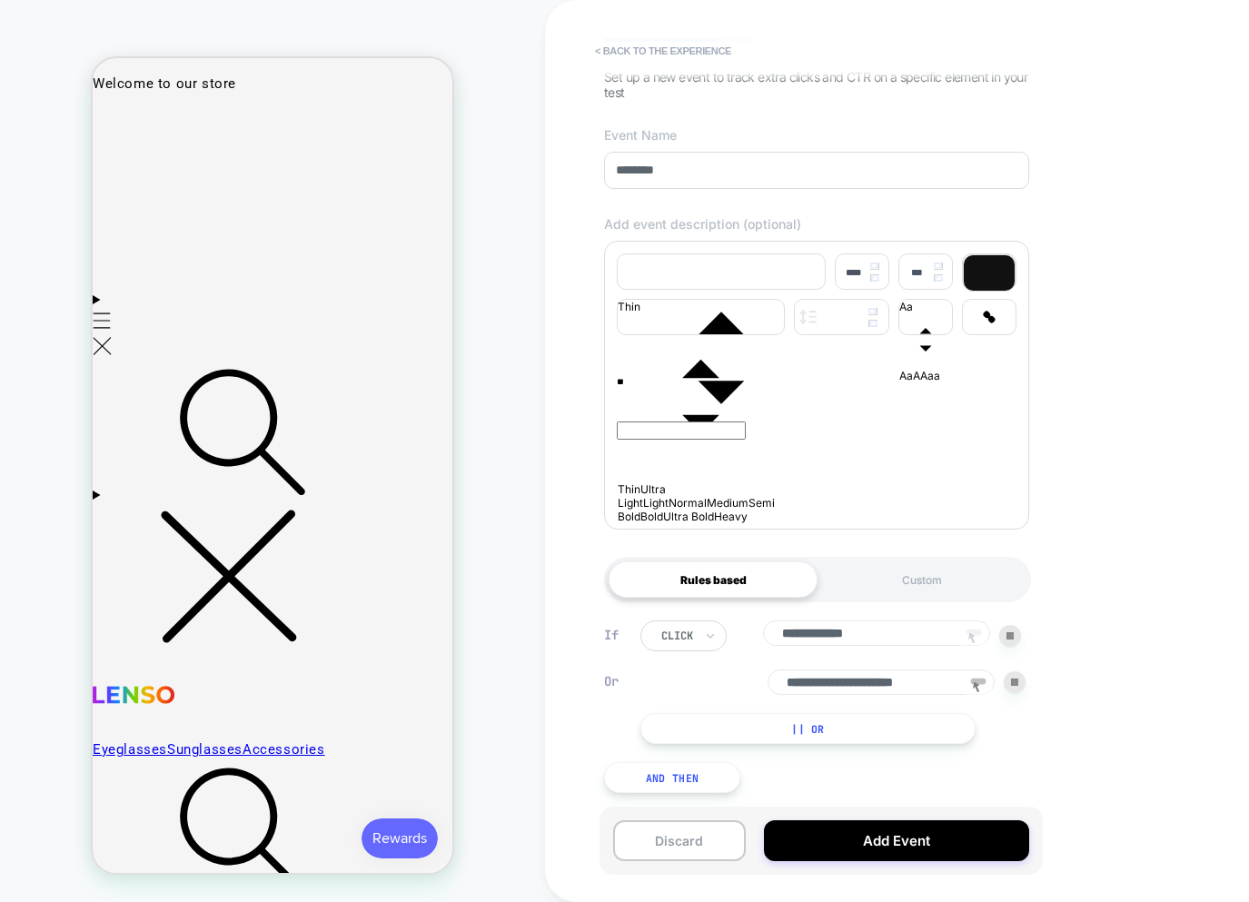
click at [745, 673] on div "**********" at bounding box center [832, 681] width 385 height 25
click at [890, 685] on input "**********" at bounding box center [880, 681] width 227 height 25
click at [907, 631] on input "**********" at bounding box center [876, 632] width 227 height 25
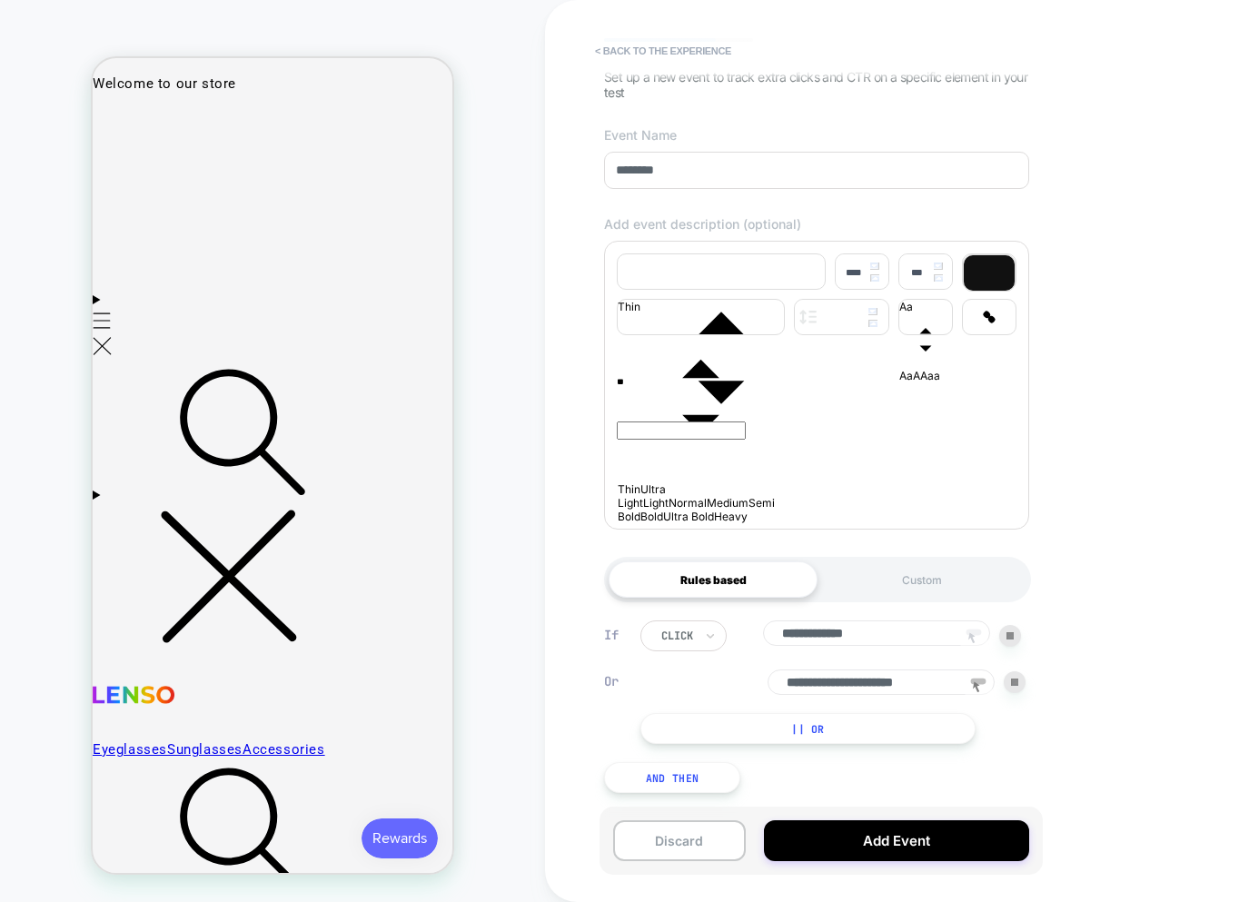
click at [965, 626] on icon at bounding box center [973, 638] width 27 height 27
click at [399, 128] on div at bounding box center [390, 121] width 40 height 40
click at [314, 236] on div "Track Clicks" at bounding box center [357, 225] width 173 height 64
type input "**********"
drag, startPoint x: 837, startPoint y: 632, endPoint x: 576, endPoint y: 625, distance: 261.6
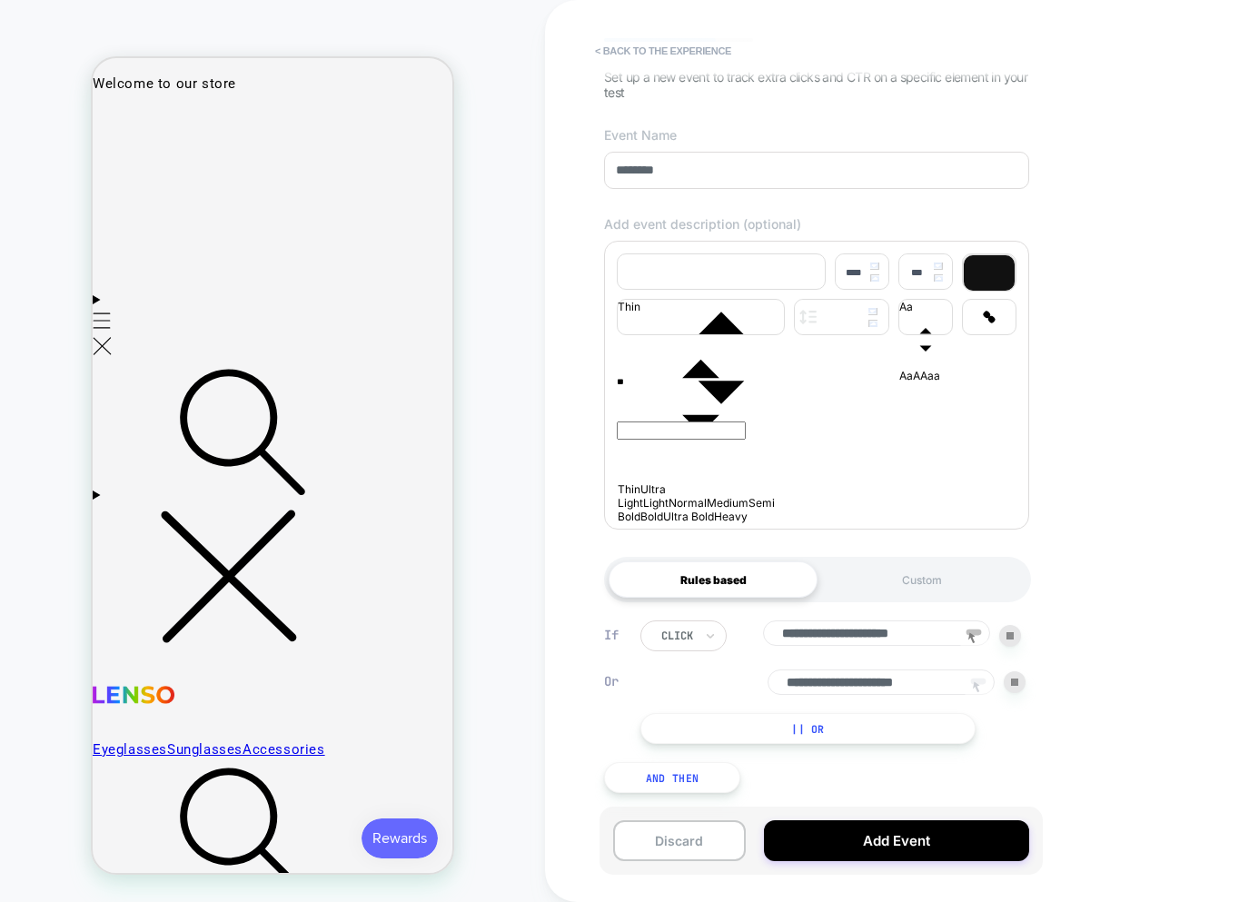
click at [576, 631] on div "**********" at bounding box center [944, 451] width 799 height 902
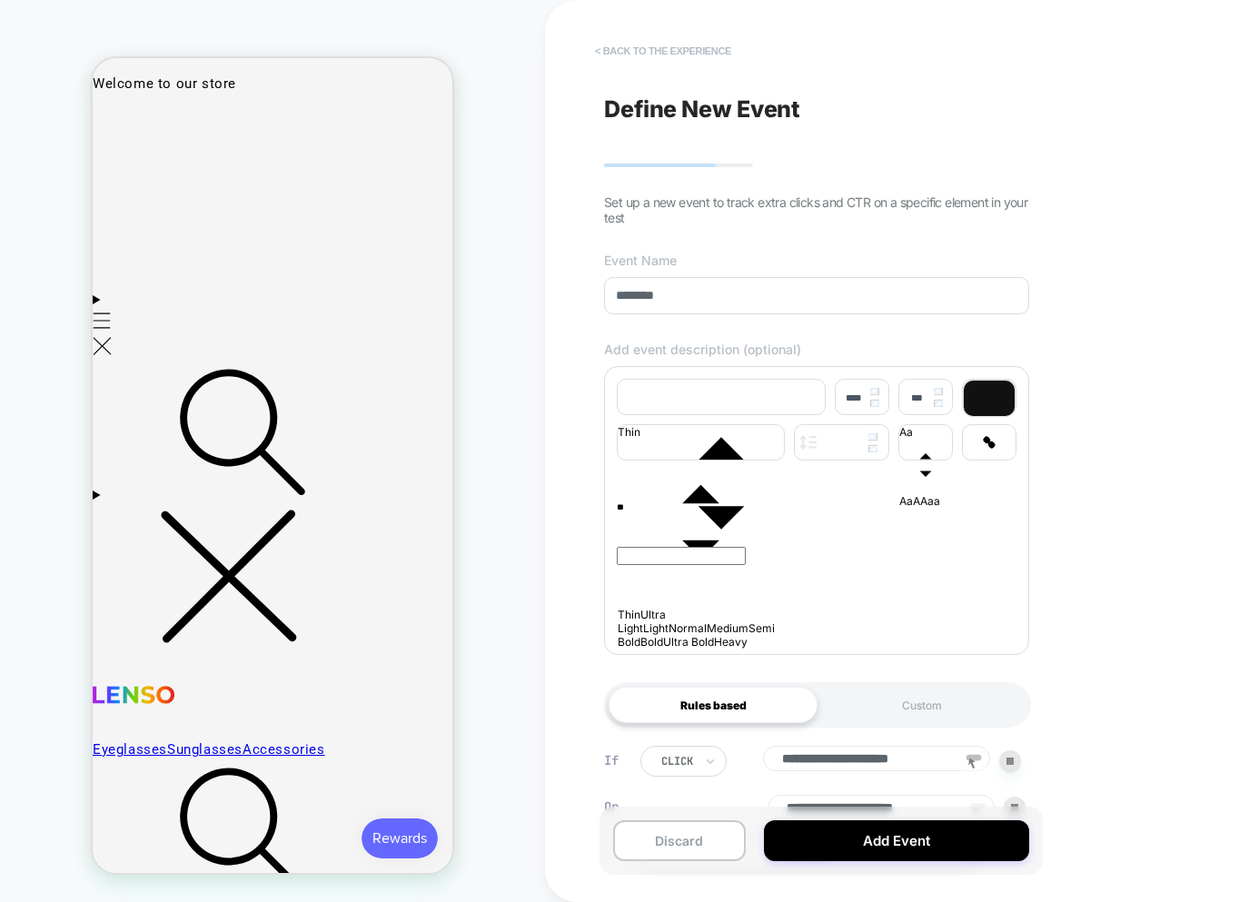
click at [638, 60] on button "< back to the experience" at bounding box center [663, 50] width 154 height 29
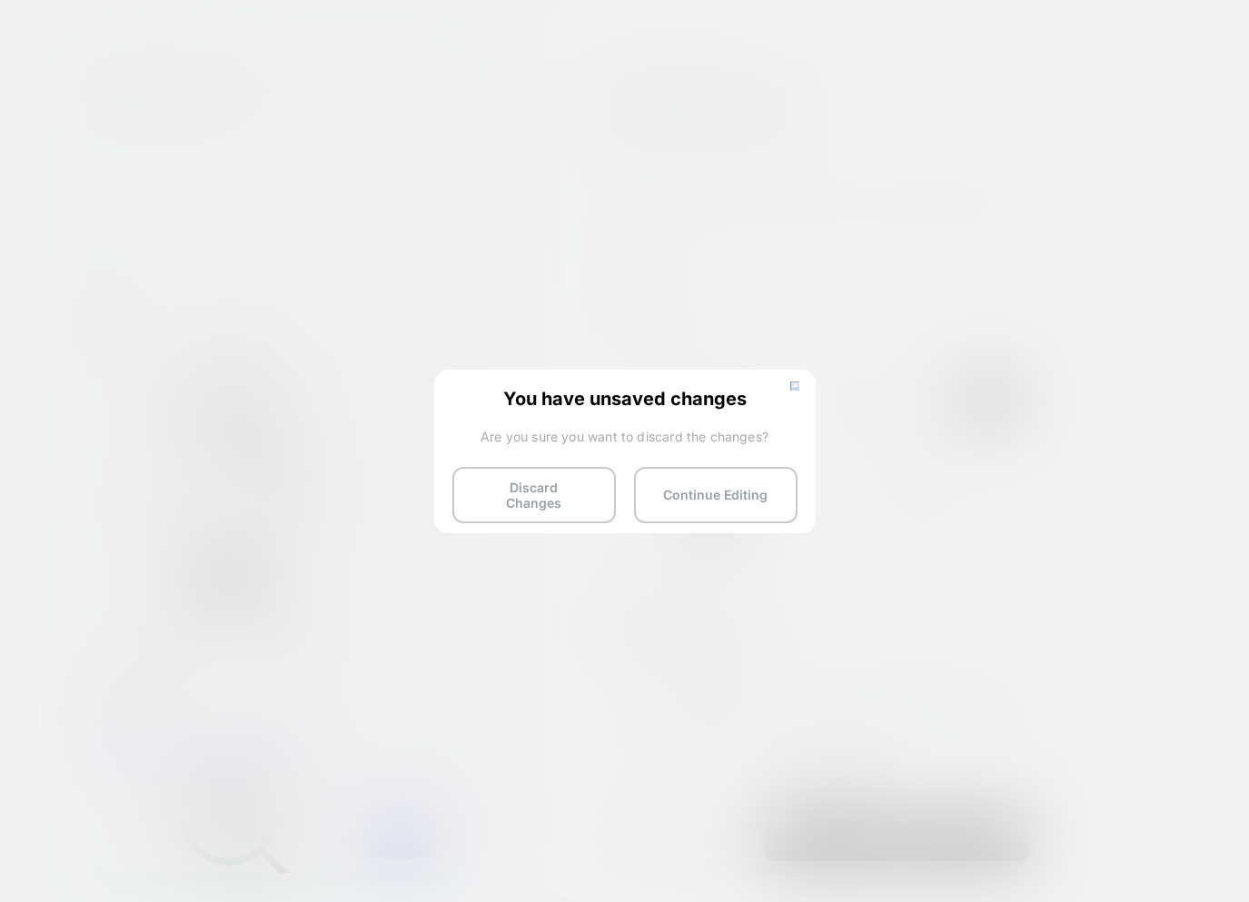
drag, startPoint x: 524, startPoint y: 474, endPoint x: 485, endPoint y: 490, distance: 42.3
click at [524, 474] on button "Discard Changes" at bounding box center [533, 495] width 163 height 56
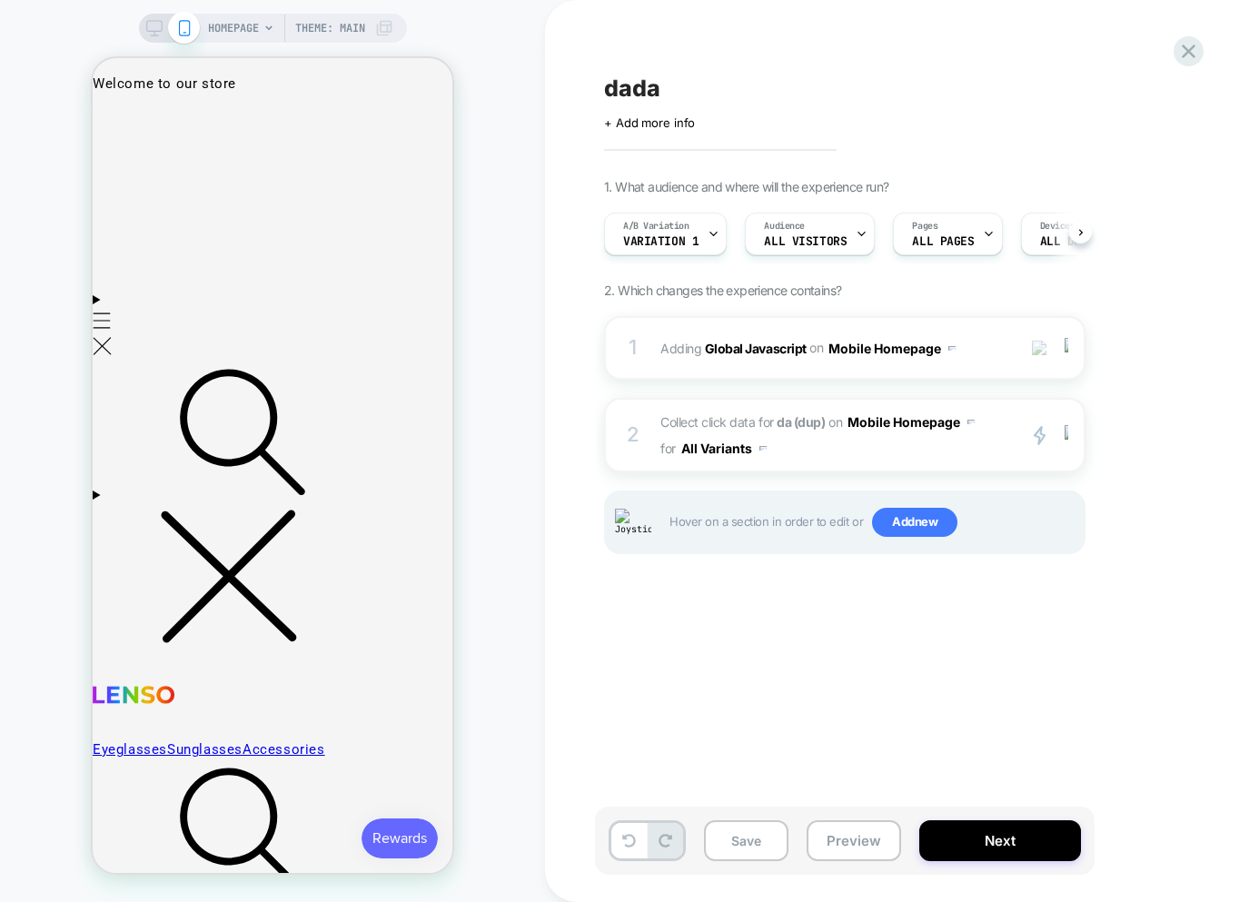
scroll to position [0, 1]
click at [933, 448] on span "Collect click data for da (dup) on Mobile Homepage for All Variants" at bounding box center [833, 435] width 346 height 53
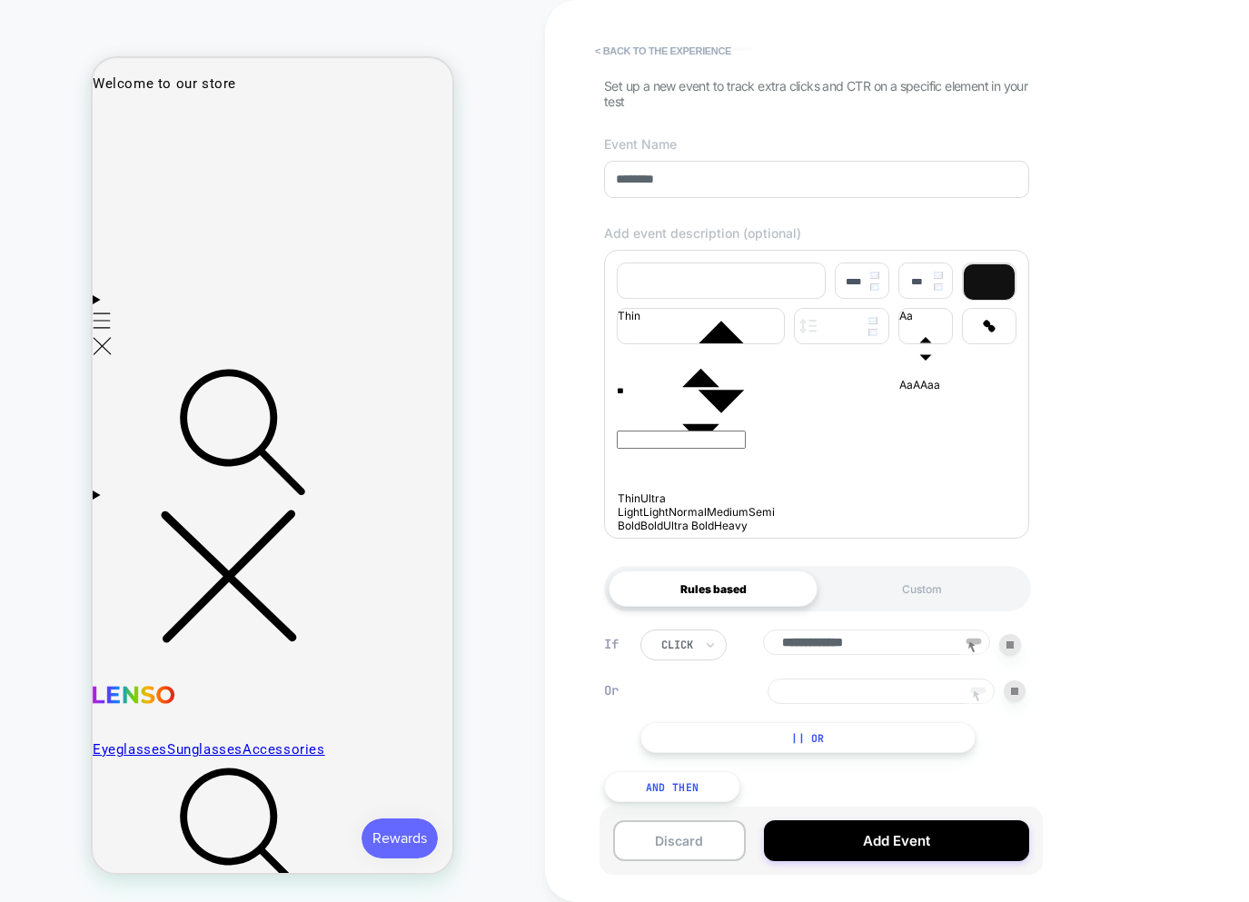
scroll to position [137, 0]
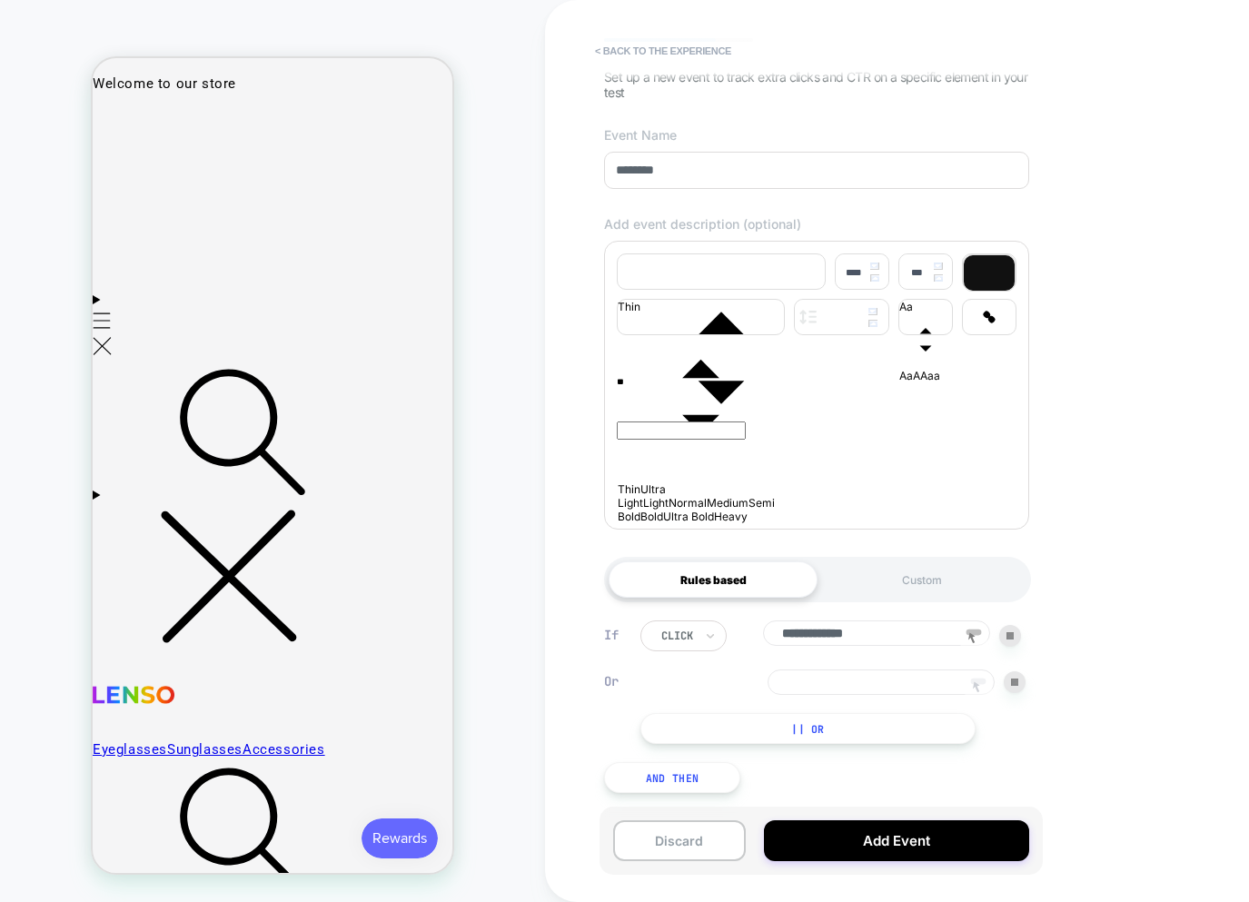
type input "**********"
click at [989, 689] on icon at bounding box center [977, 687] width 27 height 27
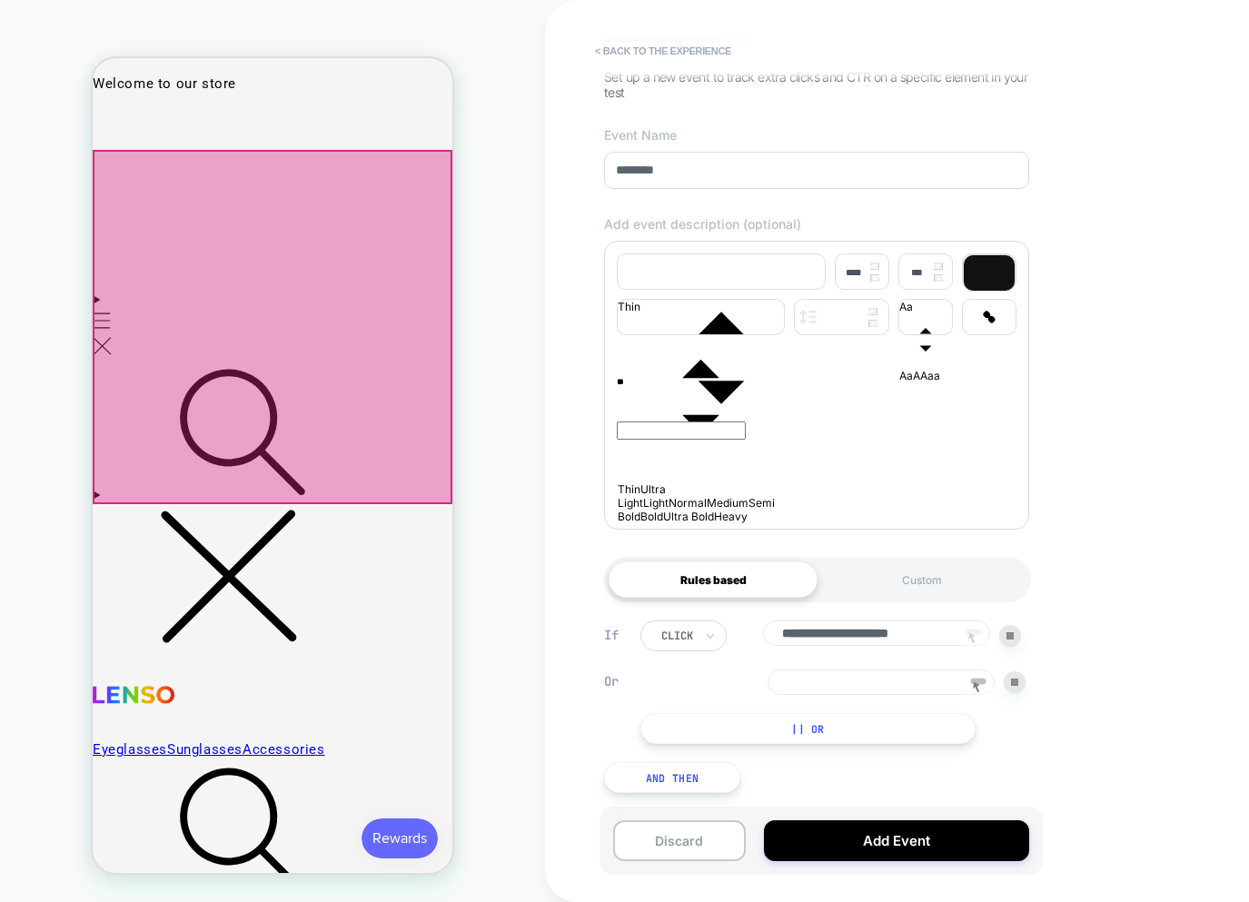
click at [260, 370] on div at bounding box center [273, 327] width 360 height 354
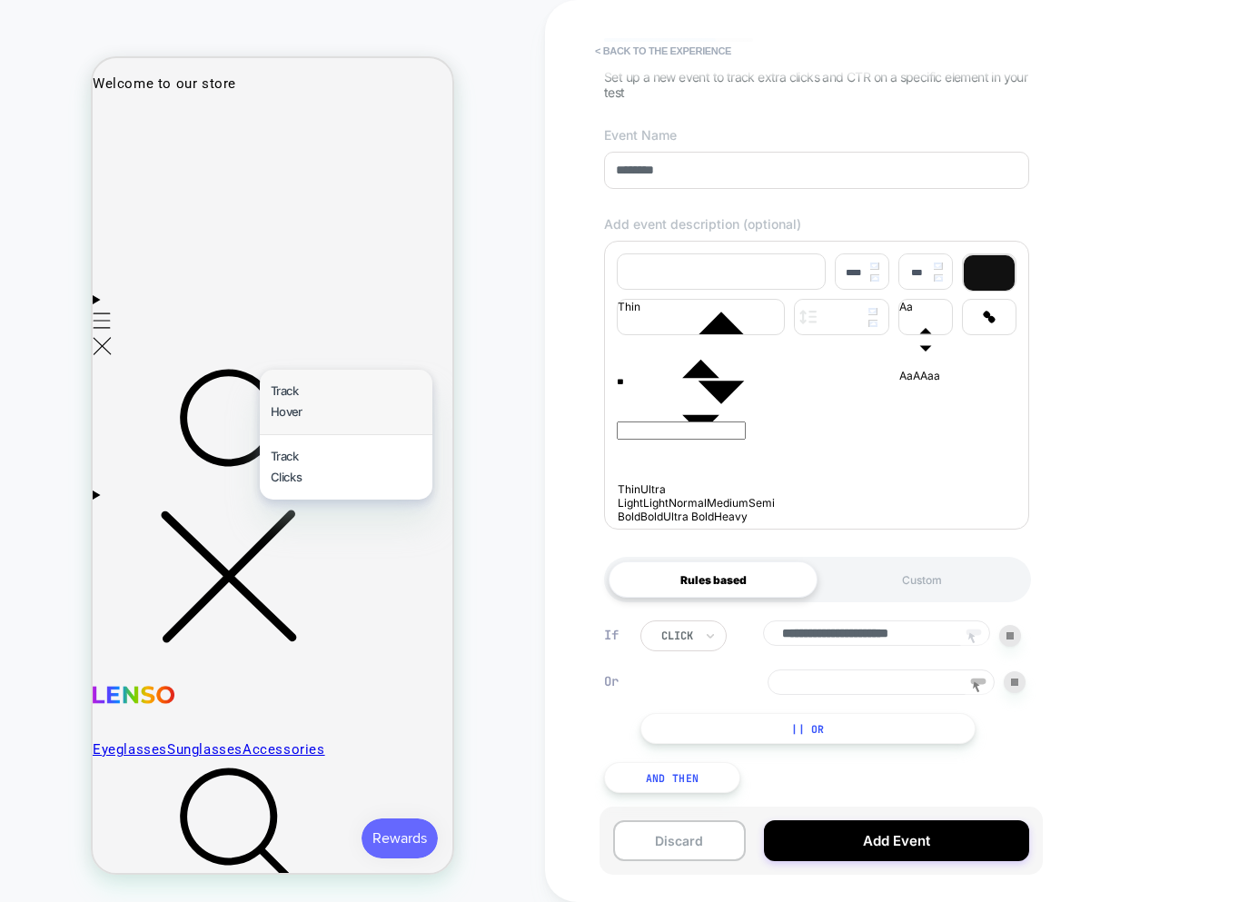
click at [284, 407] on div "Track Hover" at bounding box center [278, 401] width 14 height 43
type input "**********"
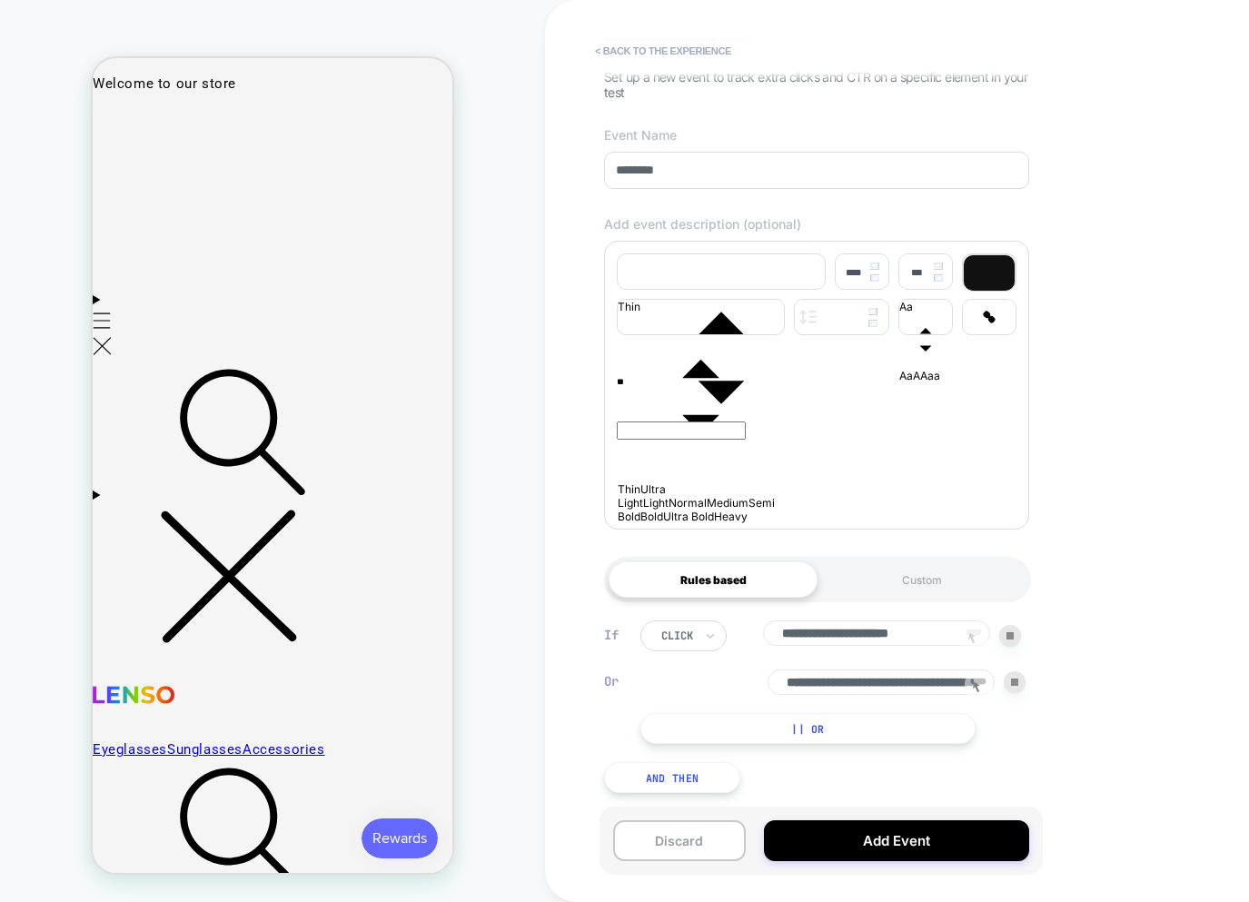
drag, startPoint x: 938, startPoint y: 678, endPoint x: 732, endPoint y: 532, distance: 252.7
click at [629, 653] on div "**********" at bounding box center [816, 681] width 425 height 123
click at [615, 46] on button "< back to the experience" at bounding box center [663, 50] width 154 height 29
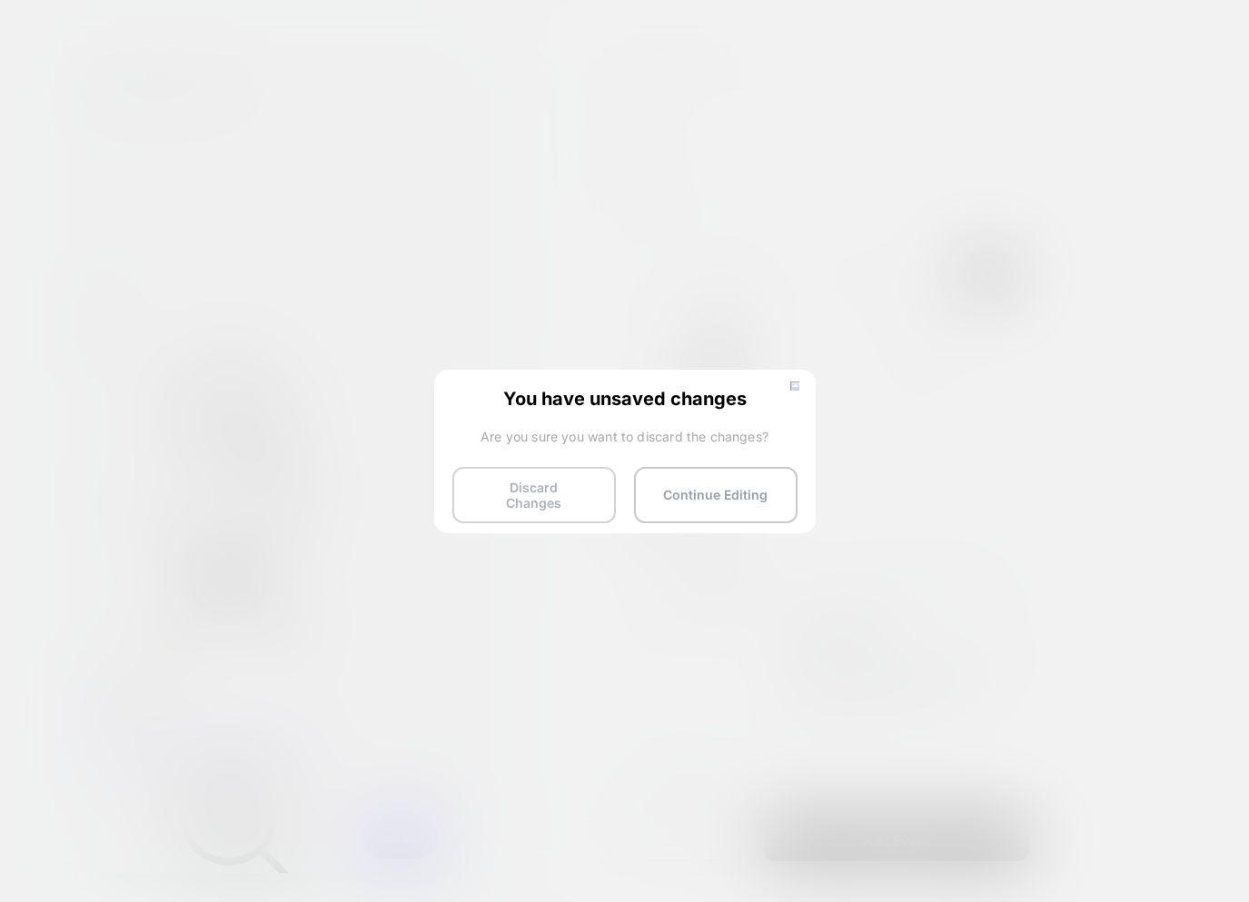
click at [553, 482] on button "Discard Changes" at bounding box center [533, 495] width 163 height 56
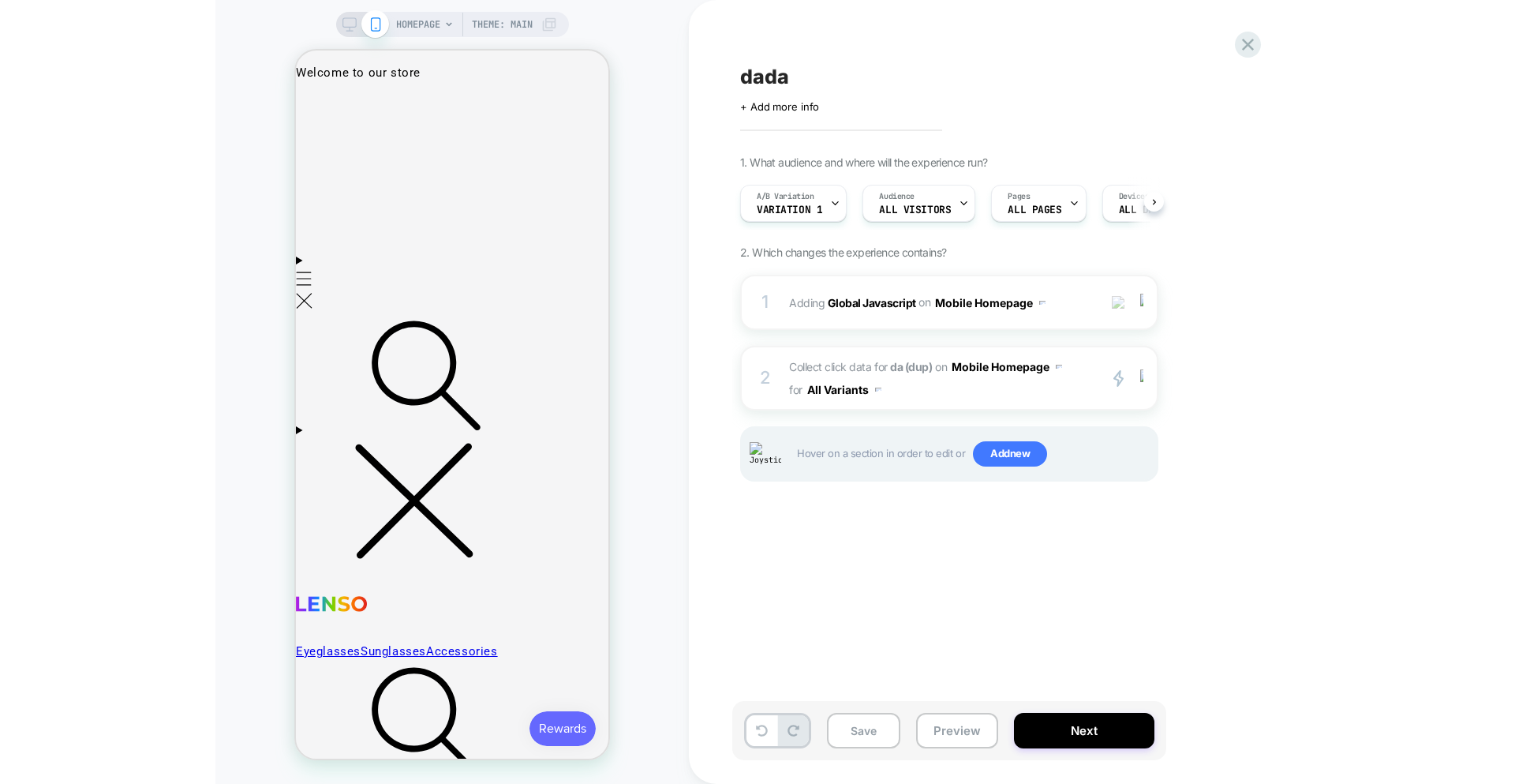
scroll to position [0, 1]
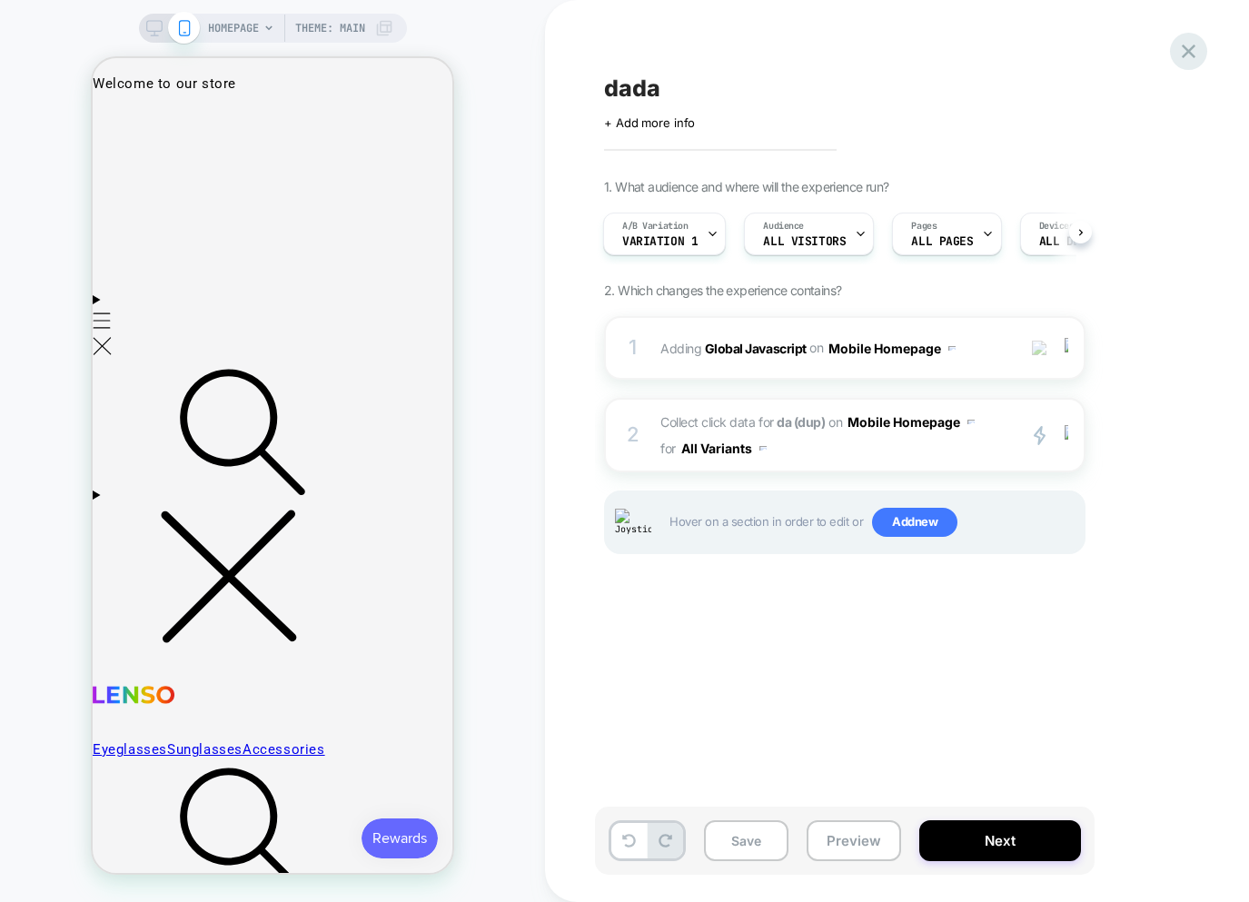
click at [1174, 55] on div at bounding box center [1188, 51] width 37 height 37
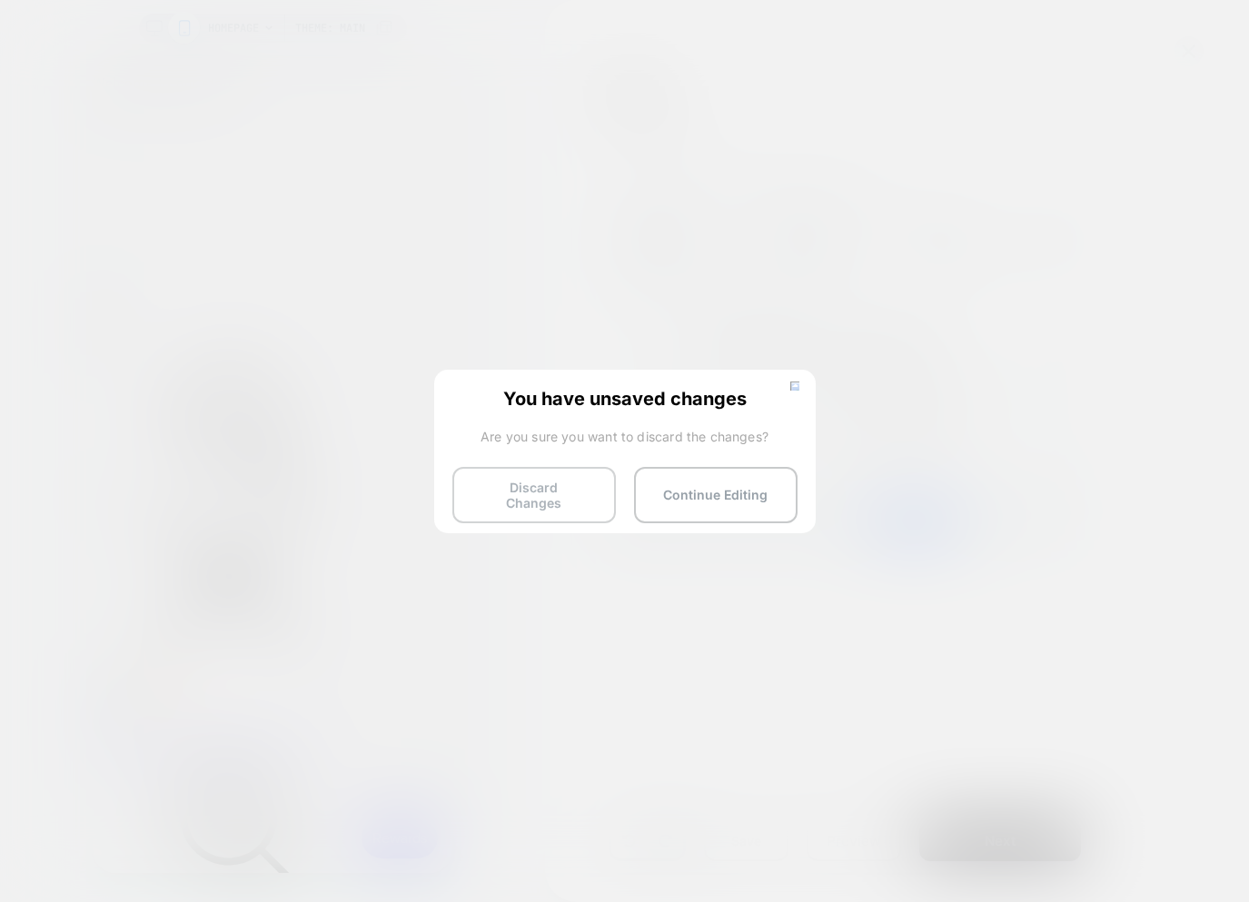
click at [508, 507] on button "Discard Changes" at bounding box center [533, 495] width 163 height 56
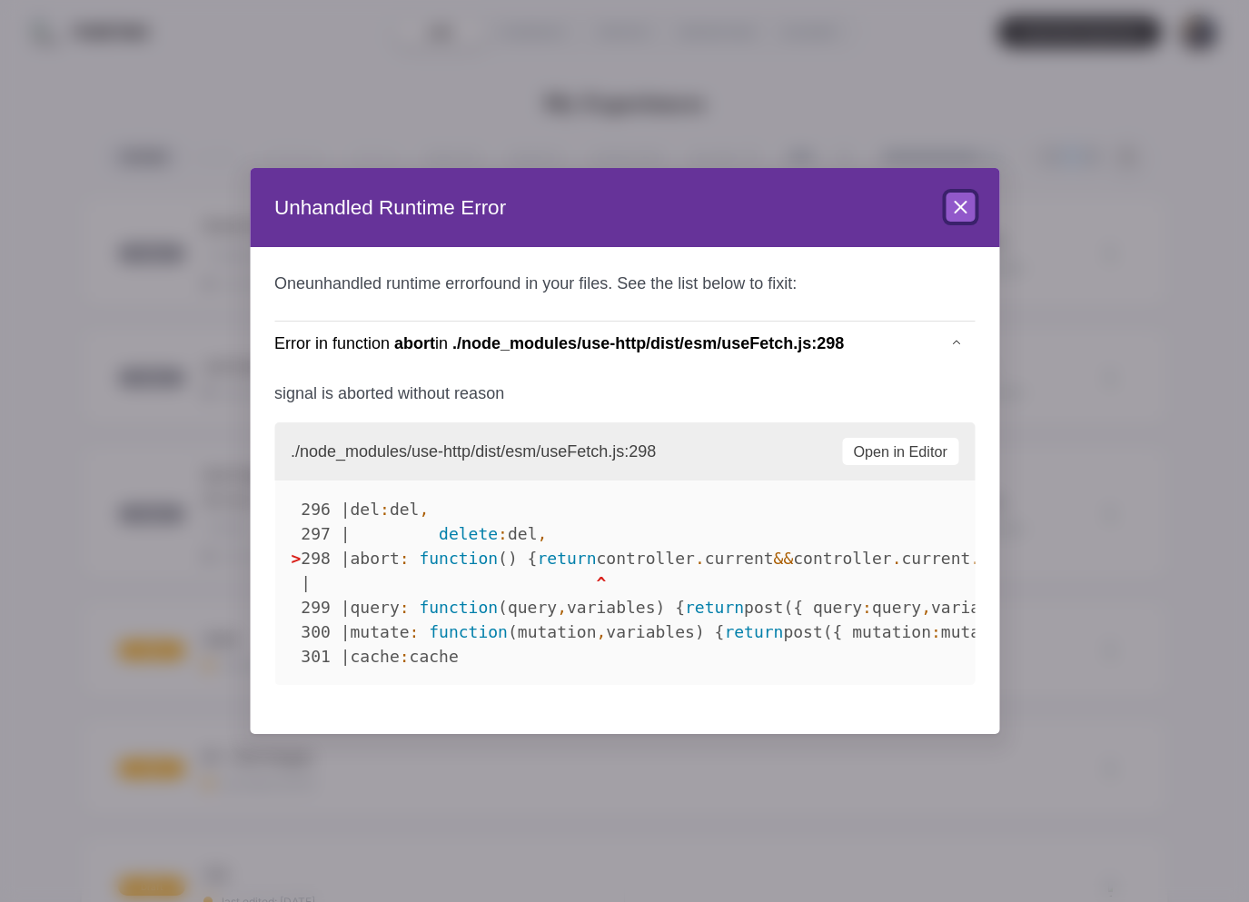
click at [959, 216] on icon at bounding box center [960, 207] width 22 height 22
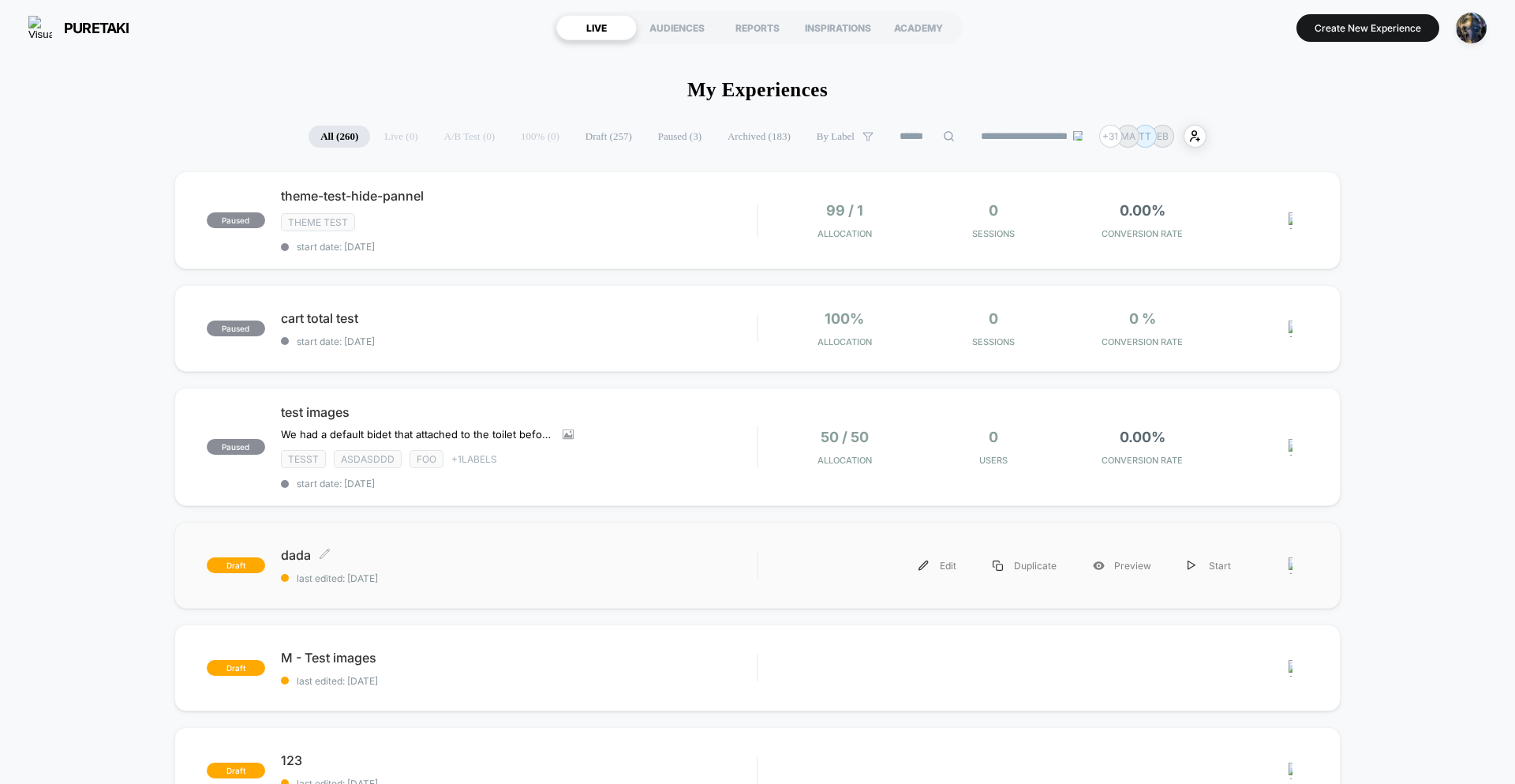
click at [652, 558] on span "dada Click to edit experience details" at bounding box center [519, 555] width 476 height 16
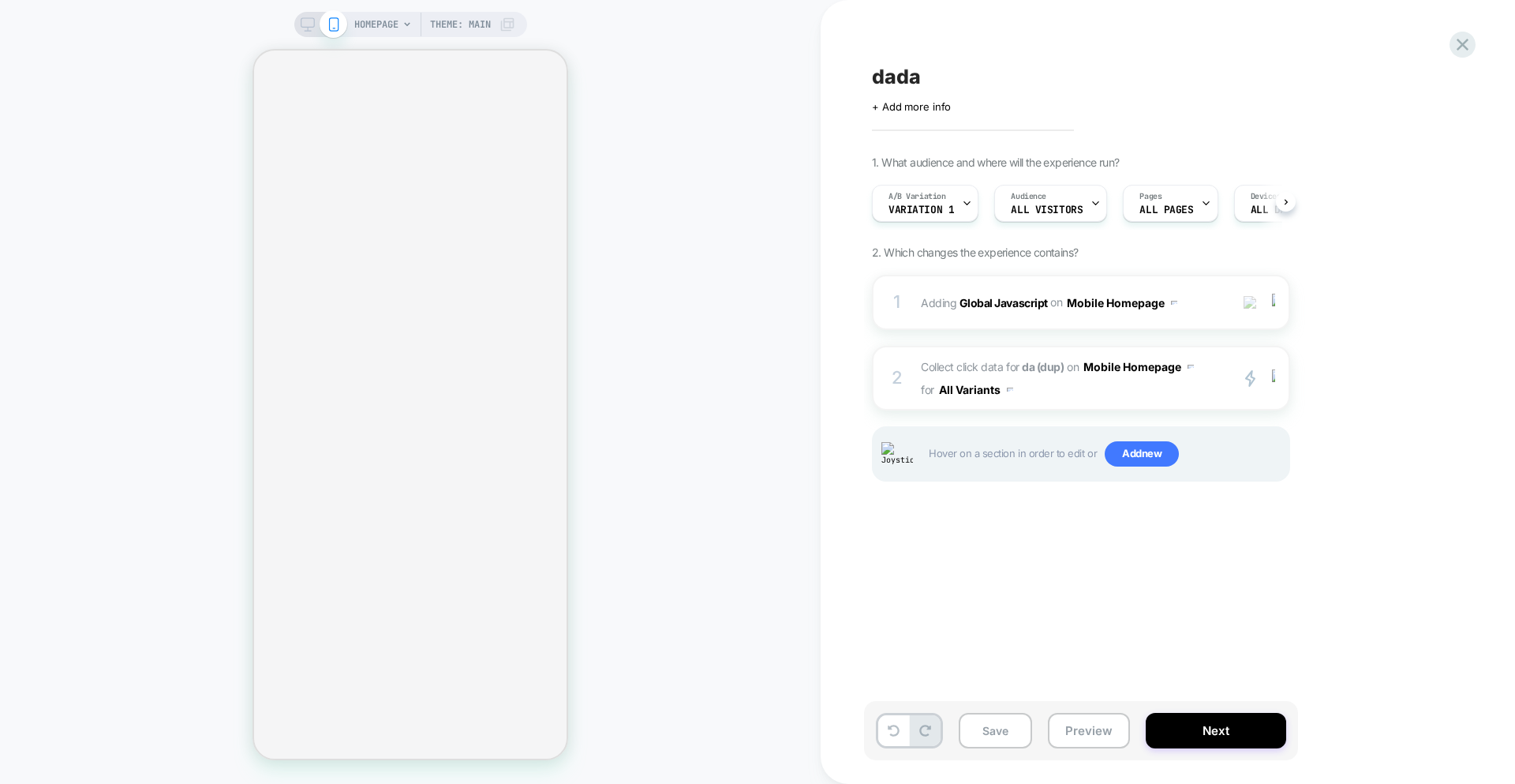
scroll to position [0, 1]
click at [1085, 395] on span "Collect click data for da (dup) on Mobile Homepage for All Variants" at bounding box center [1072, 378] width 301 height 46
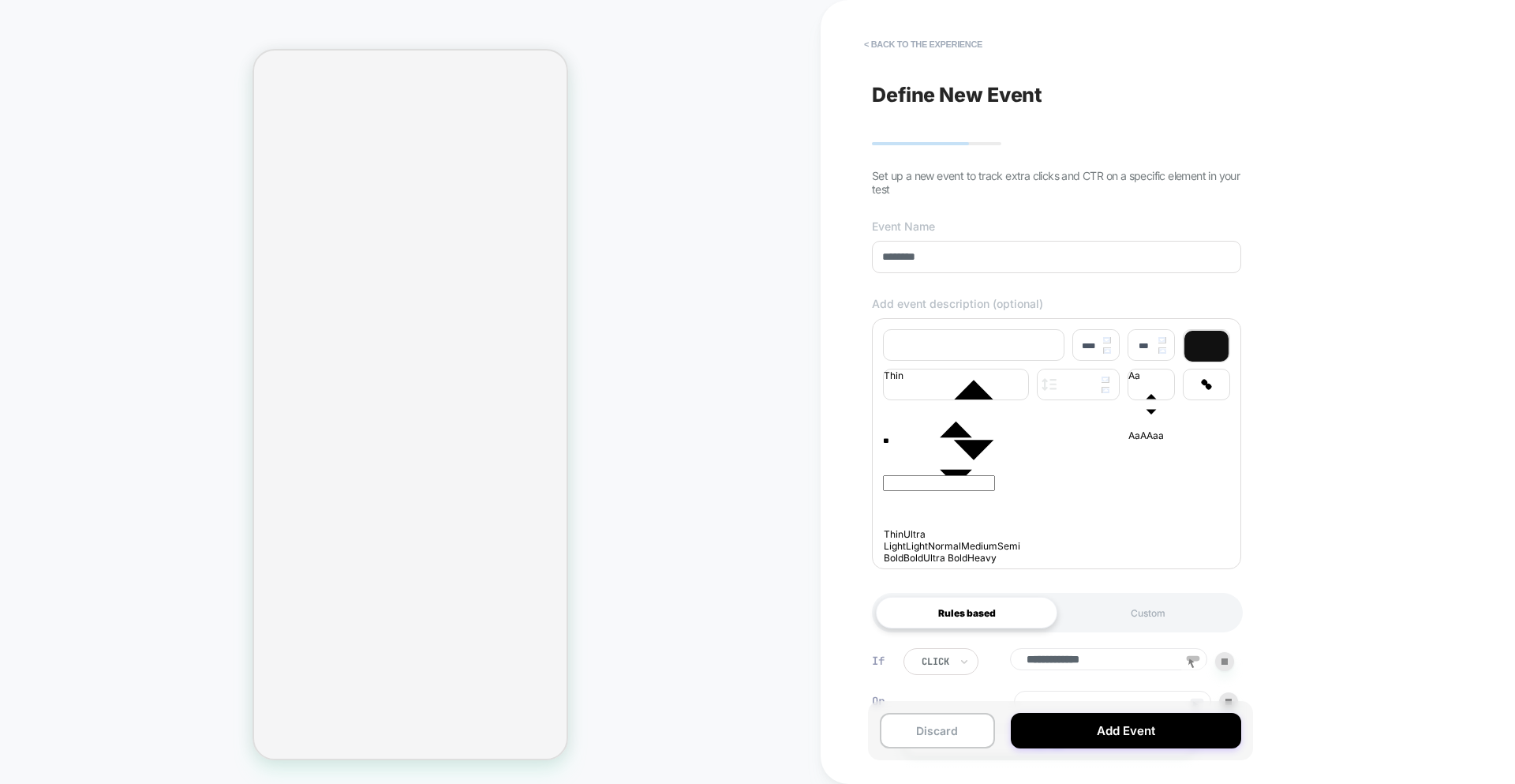
scroll to position [119, 0]
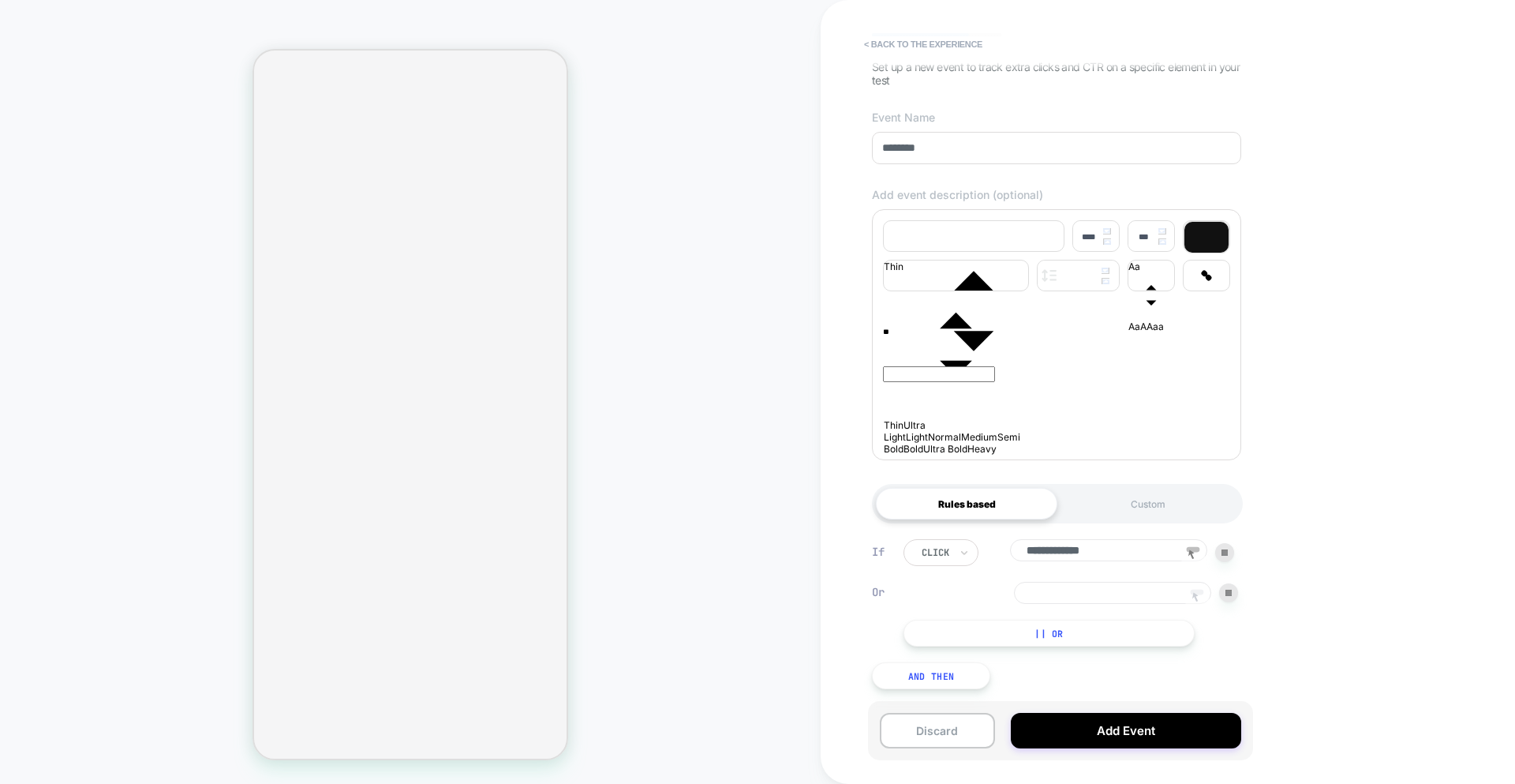
click at [1085, 590] on rect at bounding box center [1197, 592] width 13 height 5
type input "**********"
drag, startPoint x: 1231, startPoint y: 593, endPoint x: 1161, endPoint y: 621, distance: 75.4
click at [1085, 593] on img at bounding box center [1228, 592] width 6 height 6
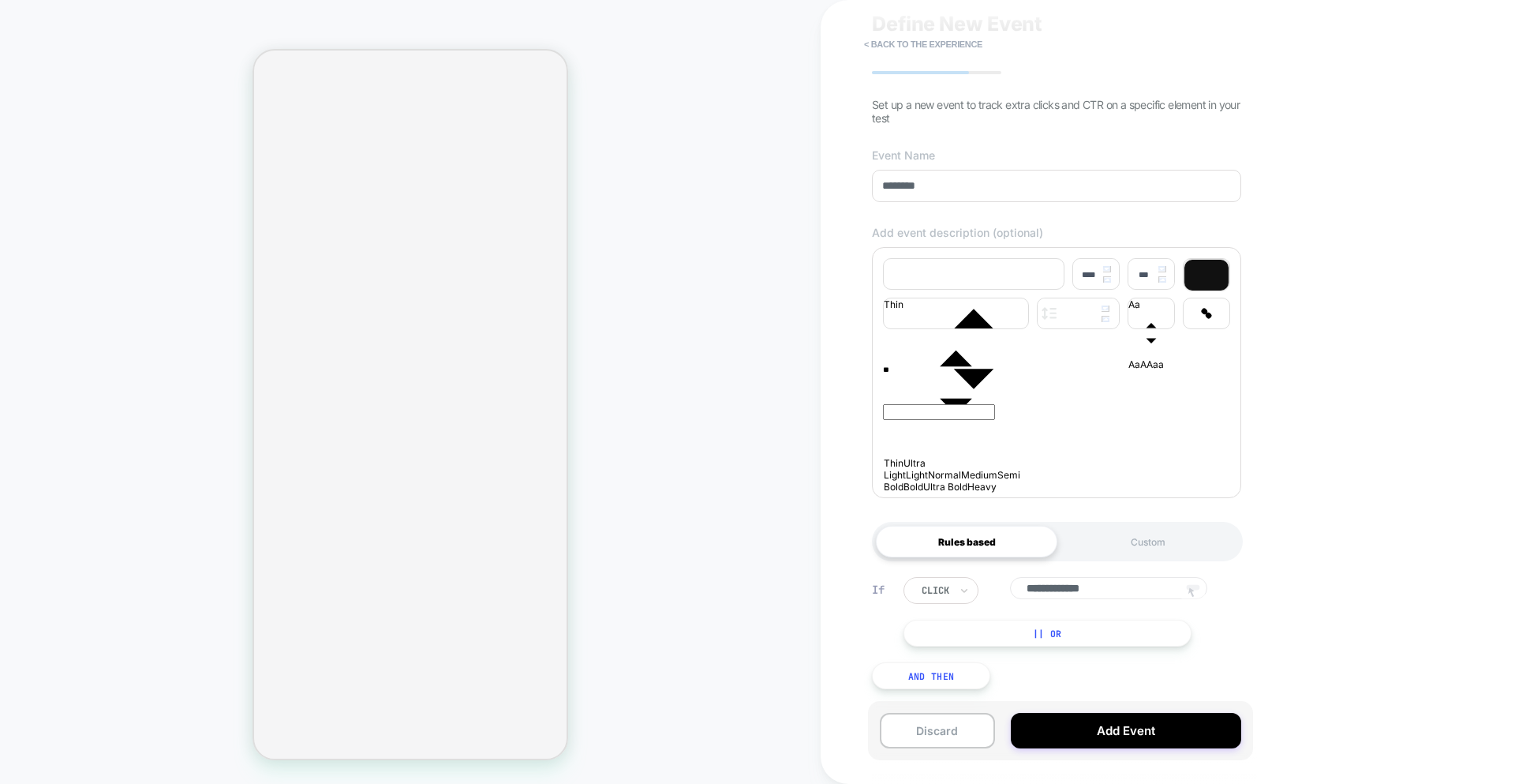
click at [1085, 628] on button "|| Or" at bounding box center [1047, 633] width 288 height 27
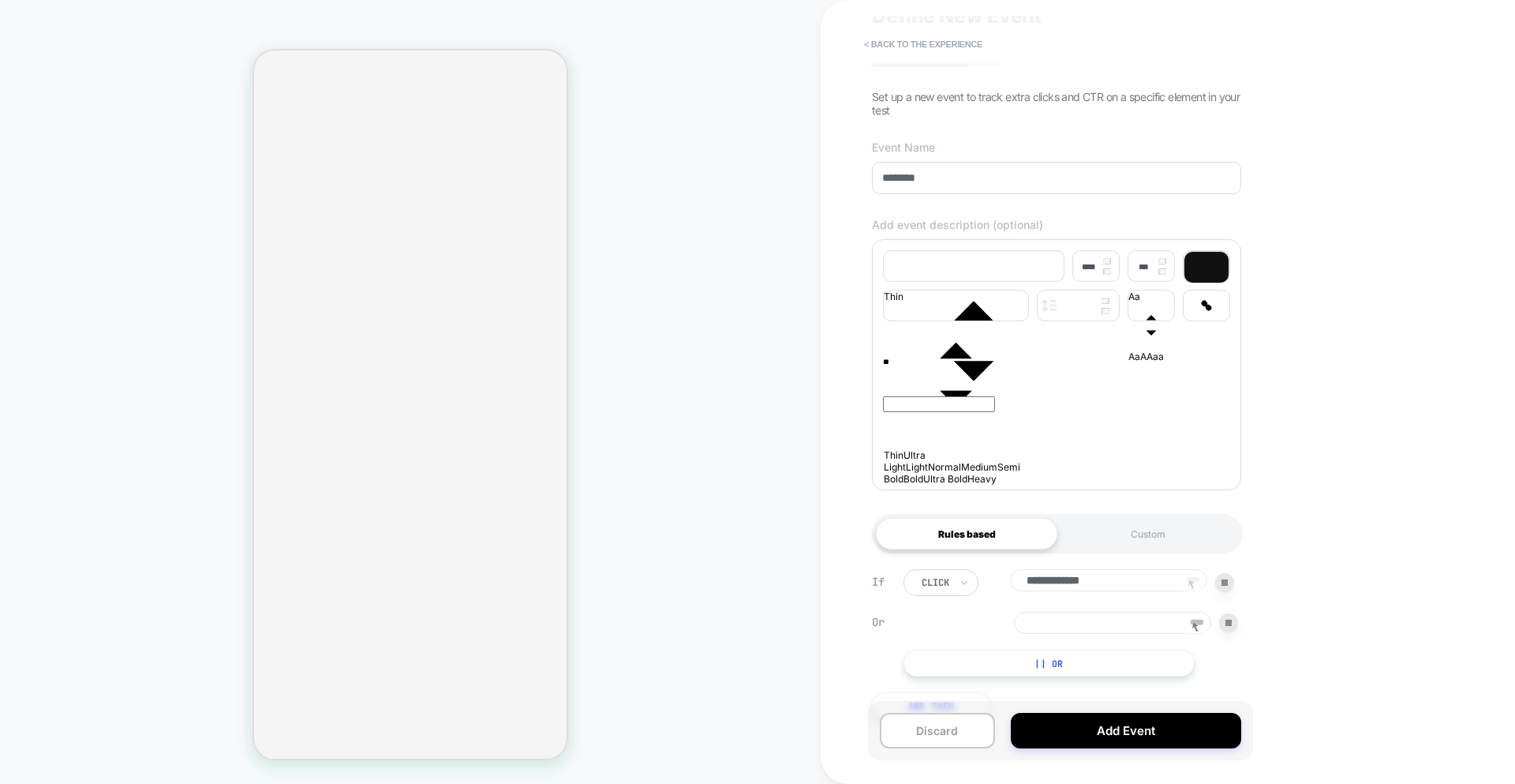
click at [1085, 637] on icon at bounding box center [1197, 627] width 23 height 23
drag, startPoint x: 1203, startPoint y: 634, endPoint x: 1047, endPoint y: 484, distance: 216.4
click at [1085, 633] on icon at bounding box center [1197, 627] width 23 height 23
type input "**********"
drag, startPoint x: 986, startPoint y: 636, endPoint x: 960, endPoint y: 629, distance: 26.9
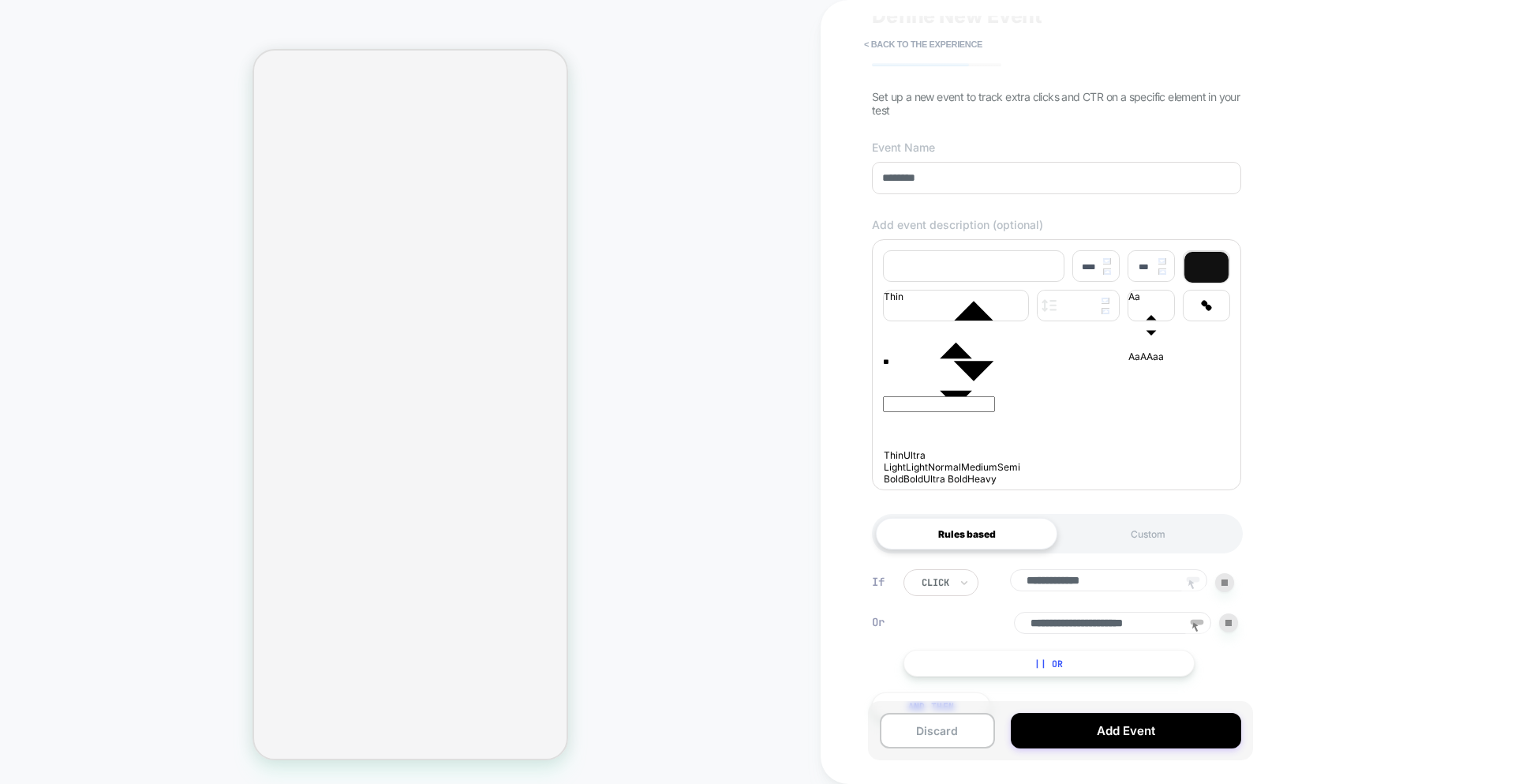
click at [960, 629] on div "**********" at bounding box center [1071, 622] width 335 height 22
click at [1085, 632] on div at bounding box center [1229, 623] width 19 height 19
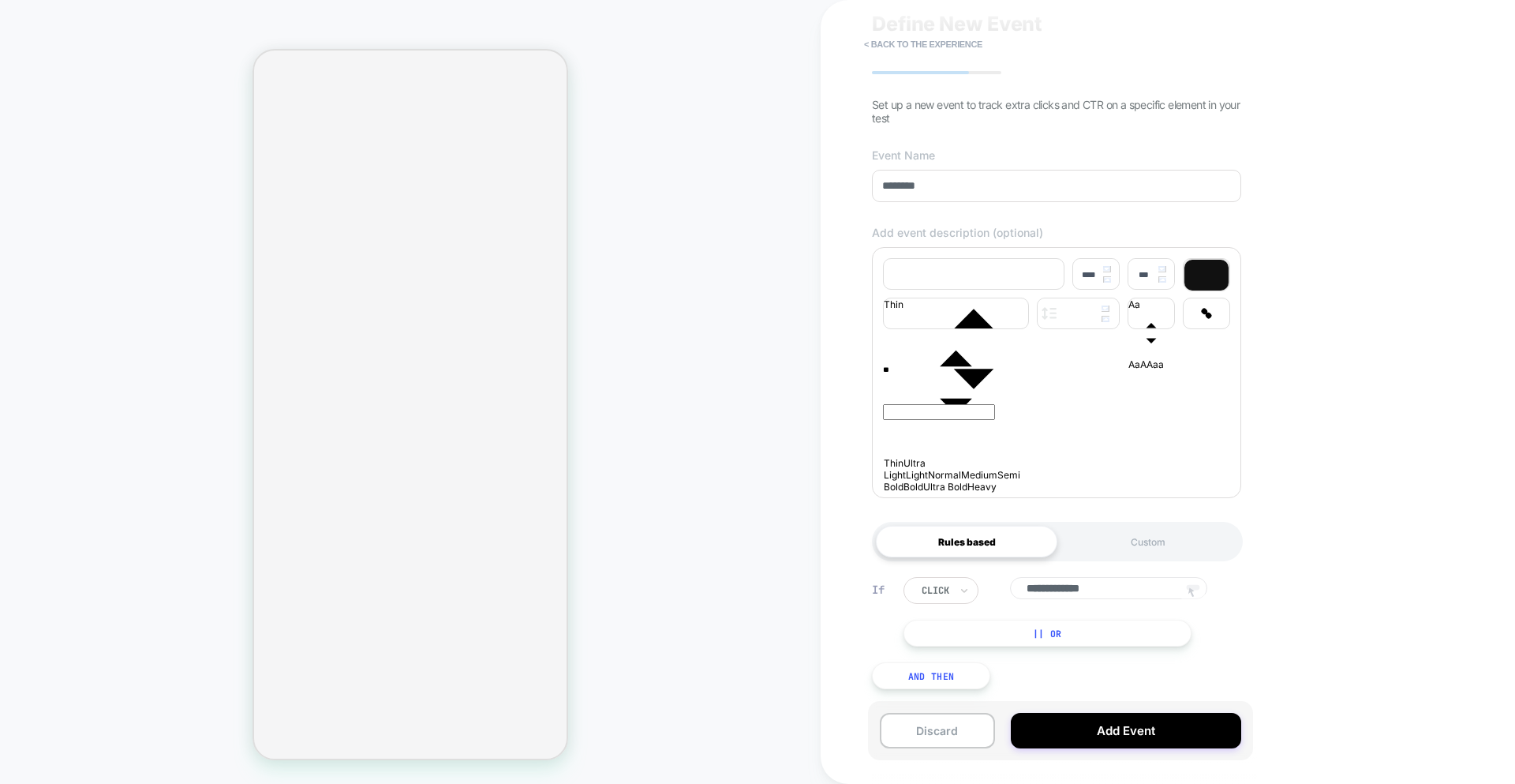
drag, startPoint x: 694, startPoint y: 360, endPoint x: 649, endPoint y: 371, distance: 46.3
click at [693, 361] on div "HOMEPAGE Theme: MAIN" at bounding box center [410, 391] width 821 height 752
click at [946, 44] on button "< back to the experience" at bounding box center [923, 43] width 134 height 25
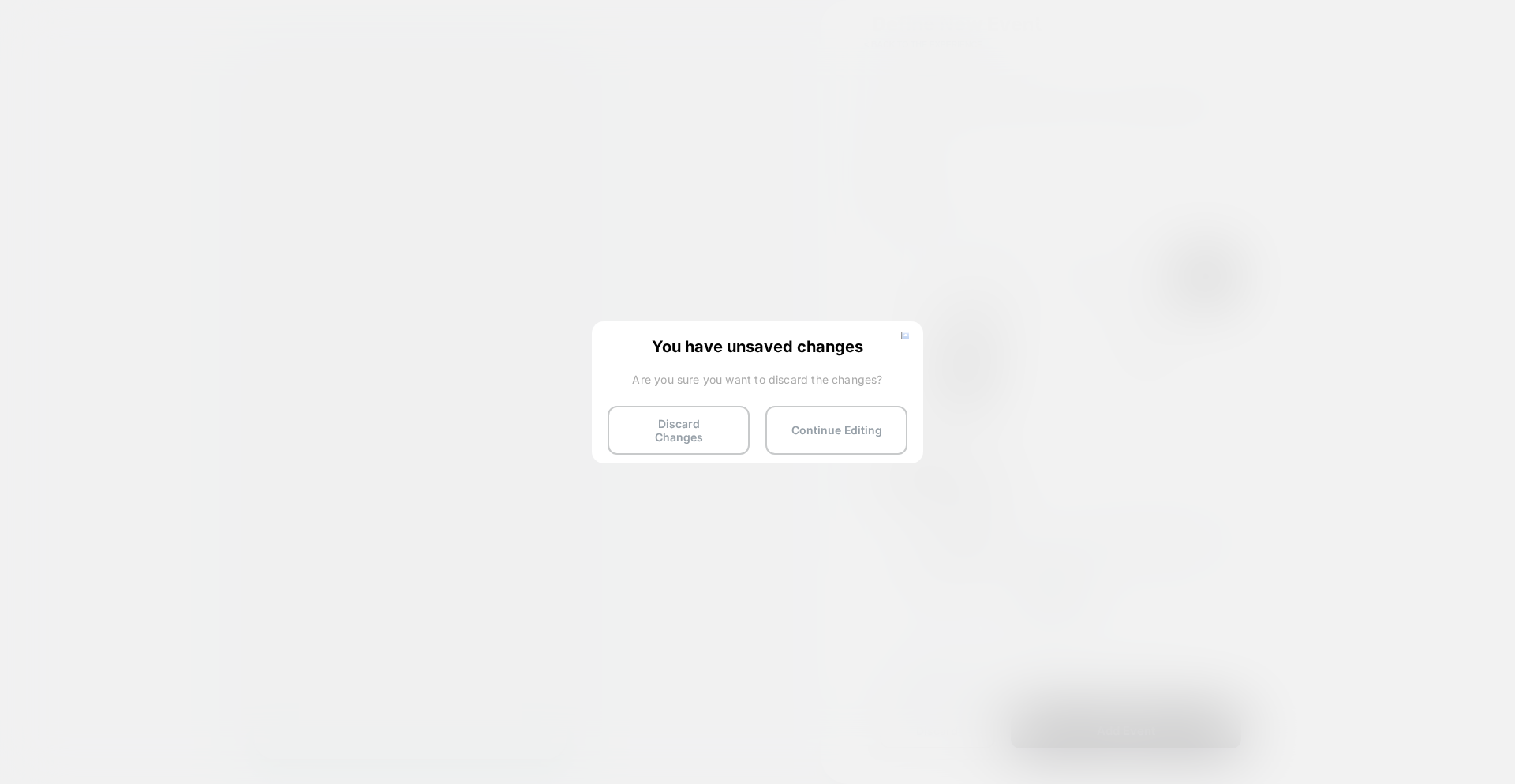
click at [727, 431] on button "Discard Changes" at bounding box center [678, 430] width 142 height 49
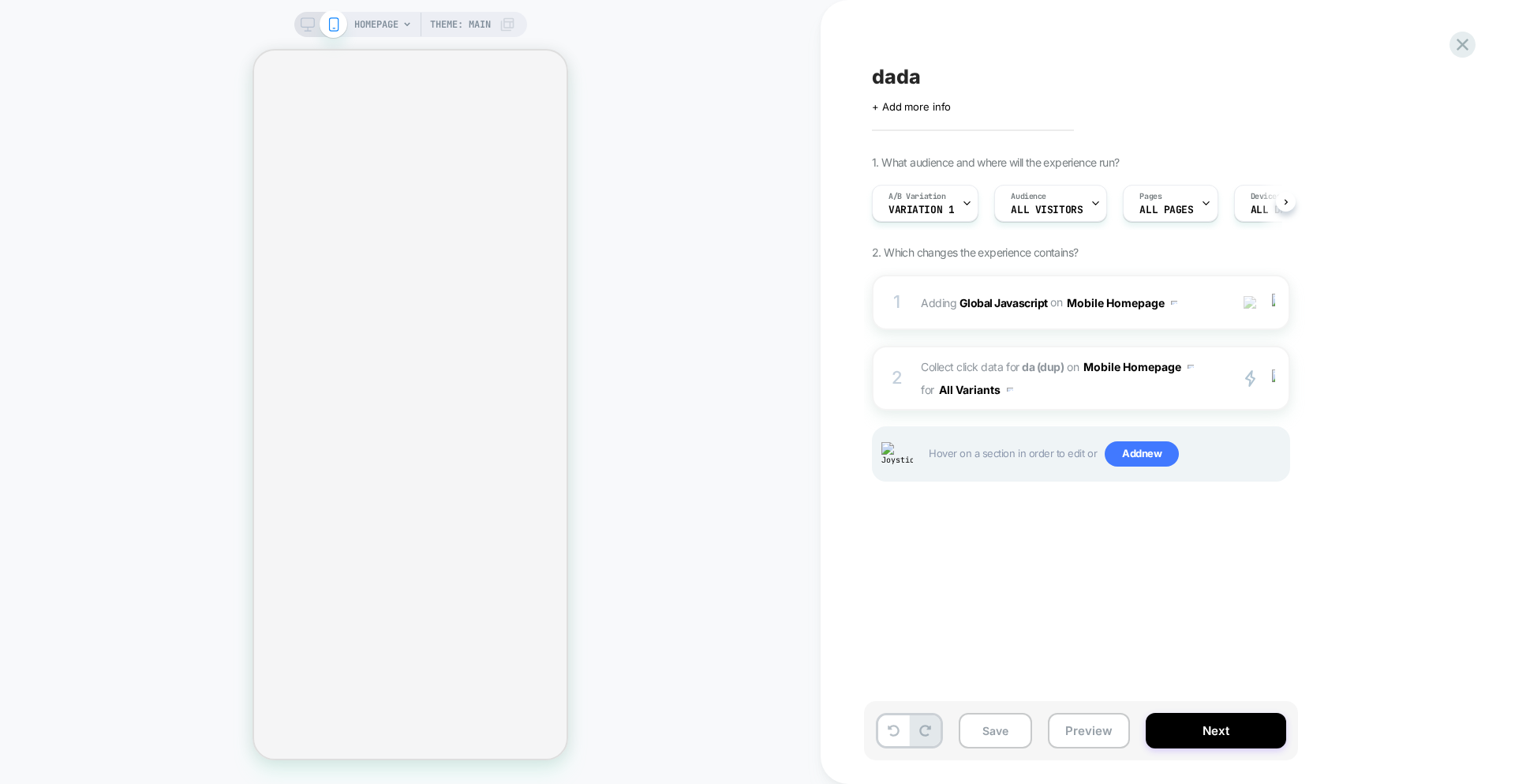
scroll to position [0, 1]
click at [1085, 458] on span "Add new" at bounding box center [1141, 454] width 74 height 25
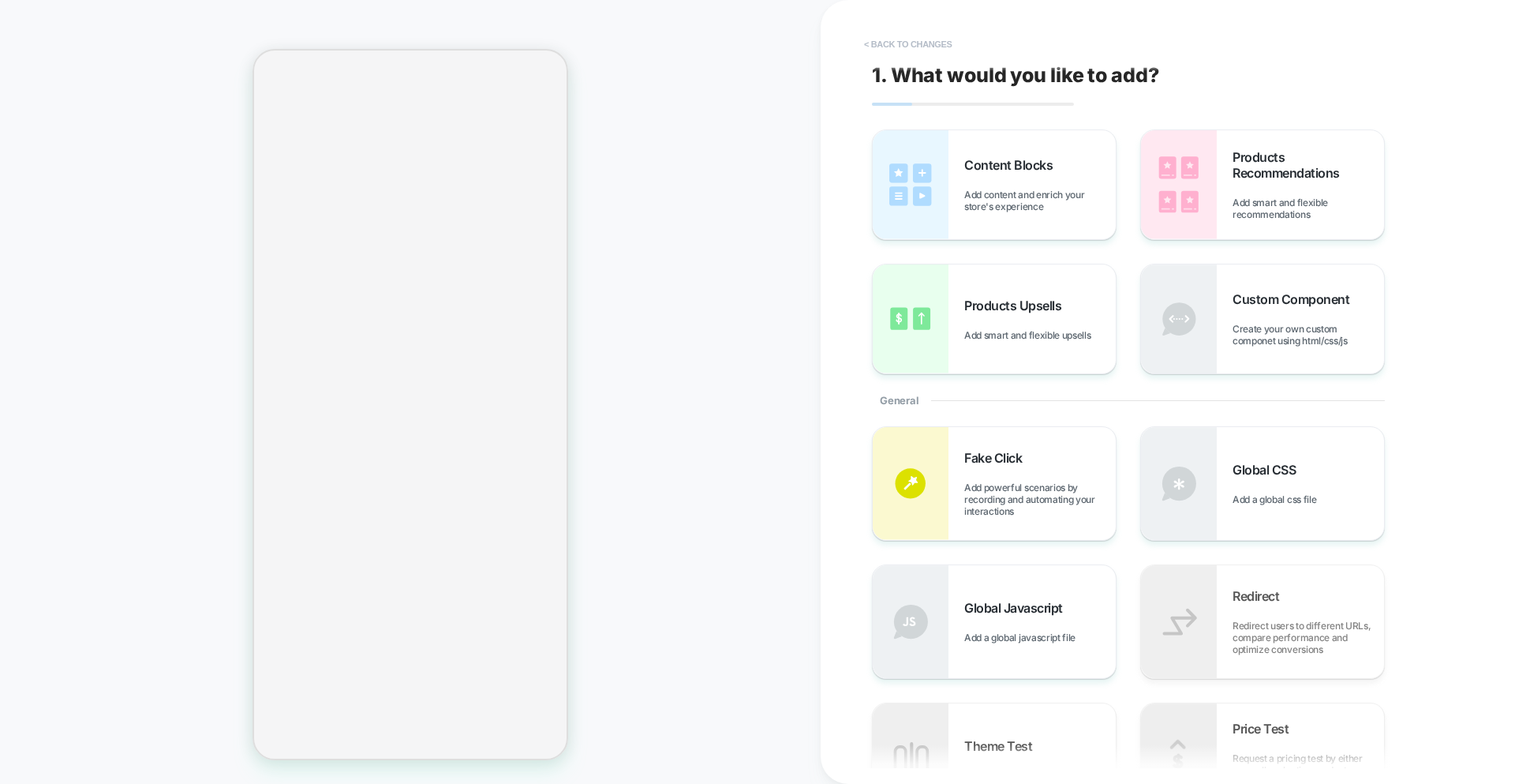
click at [915, 46] on button "< Back to changes" at bounding box center [908, 43] width 104 height 25
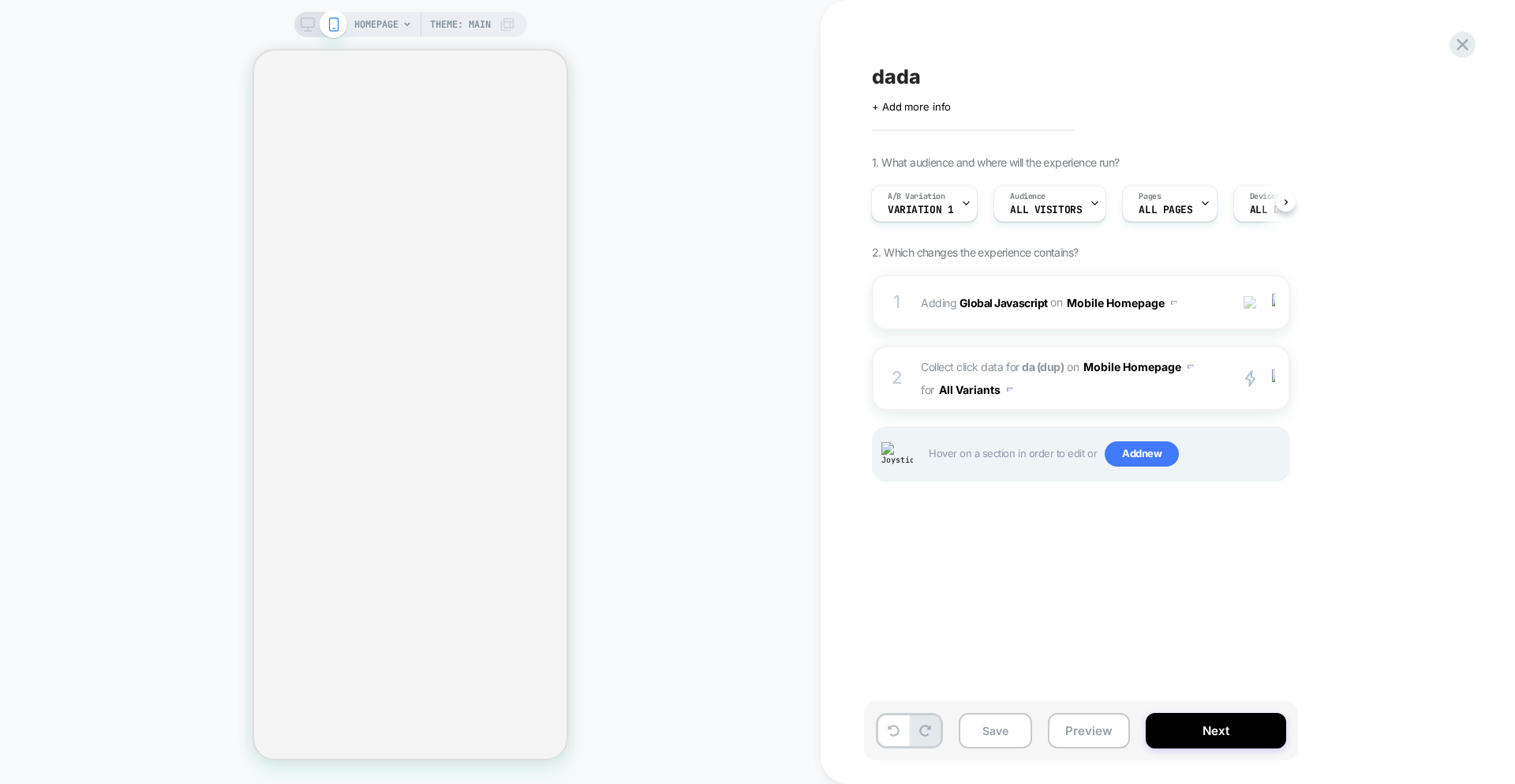
click at [1085, 386] on span "Collect click data for da (dup) on Mobile Homepage for All Variants" at bounding box center [1072, 378] width 301 height 46
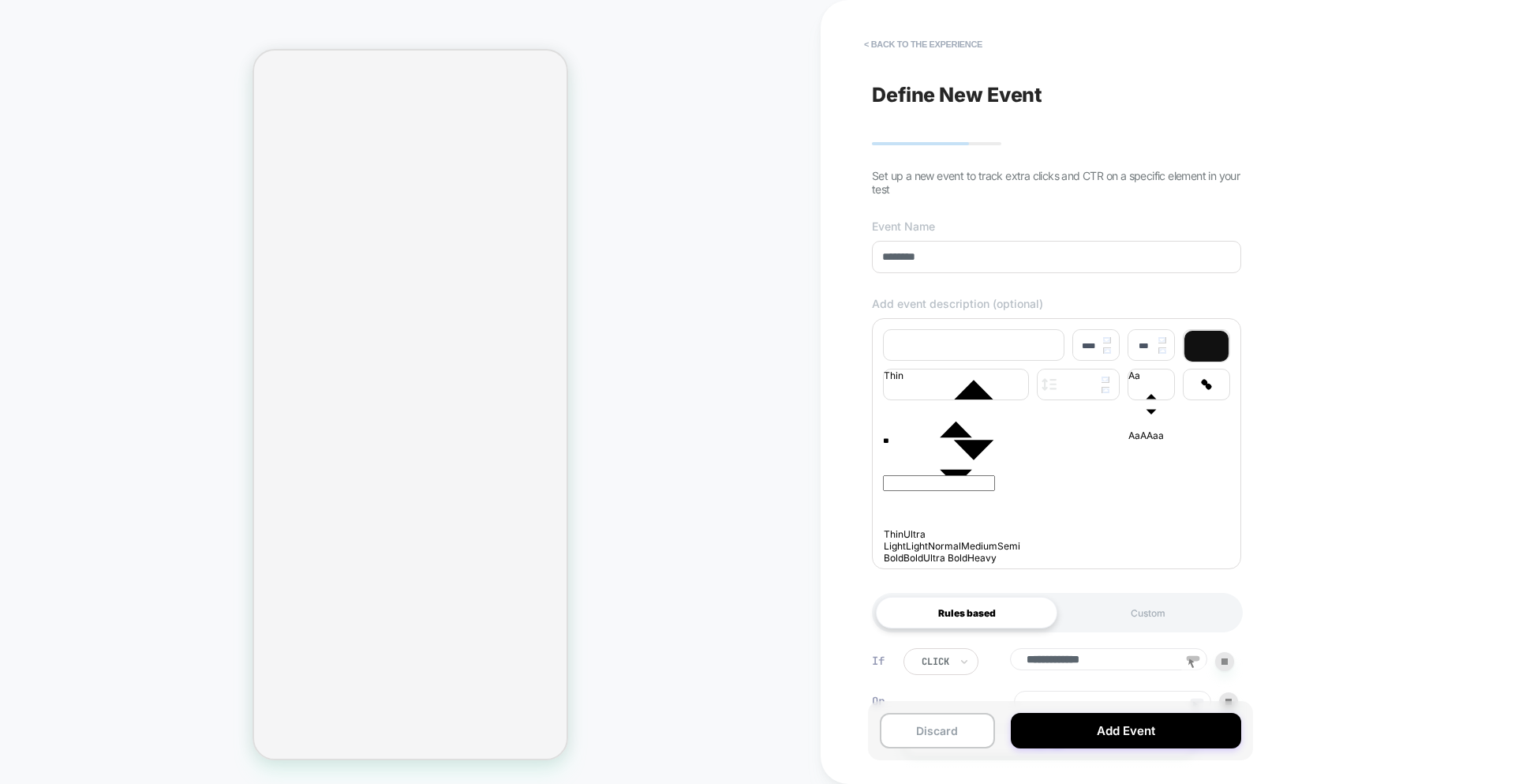
type input "**********"
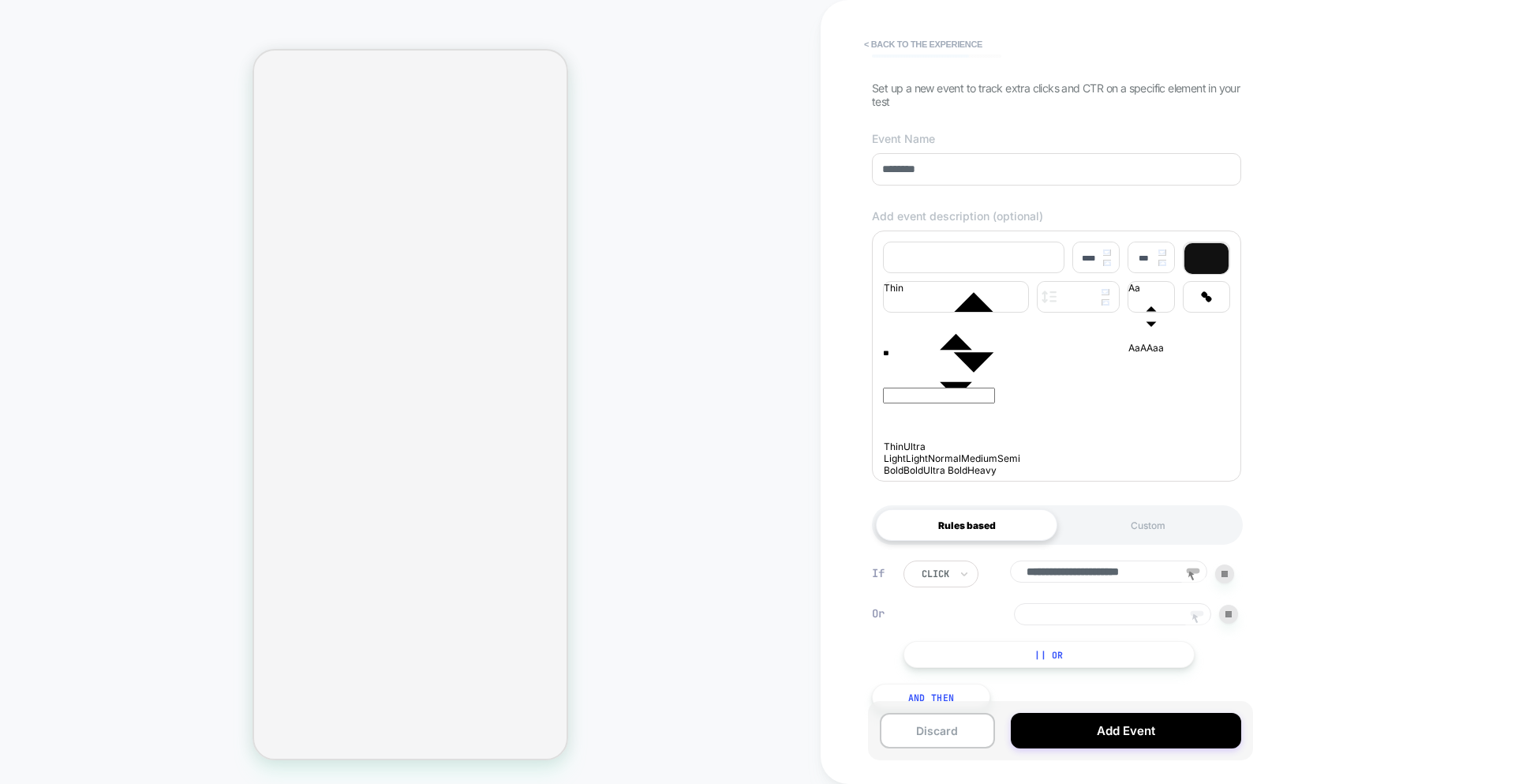
scroll to position [119, 0]
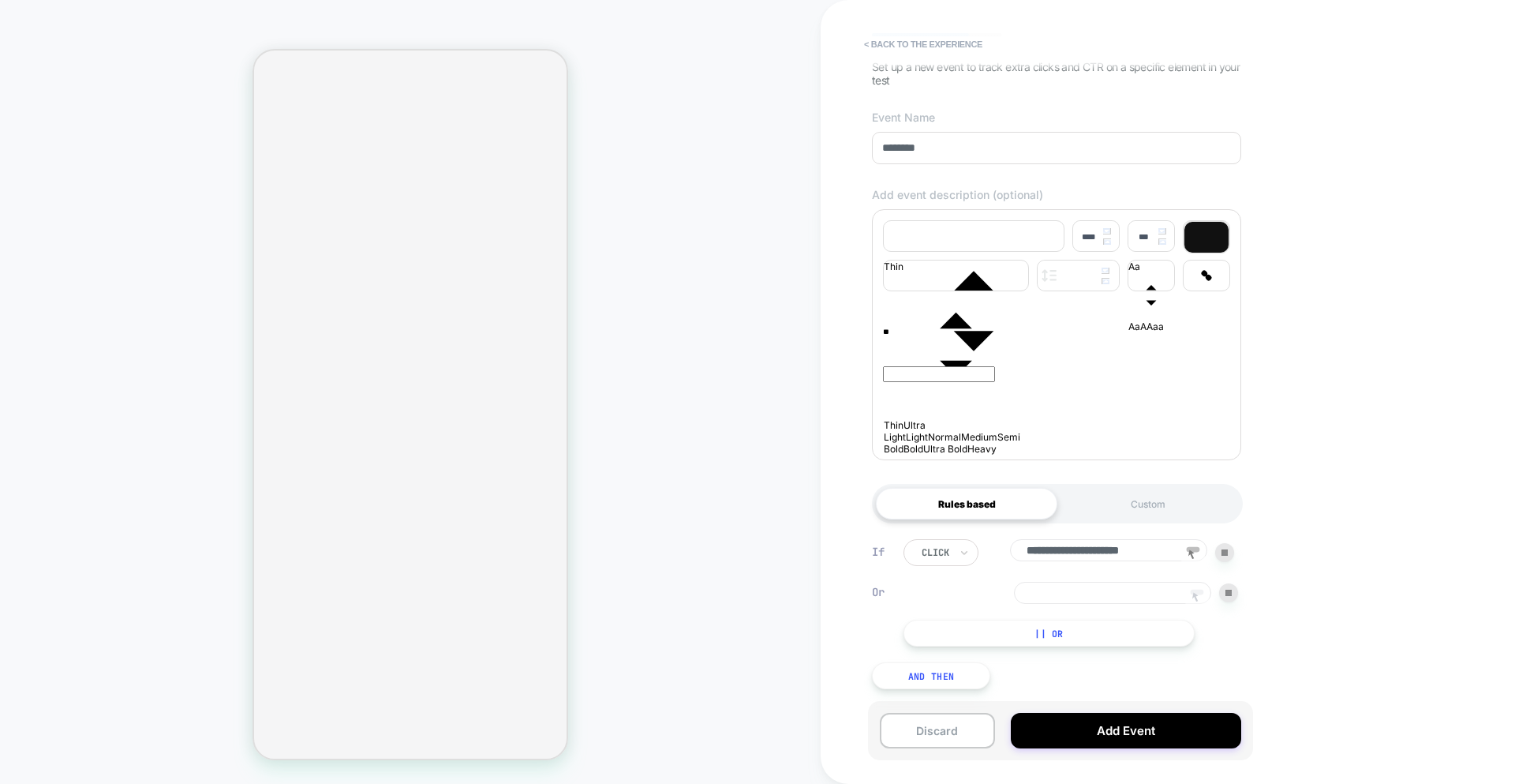
click at [1085, 592] on icon at bounding box center [1195, 596] width 6 height 10
type input "**********"
drag, startPoint x: 1225, startPoint y: 591, endPoint x: 1197, endPoint y: 596, distance: 28.4
click at [1085, 591] on div at bounding box center [1229, 593] width 19 height 19
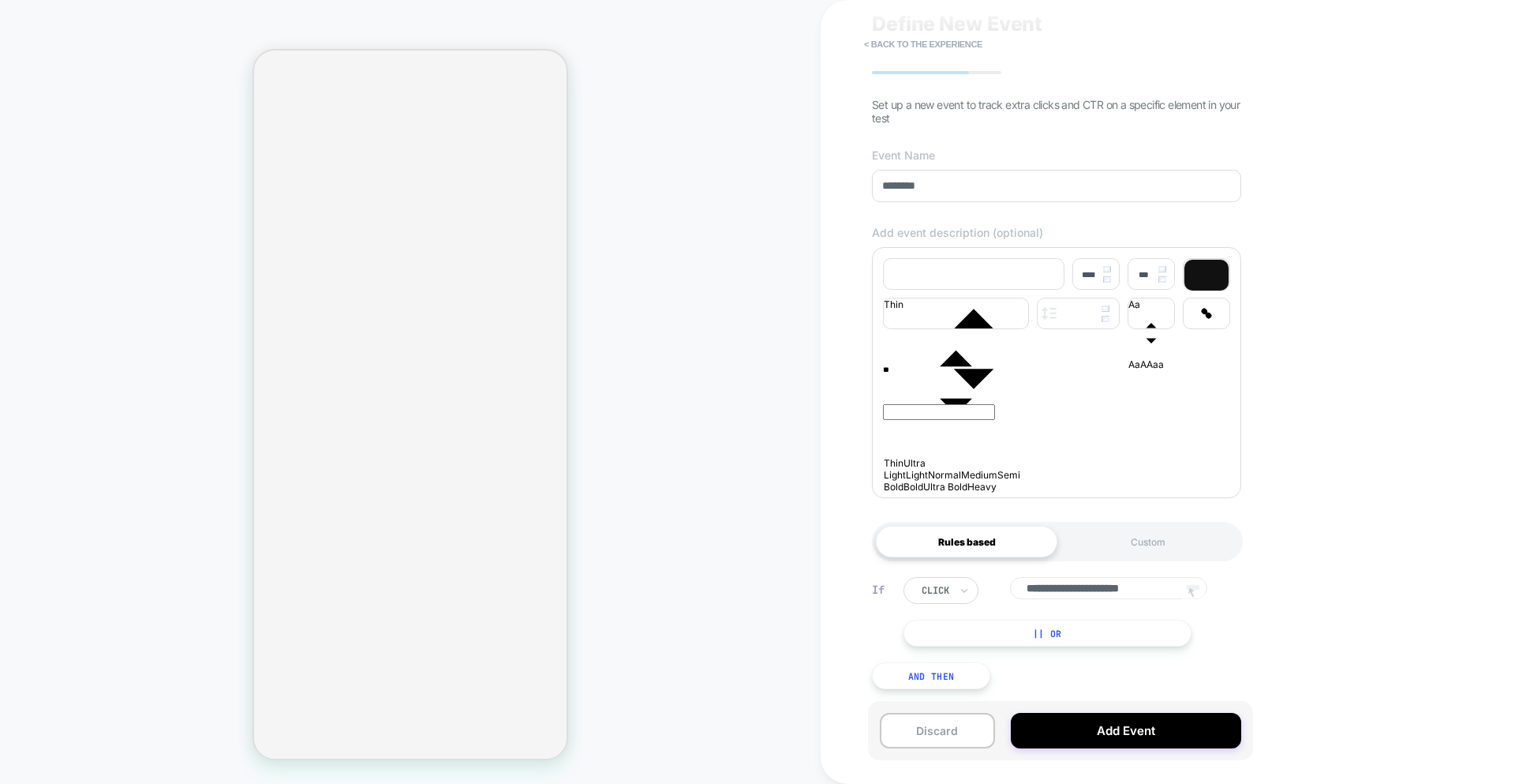
drag, startPoint x: 1184, startPoint y: 595, endPoint x: 1198, endPoint y: 593, distance: 14.1
click at [1085, 595] on icon at bounding box center [1193, 592] width 23 height 23
click at [1085, 583] on icon at bounding box center [1193, 592] width 23 height 23
click at [1085, 641] on button "|| Or" at bounding box center [1047, 633] width 288 height 27
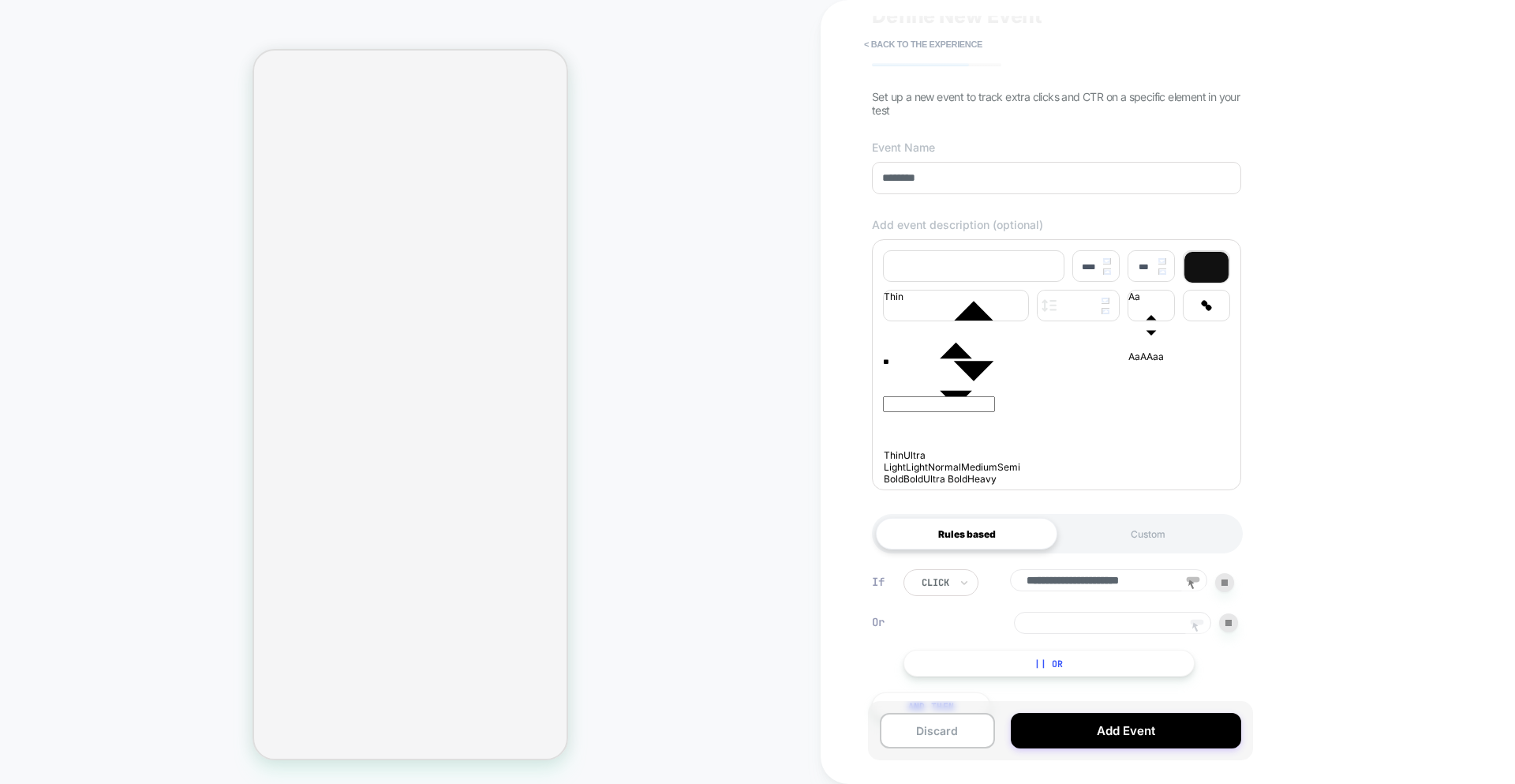
click at [1085, 586] on img at bounding box center [1225, 581] width 6 height 6
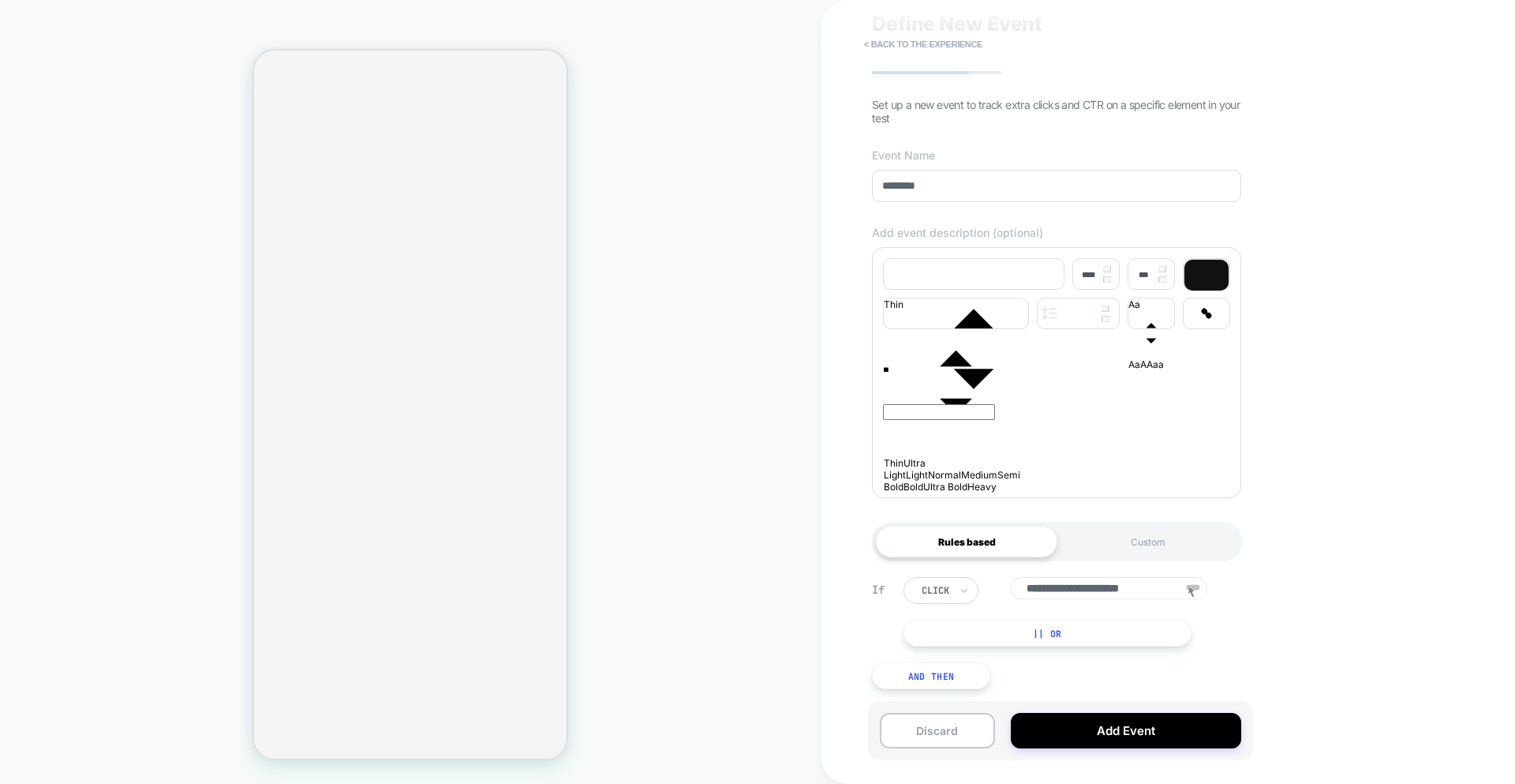
click at [1085, 648] on div "**********" at bounding box center [1056, 633] width 385 height 159
click at [1085, 630] on button "|| Or" at bounding box center [1047, 633] width 288 height 27
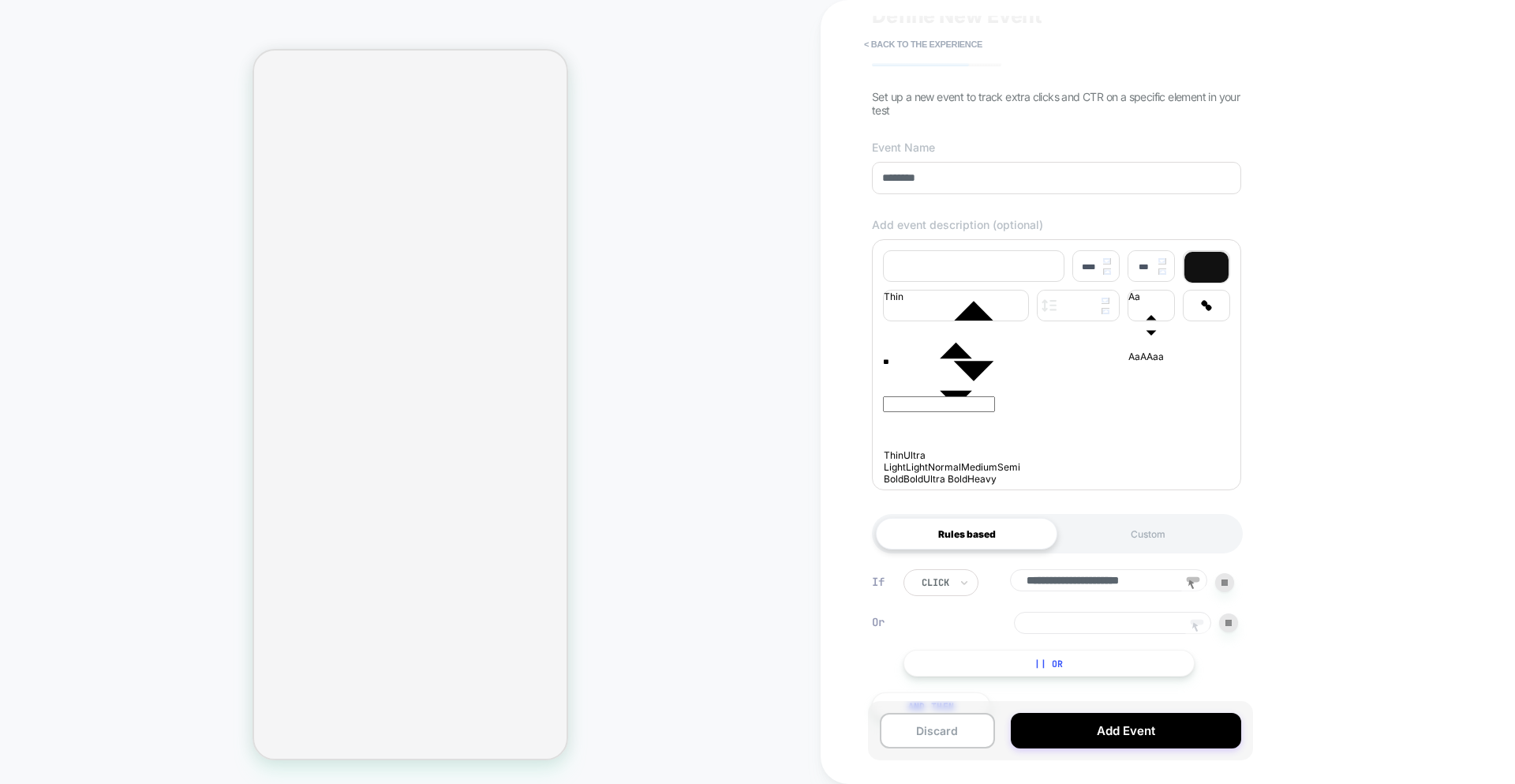
drag, startPoint x: 1130, startPoint y: 634, endPoint x: 1145, endPoint y: 635, distance: 15.0
click at [1085, 634] on input at bounding box center [1113, 622] width 197 height 22
click at [1085, 632] on div at bounding box center [1229, 623] width 19 height 19
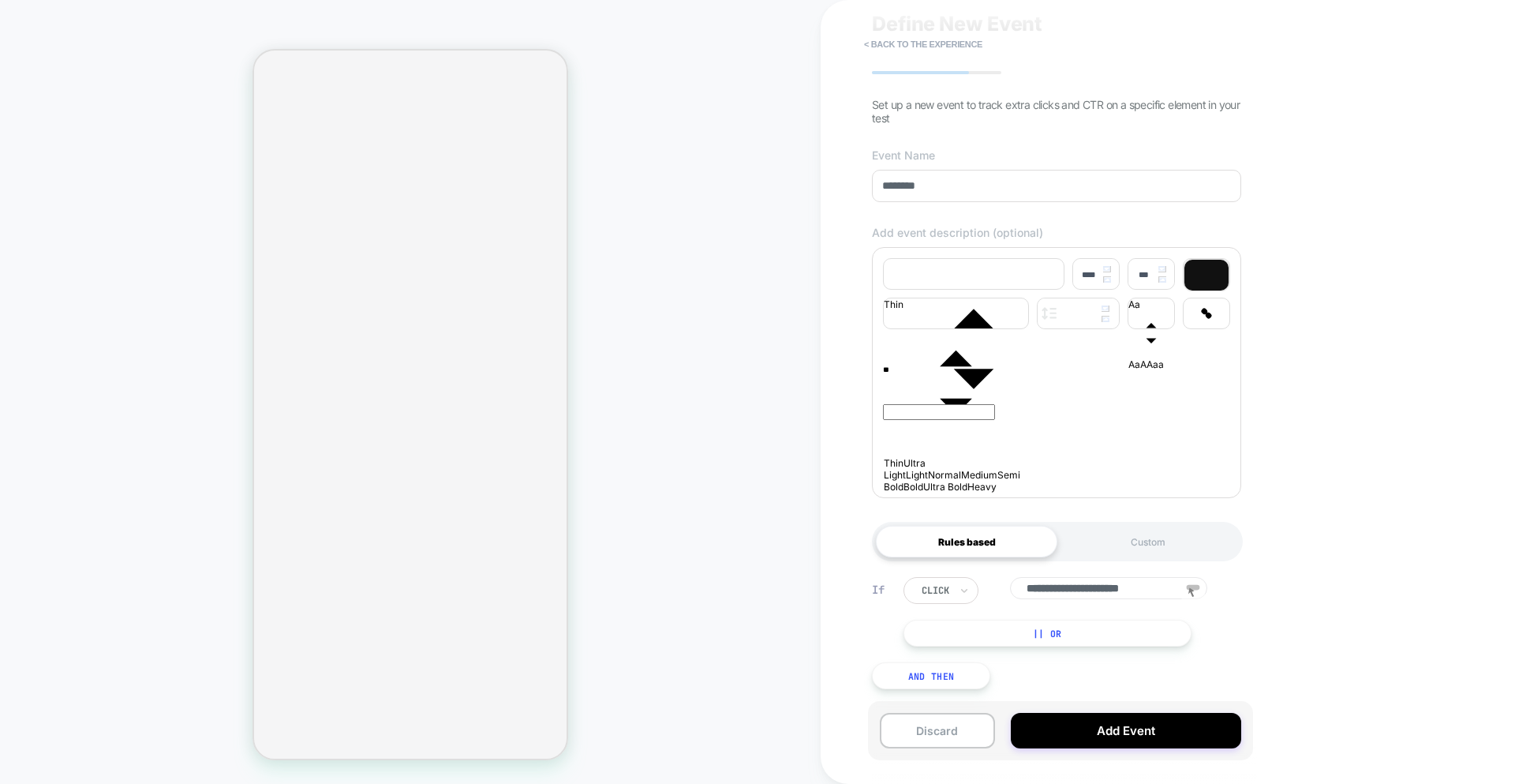
click at [1056, 637] on button "|| Or" at bounding box center [1047, 633] width 288 height 27
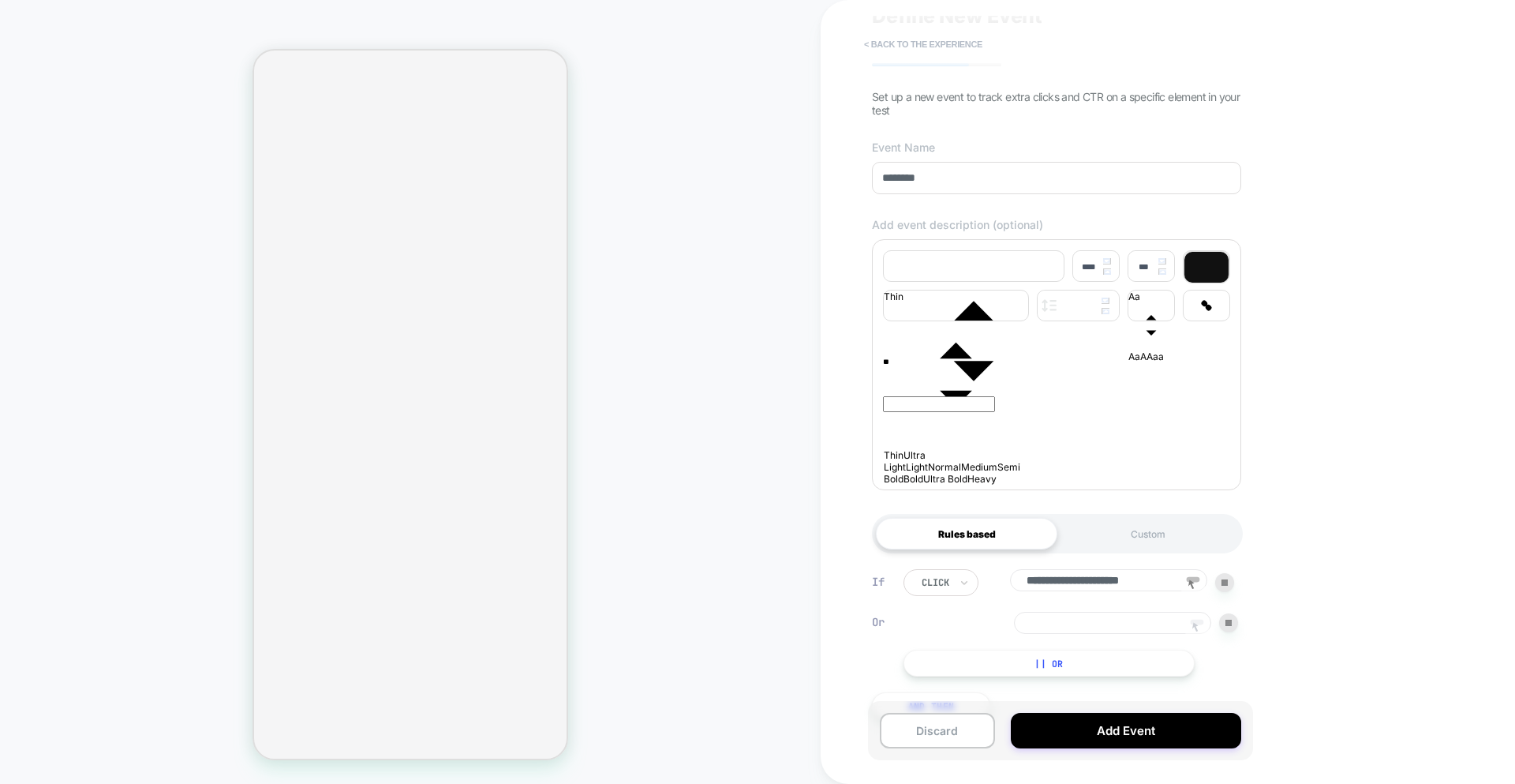
click at [891, 43] on button "< back to the experience" at bounding box center [923, 43] width 134 height 25
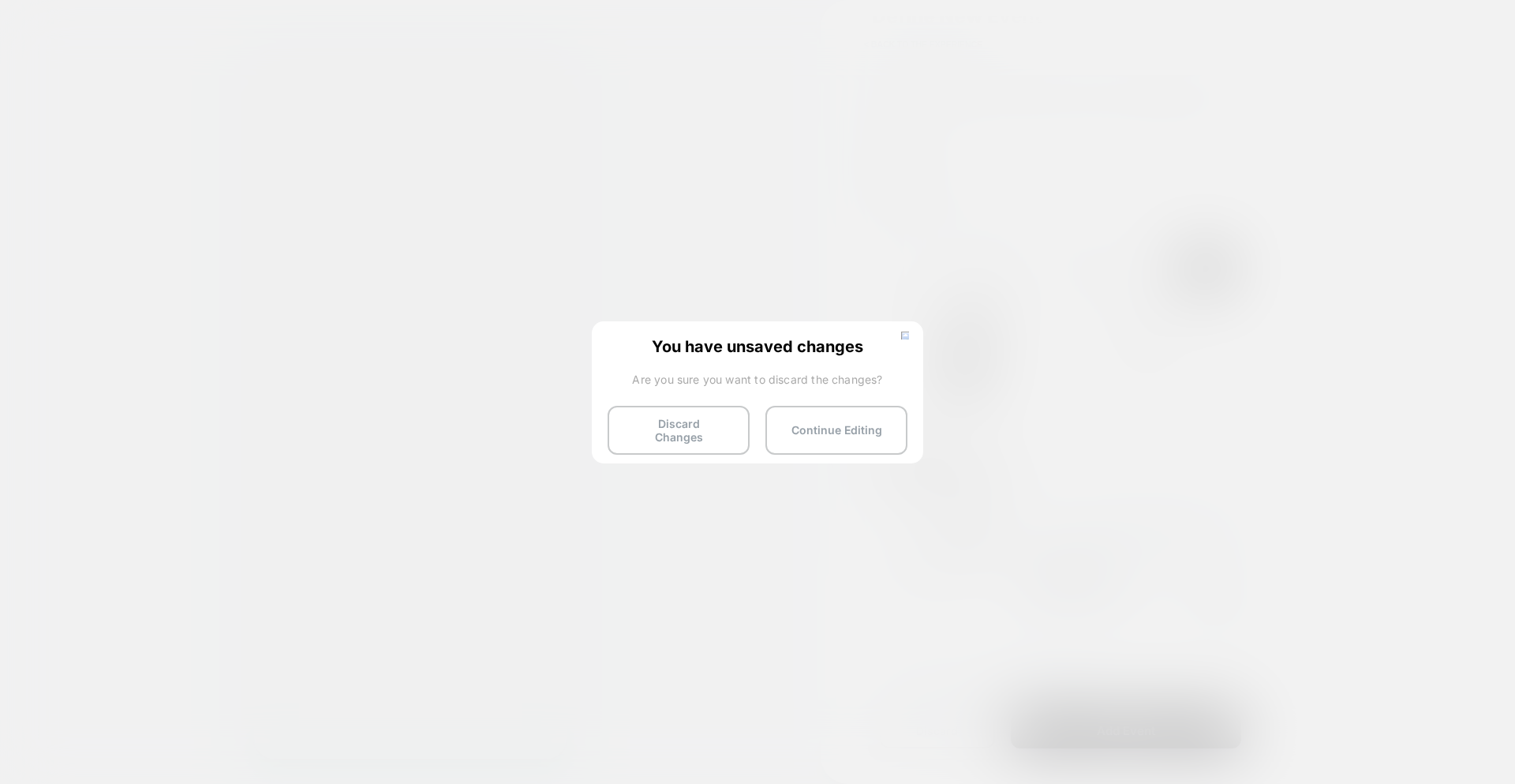
click at [659, 410] on button "Discard Changes" at bounding box center [678, 430] width 142 height 49
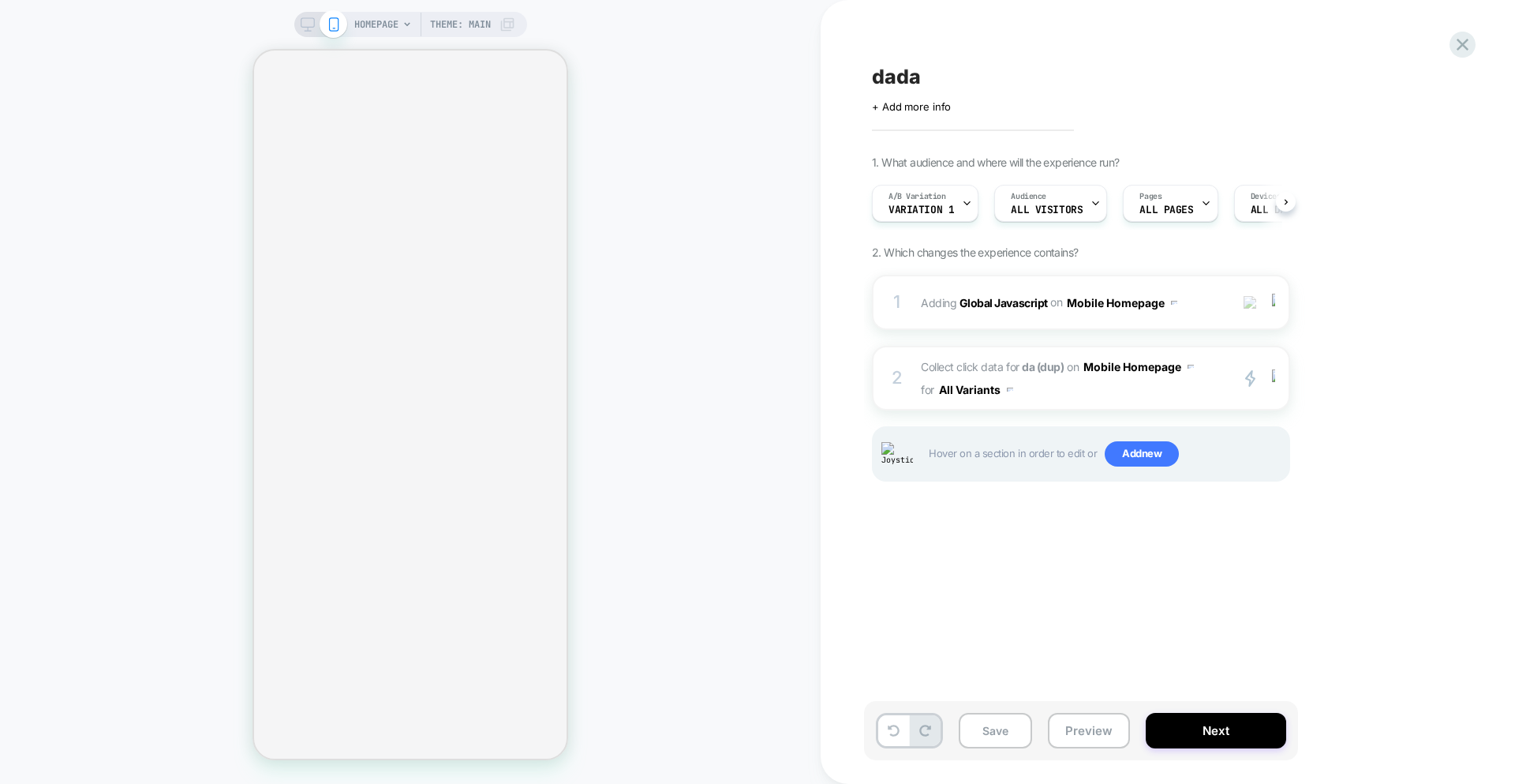
scroll to position [0, 1]
click at [1096, 399] on span "Collect click data for da (dup) on Mobile Homepage for All Variants" at bounding box center [1072, 378] width 301 height 46
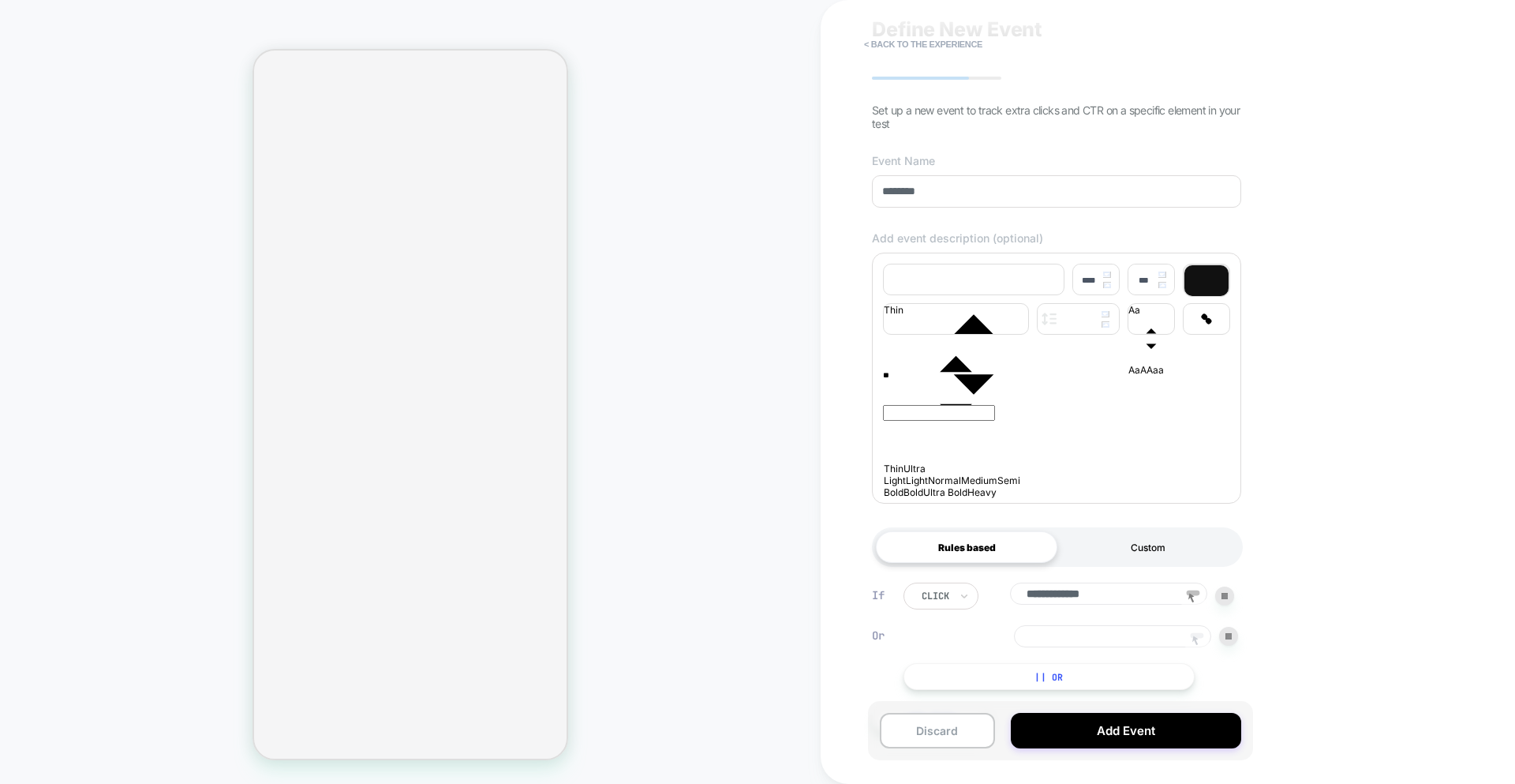
scroll to position [113, 0]
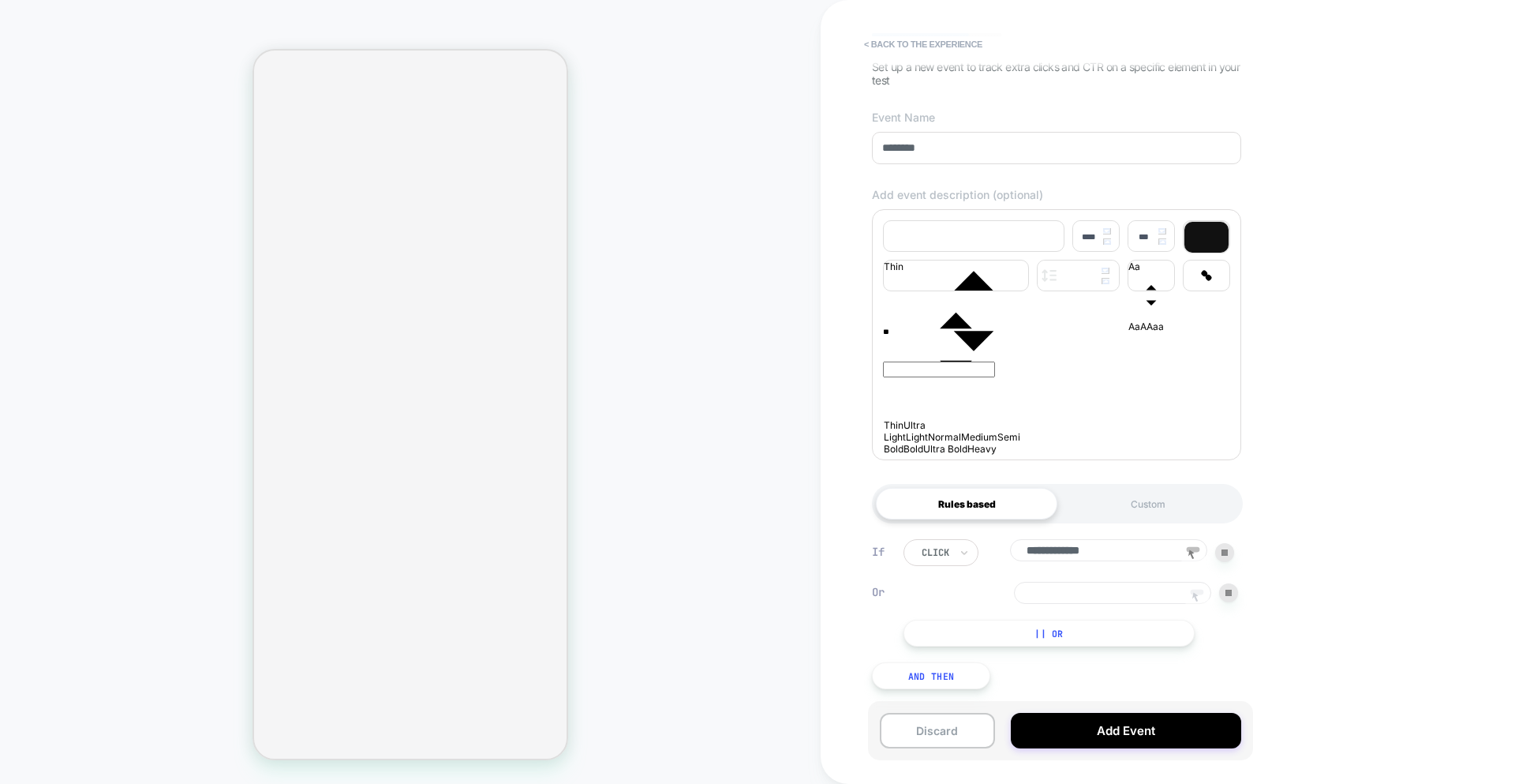
click at [1200, 592] on rect at bounding box center [1197, 592] width 13 height 5
type input "**********"
click at [918, 39] on button "< back to the experience" at bounding box center [923, 43] width 134 height 25
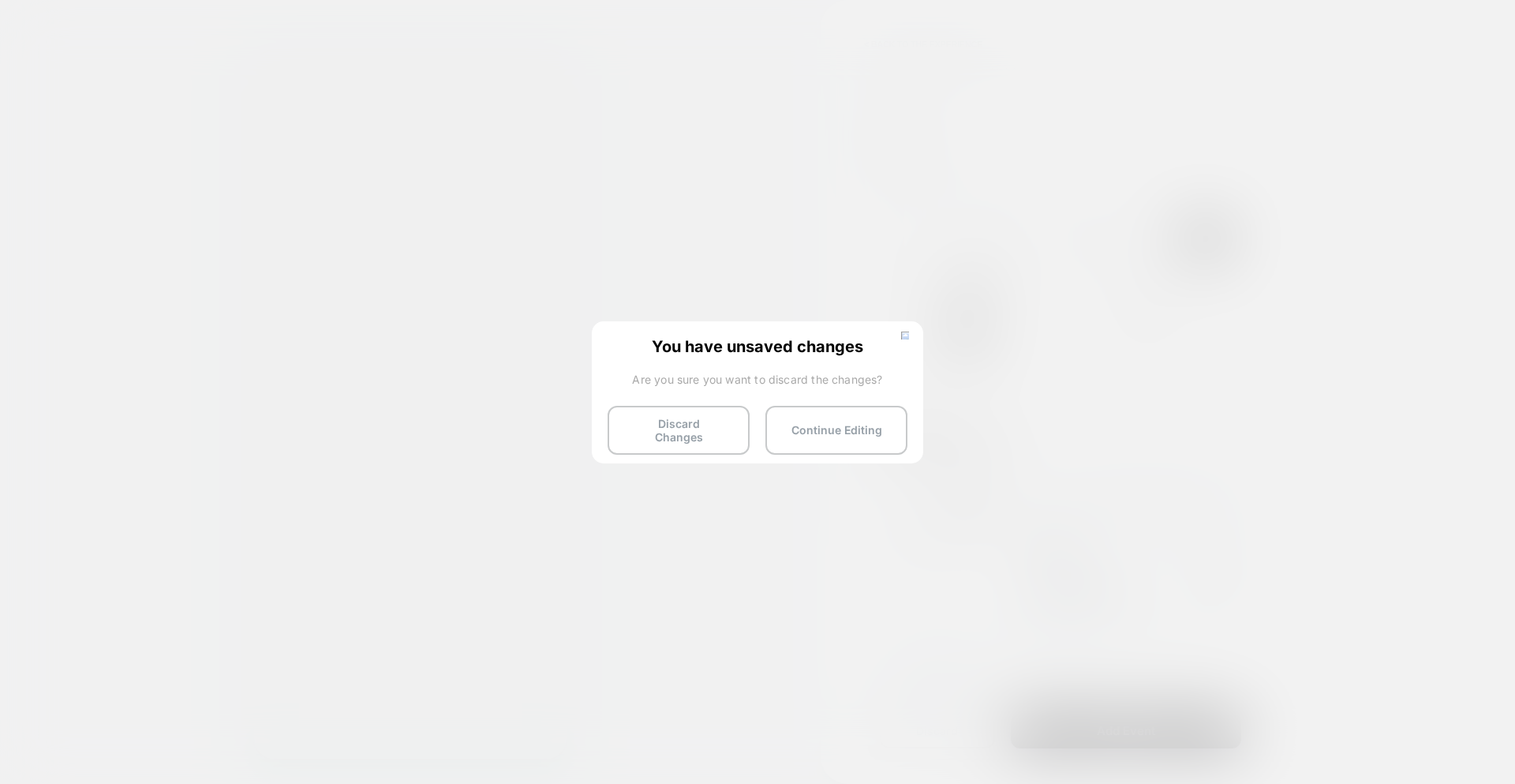
drag, startPoint x: 643, startPoint y: 407, endPoint x: 654, endPoint y: 406, distance: 11.0
click at [645, 408] on button "Discard Changes" at bounding box center [678, 430] width 142 height 49
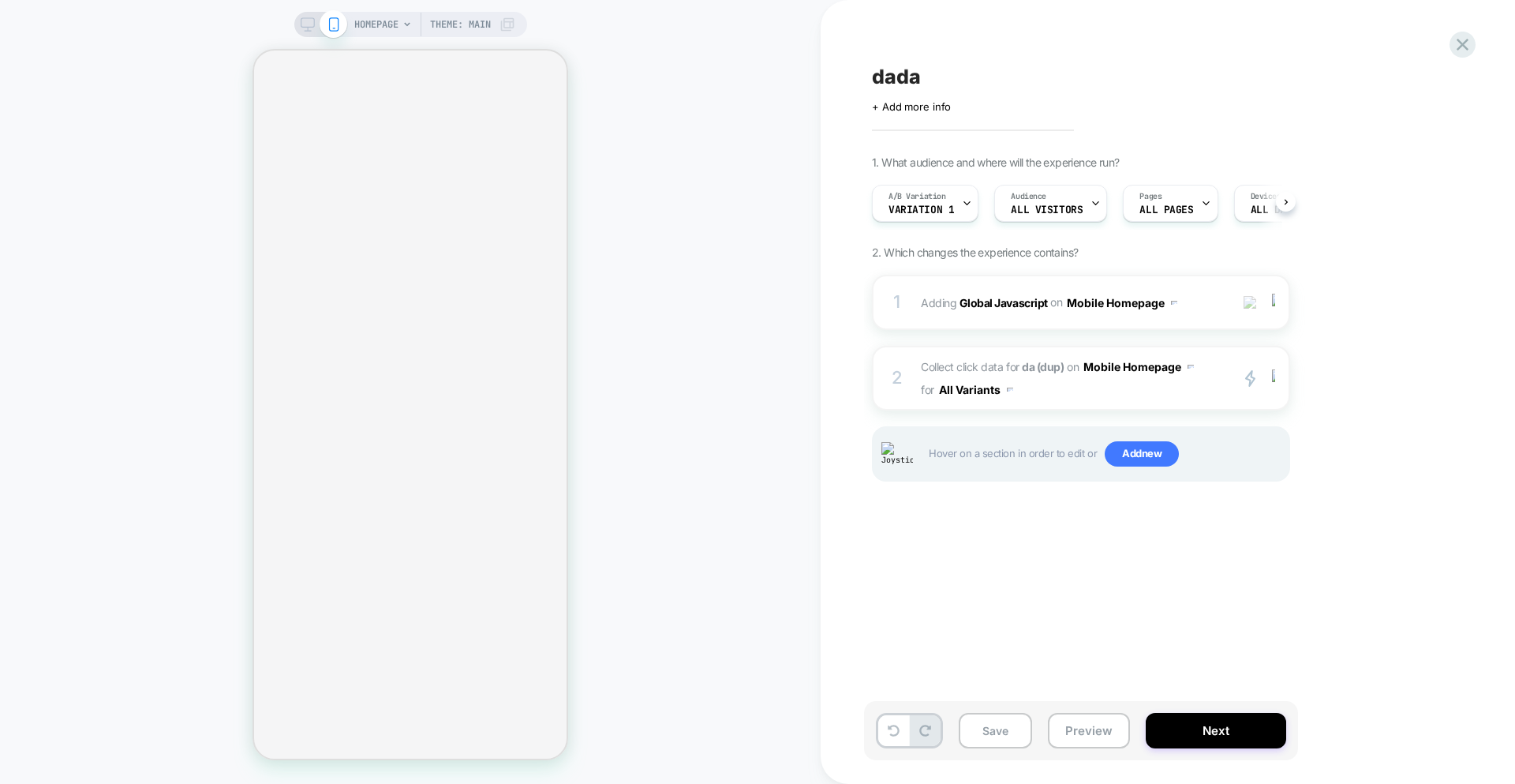
scroll to position [0, 1]
click at [1448, 46] on div "dada Click to edit experience details + Add more info 1. What audience and wher…" at bounding box center [1160, 391] width 592 height 752
click at [1460, 50] on icon at bounding box center [1463, 44] width 22 height 22
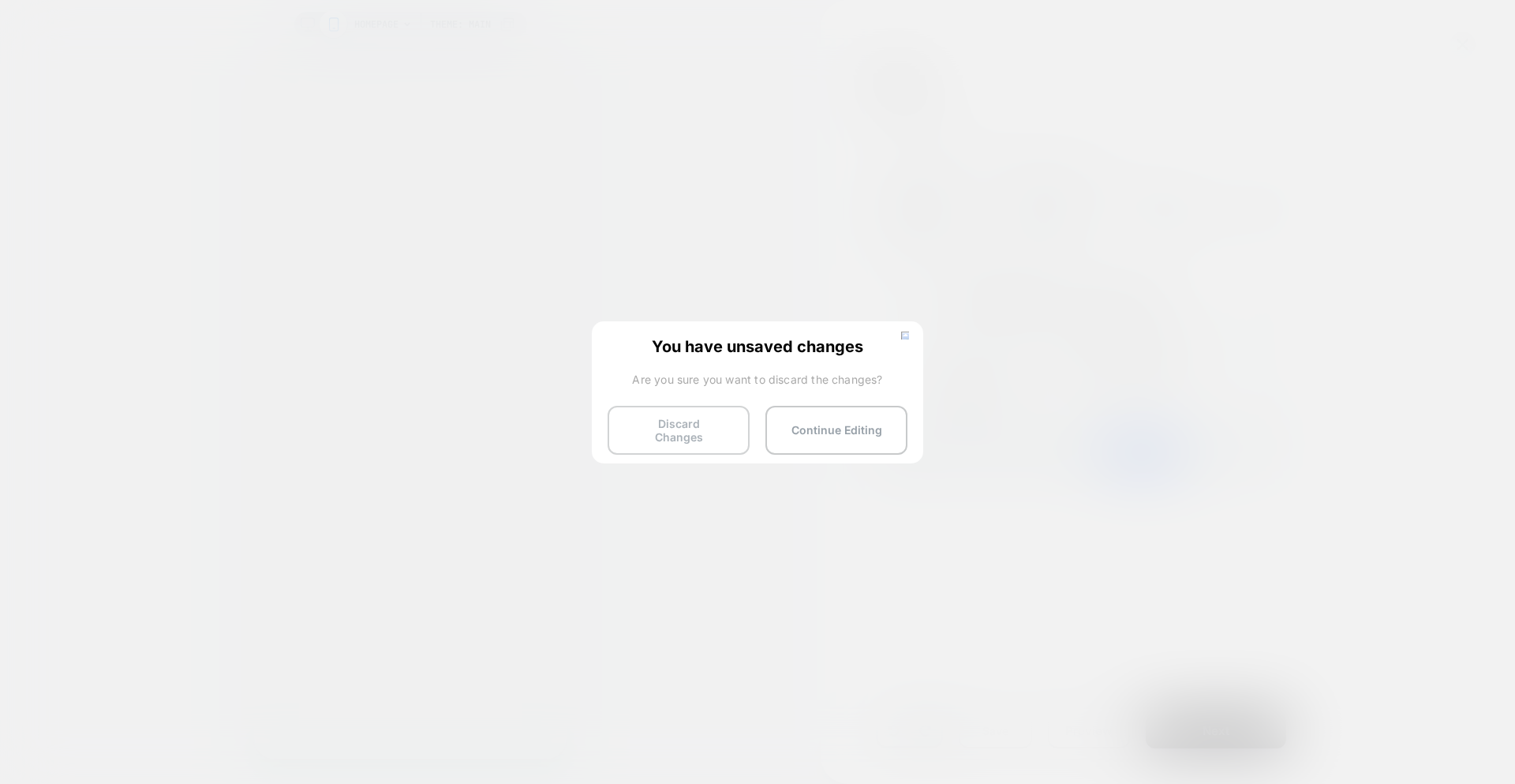
click at [691, 404] on div "You have unsaved changes Are you sure you want to discard the changes? Discard …" at bounding box center [757, 391] width 331 height 140
drag, startPoint x: 688, startPoint y: 414, endPoint x: 693, endPoint y: 400, distance: 14.9
click at [690, 414] on button "Discard Changes" at bounding box center [678, 430] width 142 height 49
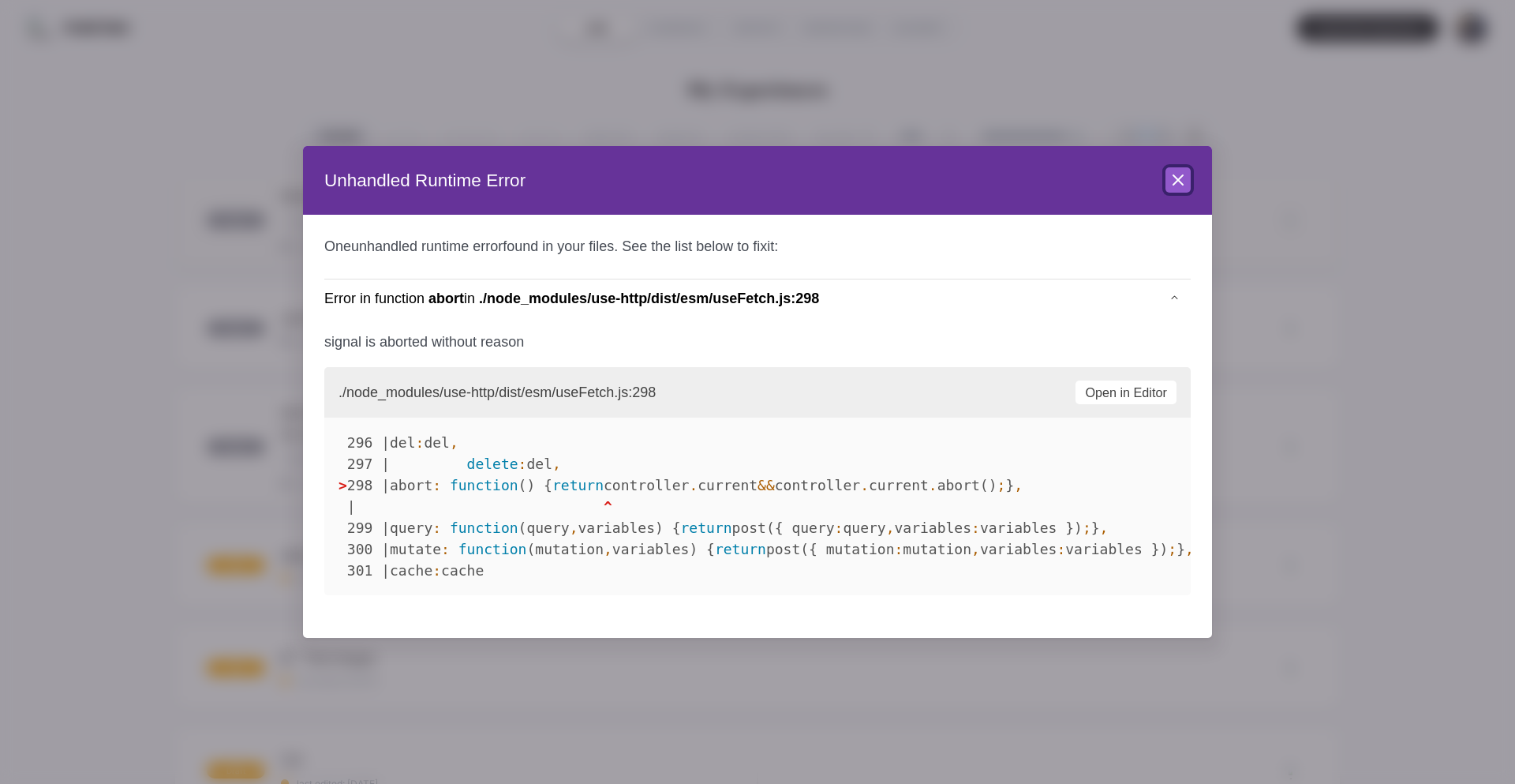
click at [1189, 188] on button "Close" at bounding box center [1178, 179] width 25 height 25
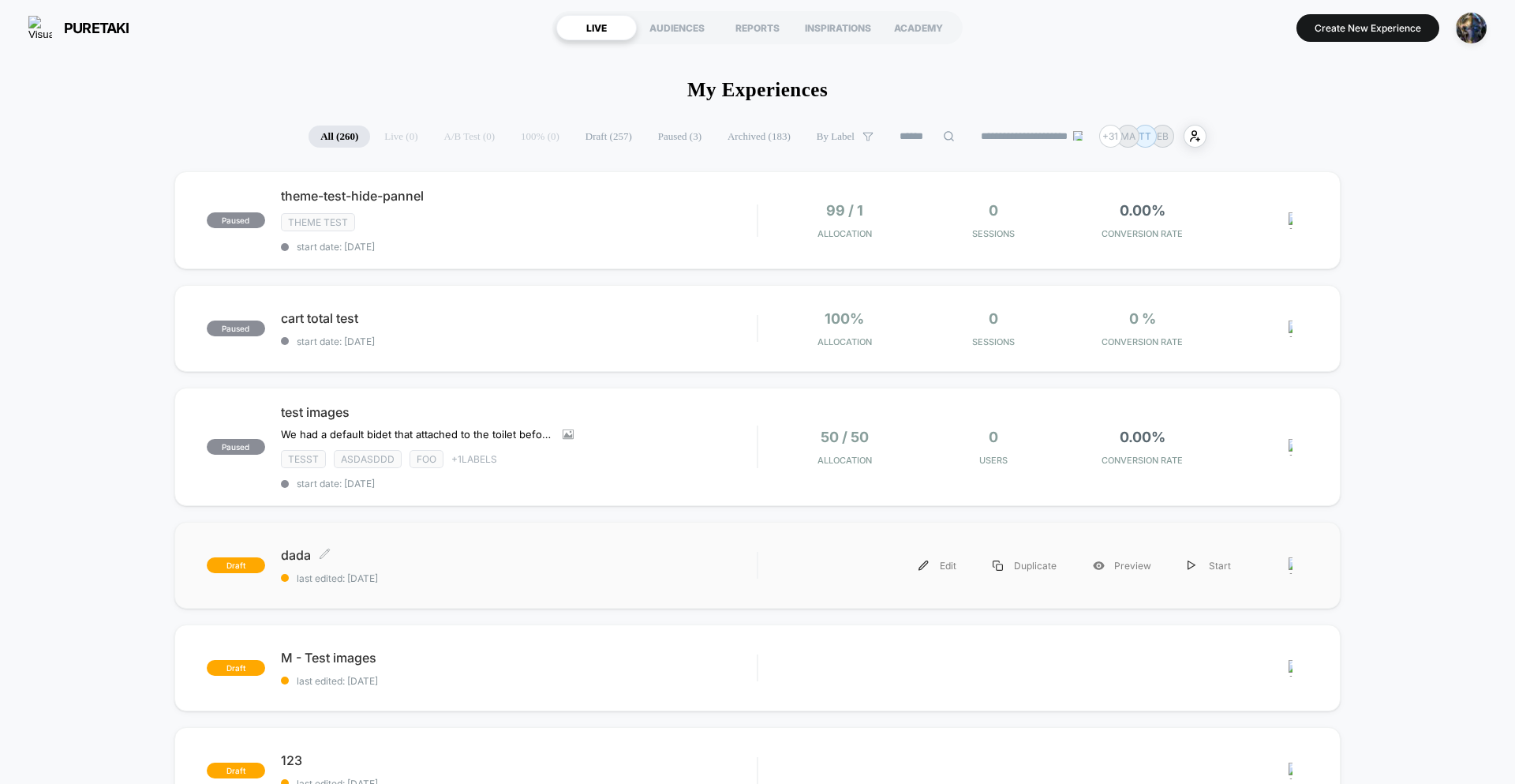
click at [488, 581] on span "last edited: [DATE]" at bounding box center [519, 578] width 476 height 12
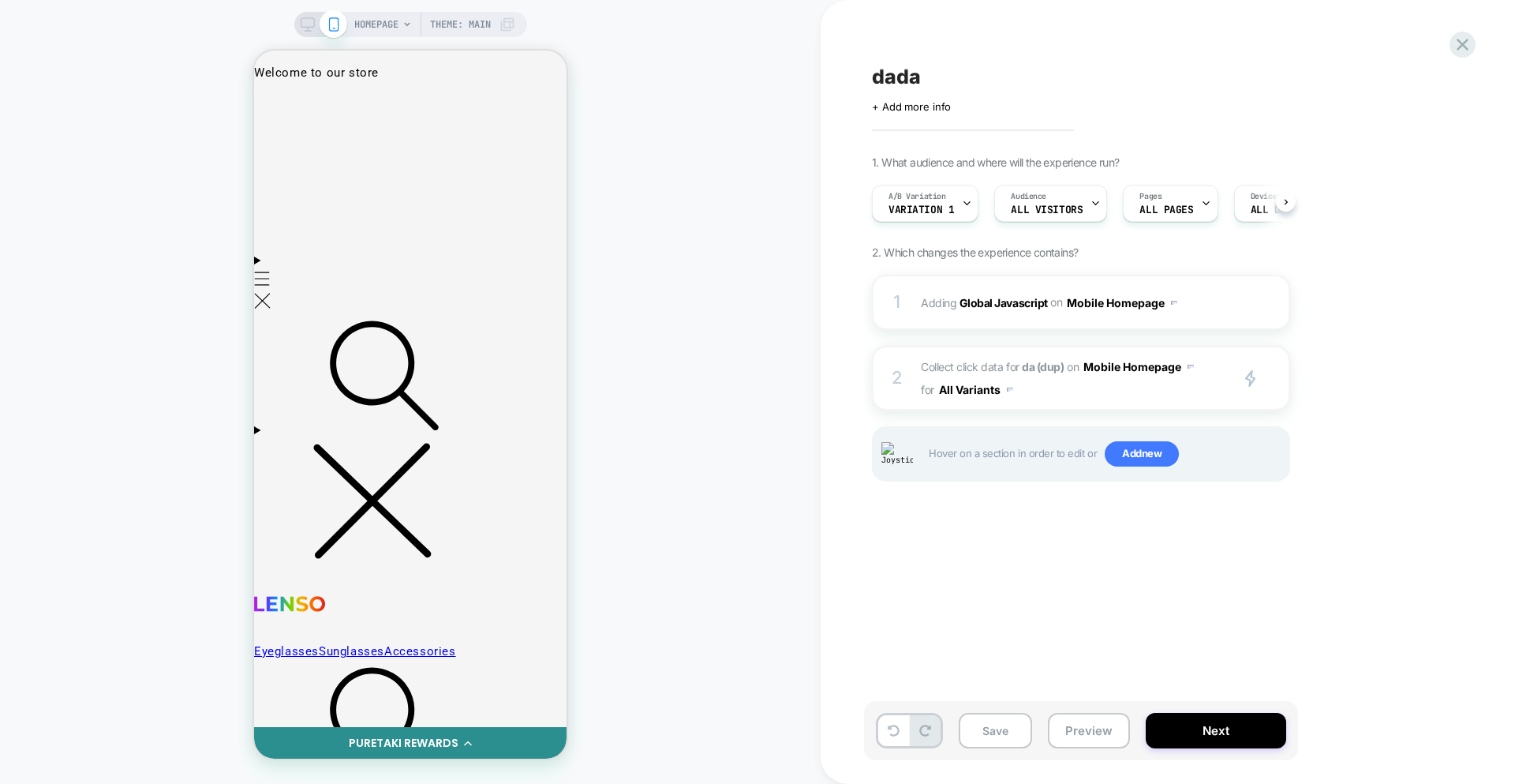
scroll to position [0, 1]
click at [1170, 397] on span "Collect click data for da (dup) on Mobile Homepage for All Variants" at bounding box center [1072, 378] width 301 height 46
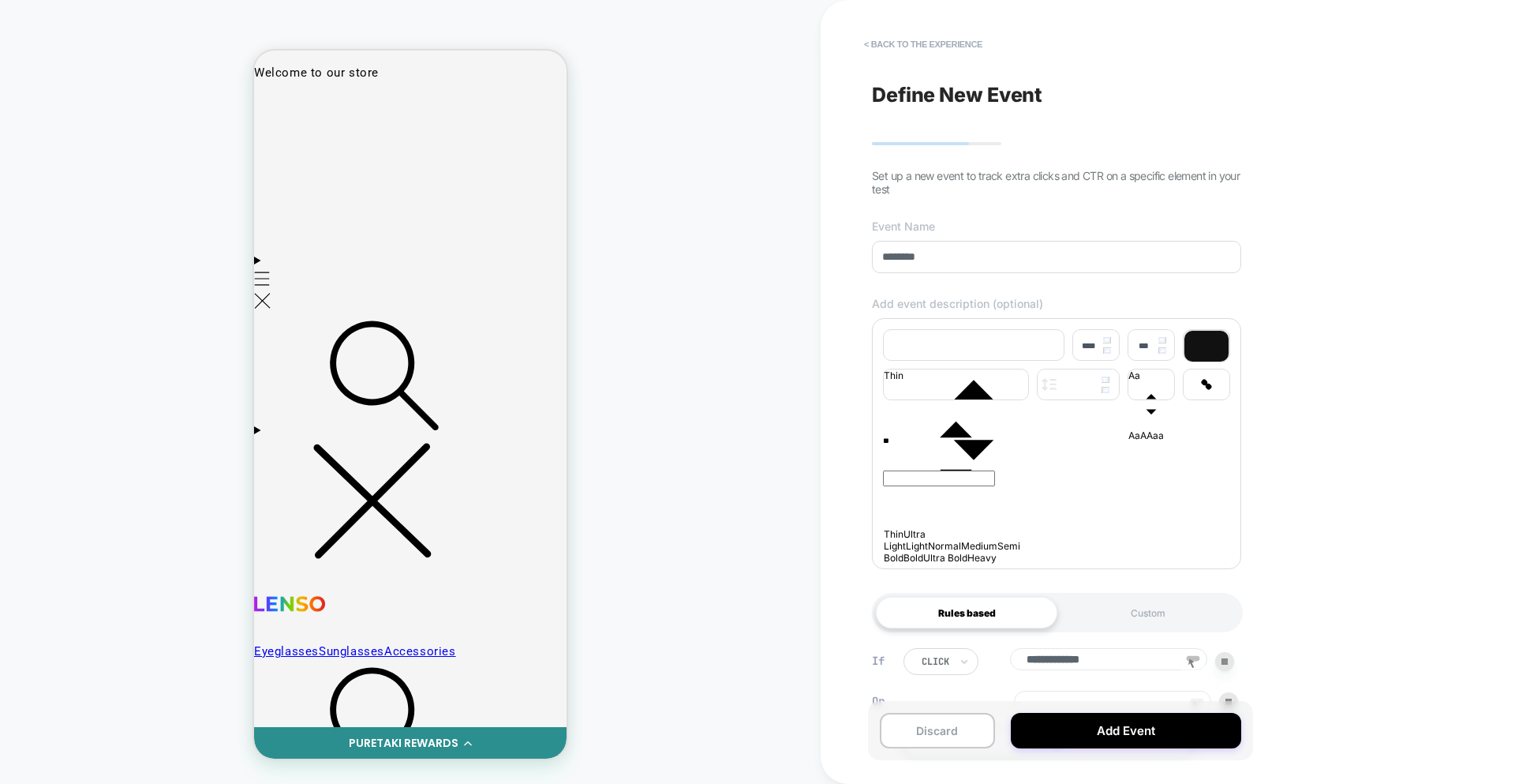
scroll to position [113, 0]
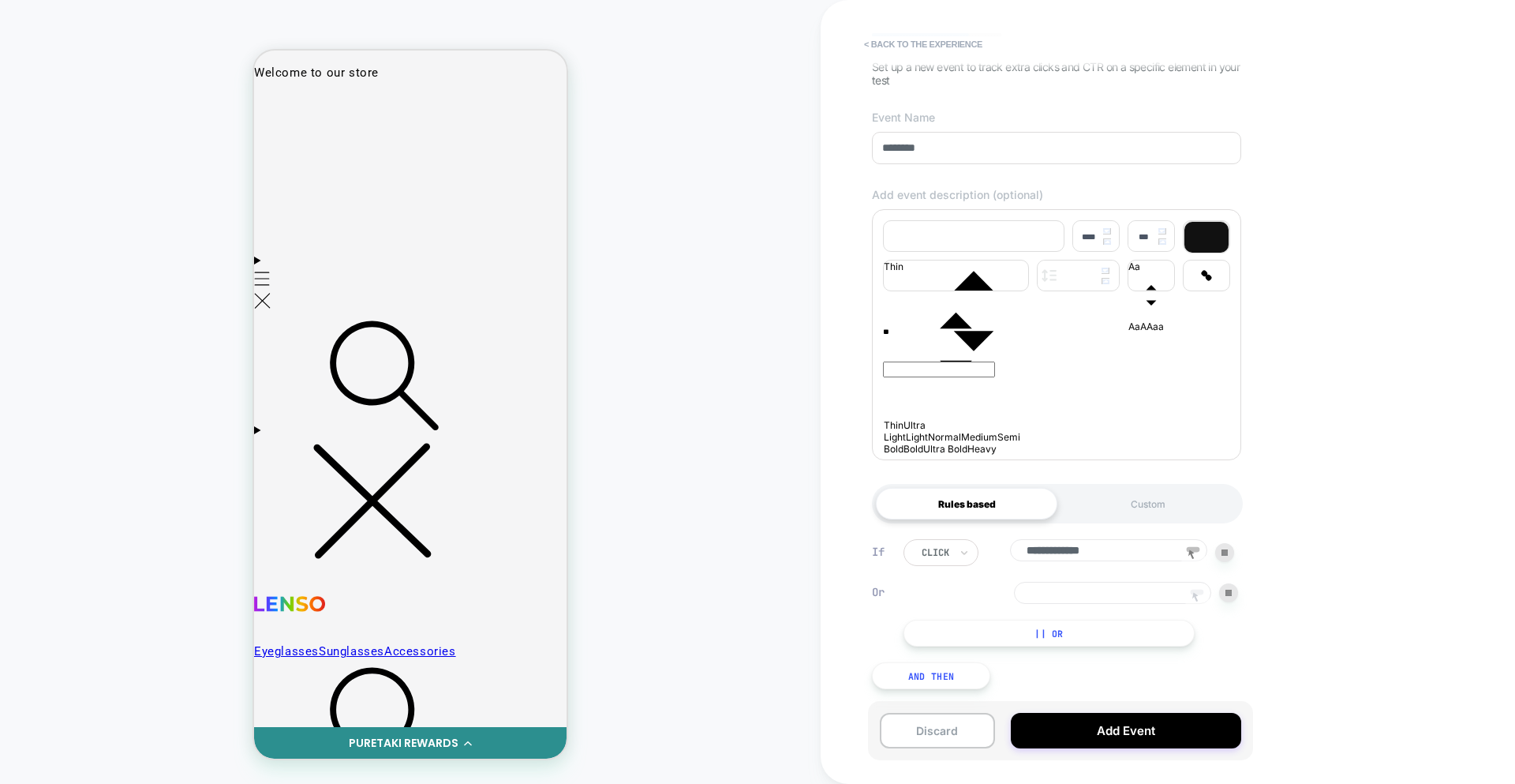
click at [1191, 589] on rect at bounding box center [1197, 592] width 13 height 5
click at [279, 115] on div at bounding box center [274, 105] width 35 height 35
click at [302, 143] on div "Track Clicks" at bounding box center [354, 143] width 150 height 56
type input "**********"
drag, startPoint x: 1077, startPoint y: 595, endPoint x: 1177, endPoint y: 593, distance: 100.0
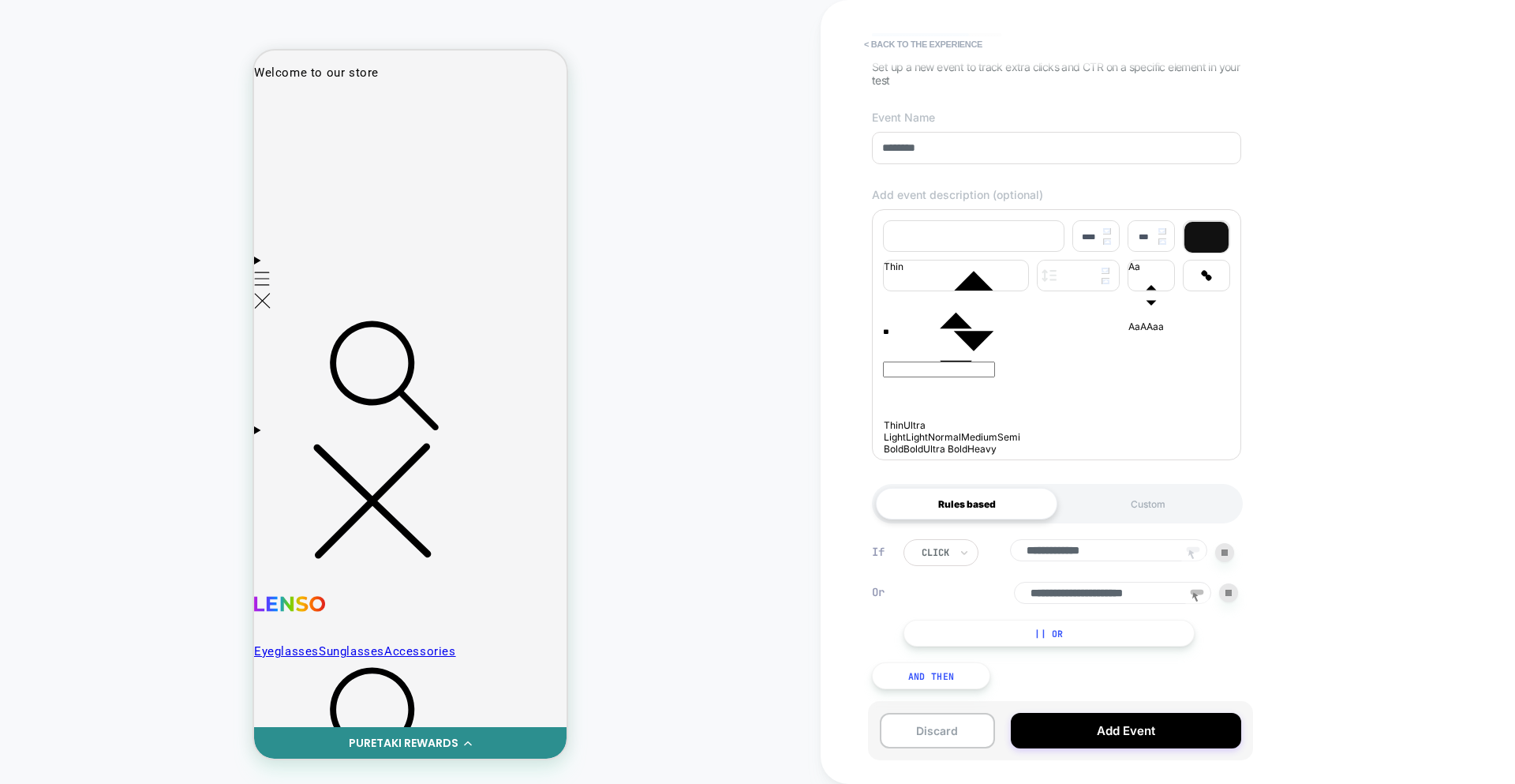
click at [1176, 593] on input "**********" at bounding box center [1113, 592] width 197 height 22
click at [1231, 592] on img at bounding box center [1228, 592] width 6 height 6
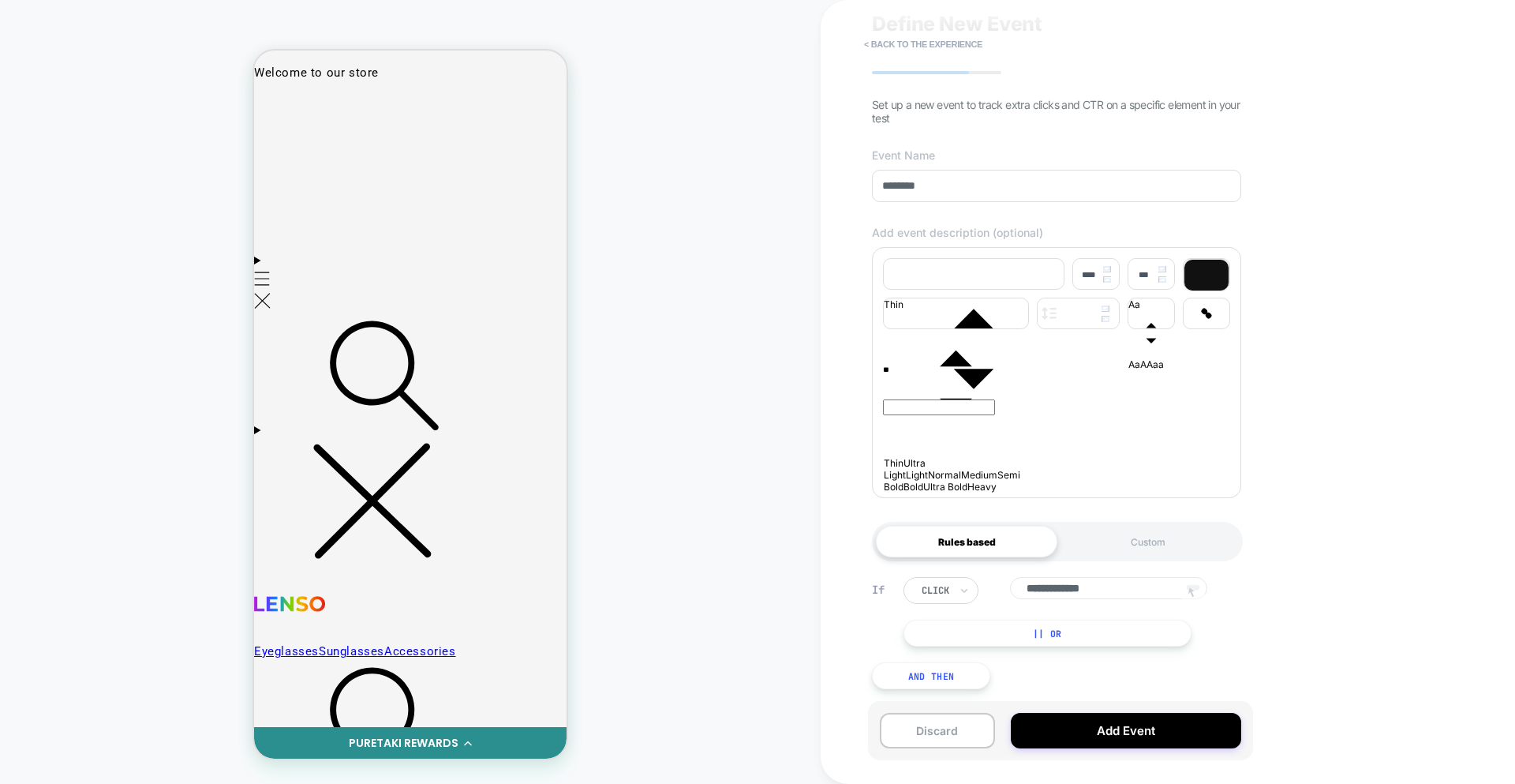
click at [1094, 633] on button "|| Or" at bounding box center [1047, 633] width 288 height 27
click at [1201, 631] on rect at bounding box center [1197, 628] width 13 height 5
click at [276, 111] on div at bounding box center [274, 105] width 35 height 35
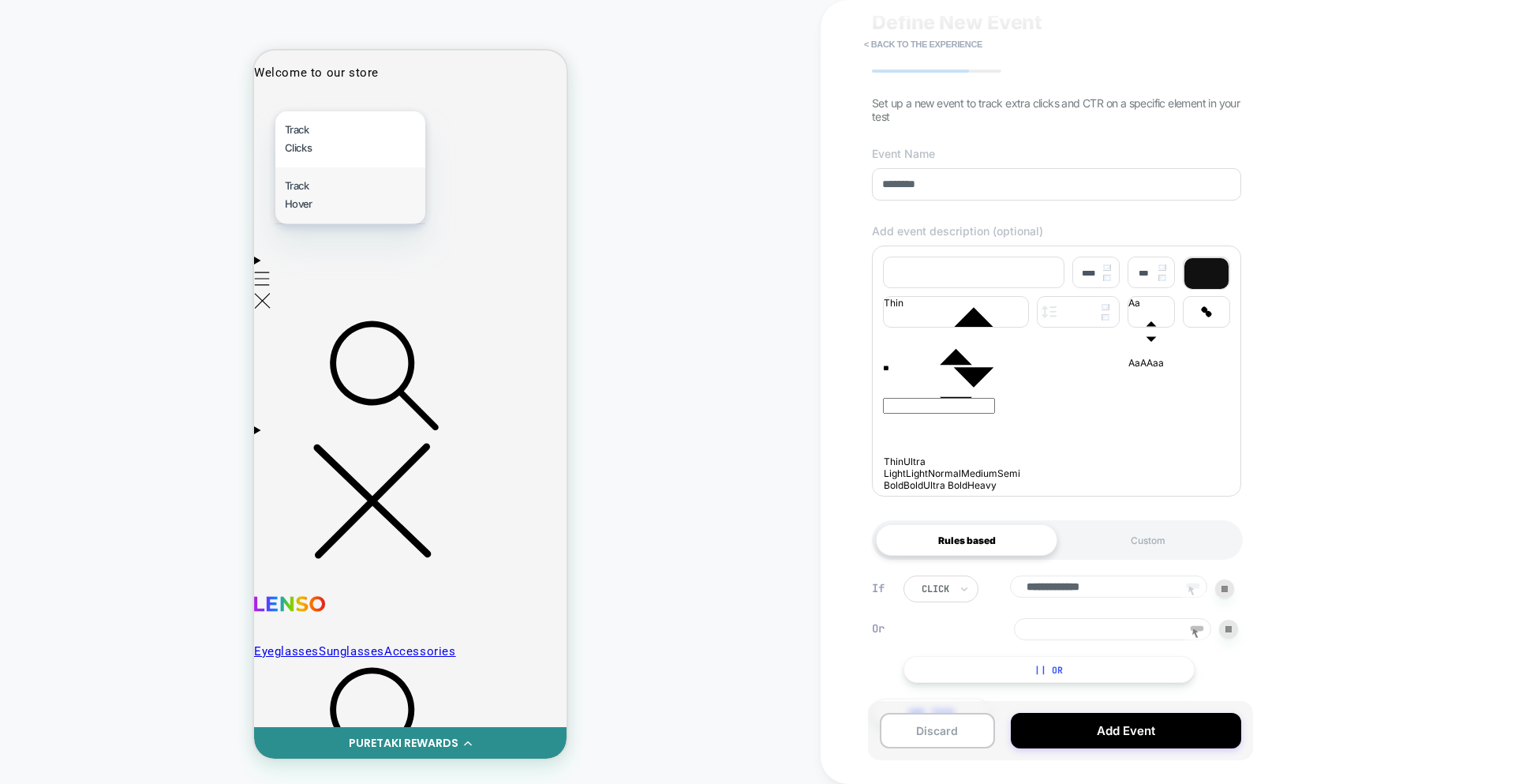
click at [300, 201] on div "Track Hover" at bounding box center [350, 195] width 150 height 56
type input "**********"
drag, startPoint x: 1097, startPoint y: 630, endPoint x: 1322, endPoint y: 639, distance: 225.2
click at [1322, 639] on div "**********" at bounding box center [1167, 392] width 694 height 784
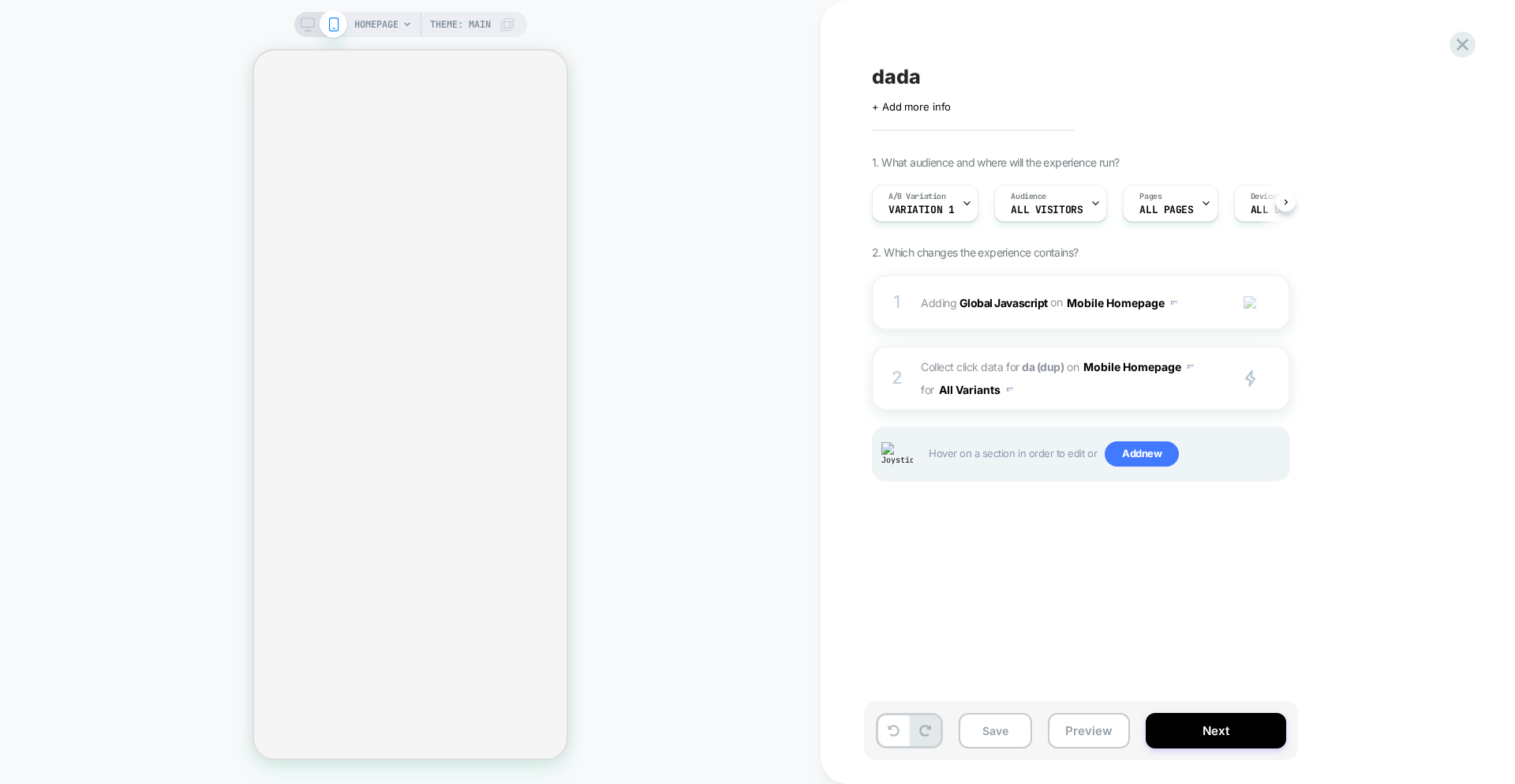
scroll to position [0, 1]
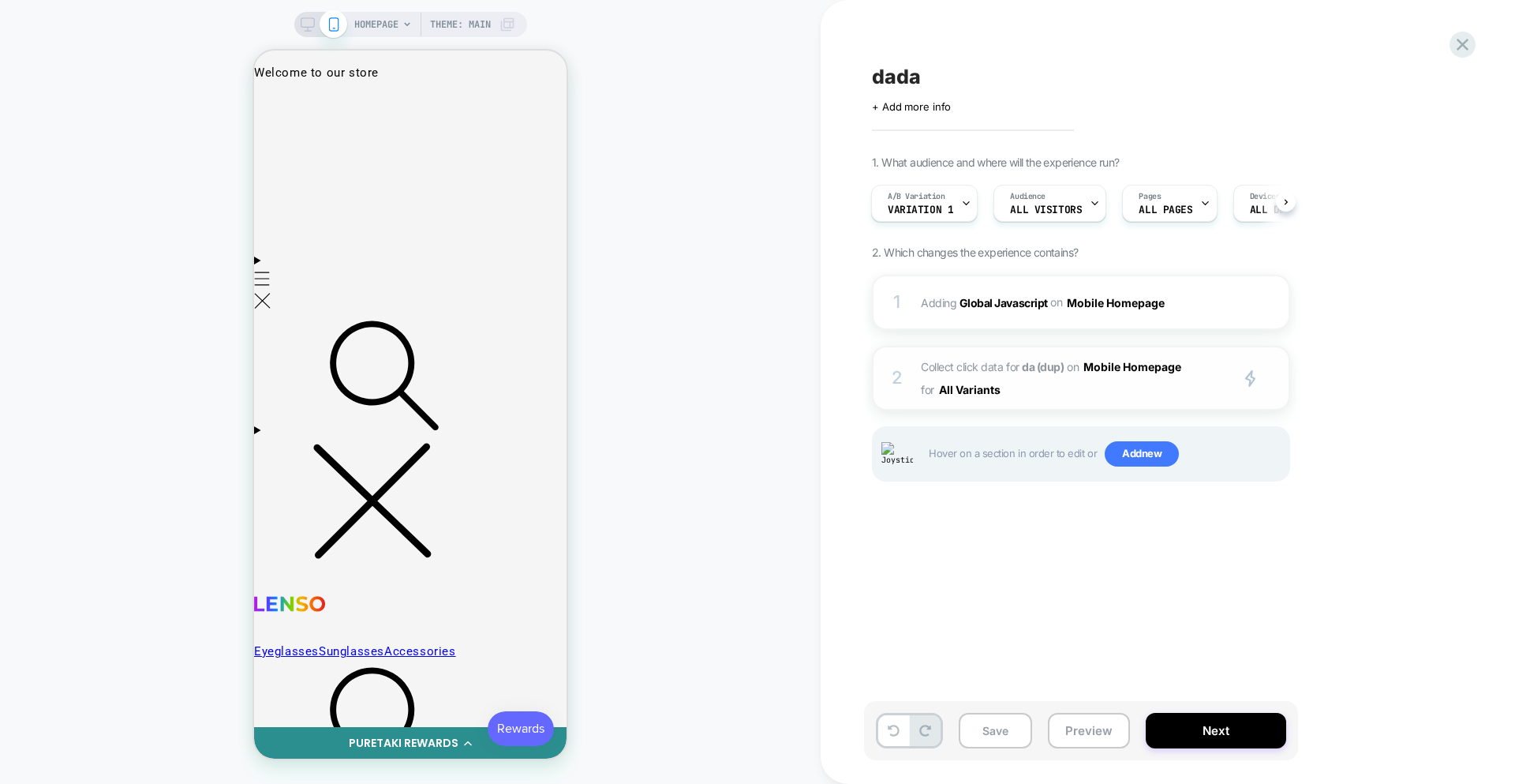
click at [1124, 382] on span "Collect click data for da (dup) on Mobile Homepage for All Variants" at bounding box center [1072, 378] width 301 height 46
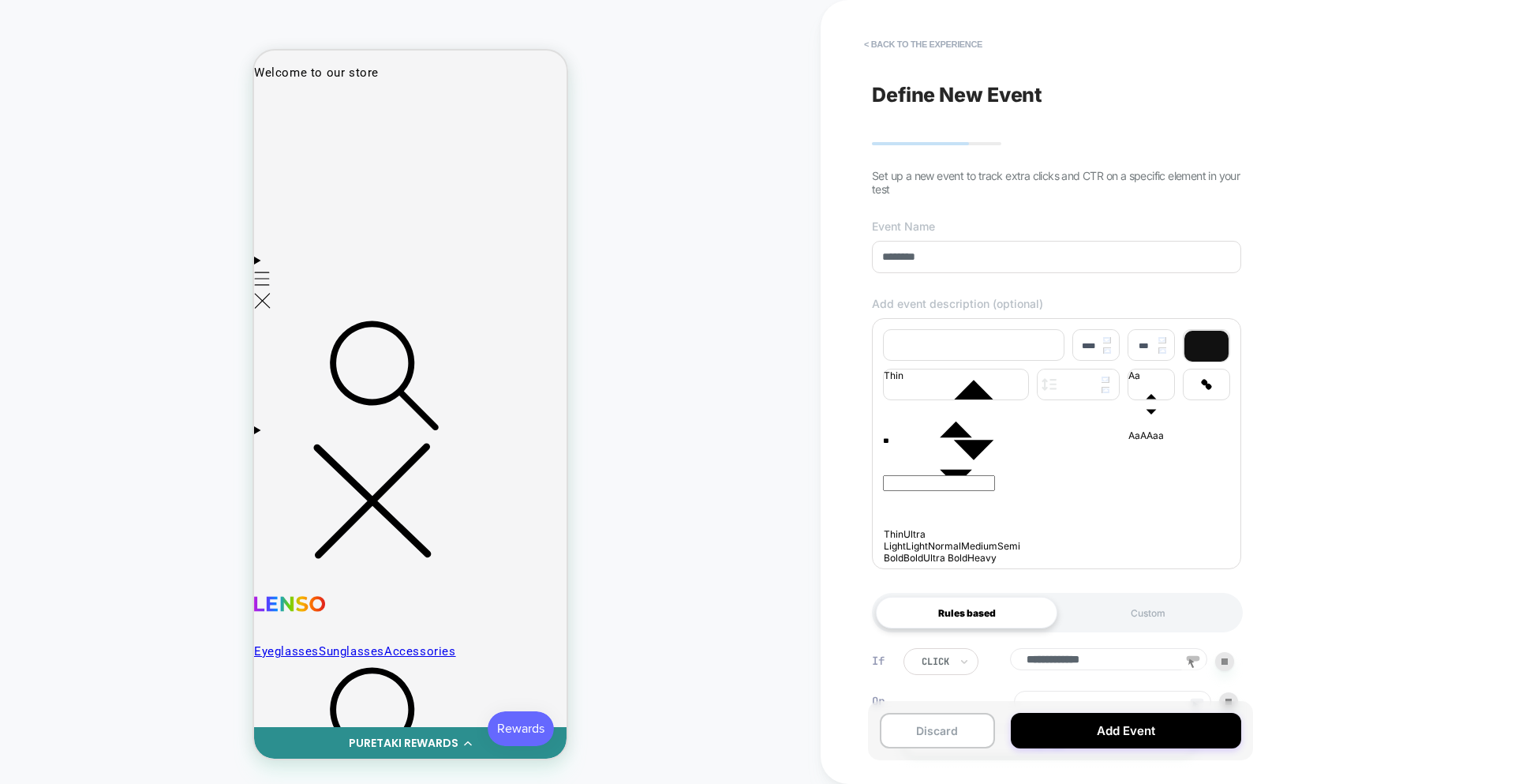
click at [1199, 674] on icon at bounding box center [1193, 663] width 23 height 23
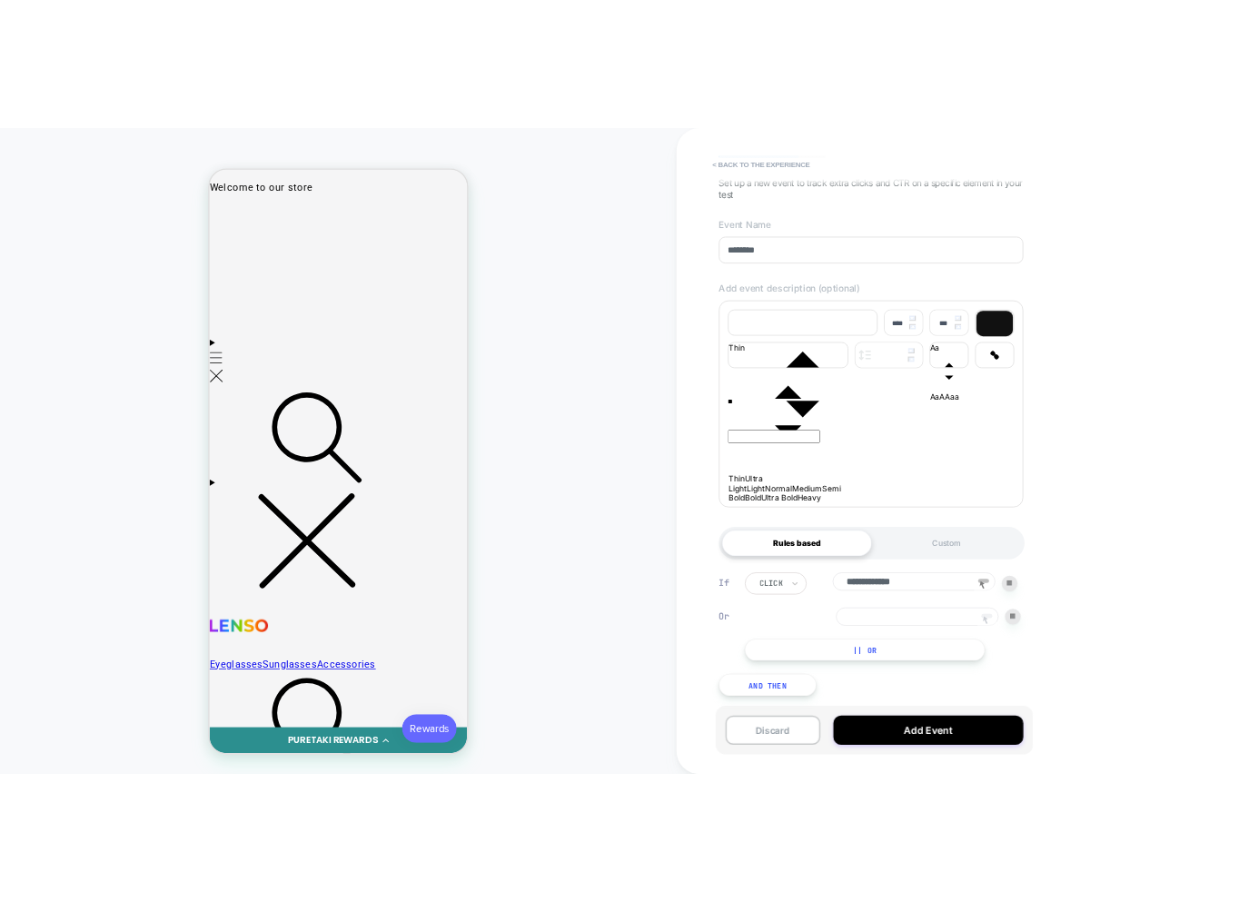
scroll to position [137, 0]
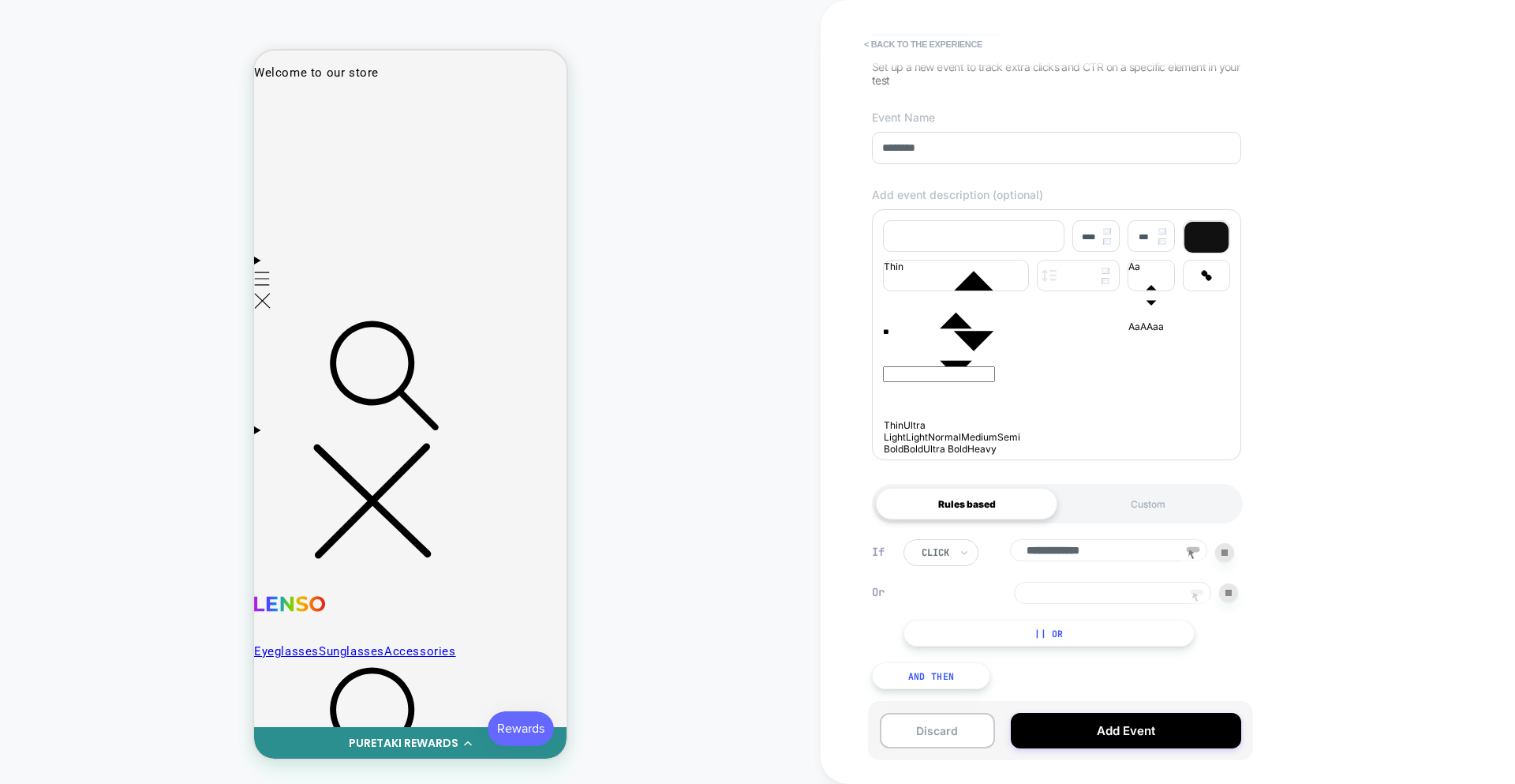
click at [1196, 586] on icon at bounding box center [1197, 597] width 23 height 23
click at [278, 116] on div at bounding box center [274, 105] width 35 height 35
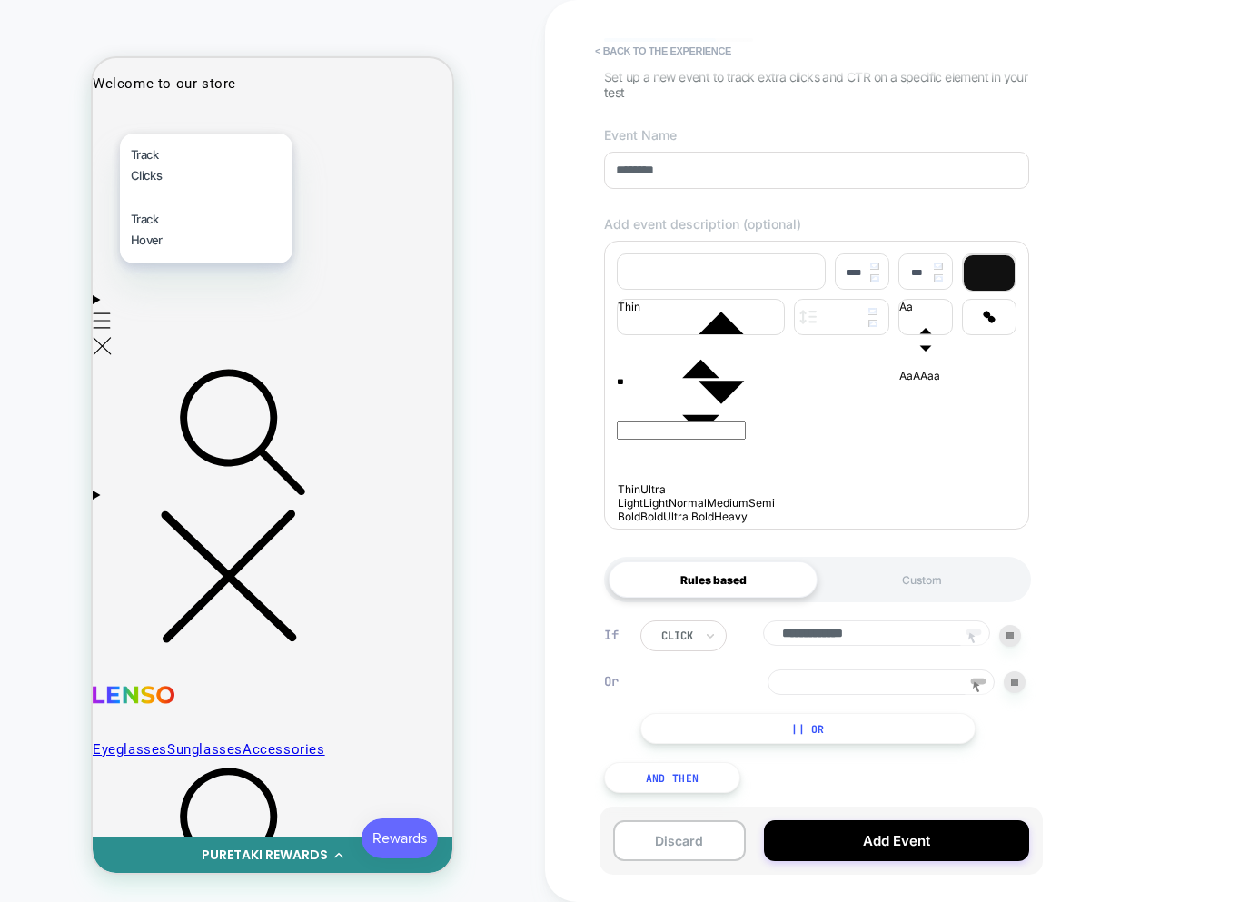
click at [156, 173] on div "Track Clicks" at bounding box center [206, 165] width 173 height 64
type input "**********"
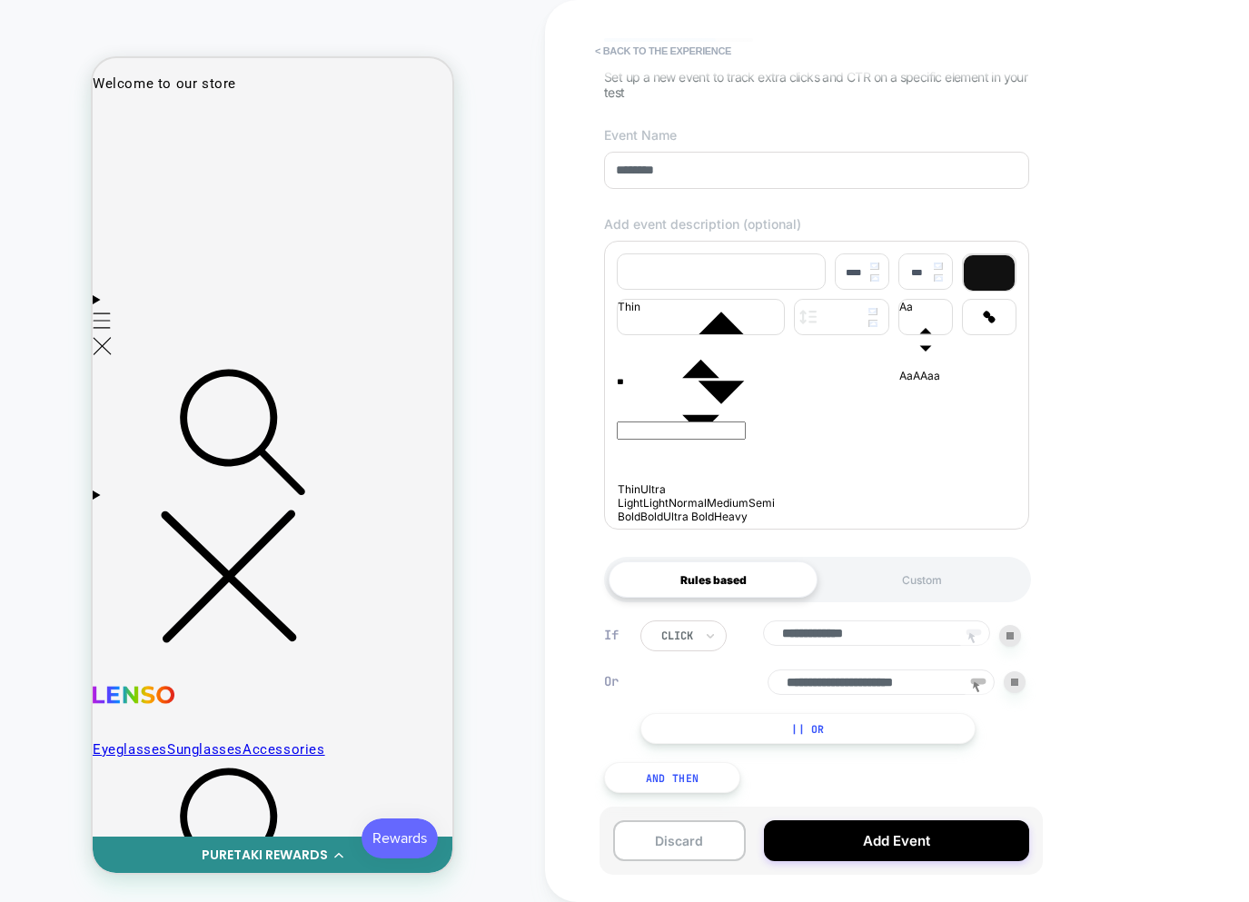
drag, startPoint x: 830, startPoint y: 677, endPoint x: 839, endPoint y: 672, distance: 10.6
click at [831, 677] on input "**********" at bounding box center [880, 681] width 227 height 25
click at [1022, 675] on div at bounding box center [1014, 682] width 22 height 22
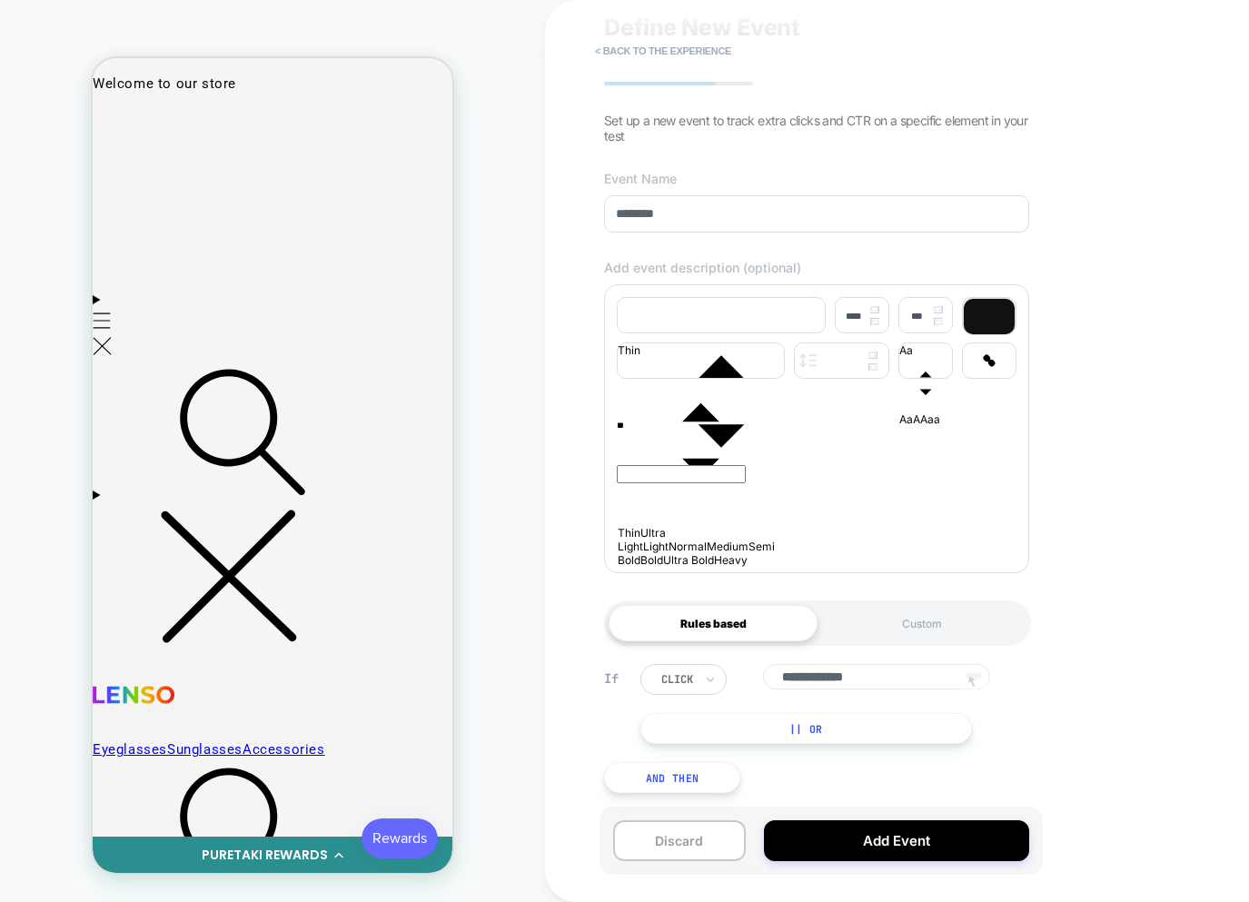
drag, startPoint x: 788, startPoint y: 745, endPoint x: 793, endPoint y: 735, distance: 11.8
click at [788, 745] on div "**********" at bounding box center [816, 728] width 443 height 183
click at [796, 728] on button "|| Or" at bounding box center [805, 728] width 331 height 31
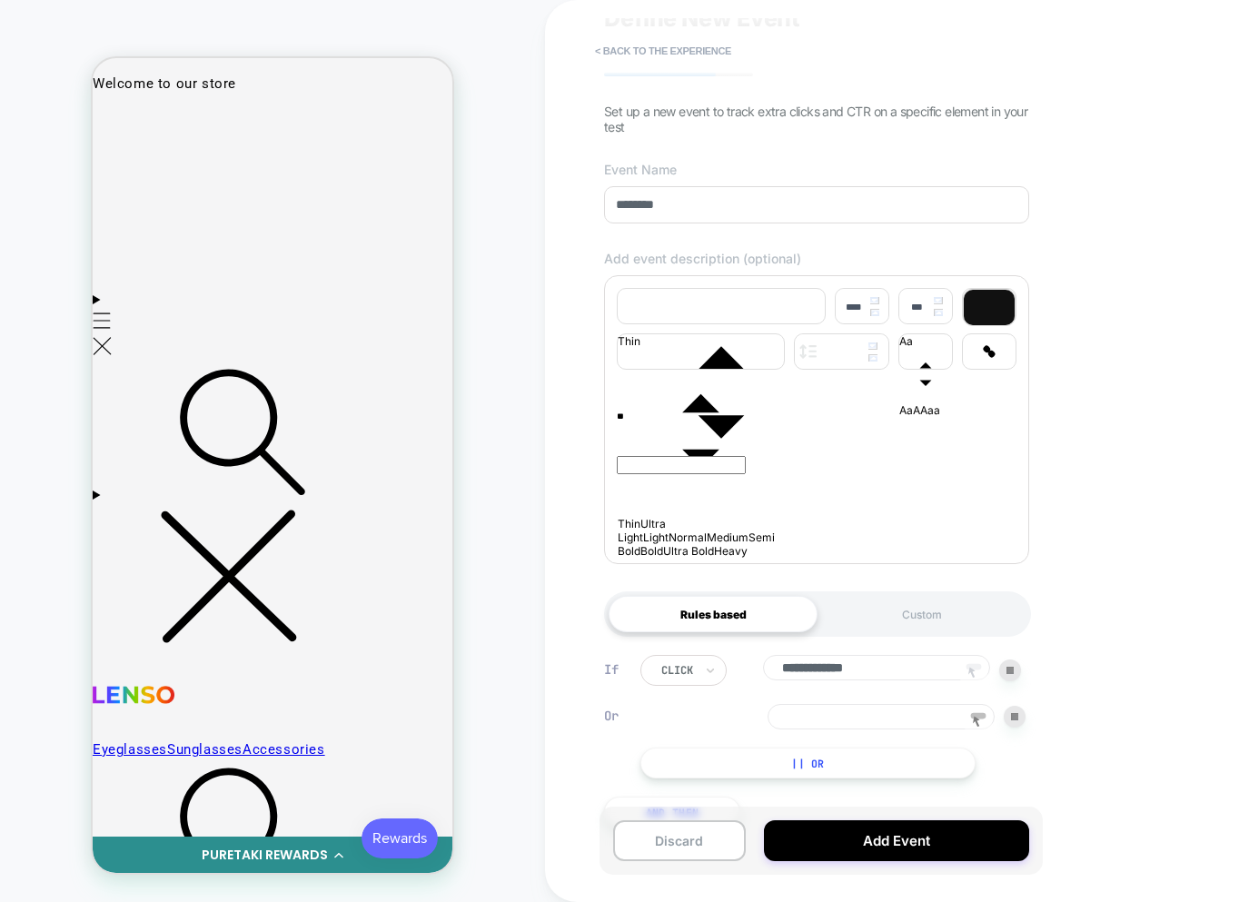
click at [971, 719] on rect at bounding box center [978, 716] width 15 height 6
click at [390, 122] on div at bounding box center [389, 121] width 18 height 18
click at [328, 171] on div "Track Clicks" at bounding box center [357, 154] width 173 height 64
type input "**********"
click at [1009, 727] on div at bounding box center [1014, 717] width 22 height 22
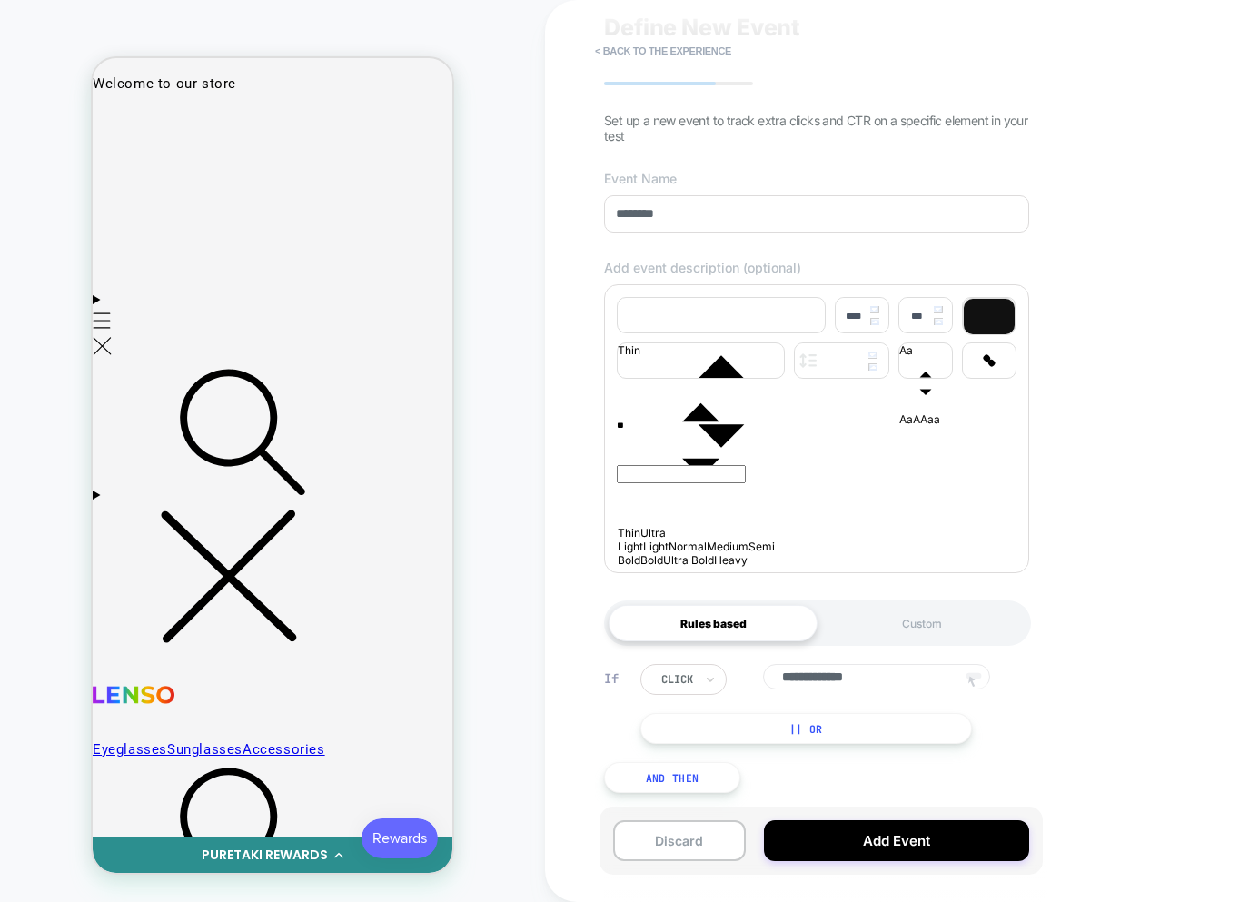
click at [939, 738] on button "|| Or" at bounding box center [805, 728] width 331 height 31
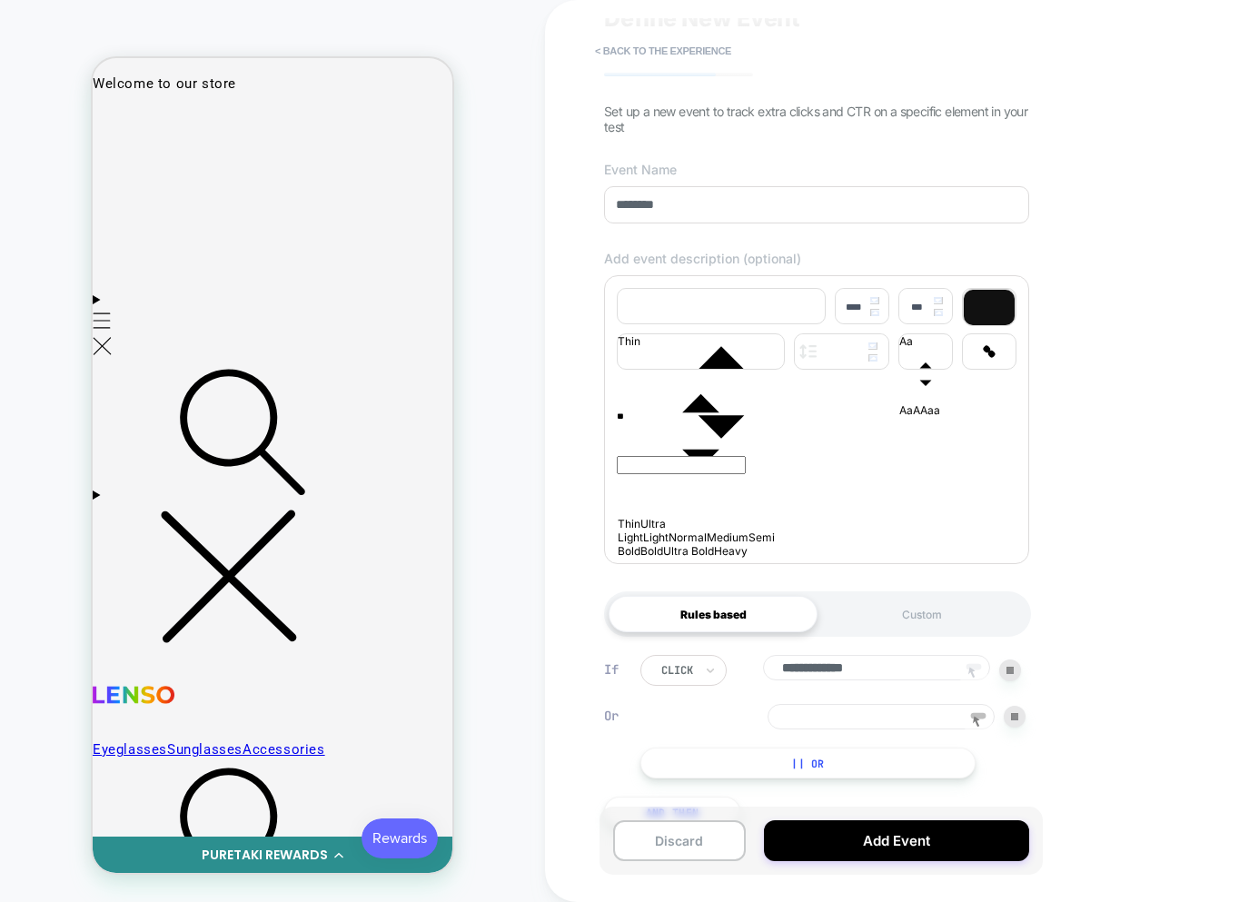
drag, startPoint x: 942, startPoint y: 724, endPoint x: 930, endPoint y: 719, distance: 12.6
click at [942, 724] on input at bounding box center [880, 716] width 227 height 25
click at [987, 735] on div "**********" at bounding box center [832, 716] width 385 height 123
click at [984, 732] on icon at bounding box center [977, 721] width 27 height 27
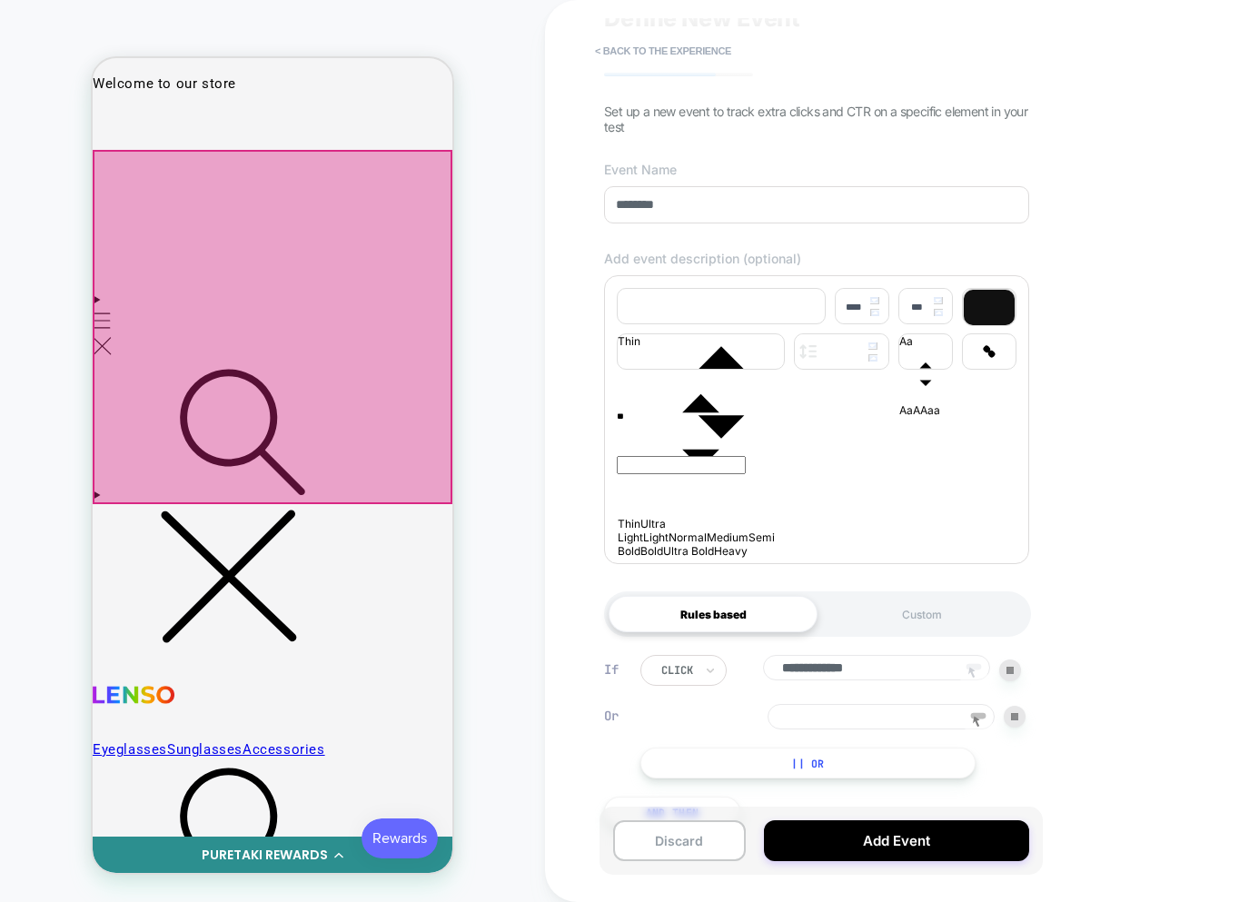
click at [245, 304] on div at bounding box center [273, 327] width 360 height 354
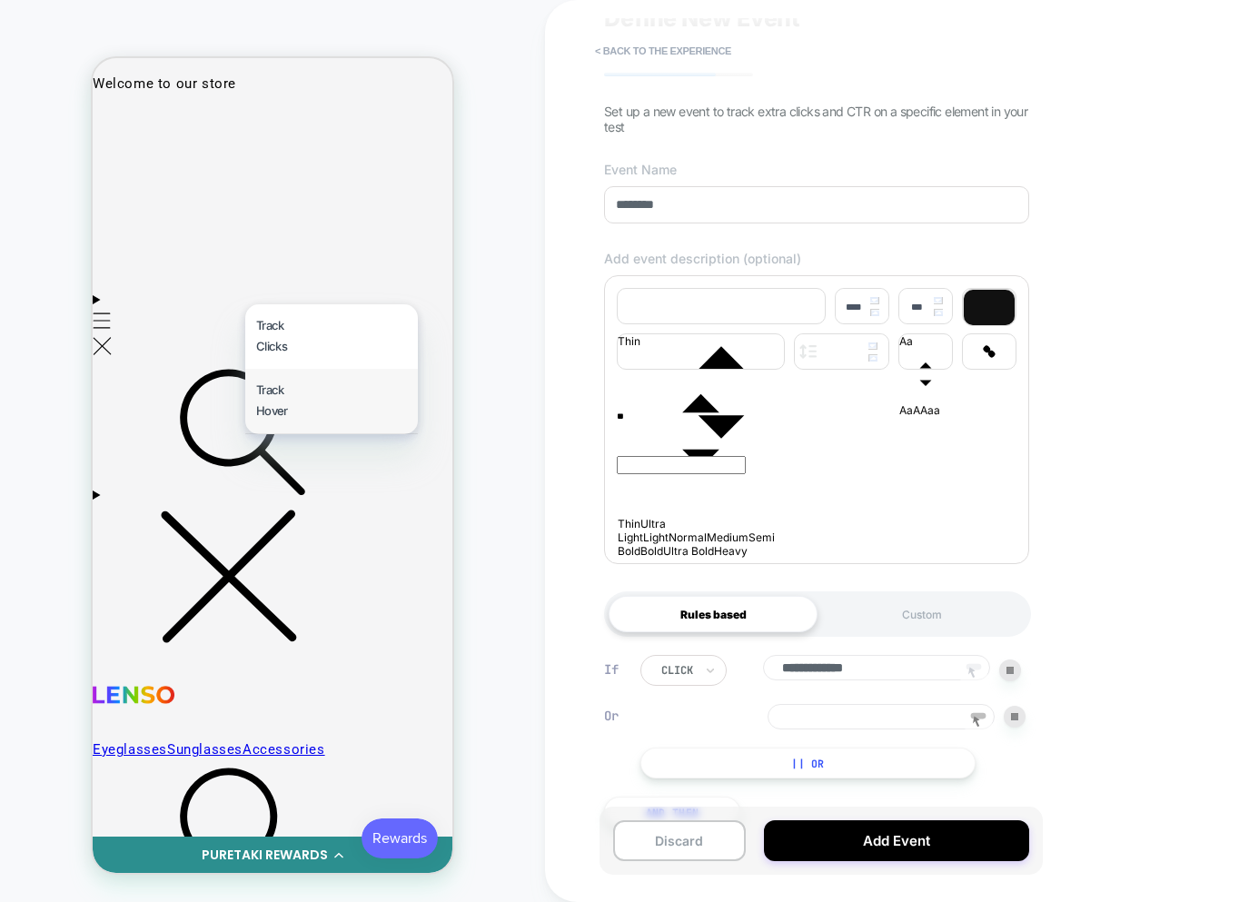
click at [288, 403] on div "Track Hover" at bounding box center [331, 401] width 173 height 64
type input "**********"
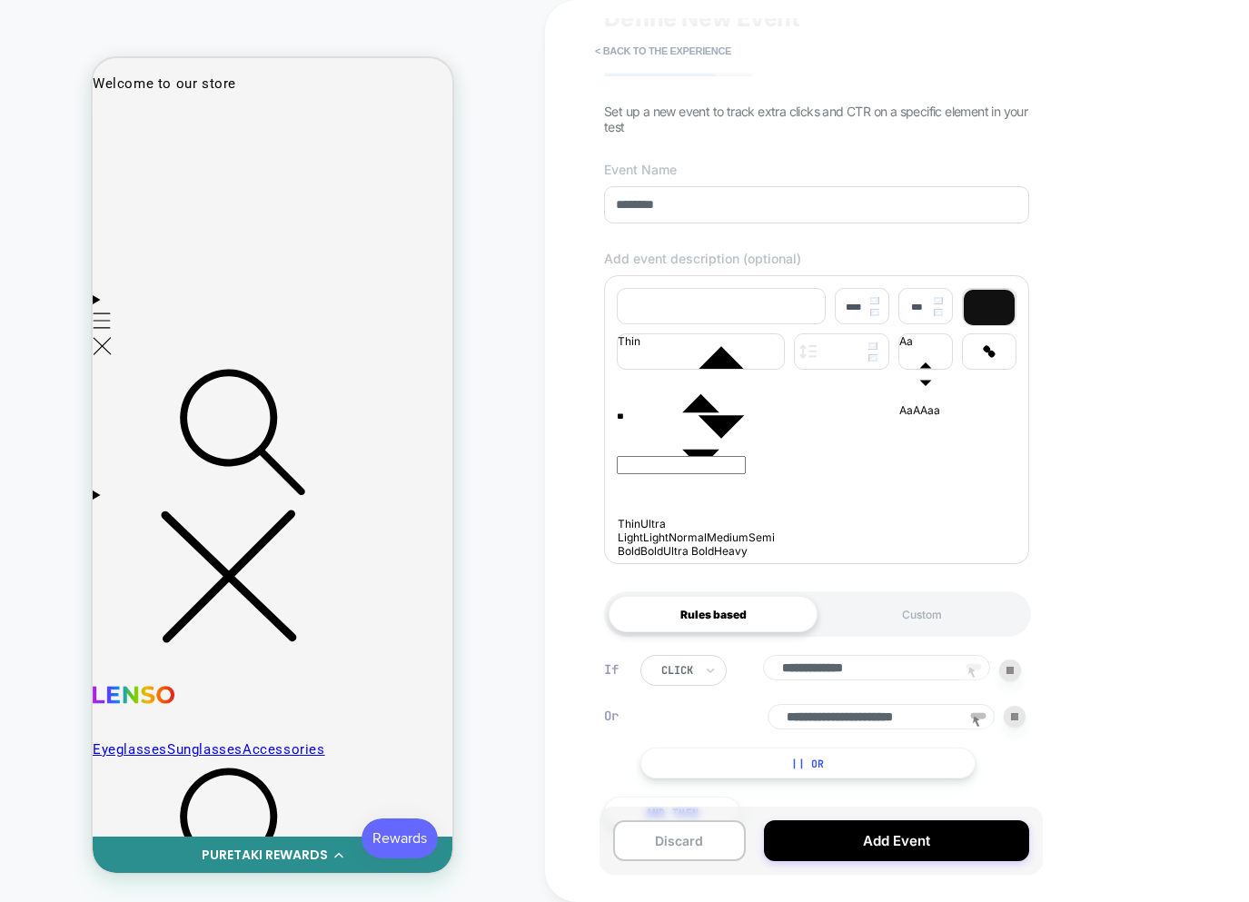
drag, startPoint x: 788, startPoint y: 722, endPoint x: 1096, endPoint y: 737, distance: 308.2
click at [1098, 740] on div "**********" at bounding box center [944, 451] width 799 height 902
click at [617, 59] on button "< back to the experience" at bounding box center [663, 50] width 154 height 29
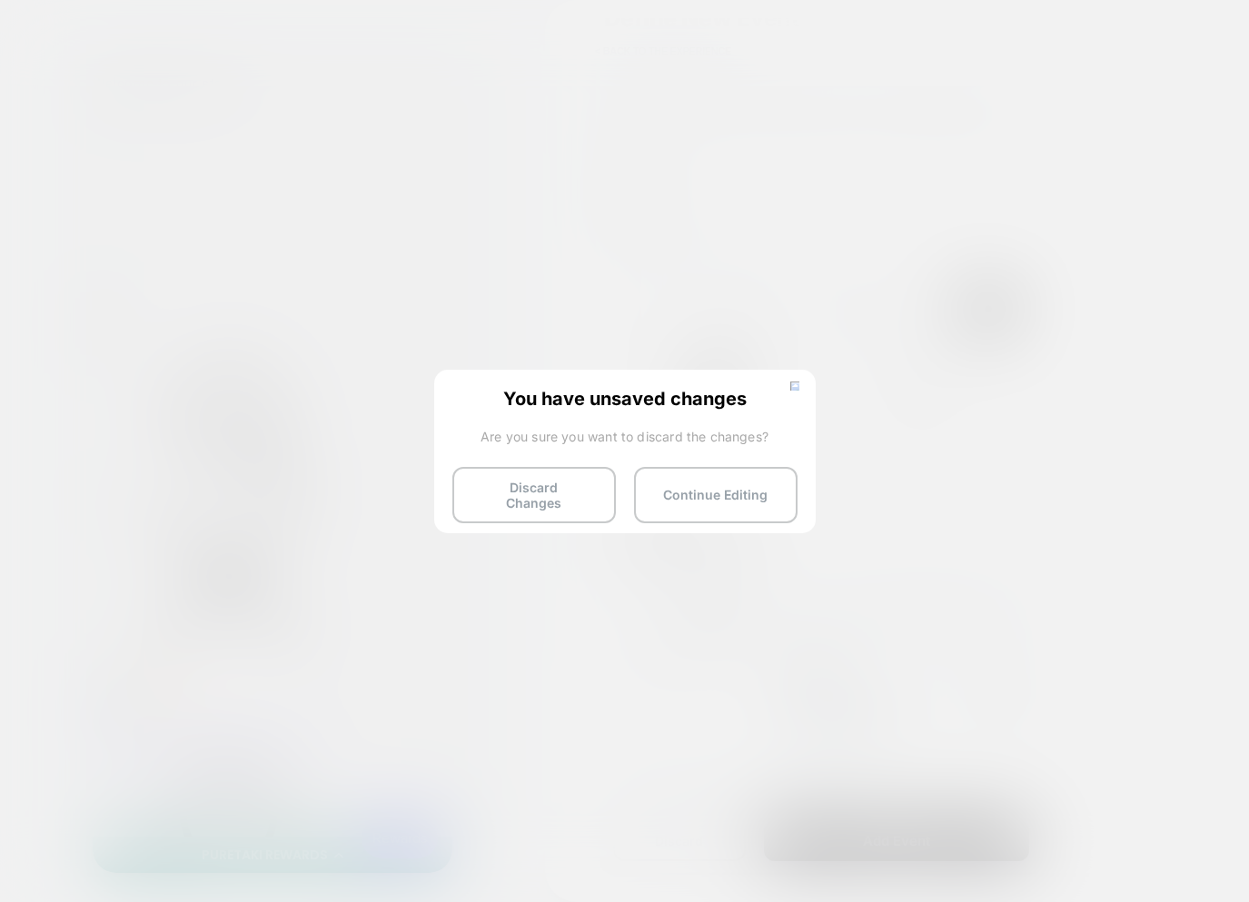
click at [502, 493] on button "Discard Changes" at bounding box center [533, 495] width 163 height 56
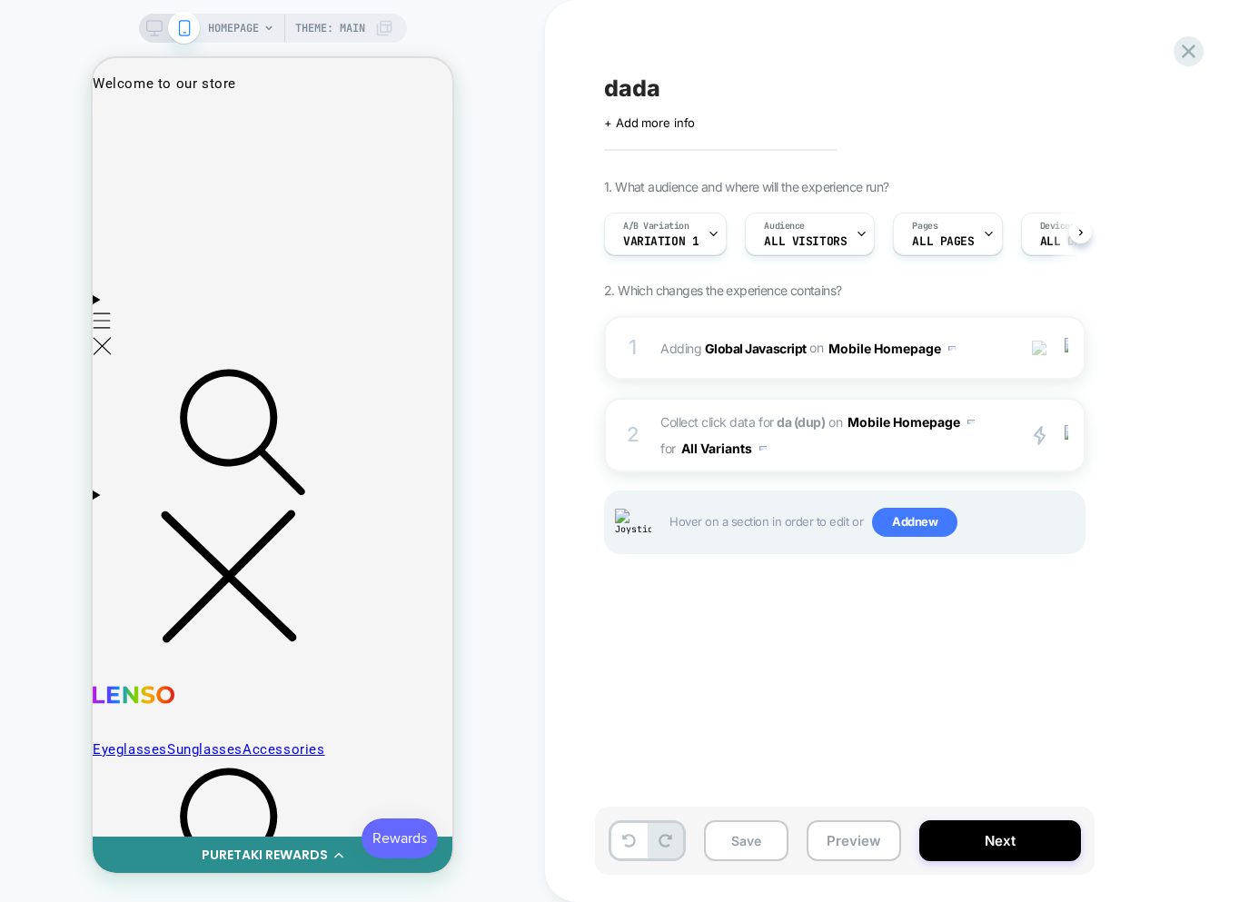
scroll to position [0, 1]
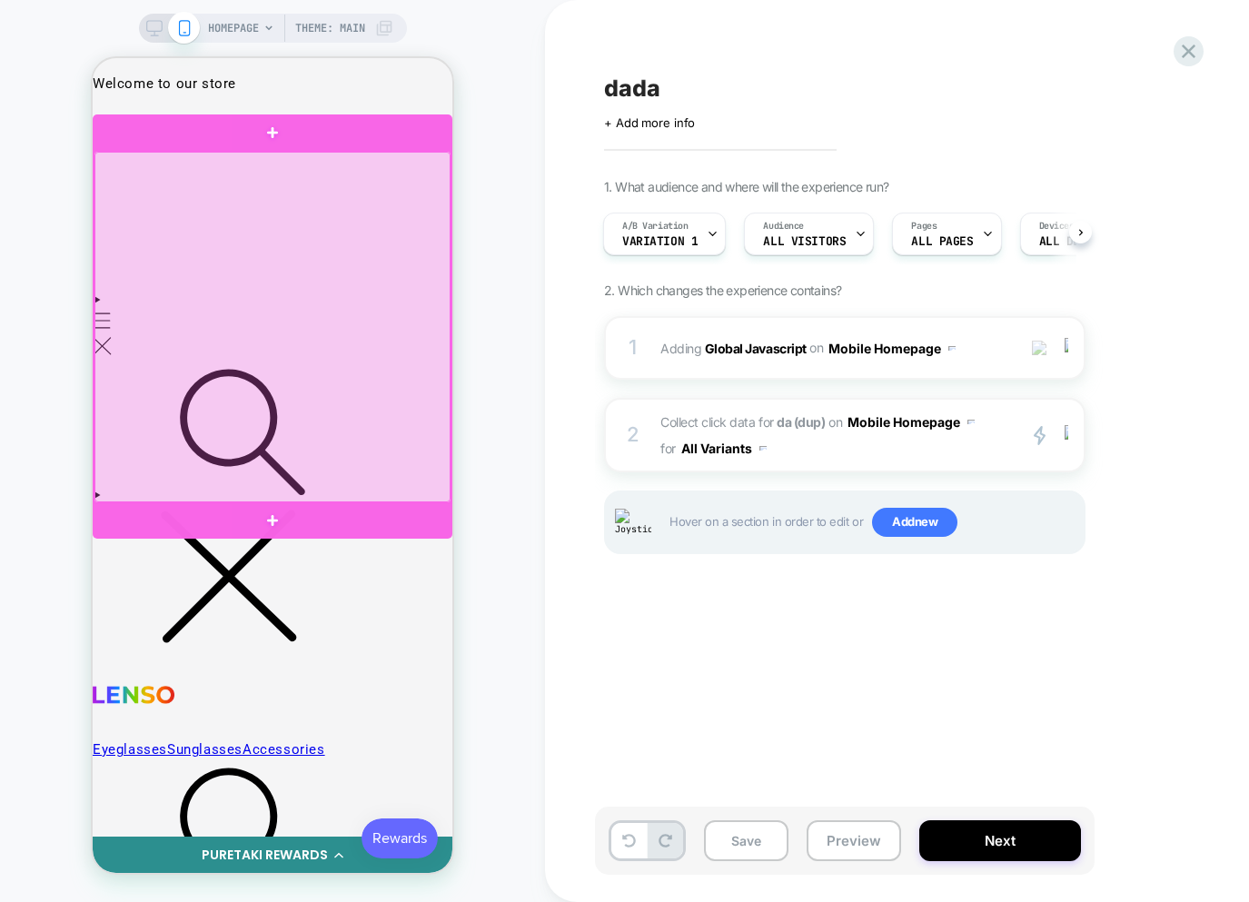
click at [276, 242] on div at bounding box center [272, 327] width 356 height 350
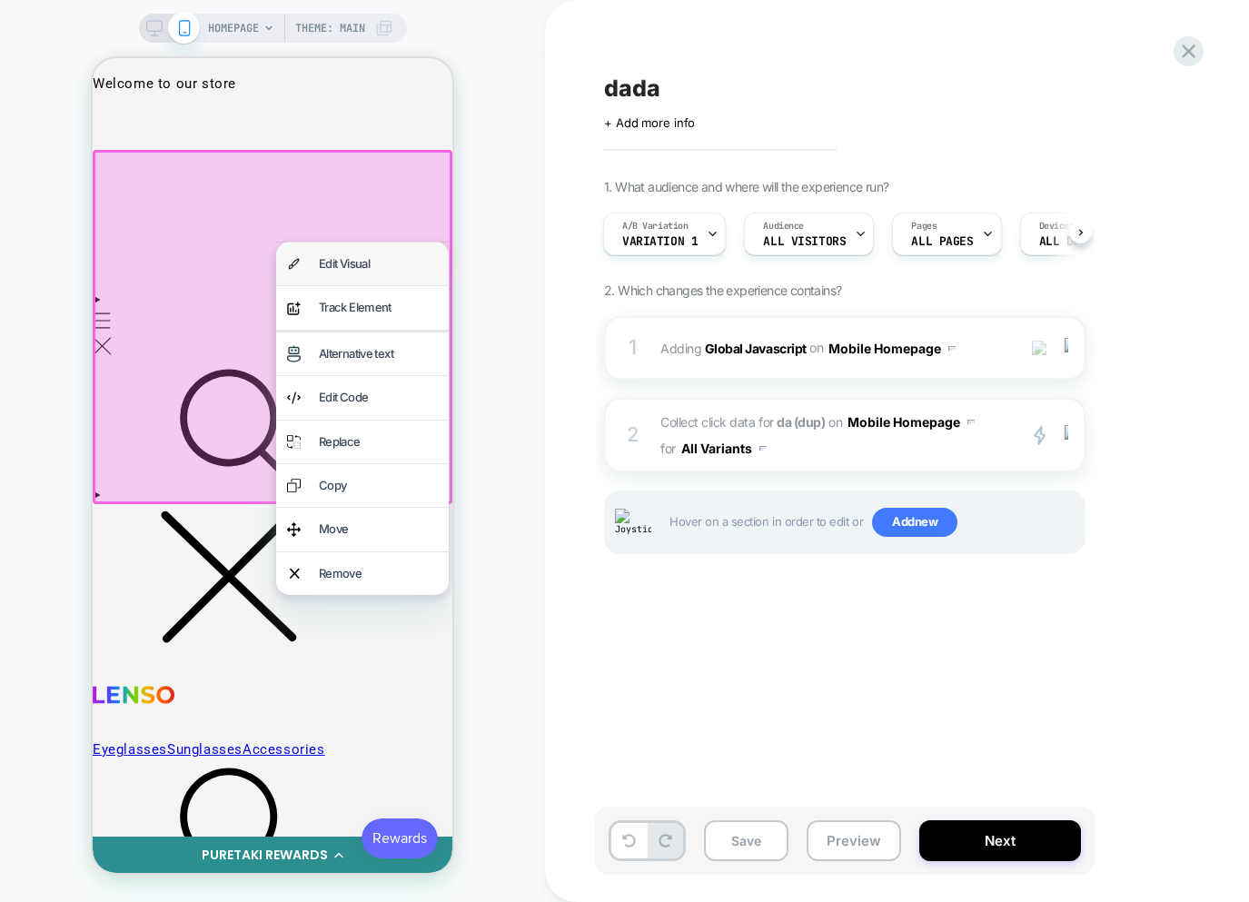
click at [366, 273] on div "Edit Visual" at bounding box center [378, 263] width 119 height 21
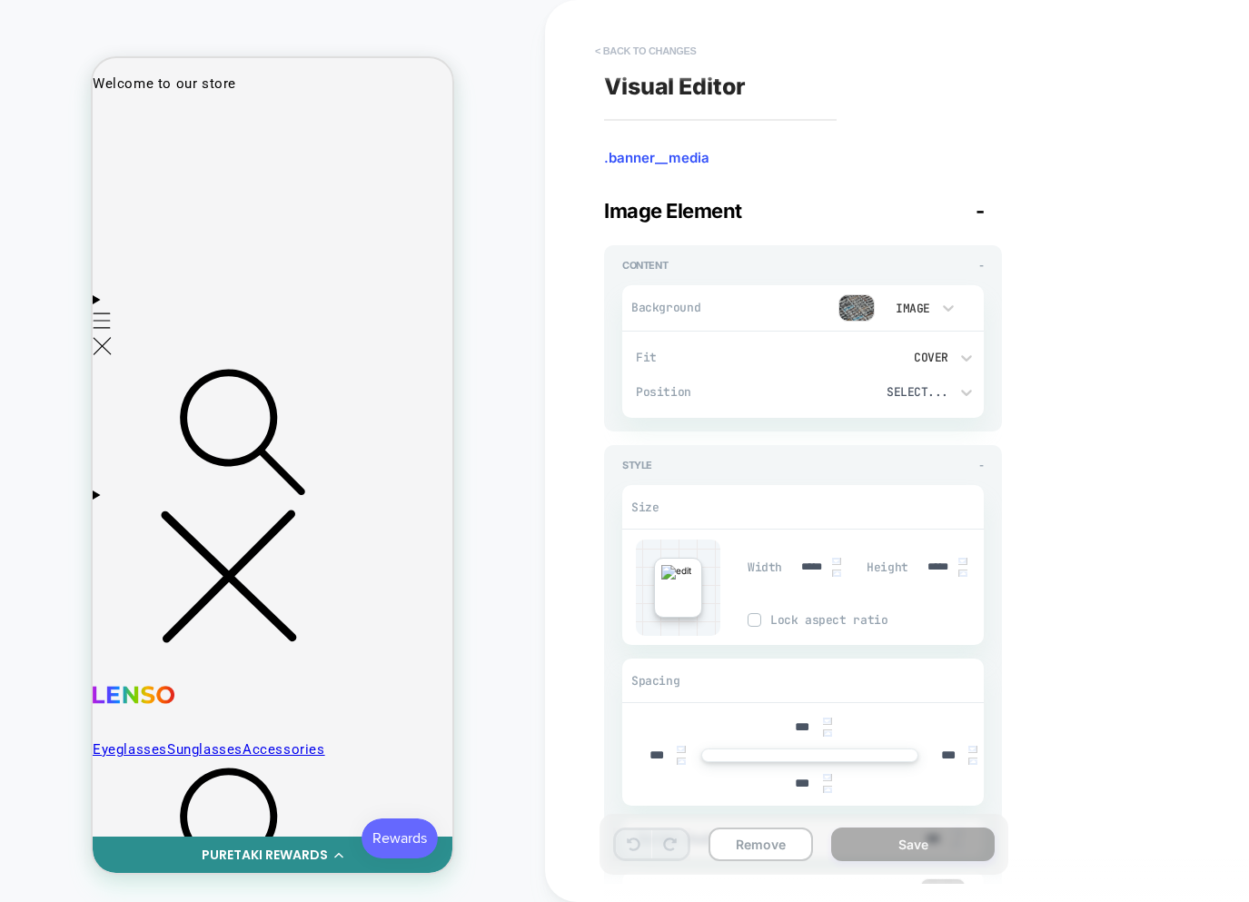
click at [632, 52] on button "< Back to changes" at bounding box center [646, 50] width 120 height 29
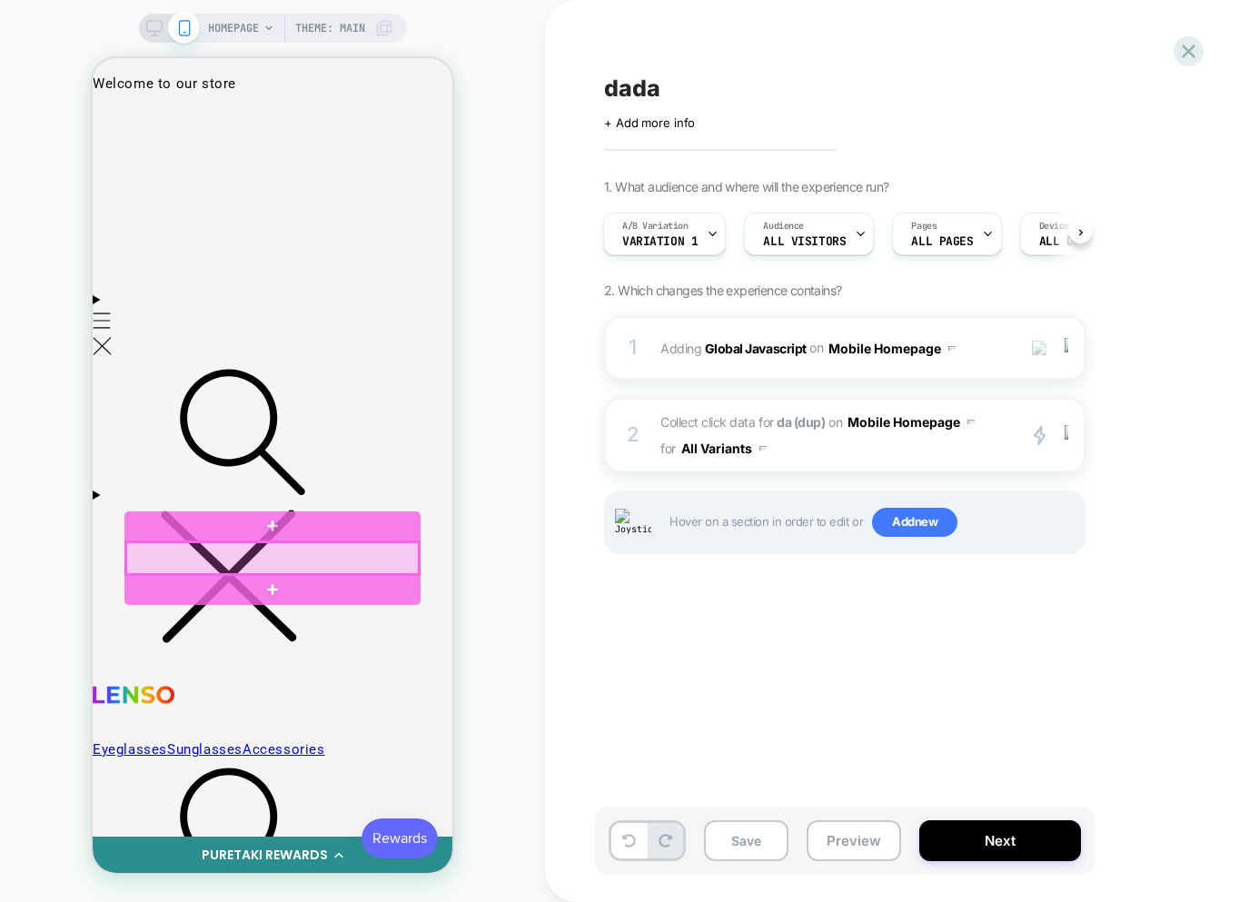
click at [331, 558] on div at bounding box center [272, 558] width 292 height 32
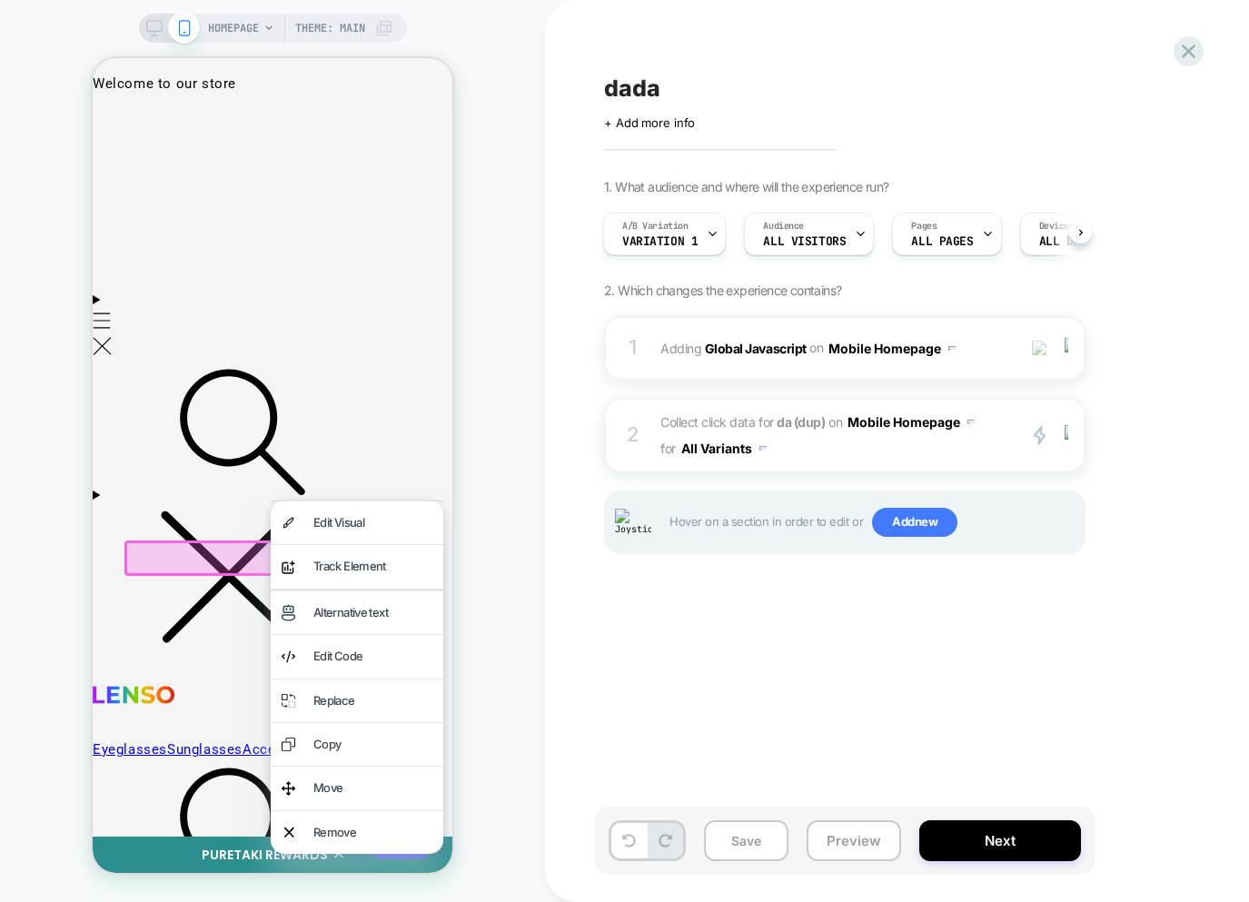
click at [348, 530] on div "Edit Visual" at bounding box center [372, 522] width 119 height 21
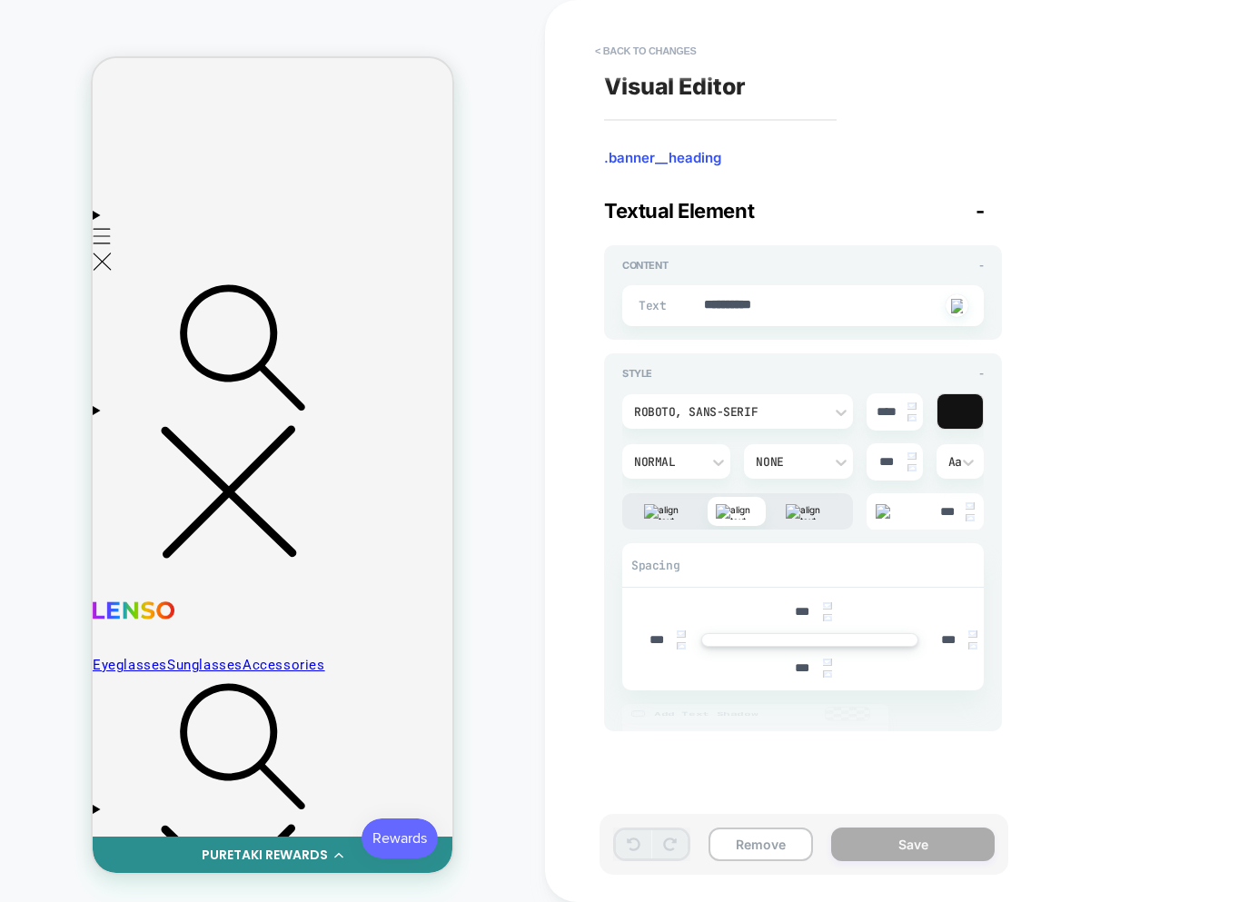
scroll to position [93, 0]
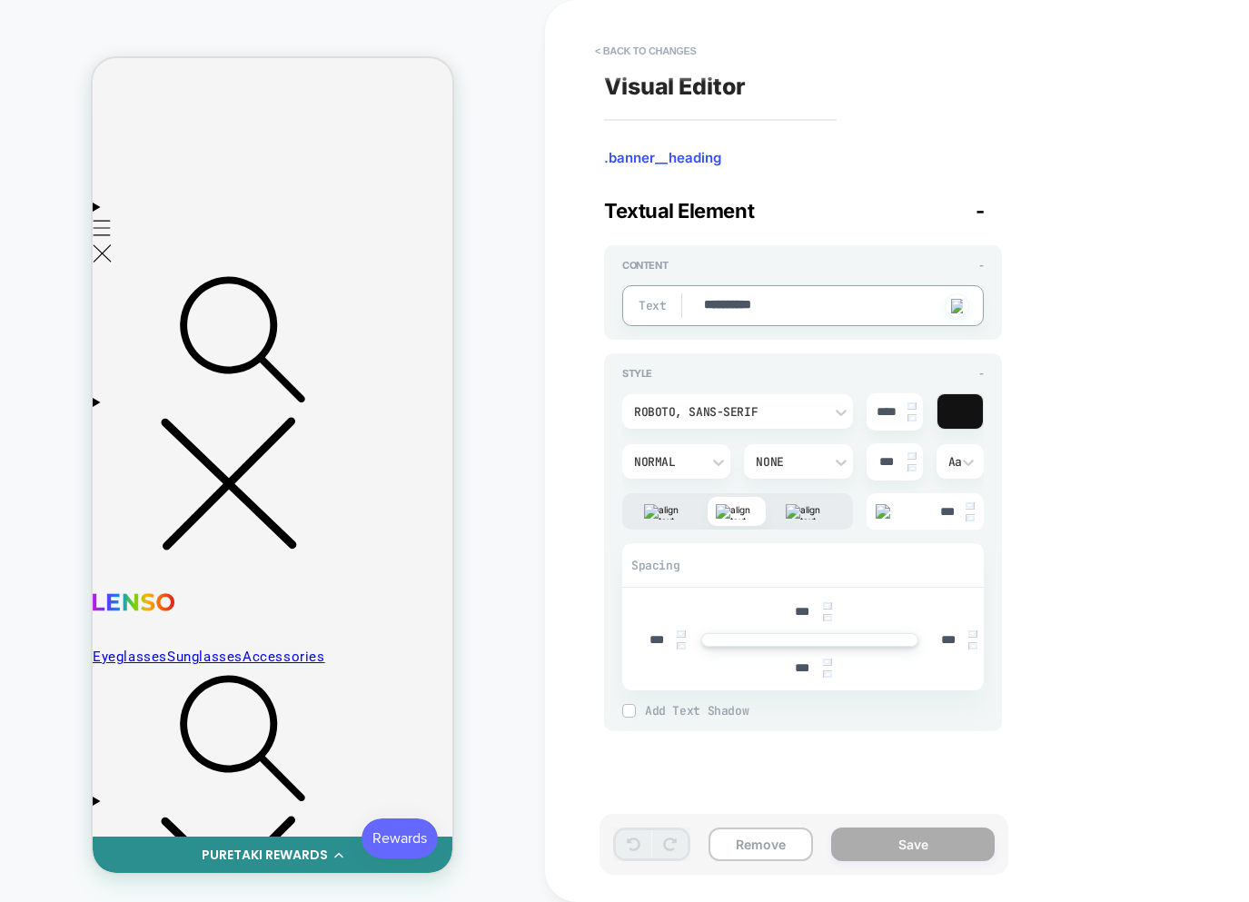
type textarea "*"
type textarea "**********"
type textarea "*"
type textarea "**********"
click at [945, 840] on button "Save" at bounding box center [912, 844] width 163 height 34
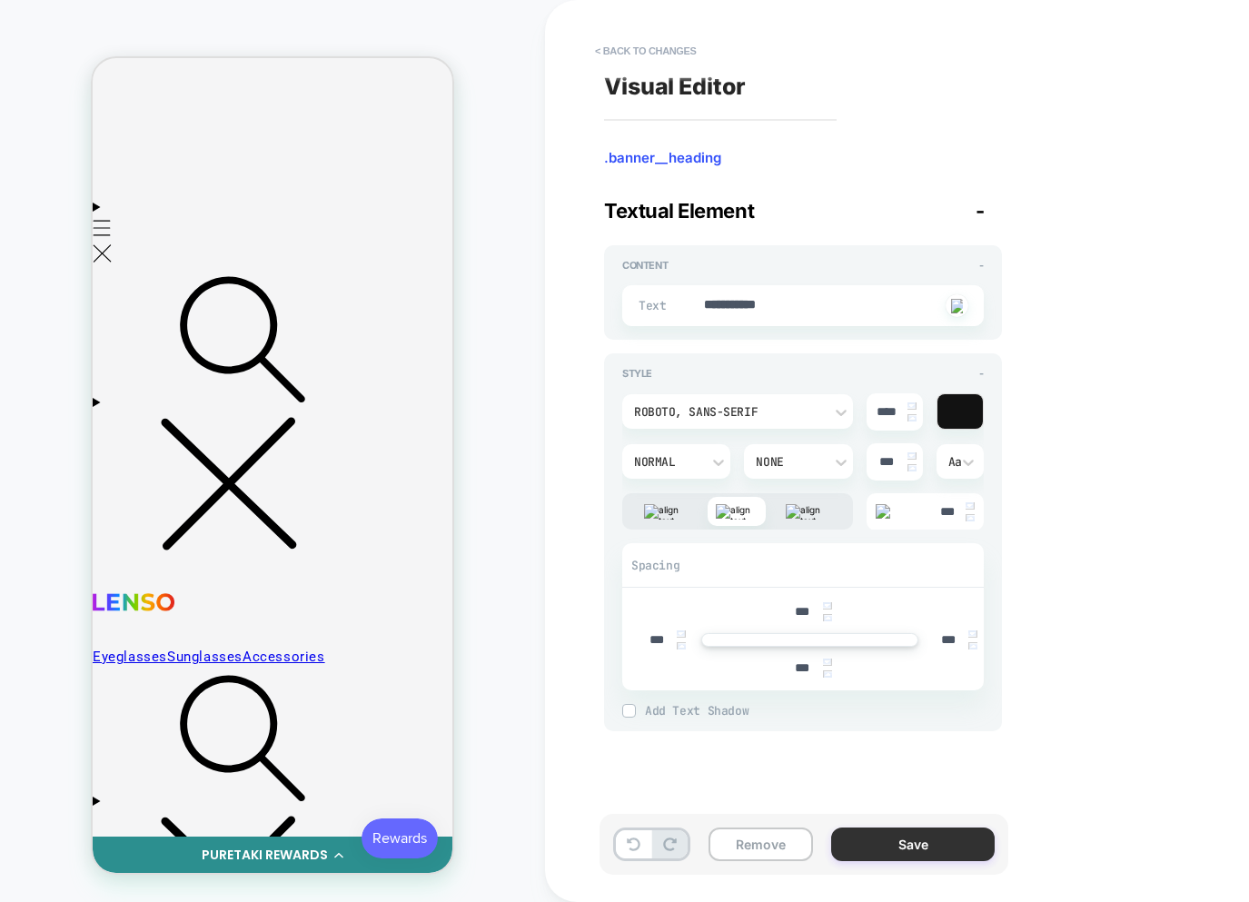
type textarea "*"
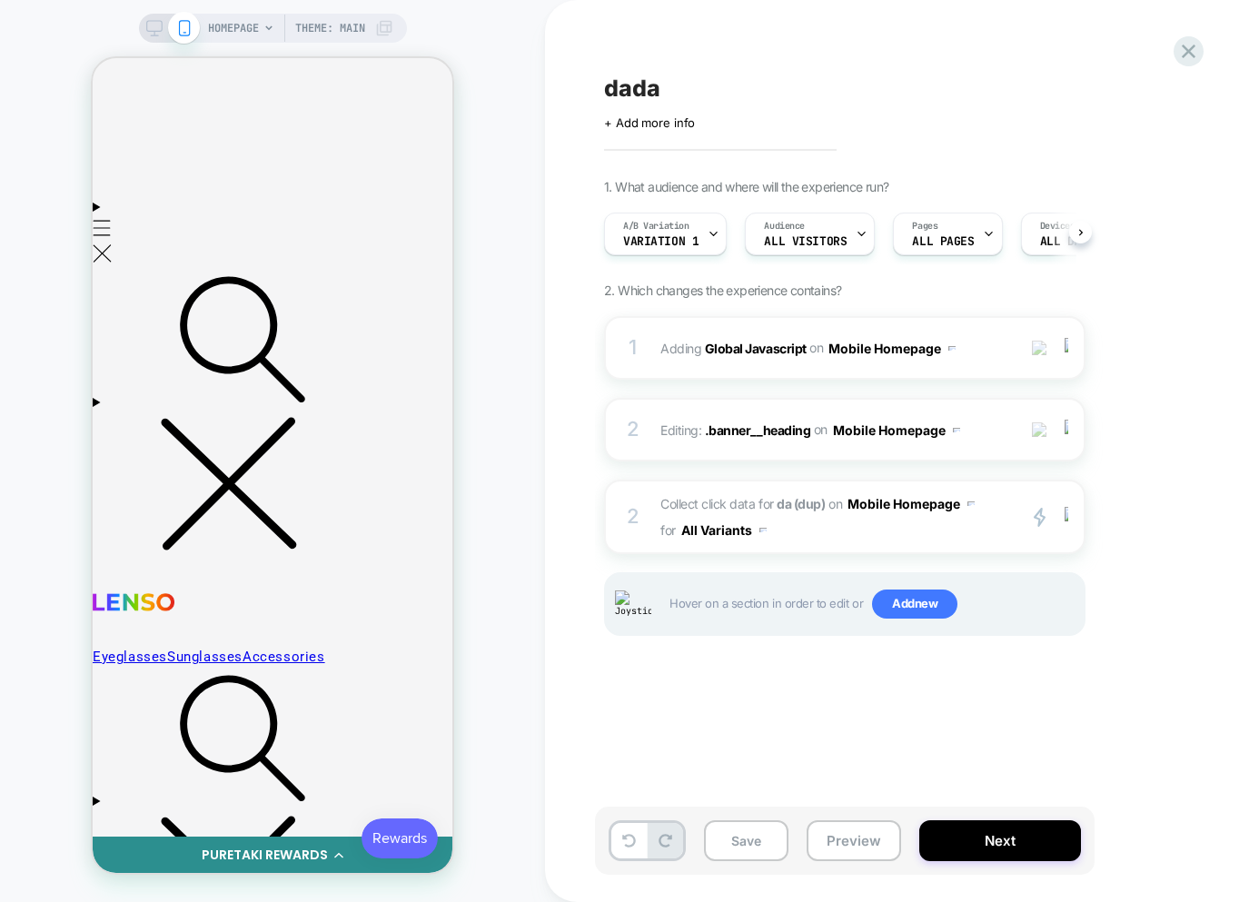
scroll to position [0, 1]
click at [1072, 515] on div at bounding box center [1069, 517] width 30 height 21
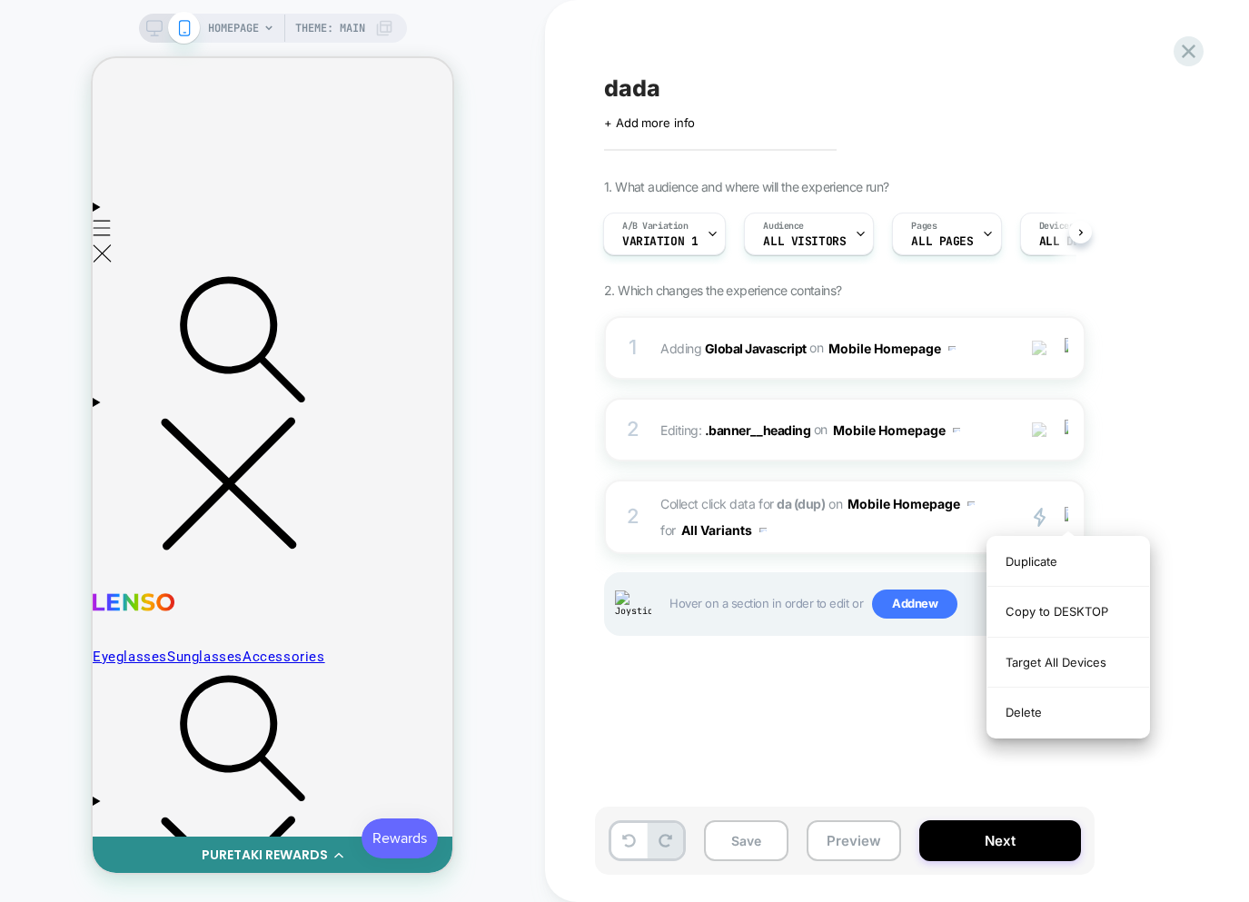
drag, startPoint x: 952, startPoint y: 735, endPoint x: 1014, endPoint y: 656, distance: 101.0
click at [952, 734] on div "dada Click to edit experience details + Add more info 1. What audience and wher…" at bounding box center [935, 450] width 681 height 865
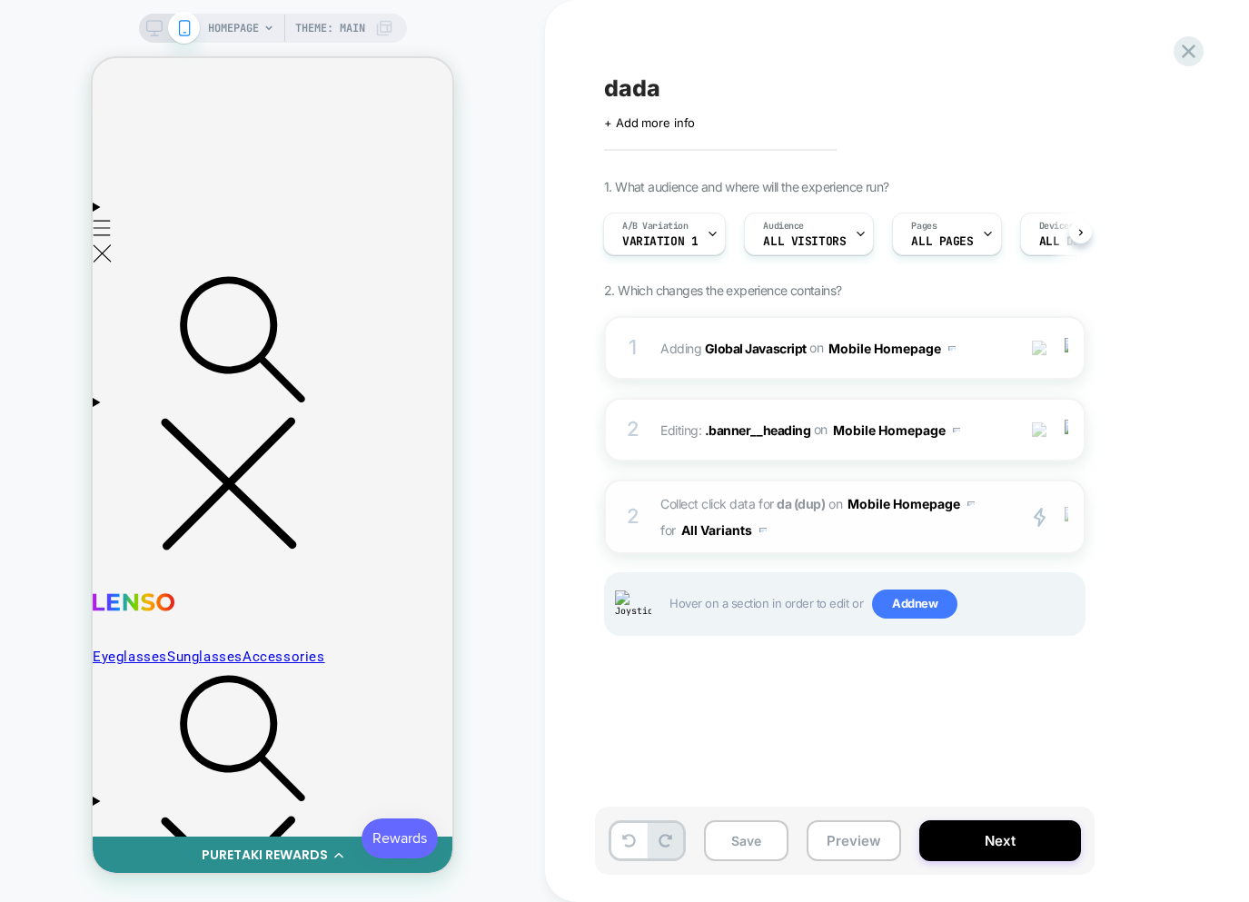
click at [1069, 513] on div at bounding box center [1069, 517] width 30 height 21
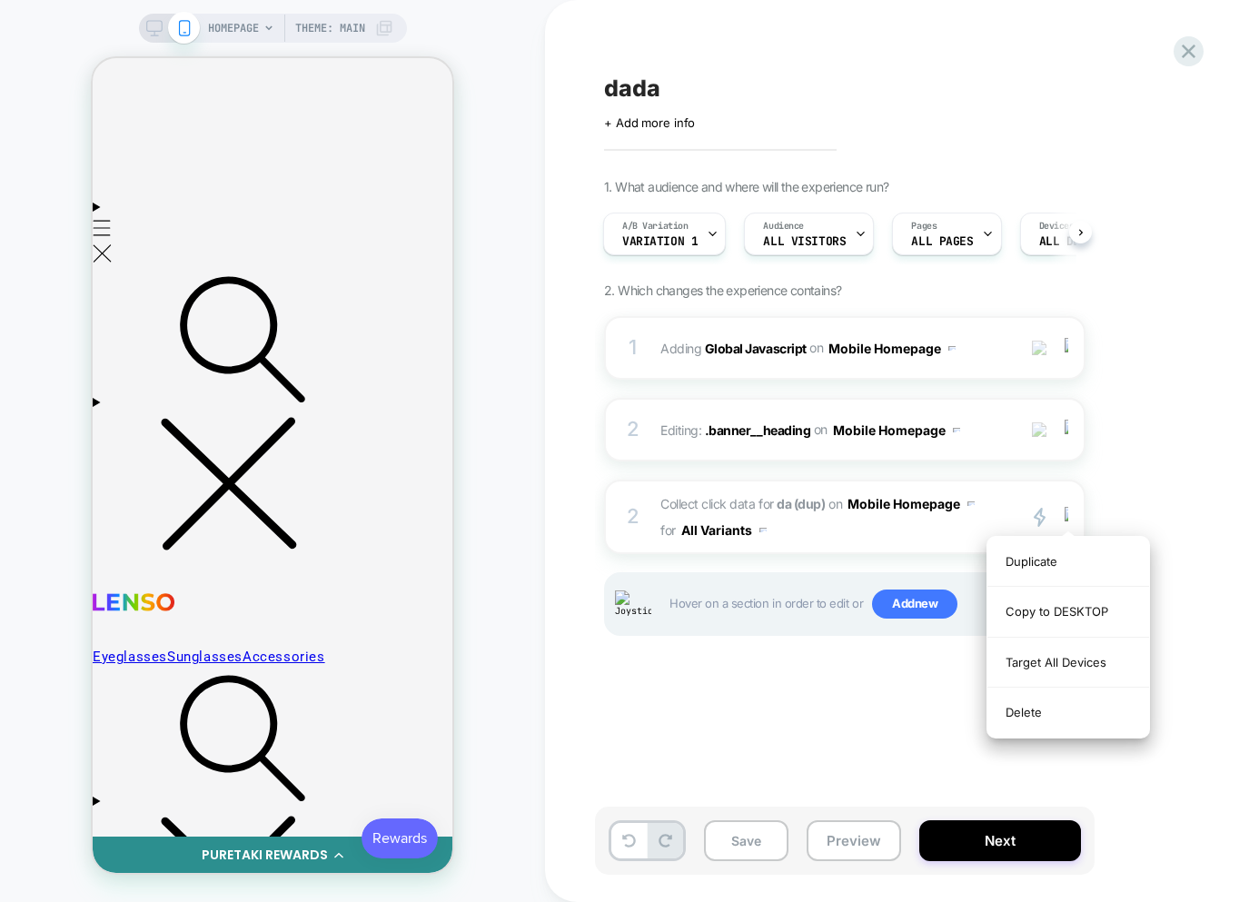
click at [1026, 713] on div "Delete" at bounding box center [1068, 711] width 162 height 49
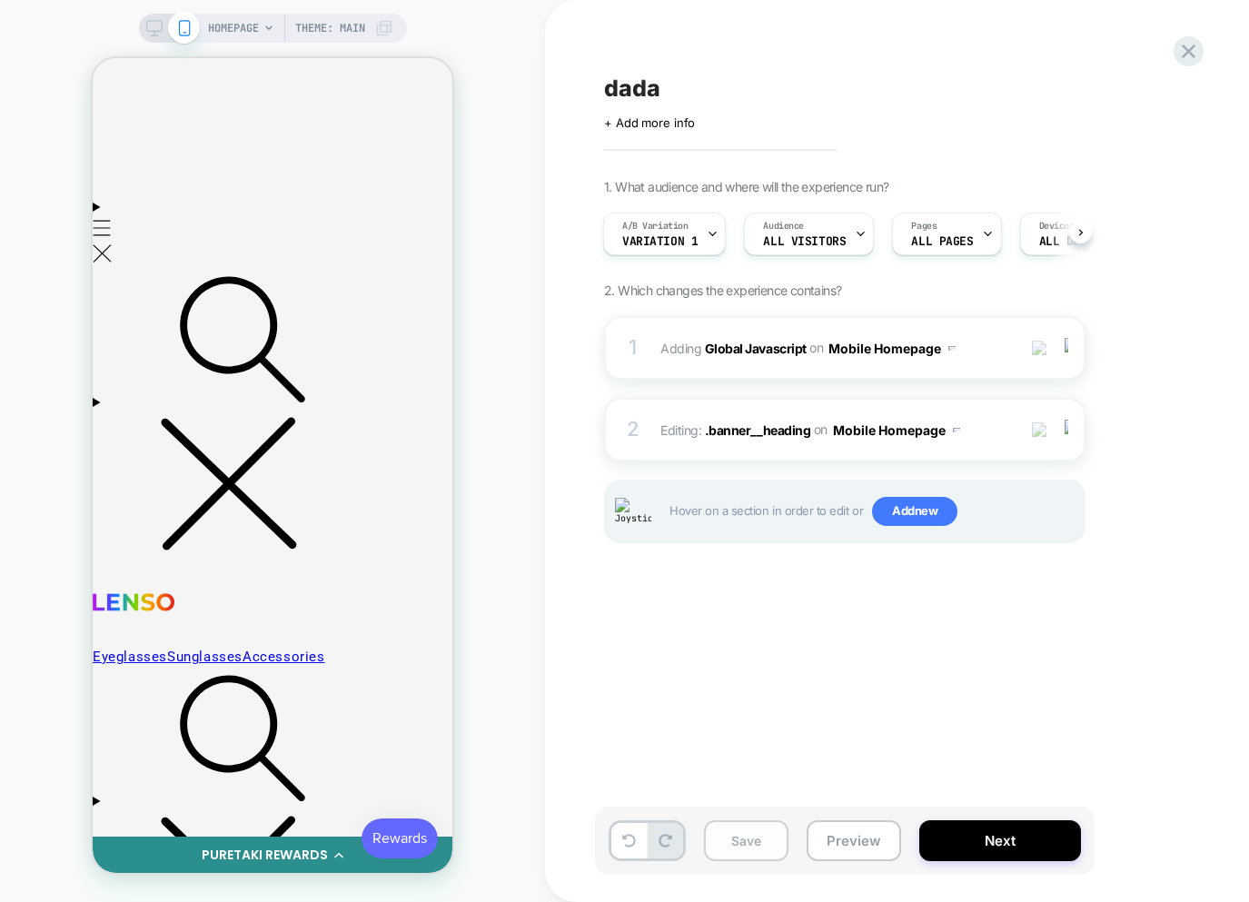
click at [732, 838] on button "Save" at bounding box center [746, 840] width 84 height 41
